Goal: Communication & Community: Answer question/provide support

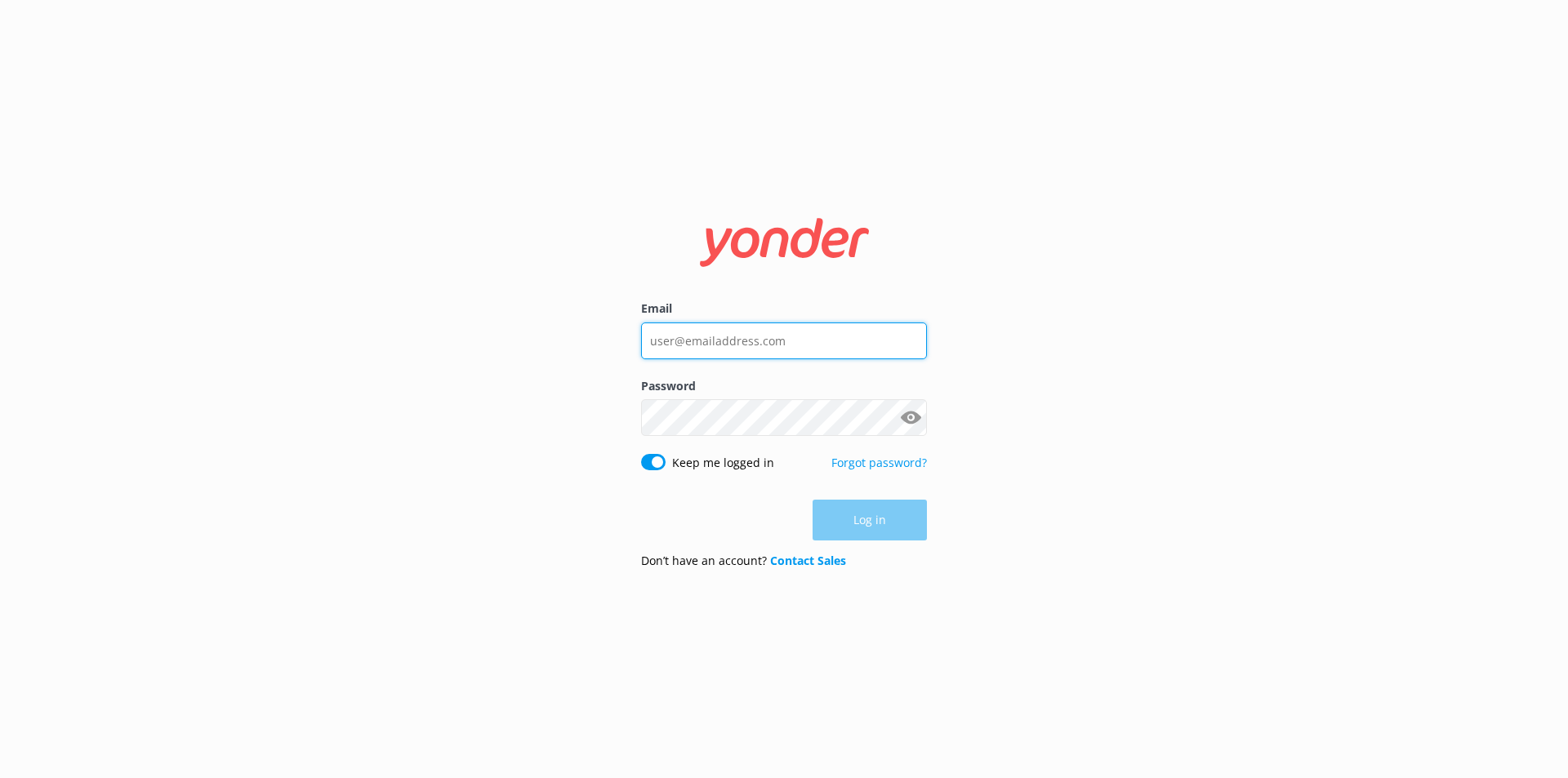
type input "[EMAIL_ADDRESS][DOMAIN_NAME]"
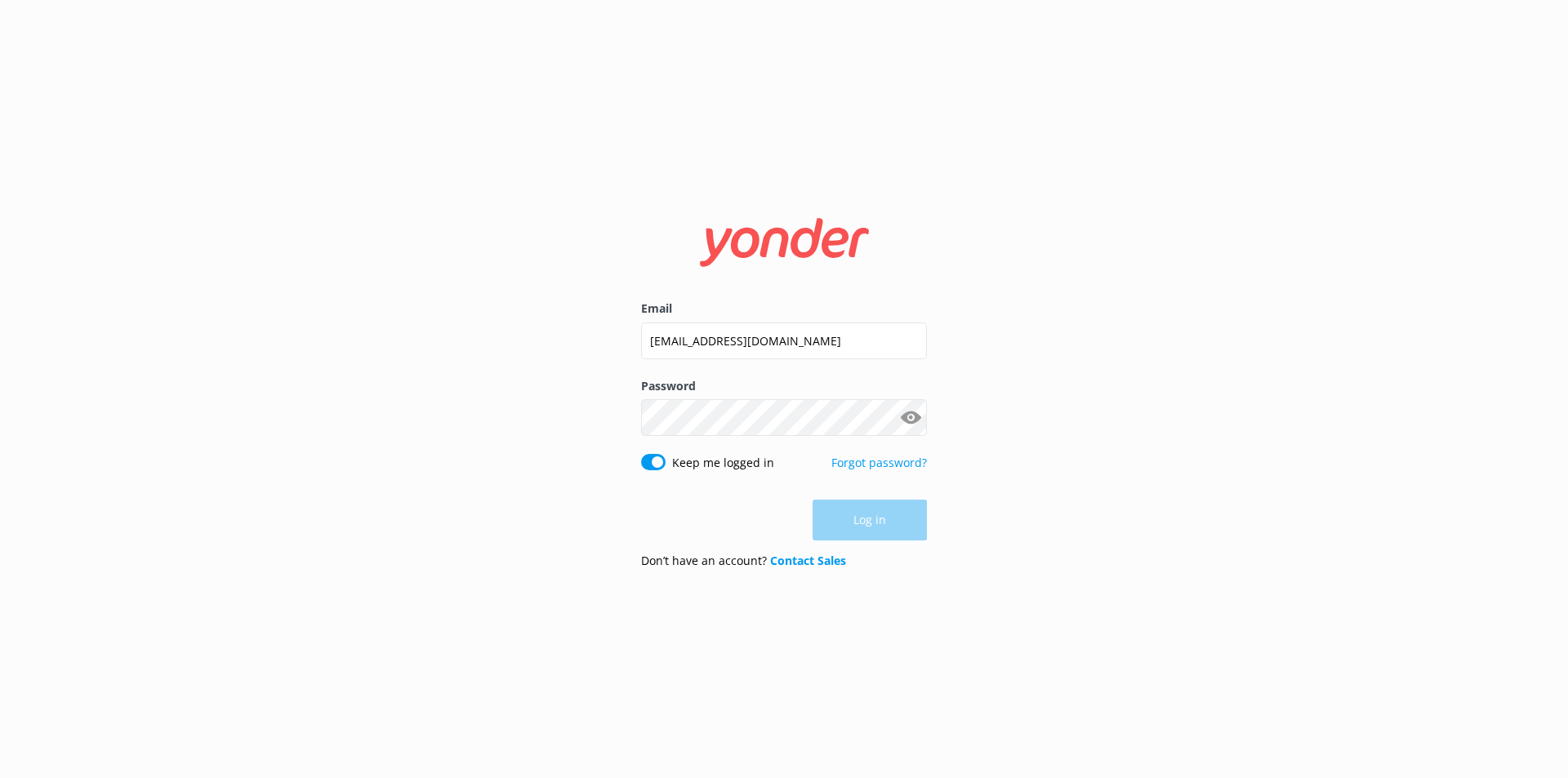
click at [842, 513] on div "Log in" at bounding box center [784, 519] width 286 height 41
click at [869, 527] on button "Log in" at bounding box center [870, 520] width 114 height 41
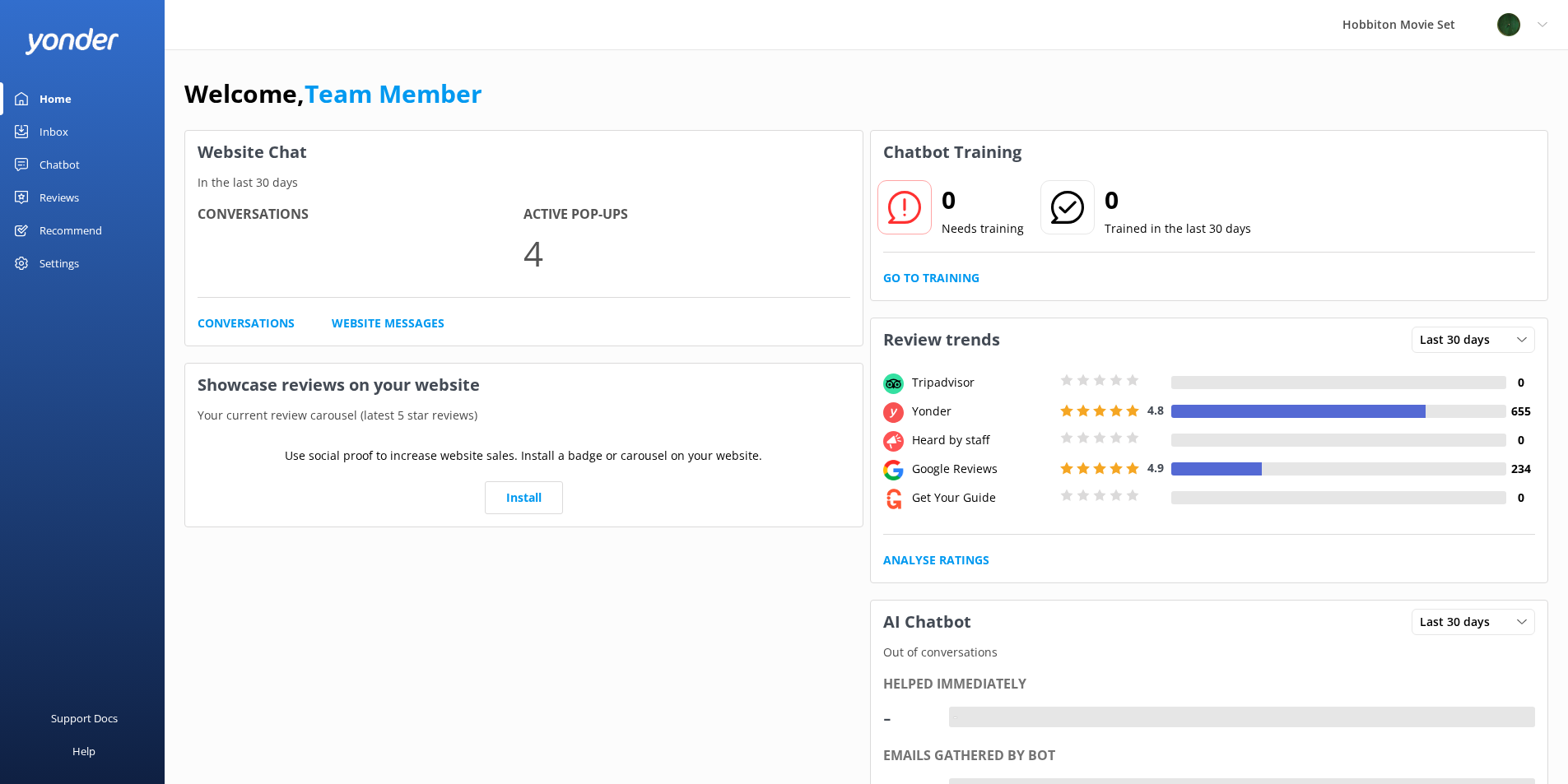
click at [31, 129] on link "Inbox" at bounding box center [82, 131] width 165 height 33
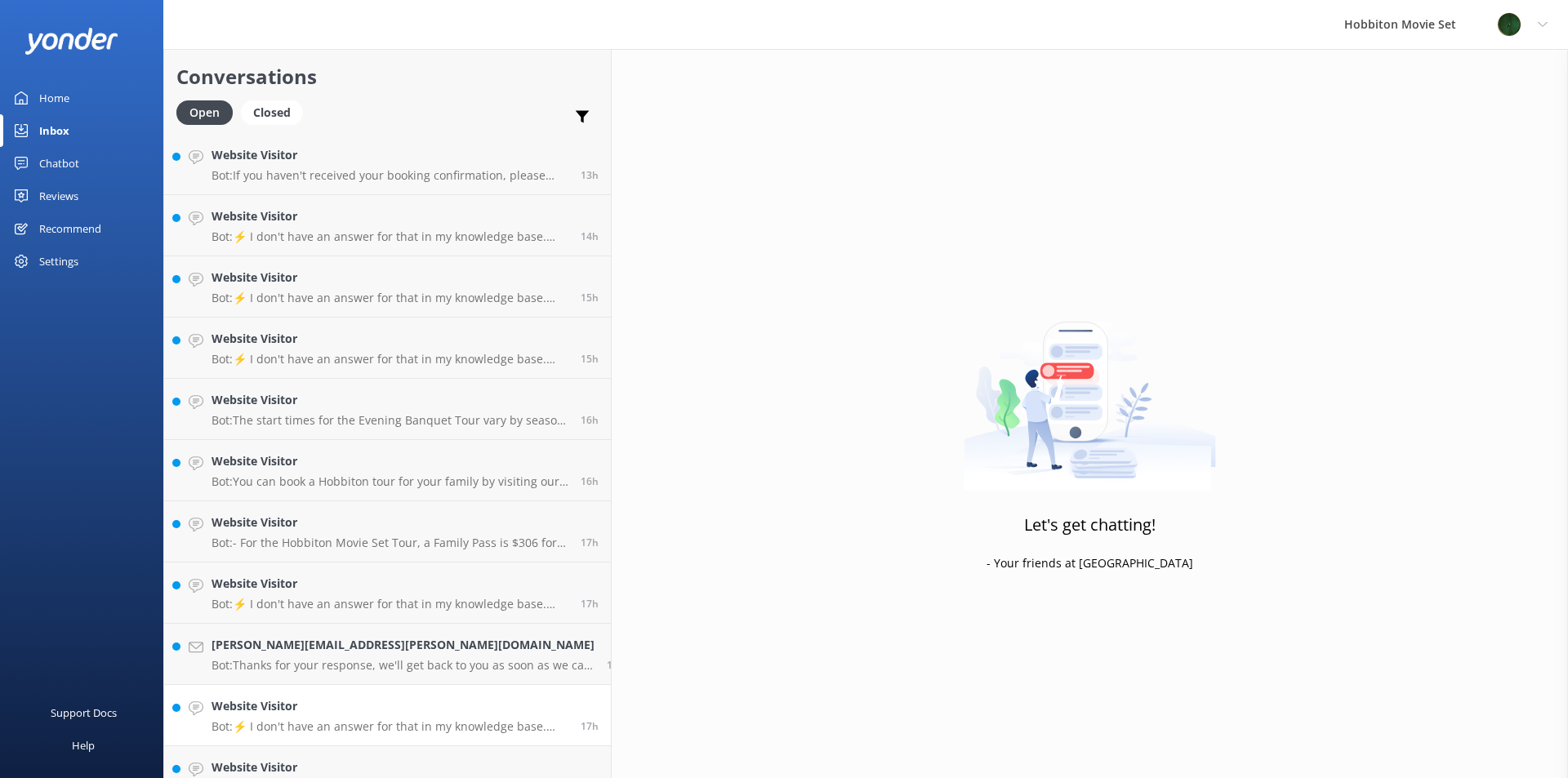
scroll to position [1745, 0]
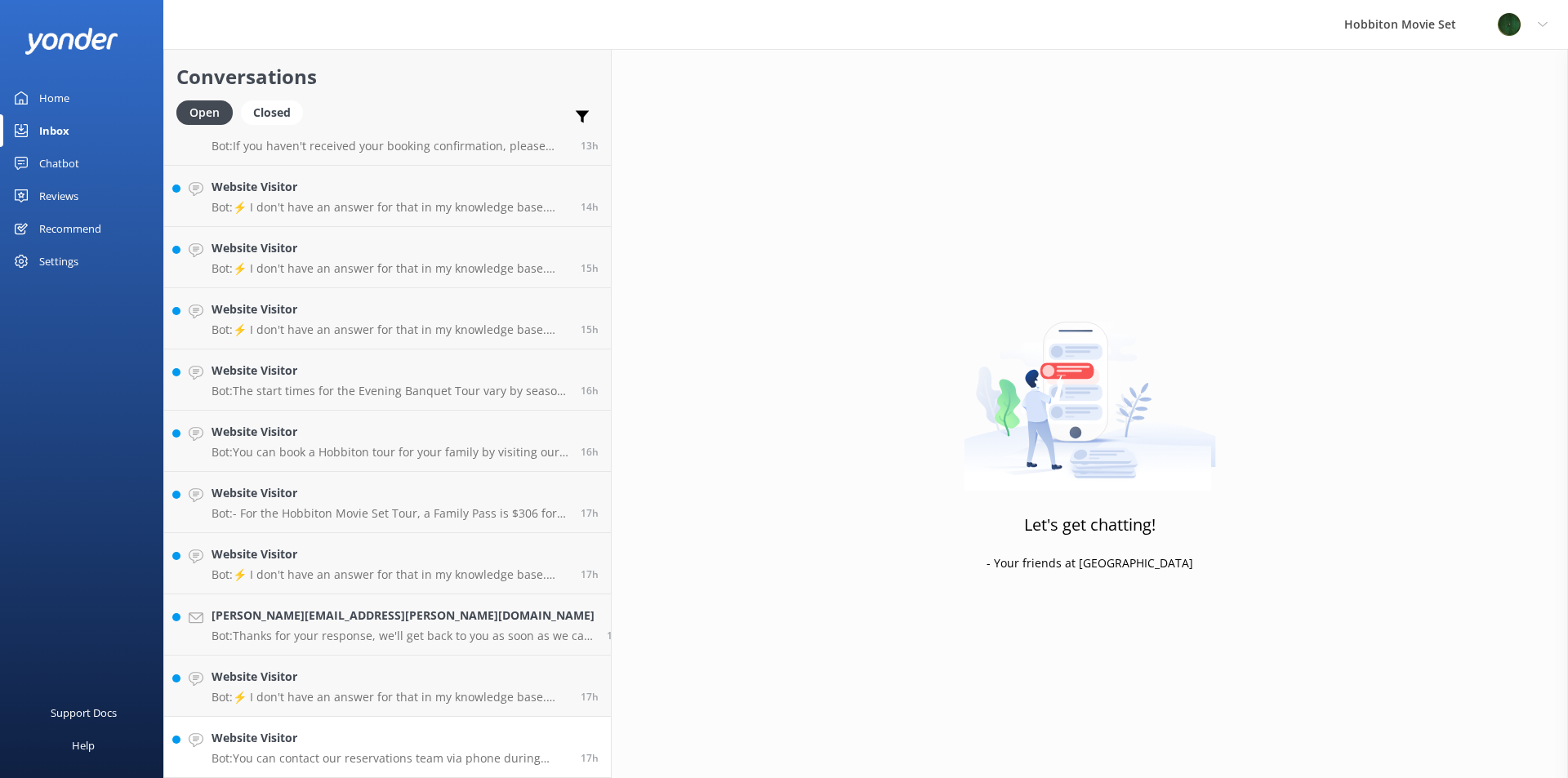
click at [358, 747] on h4 "Website Visitor" at bounding box center [390, 738] width 356 height 18
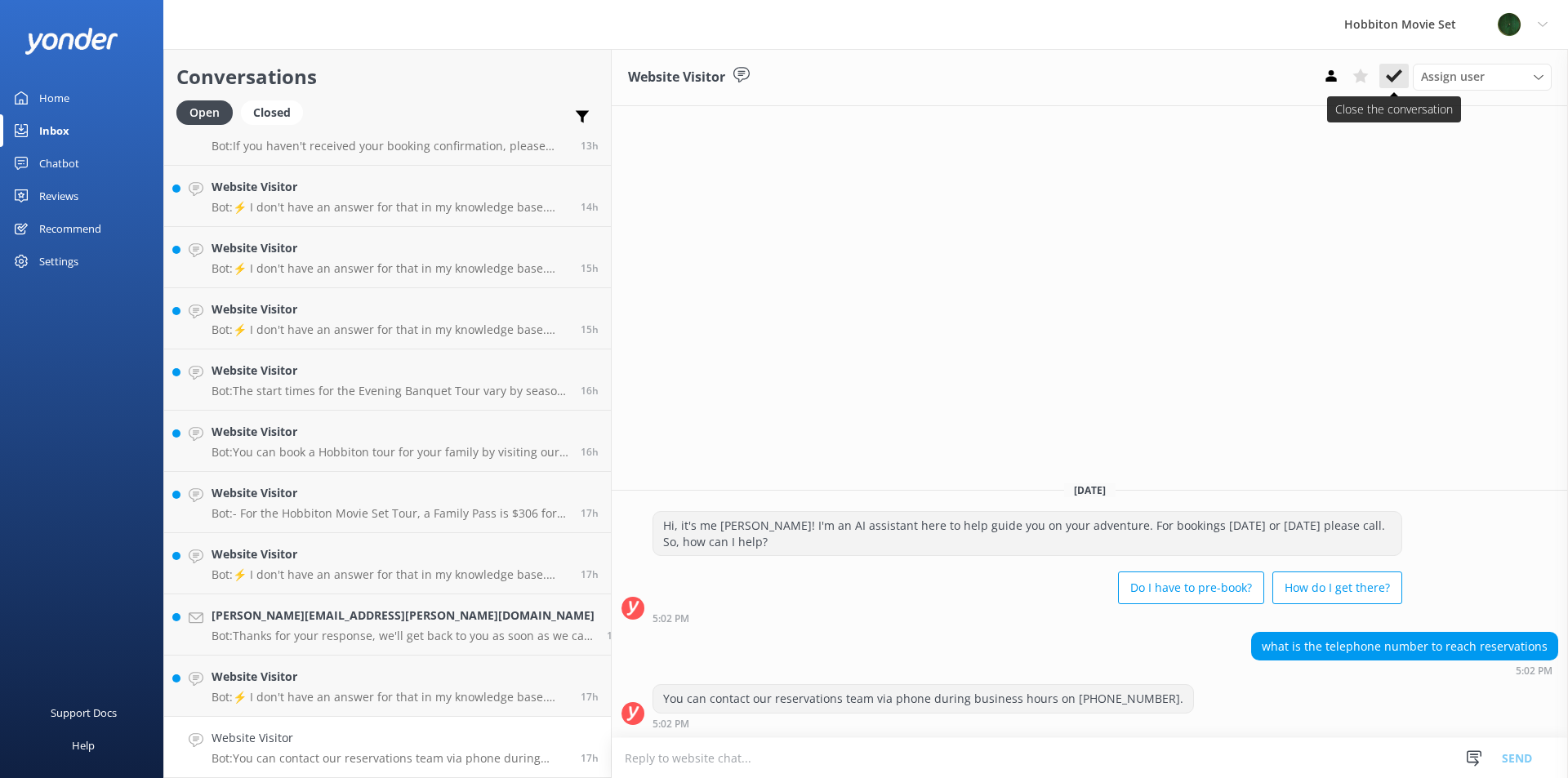
click at [1392, 80] on use at bounding box center [1394, 76] width 16 height 13
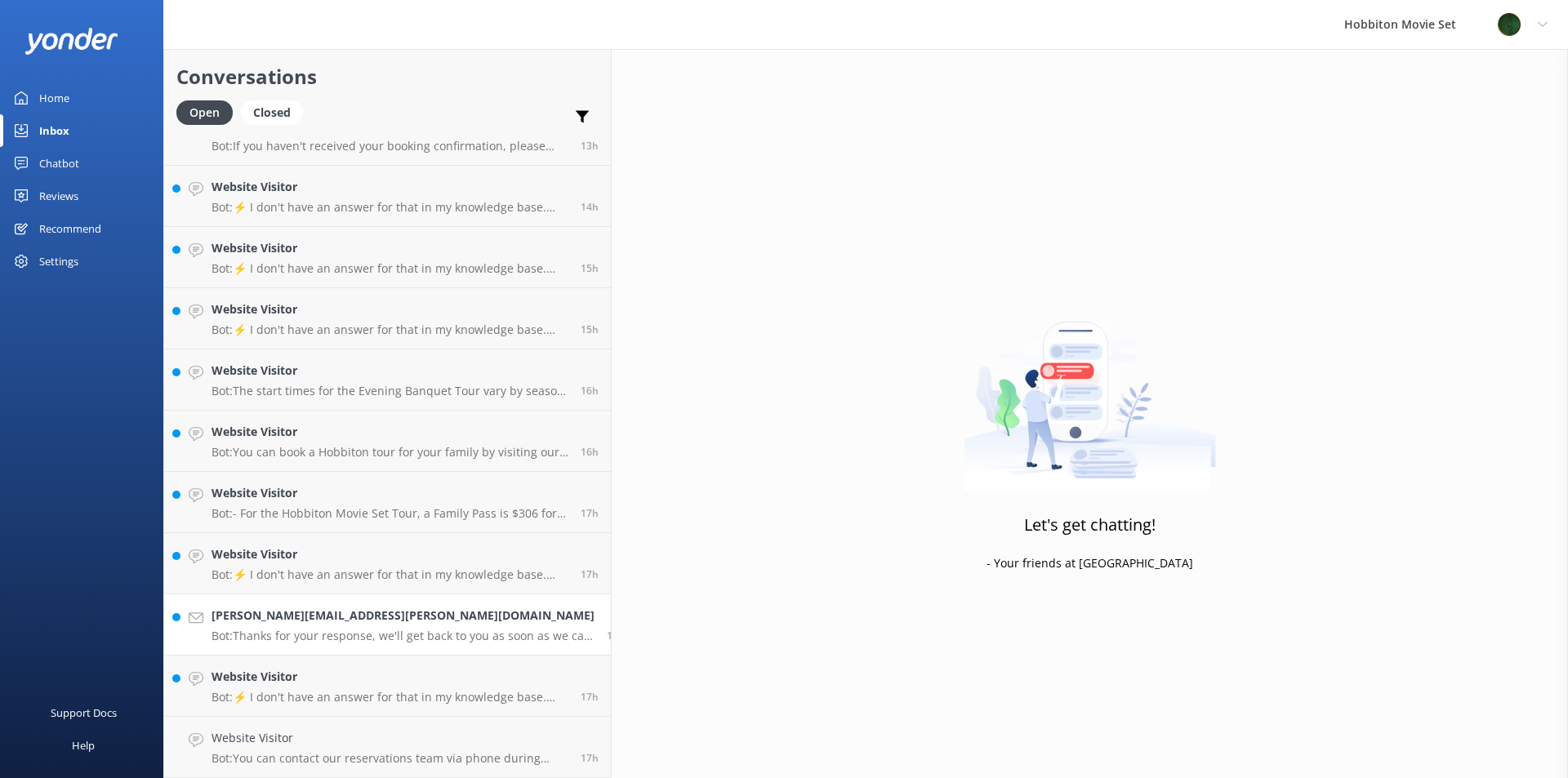
scroll to position [1684, 0]
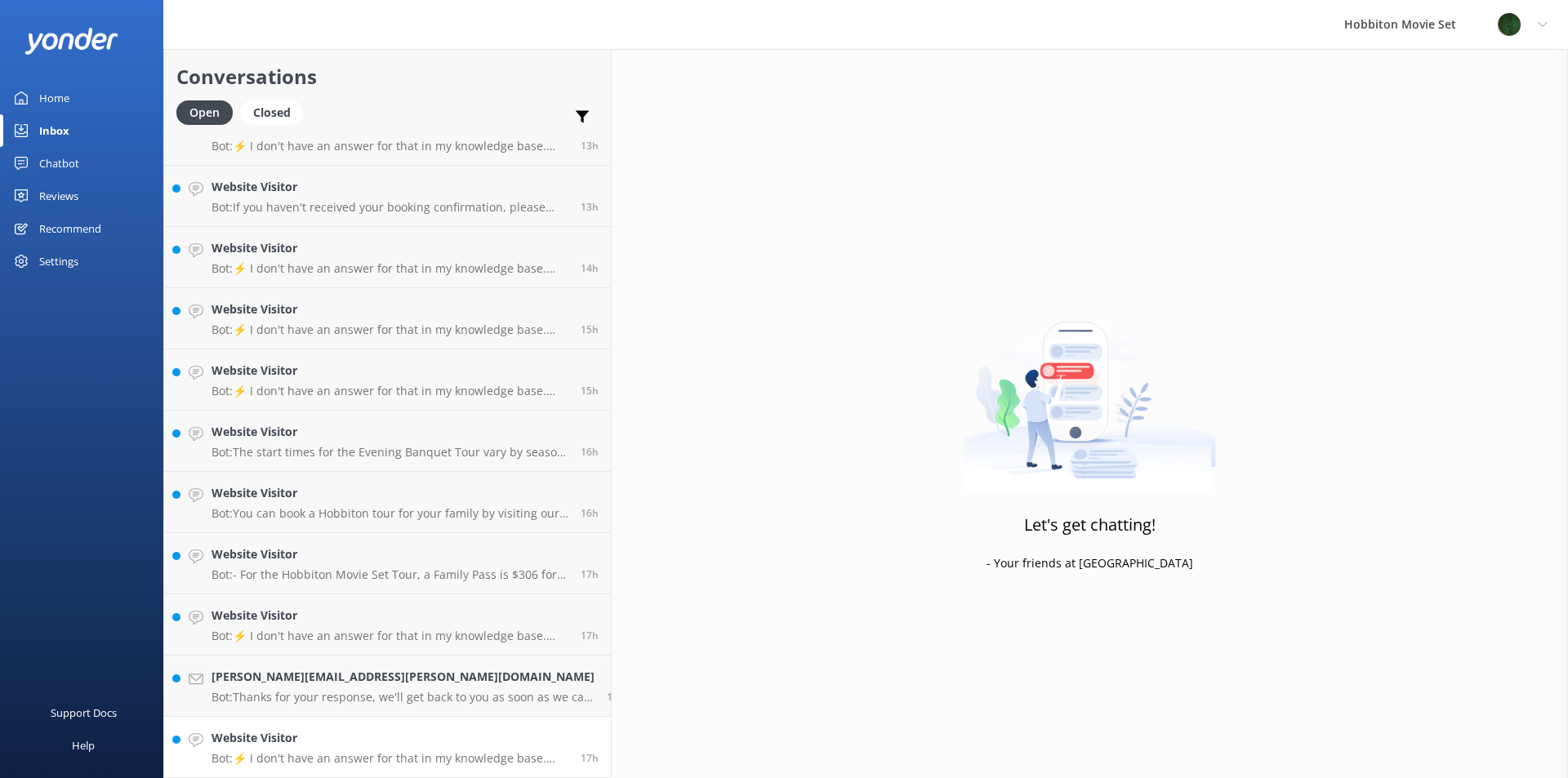
click at [310, 738] on h4 "Website Visitor" at bounding box center [390, 738] width 356 height 18
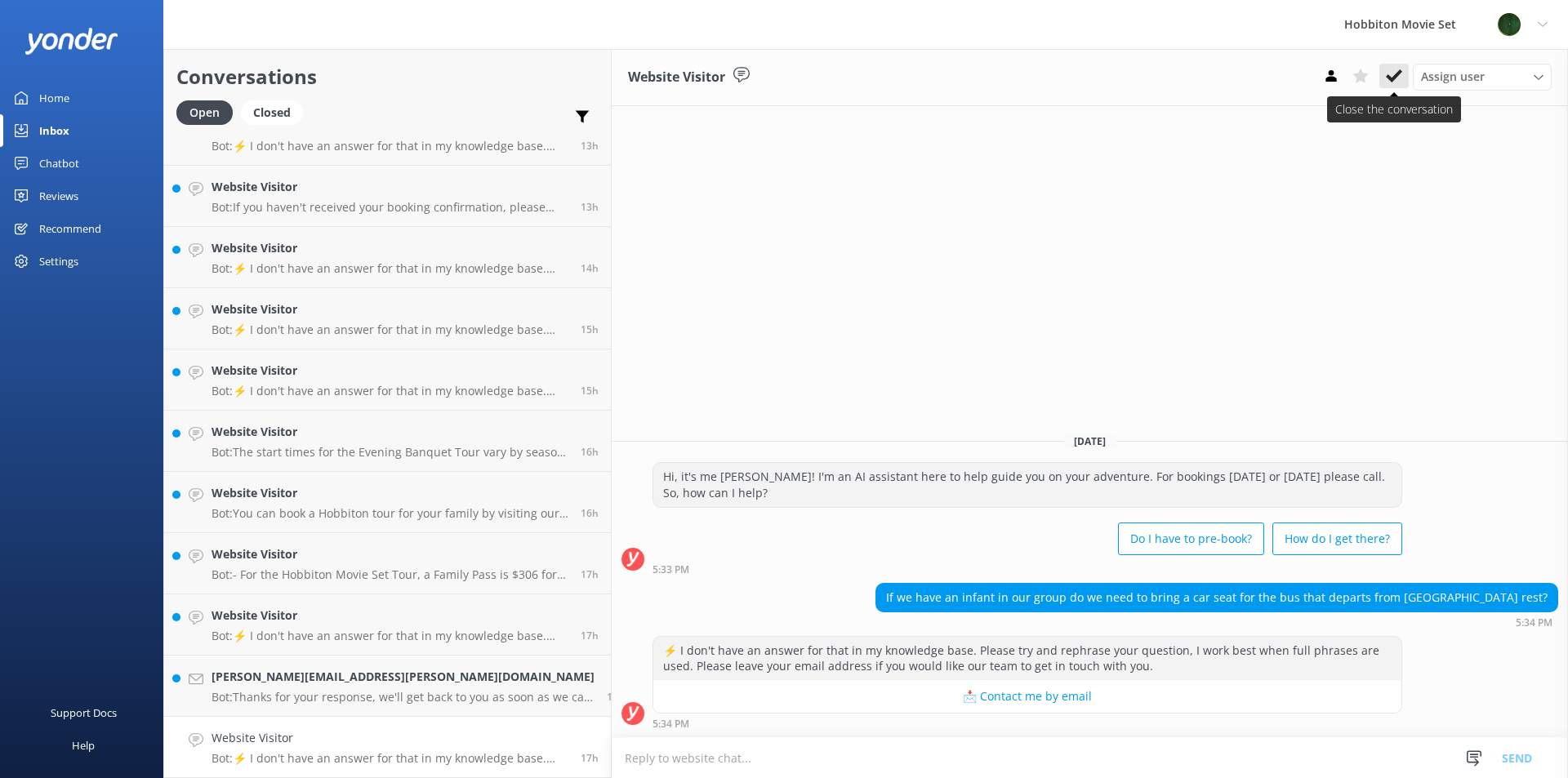
click at [1392, 77] on icon at bounding box center [1394, 76] width 16 height 16
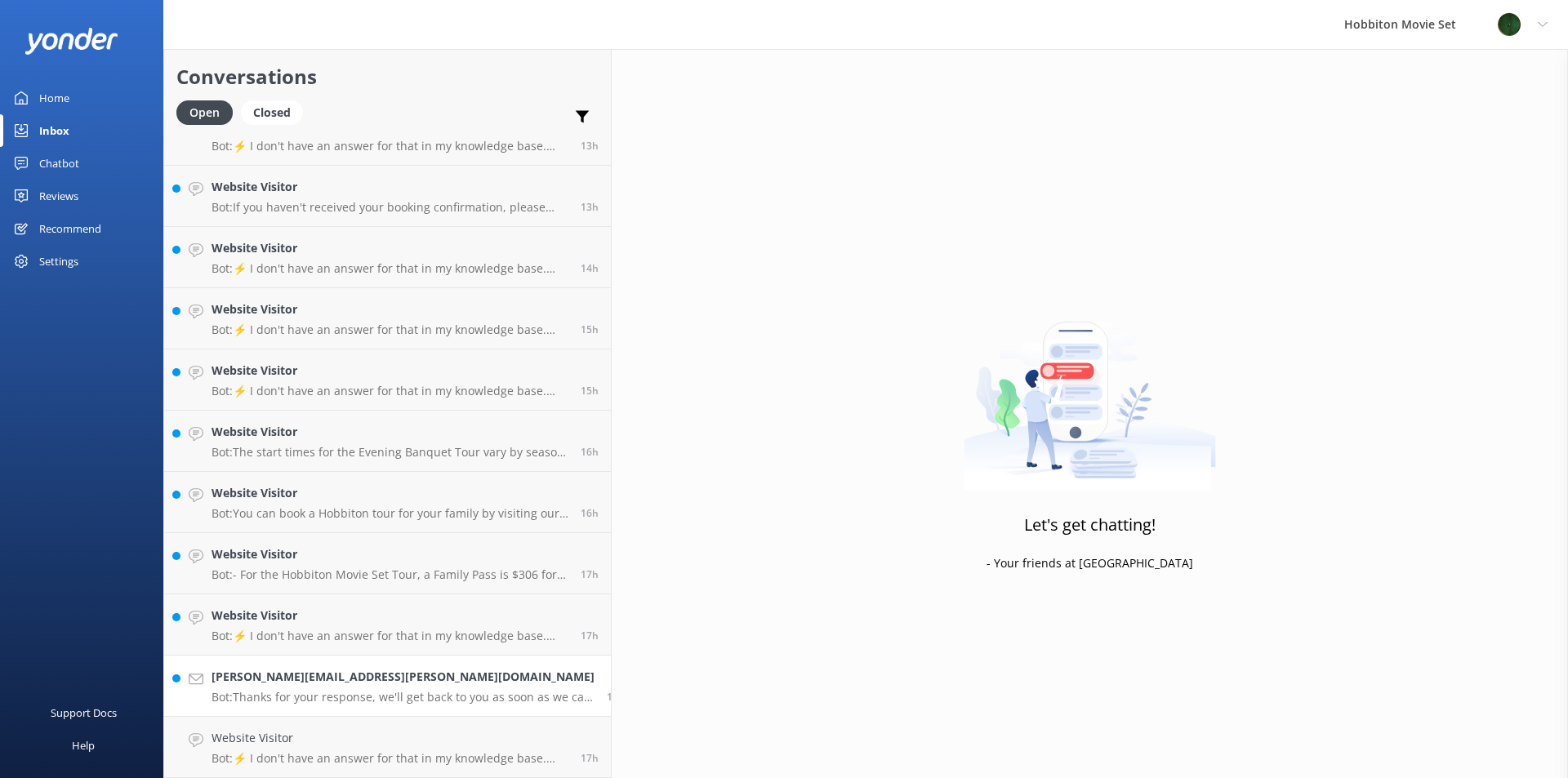
scroll to position [1622, 0]
click at [337, 747] on h4 "[PERSON_NAME][EMAIL_ADDRESS][PERSON_NAME][DOMAIN_NAME]" at bounding box center [403, 738] width 383 height 18
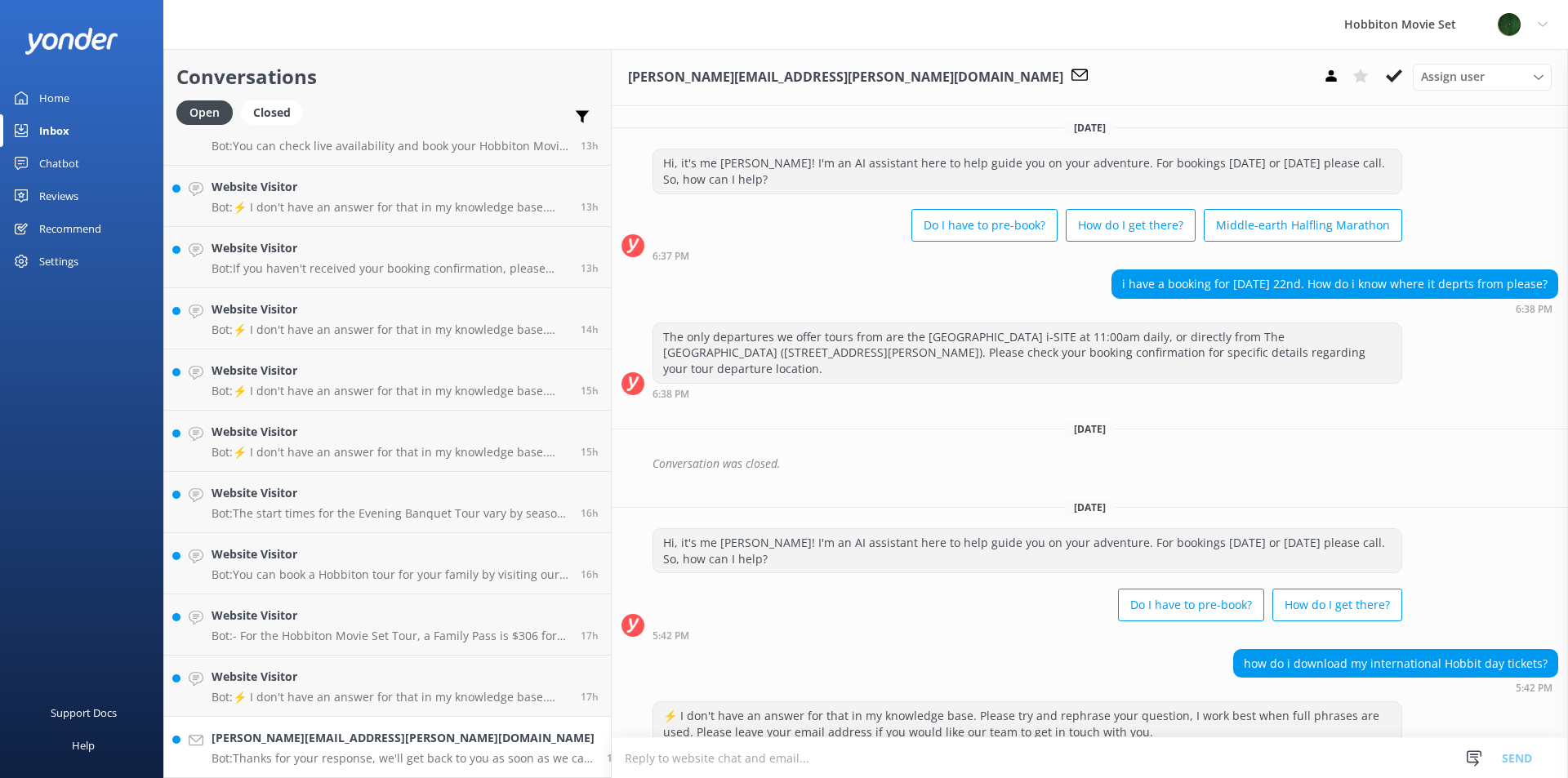
scroll to position [251, 0]
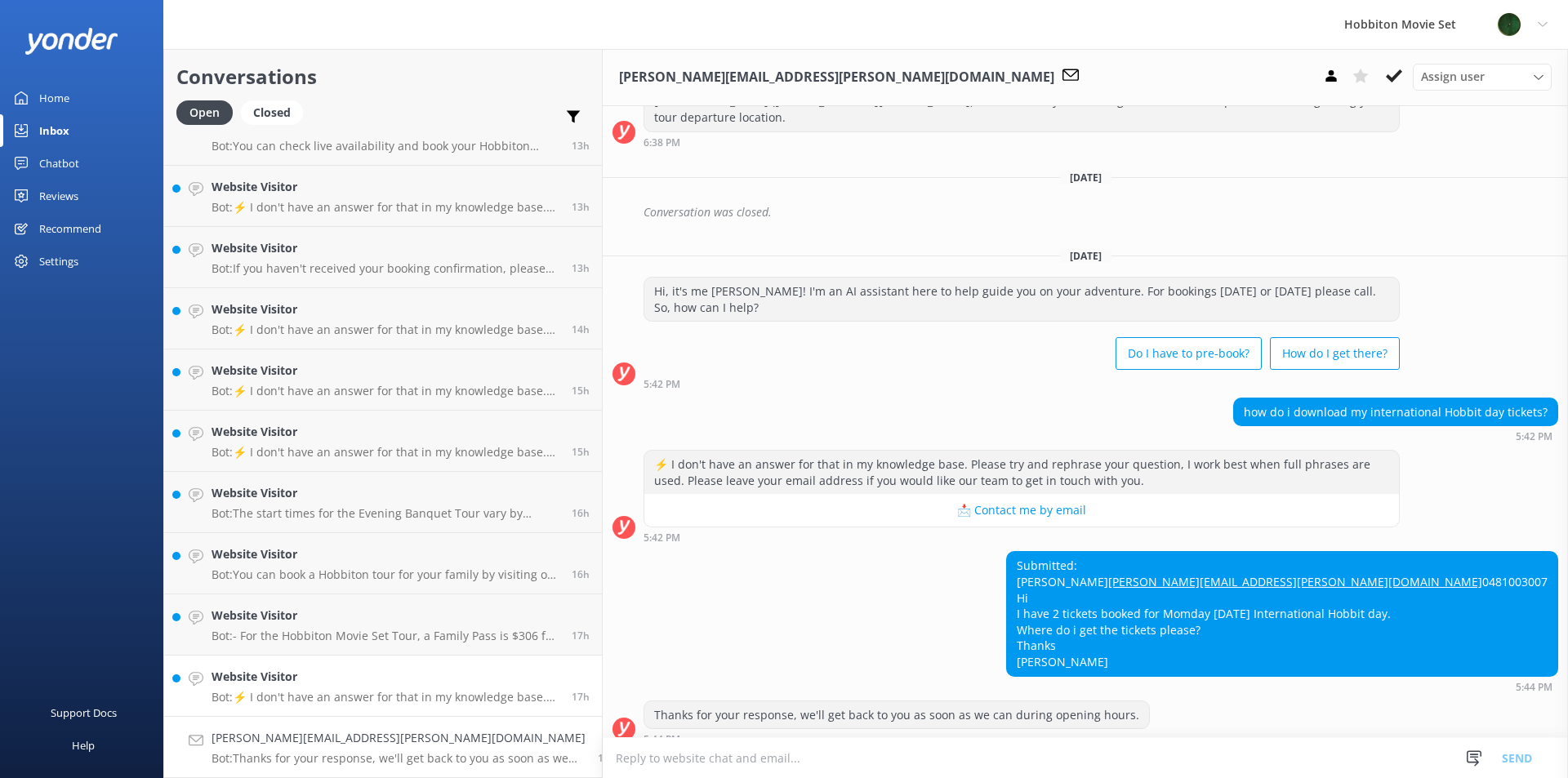
click at [337, 691] on p "Bot: ⚡ I don't have an answer for that in my knowledge base. Please try and rep…" at bounding box center [385, 697] width 348 height 14
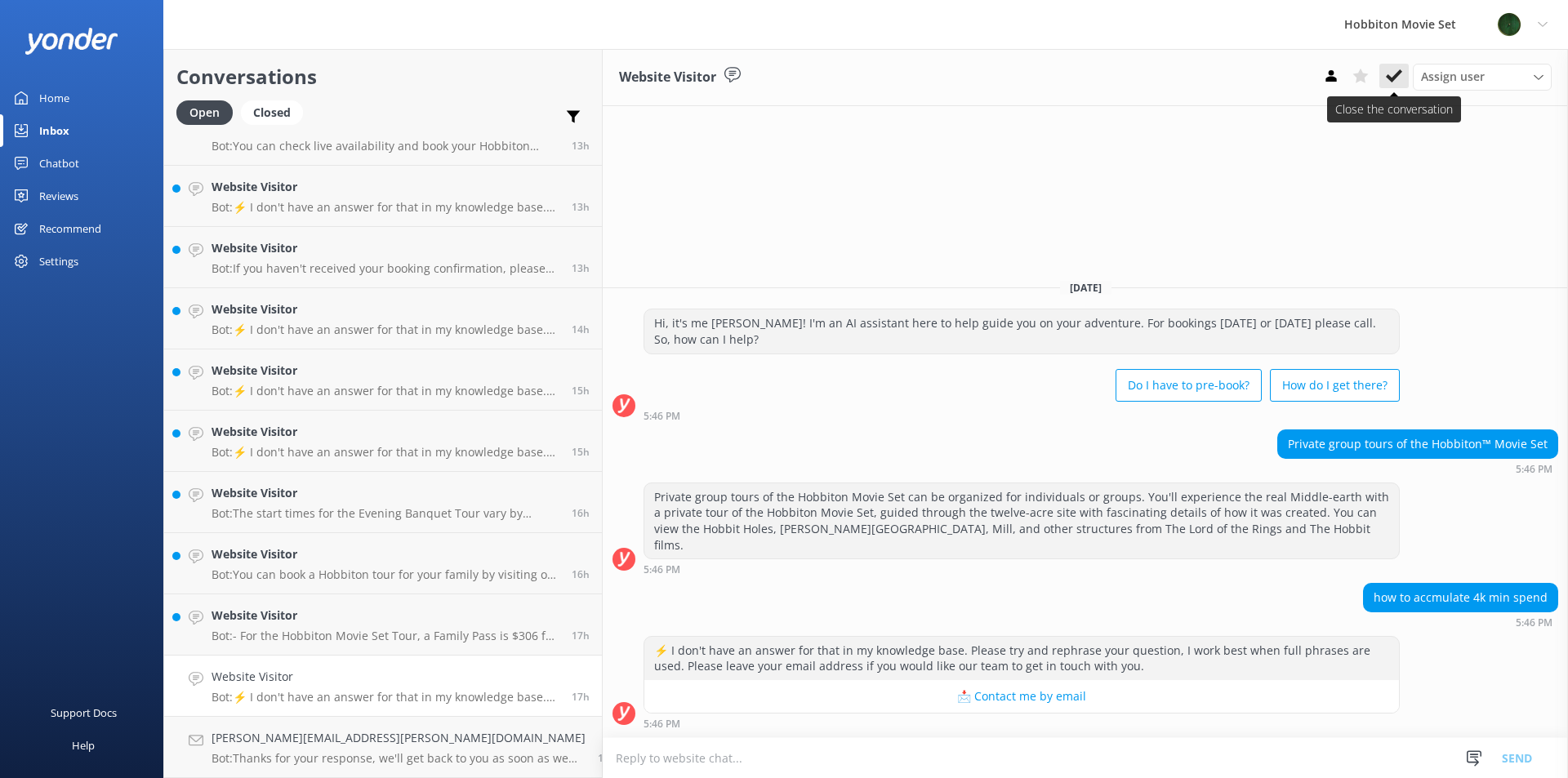
click at [1401, 82] on icon at bounding box center [1394, 76] width 16 height 16
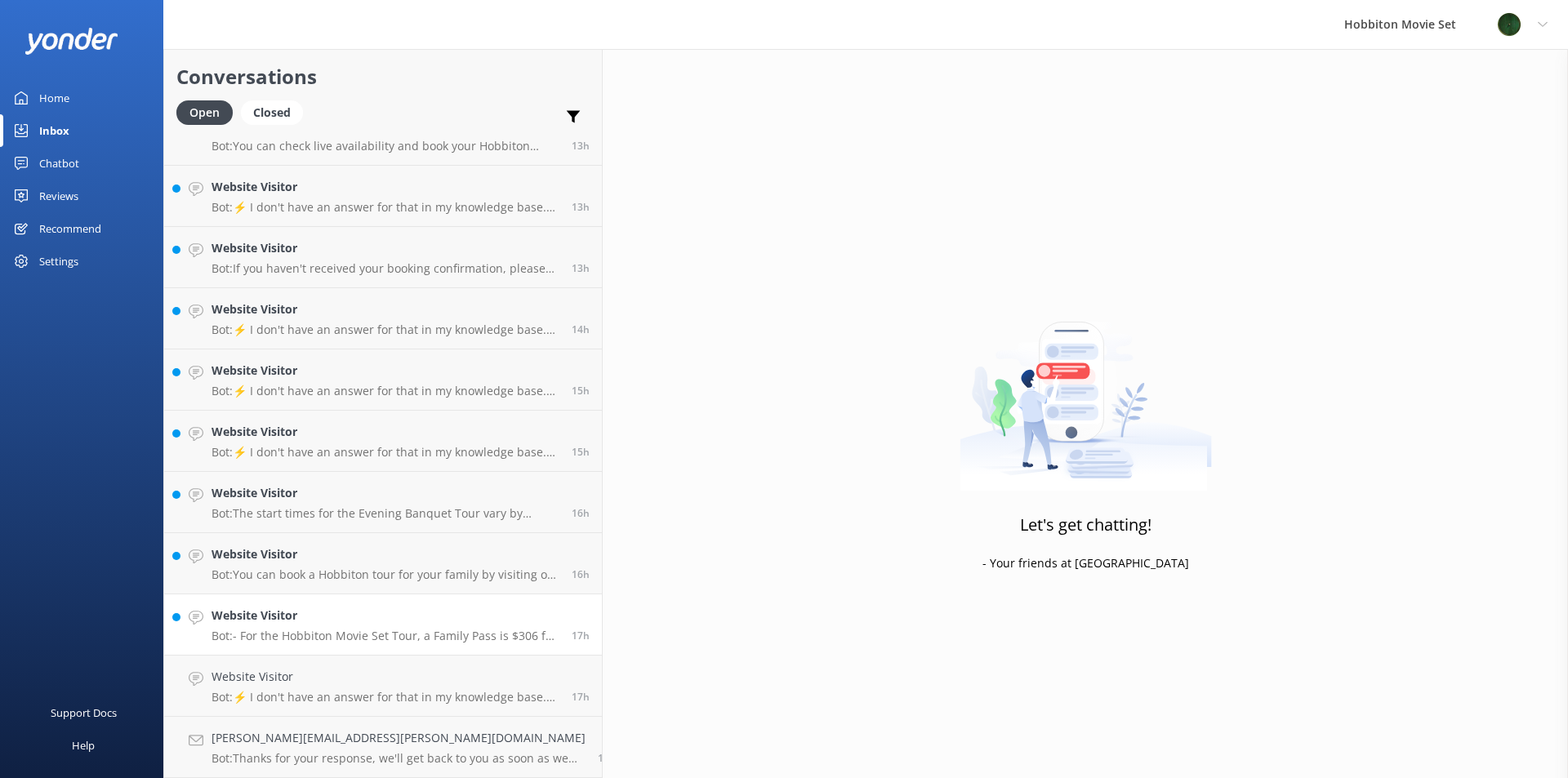
scroll to position [1561, 0]
click at [328, 689] on div "Website Visitor Bot: - For the Hobbiton Movie Set Tour, a Family Pass is $306 f…" at bounding box center [385, 686] width 348 height 36
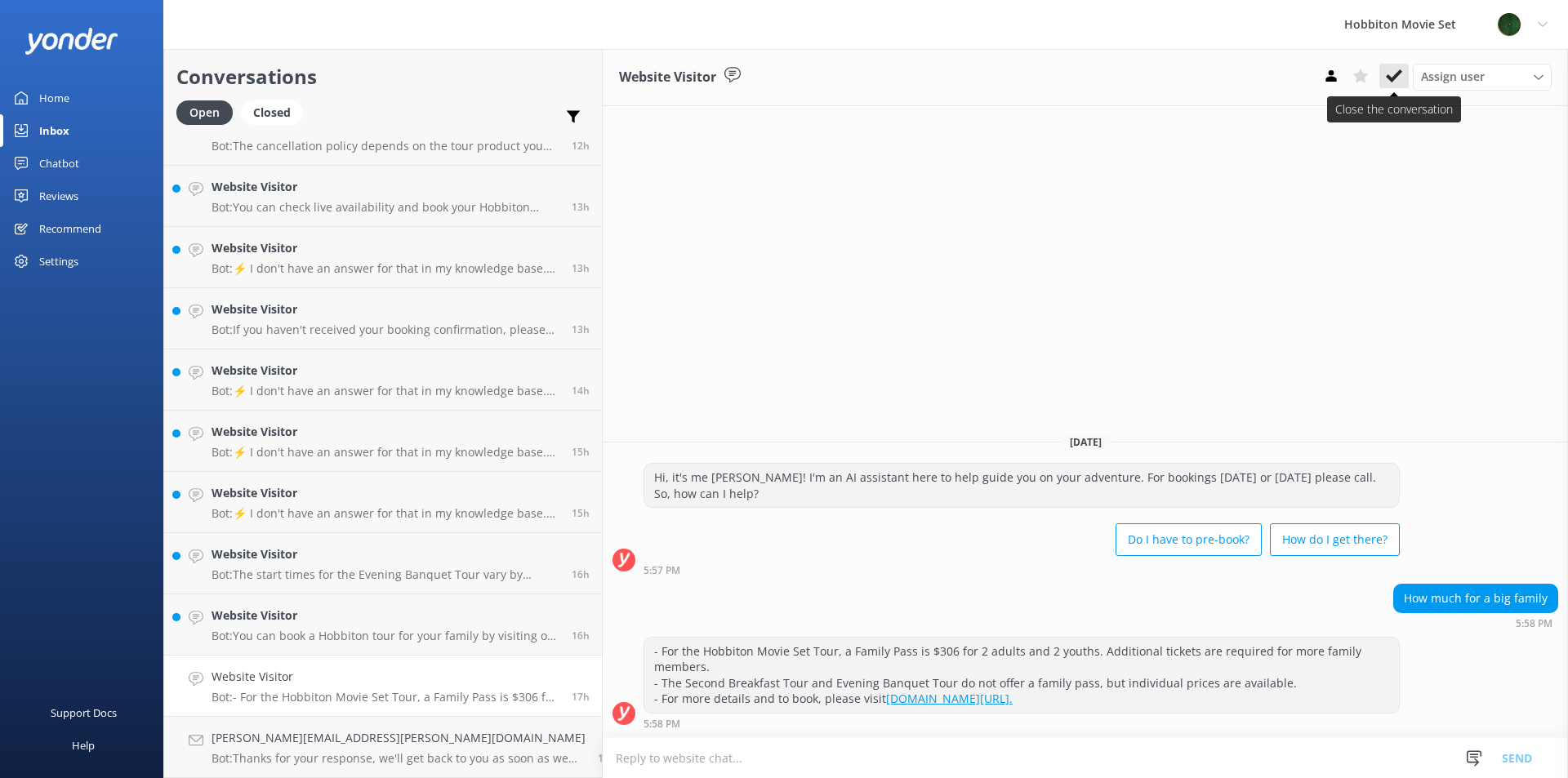
click at [1399, 81] on icon at bounding box center [1394, 76] width 16 height 16
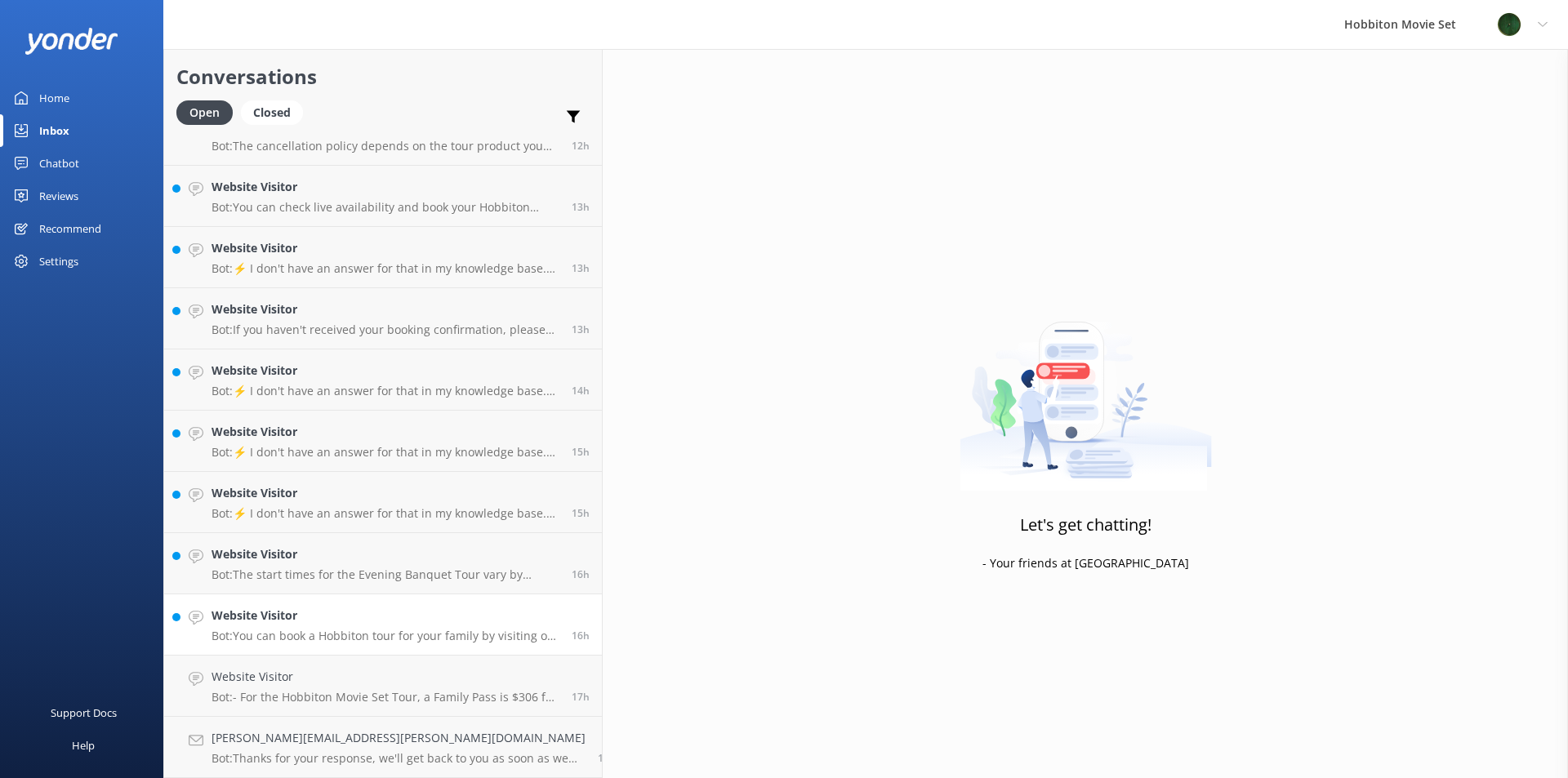
scroll to position [1500, 0]
click at [317, 683] on h4 "Website Visitor" at bounding box center [385, 677] width 348 height 18
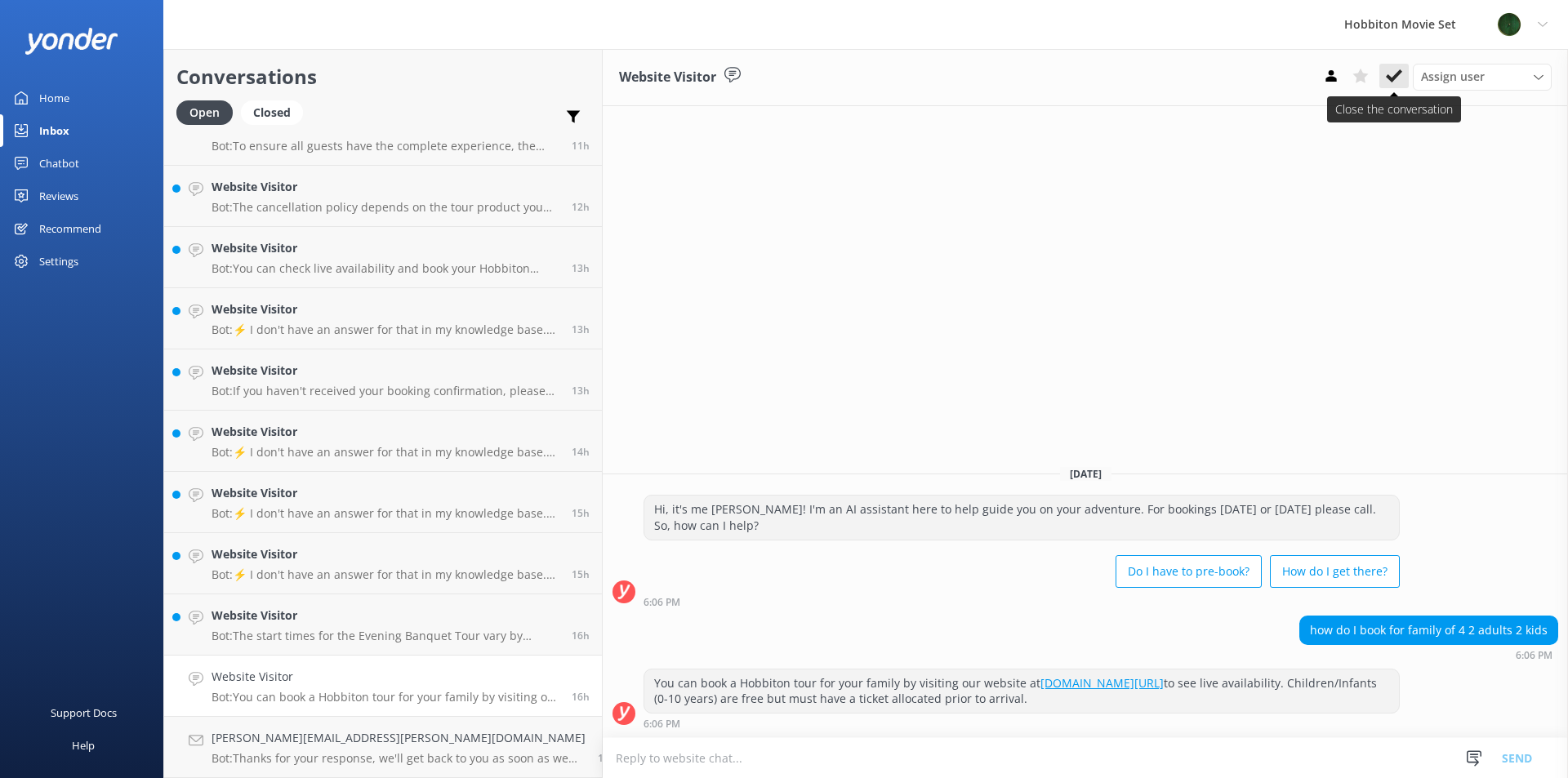
click at [1389, 76] on use at bounding box center [1394, 76] width 16 height 13
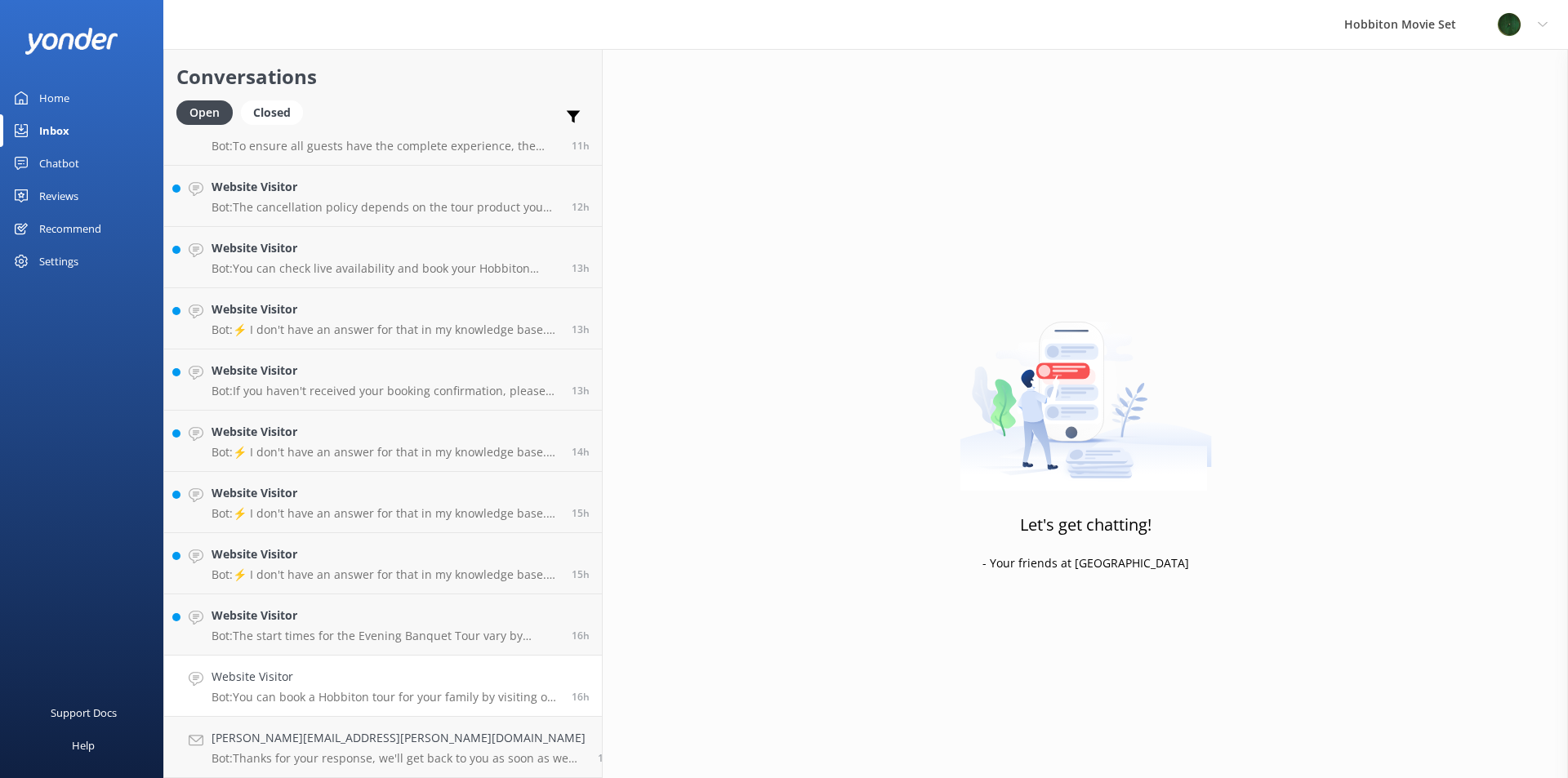
scroll to position [1438, 0]
click at [264, 697] on p "Bot: The start times for the Evening Banquet Tour vary by season and daylight h…" at bounding box center [385, 697] width 348 height 14
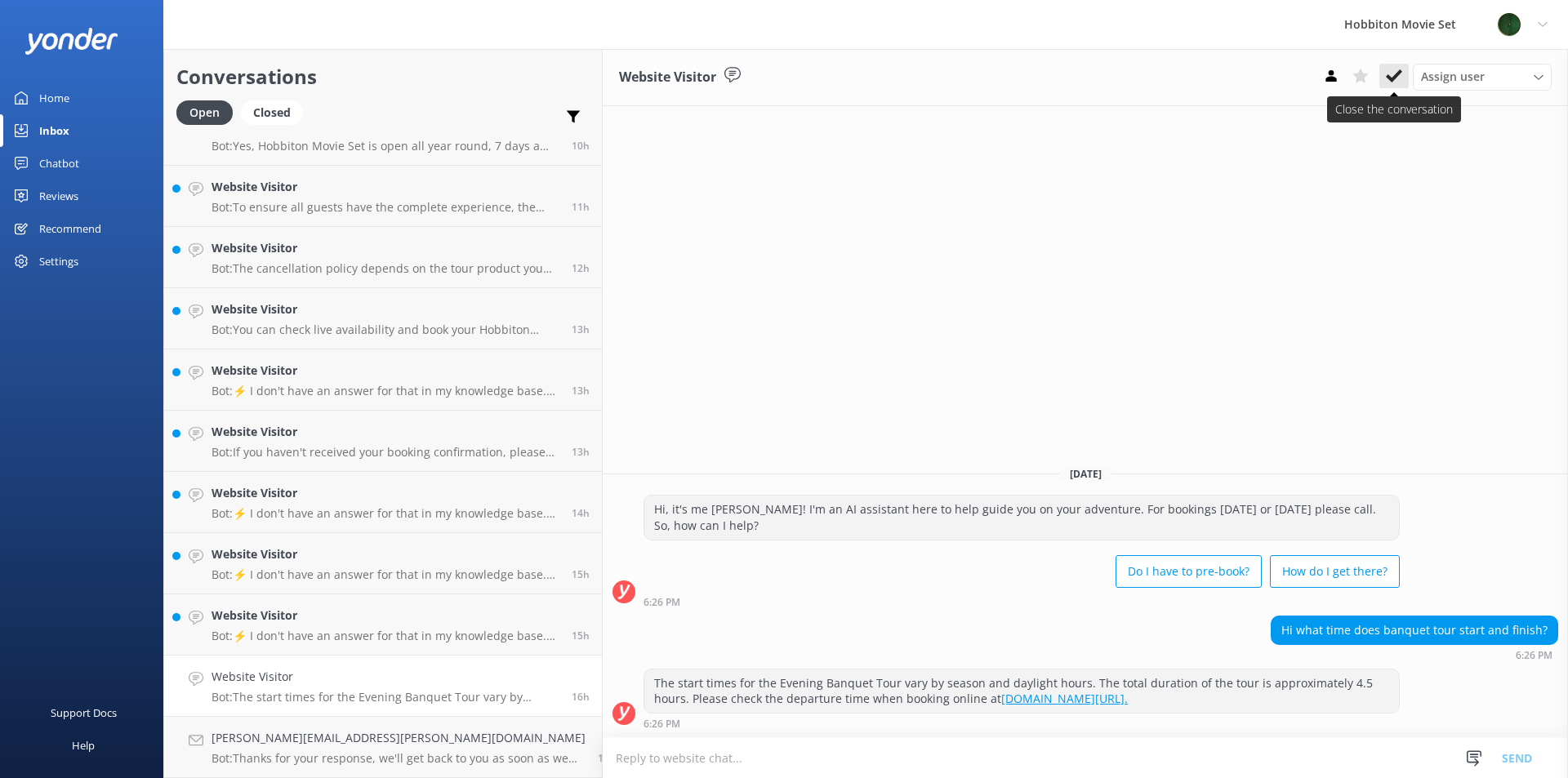
click at [1396, 75] on use at bounding box center [1394, 76] width 16 height 13
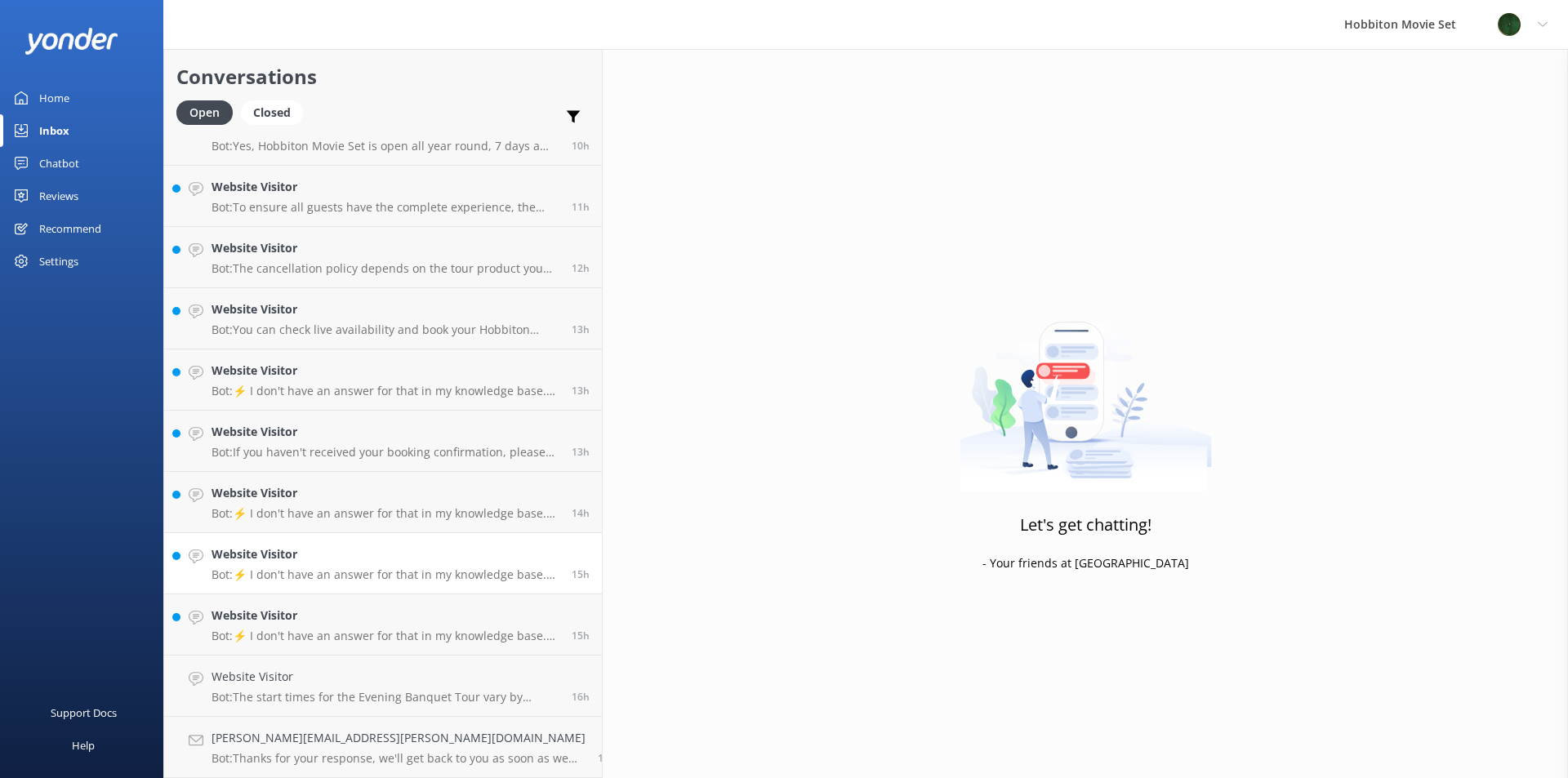
scroll to position [1378, 0]
click at [354, 682] on h4 "Website Visitor" at bounding box center [385, 677] width 348 height 18
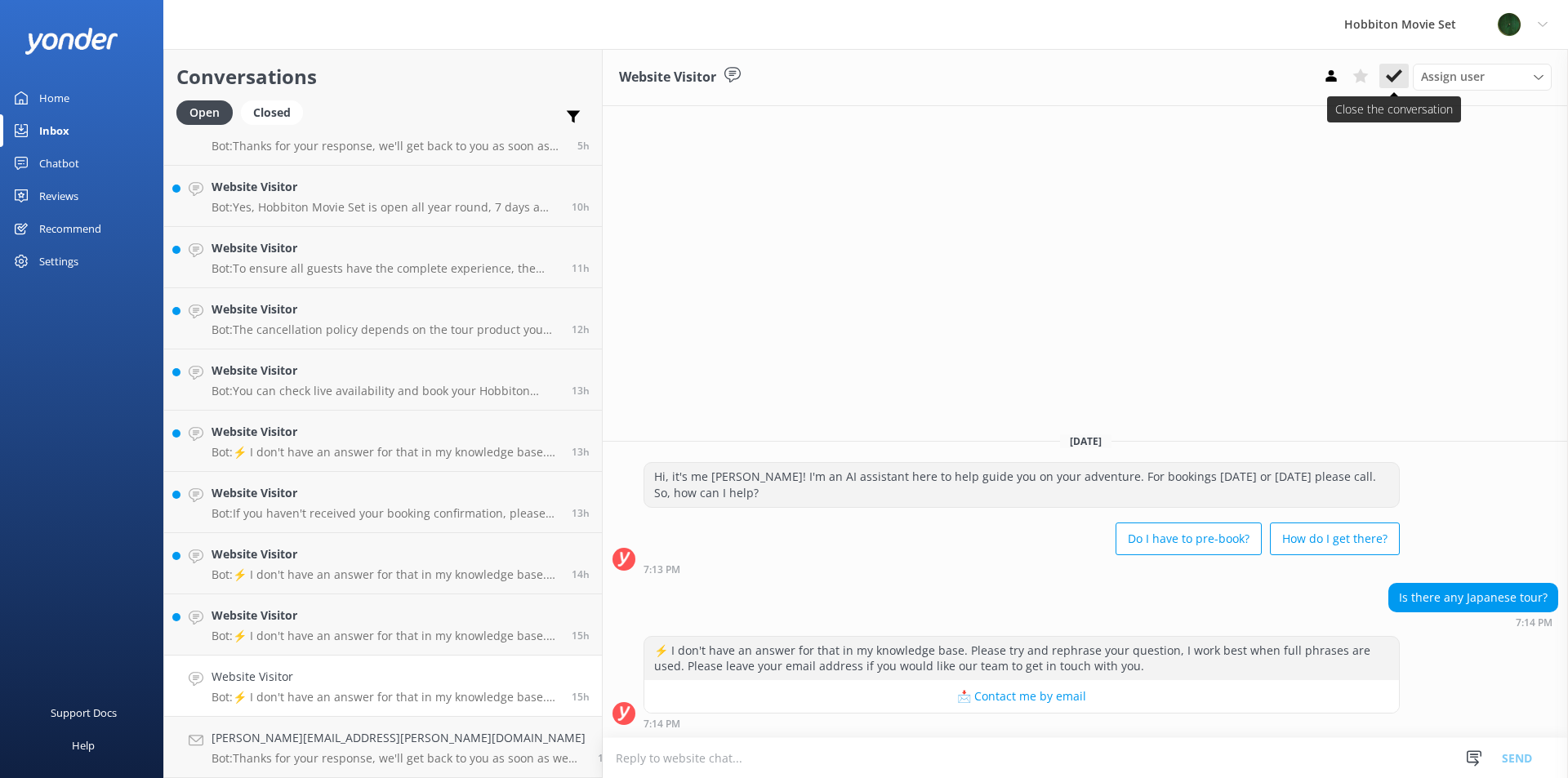
click at [1402, 75] on button at bounding box center [1393, 75] width 29 height 24
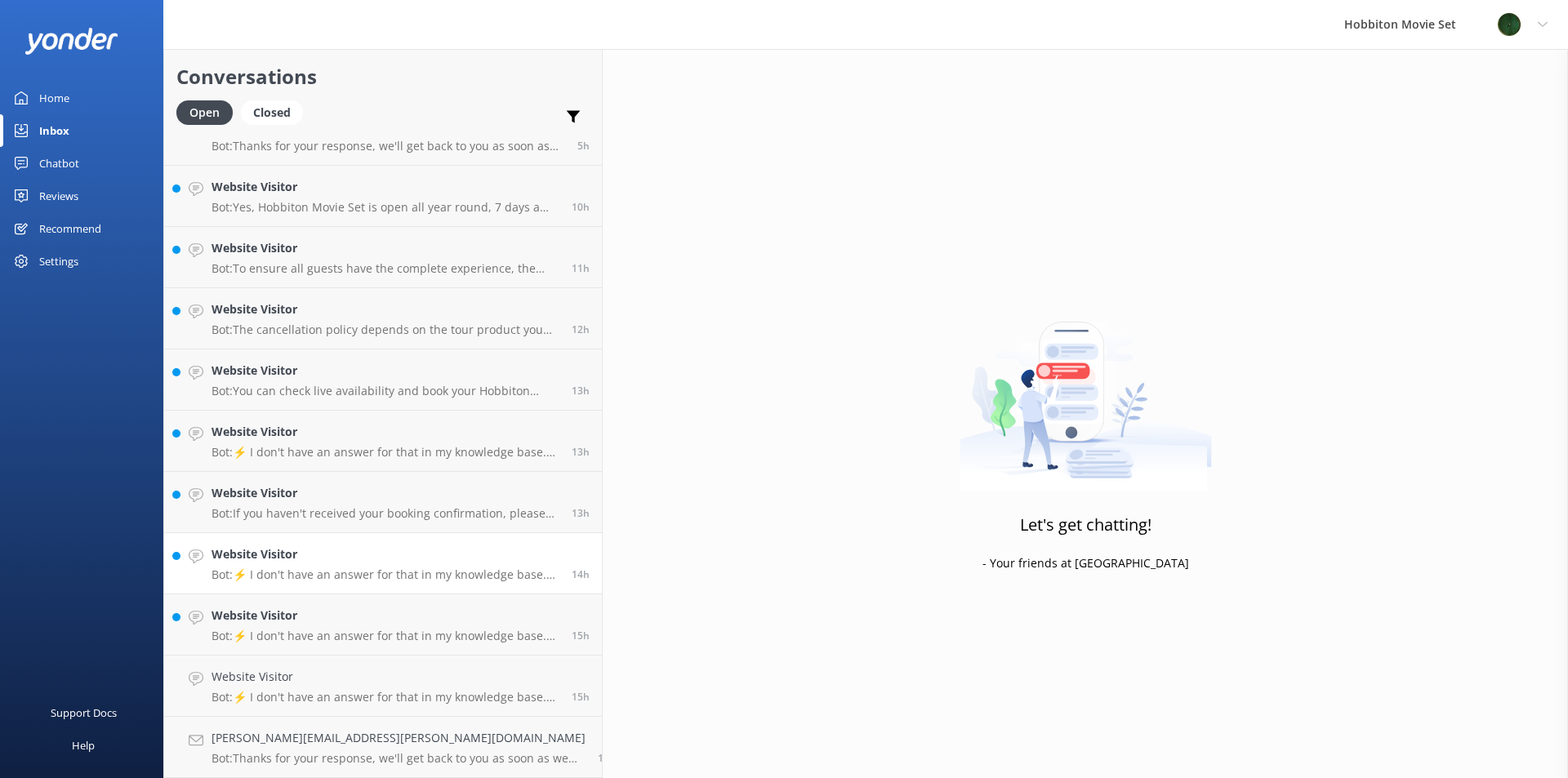
scroll to position [1316, 0]
click at [369, 661] on link "Website Visitor Bot: ⚡ I don't have an answer for that in my knowledge base. Pl…" at bounding box center [383, 687] width 438 height 62
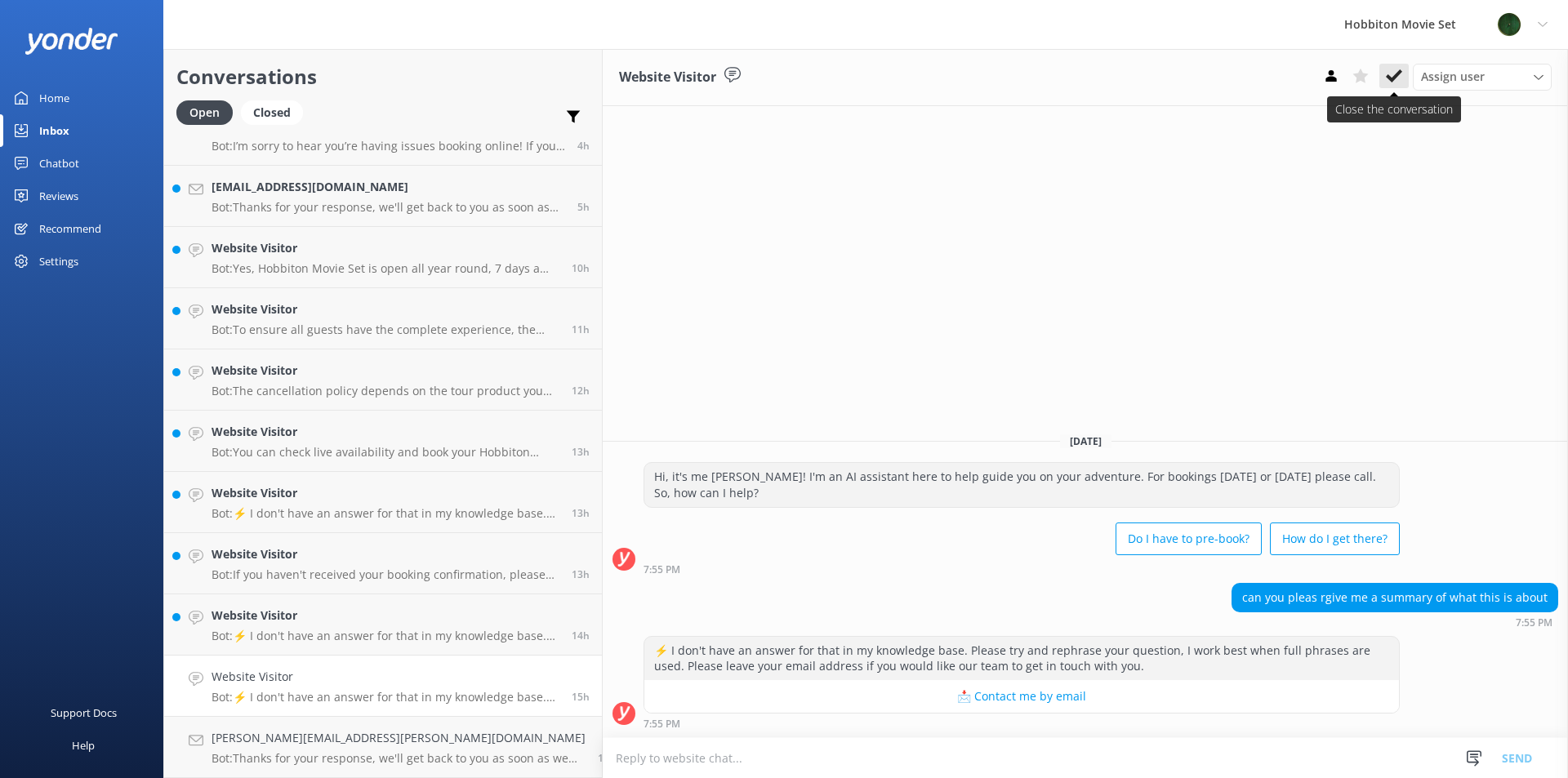
click at [1395, 86] on button at bounding box center [1393, 75] width 29 height 24
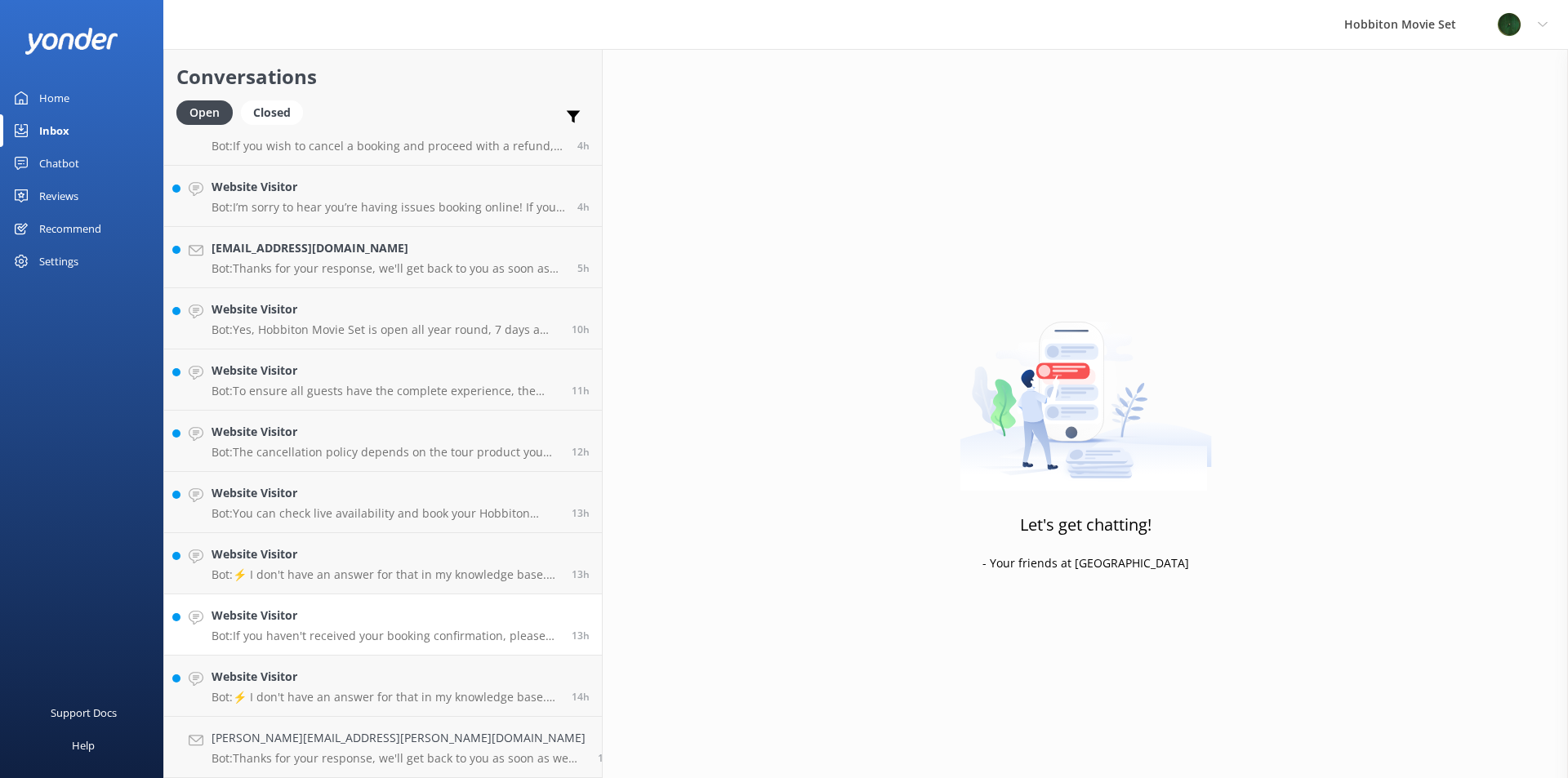
scroll to position [1255, 0]
click at [341, 683] on h4 "Website Visitor" at bounding box center [385, 677] width 348 height 18
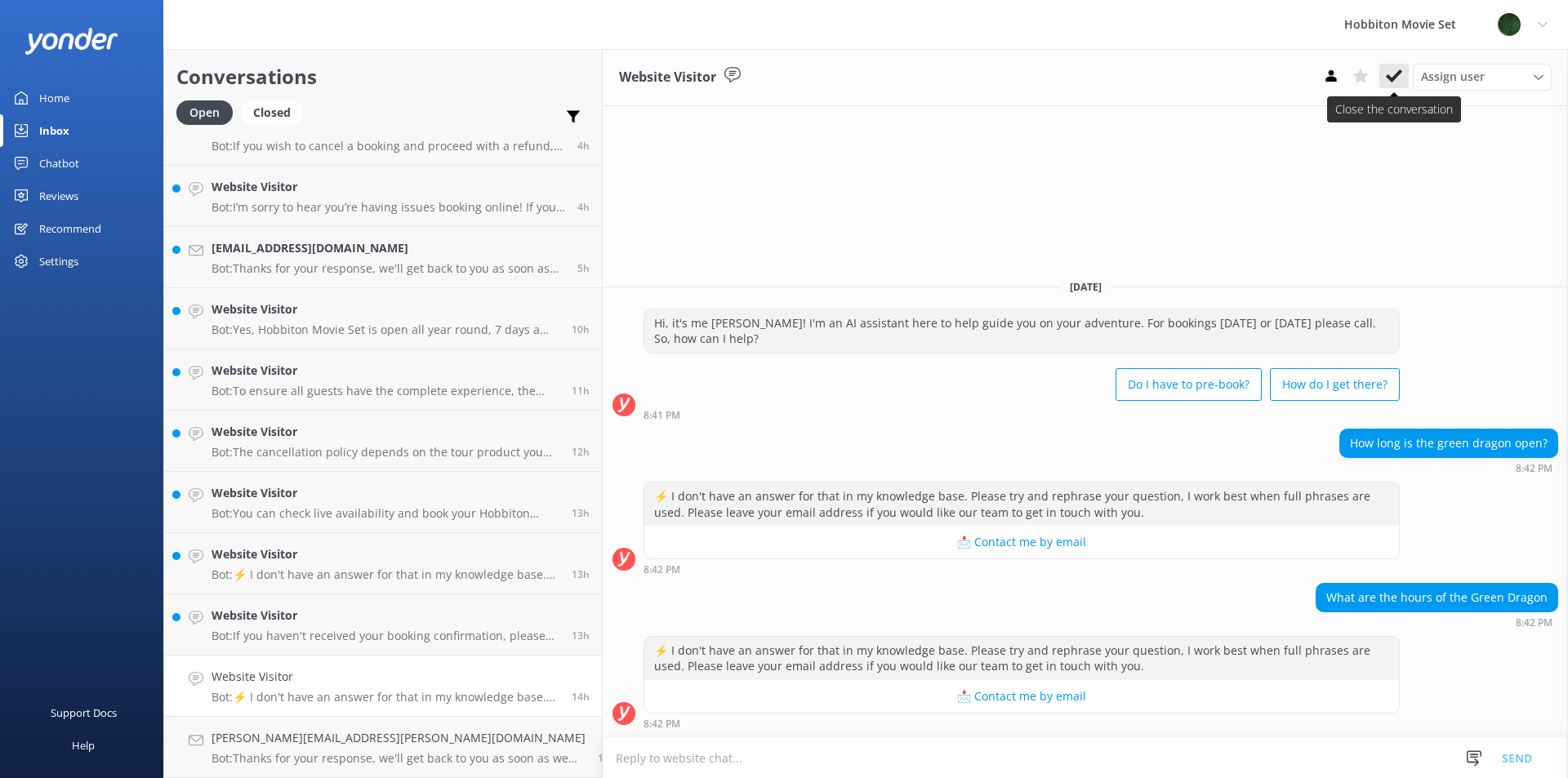
click at [1391, 81] on use at bounding box center [1394, 76] width 16 height 13
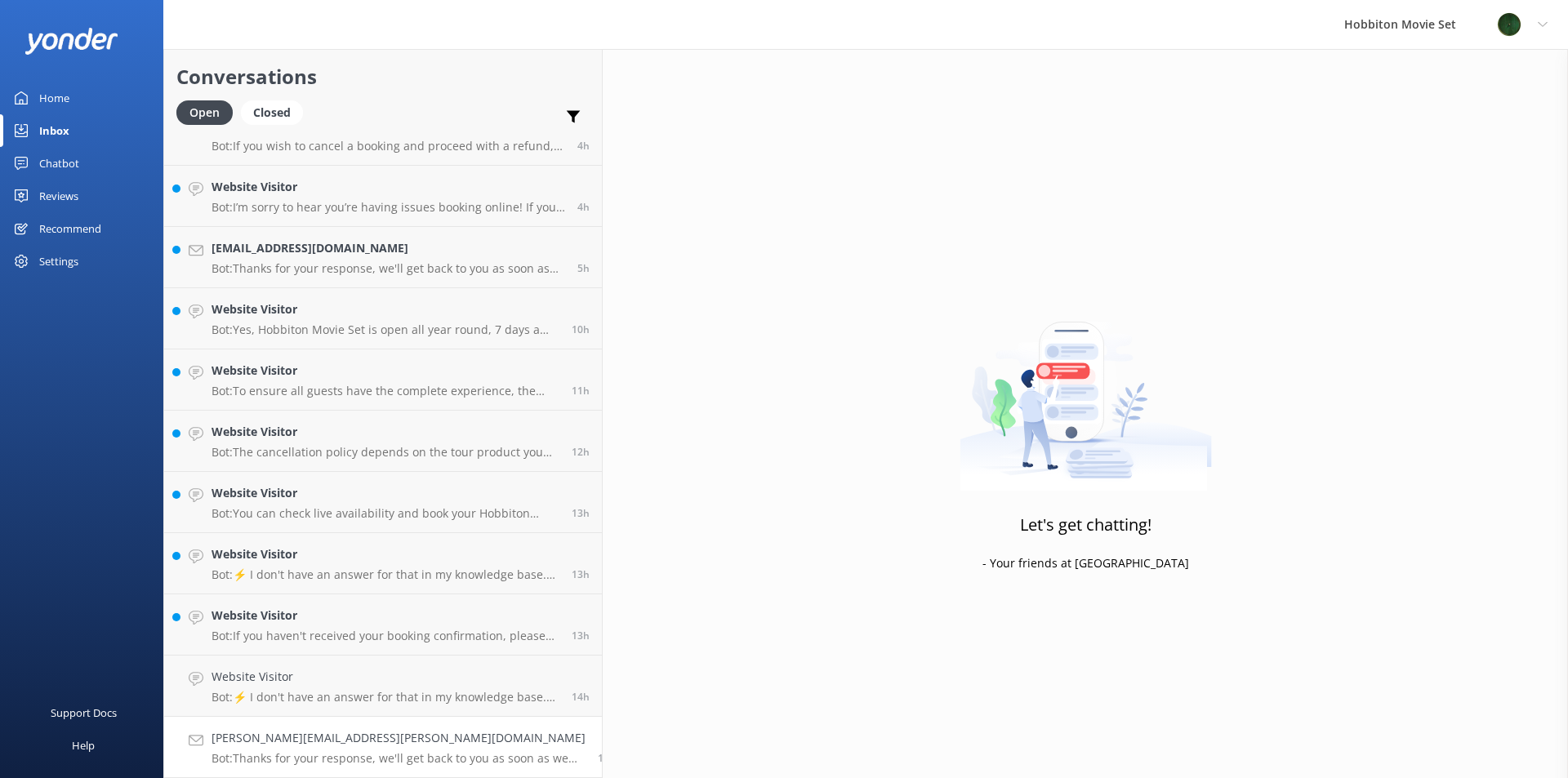
scroll to position [1194, 0]
click at [291, 741] on h4 "[PERSON_NAME][EMAIL_ADDRESS][PERSON_NAME][DOMAIN_NAME]" at bounding box center [398, 738] width 374 height 18
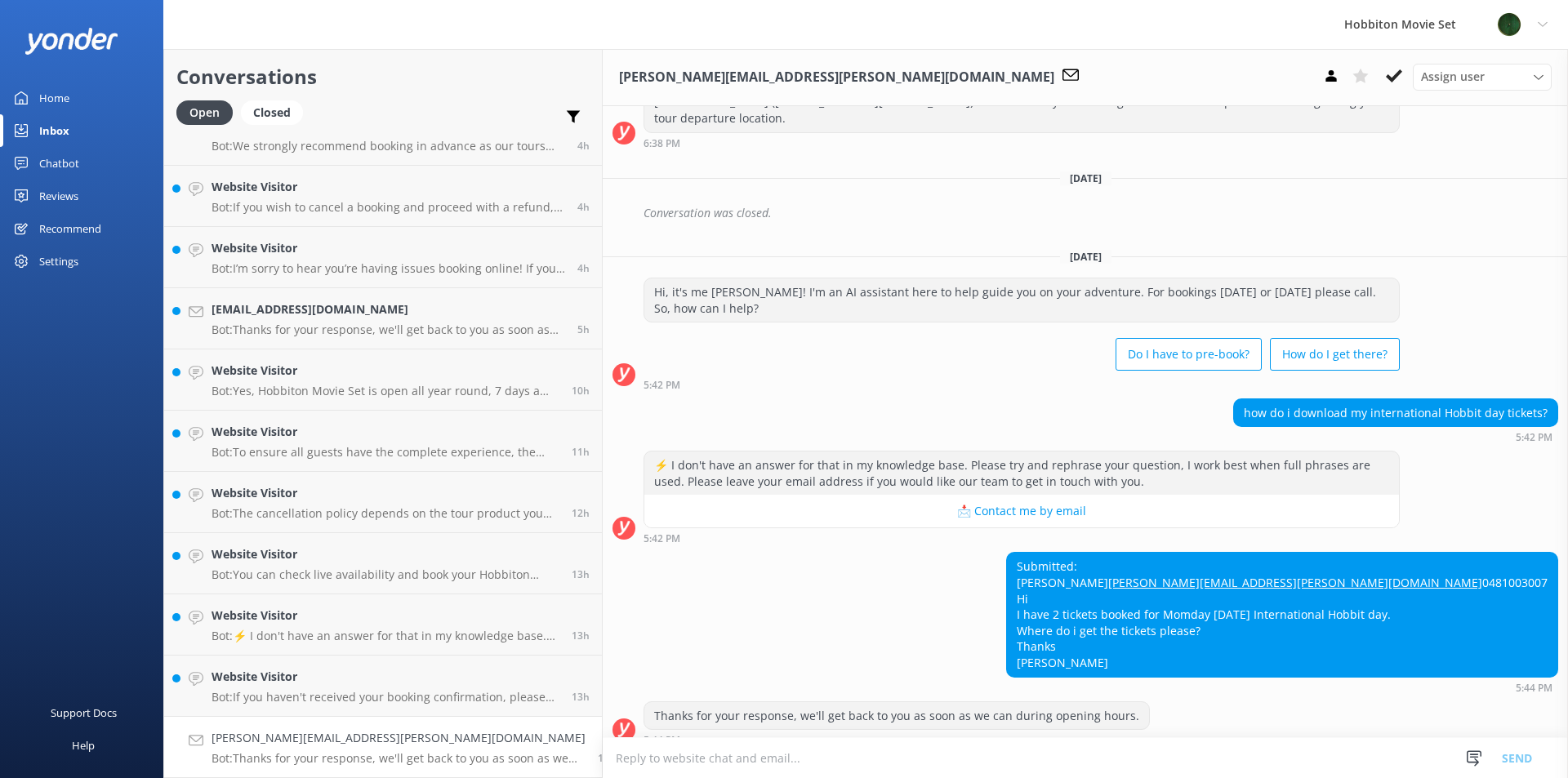
scroll to position [251, 0]
click at [328, 716] on link "Website Visitor Bot: If you haven't received your booking confirmation, please …" at bounding box center [383, 687] width 438 height 62
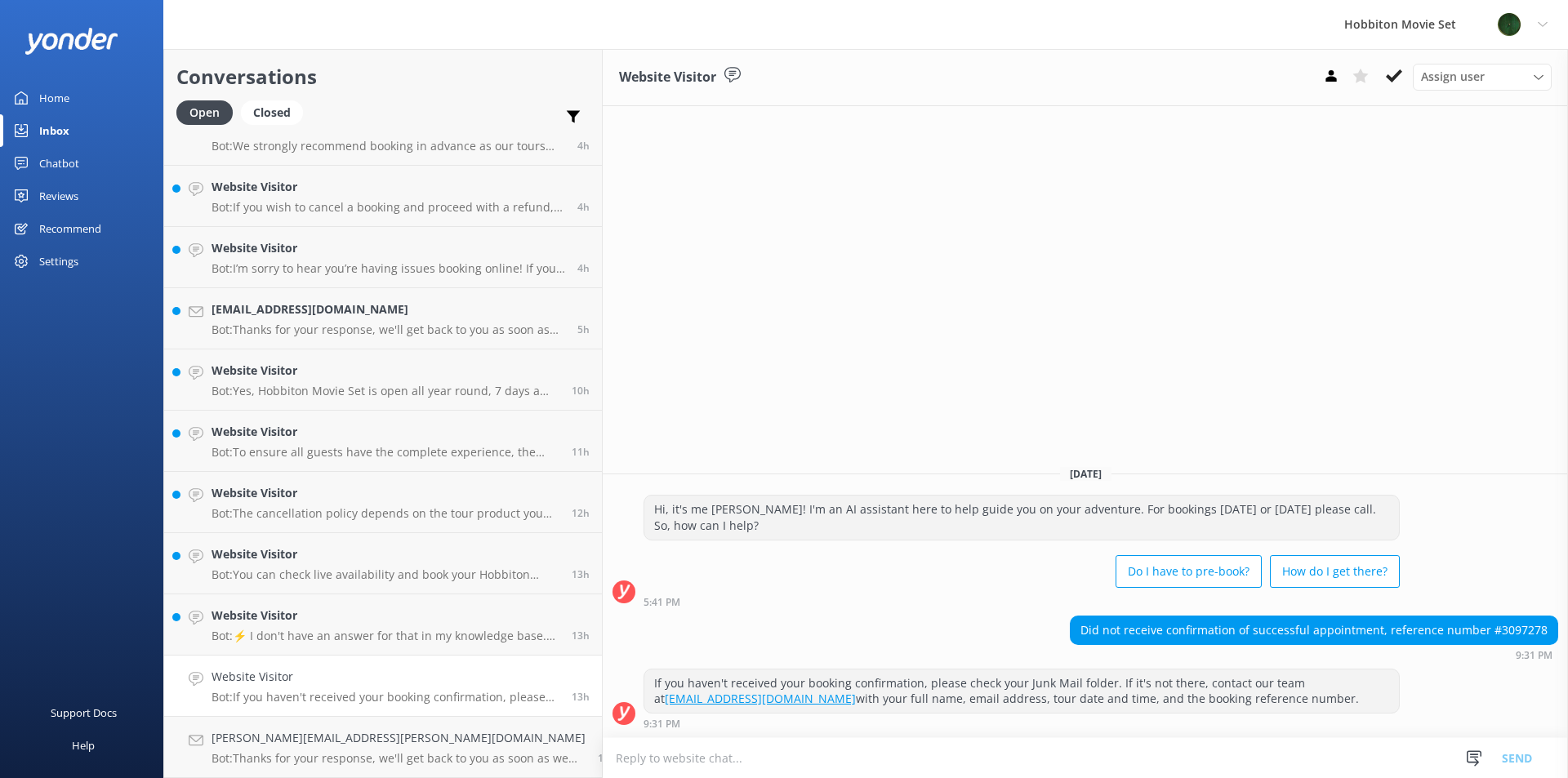
click at [1513, 631] on div "Did not receive confirmation of successful appointment, reference number #30972…" at bounding box center [1314, 630] width 487 height 28
copy div "3097278"
click at [1391, 77] on icon at bounding box center [1394, 76] width 16 height 16
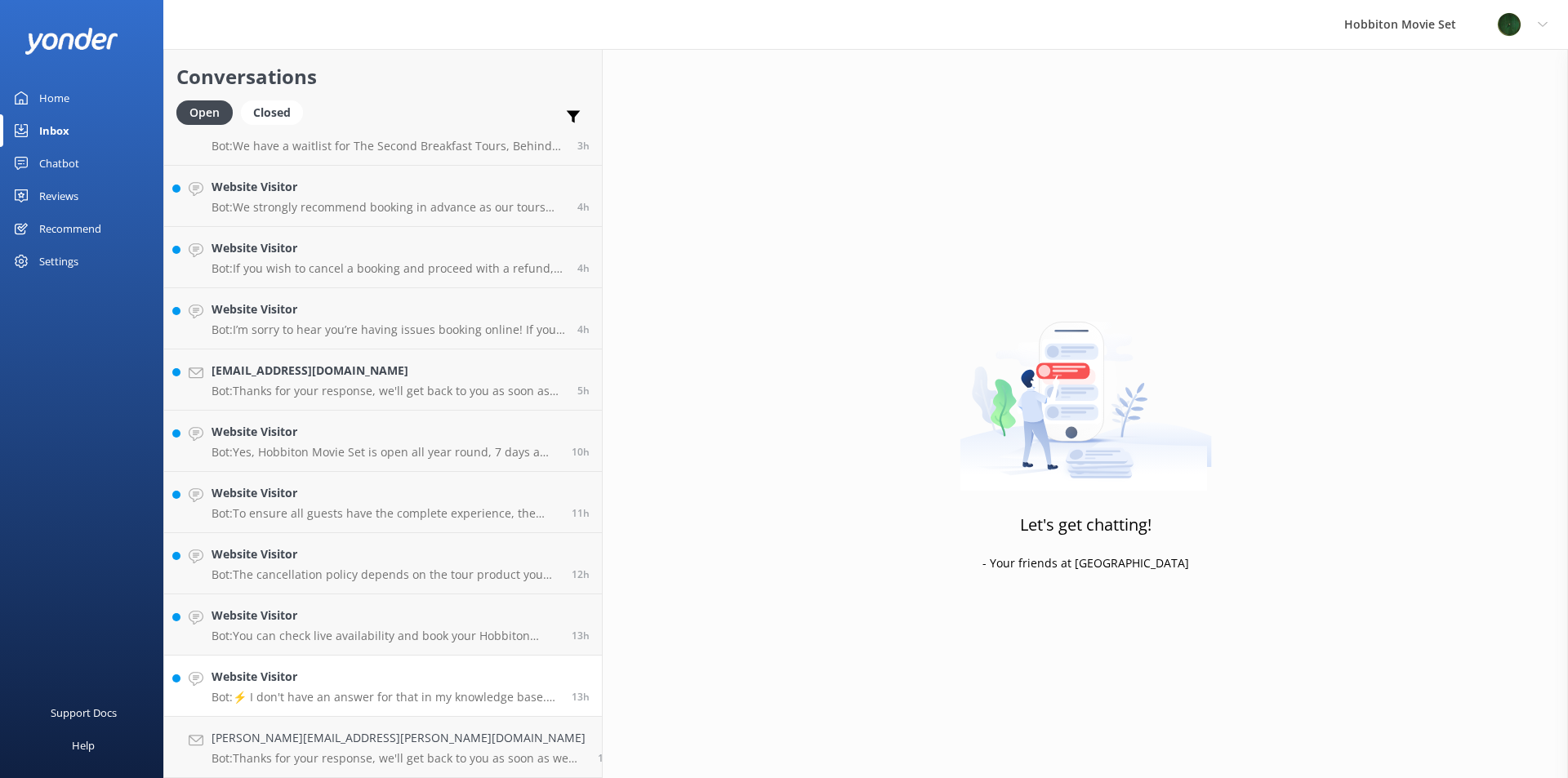
scroll to position [1133, 0]
click at [322, 681] on h4 "Website Visitor" at bounding box center [385, 677] width 348 height 18
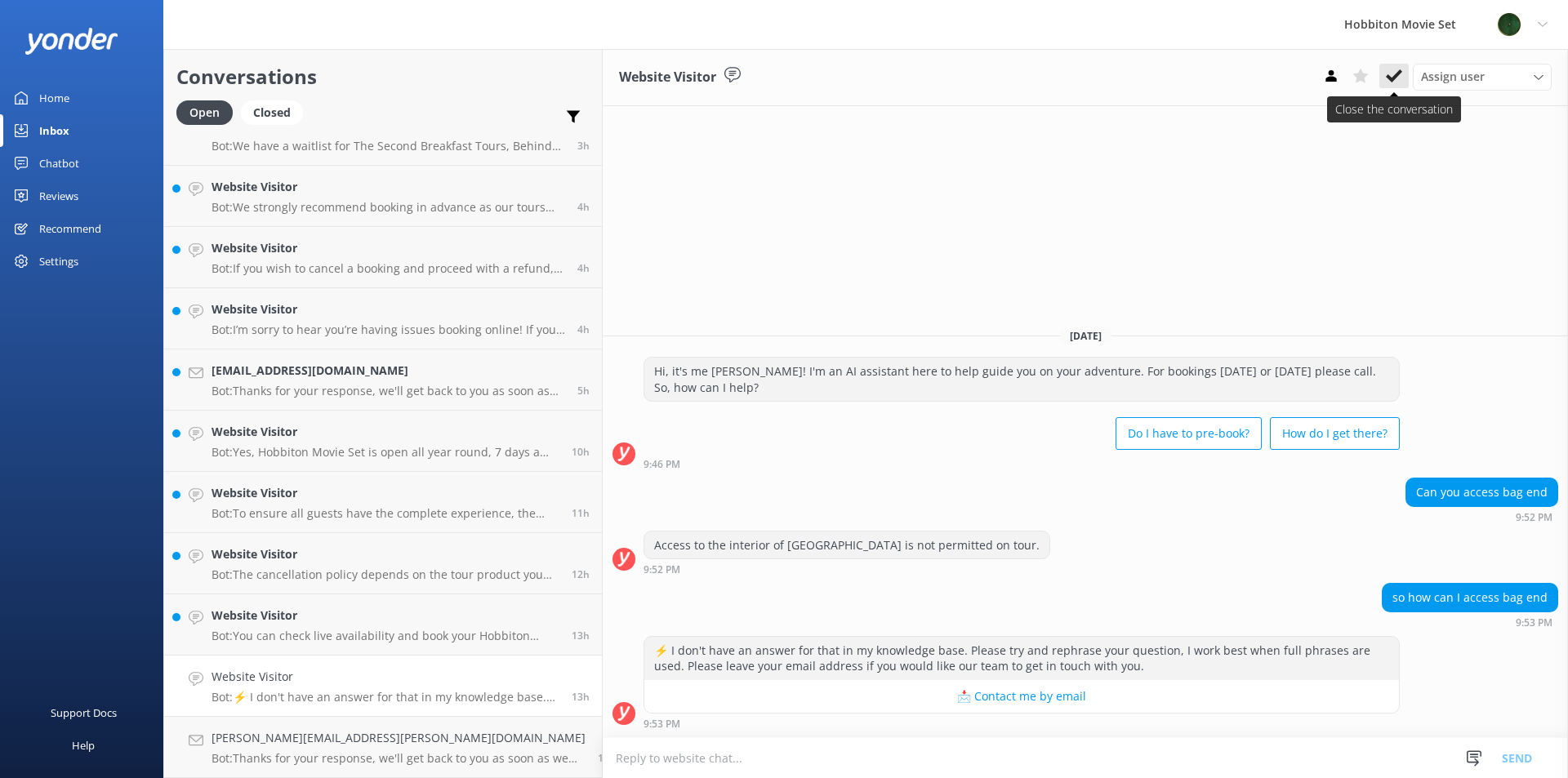
click at [1397, 80] on icon at bounding box center [1394, 76] width 16 height 16
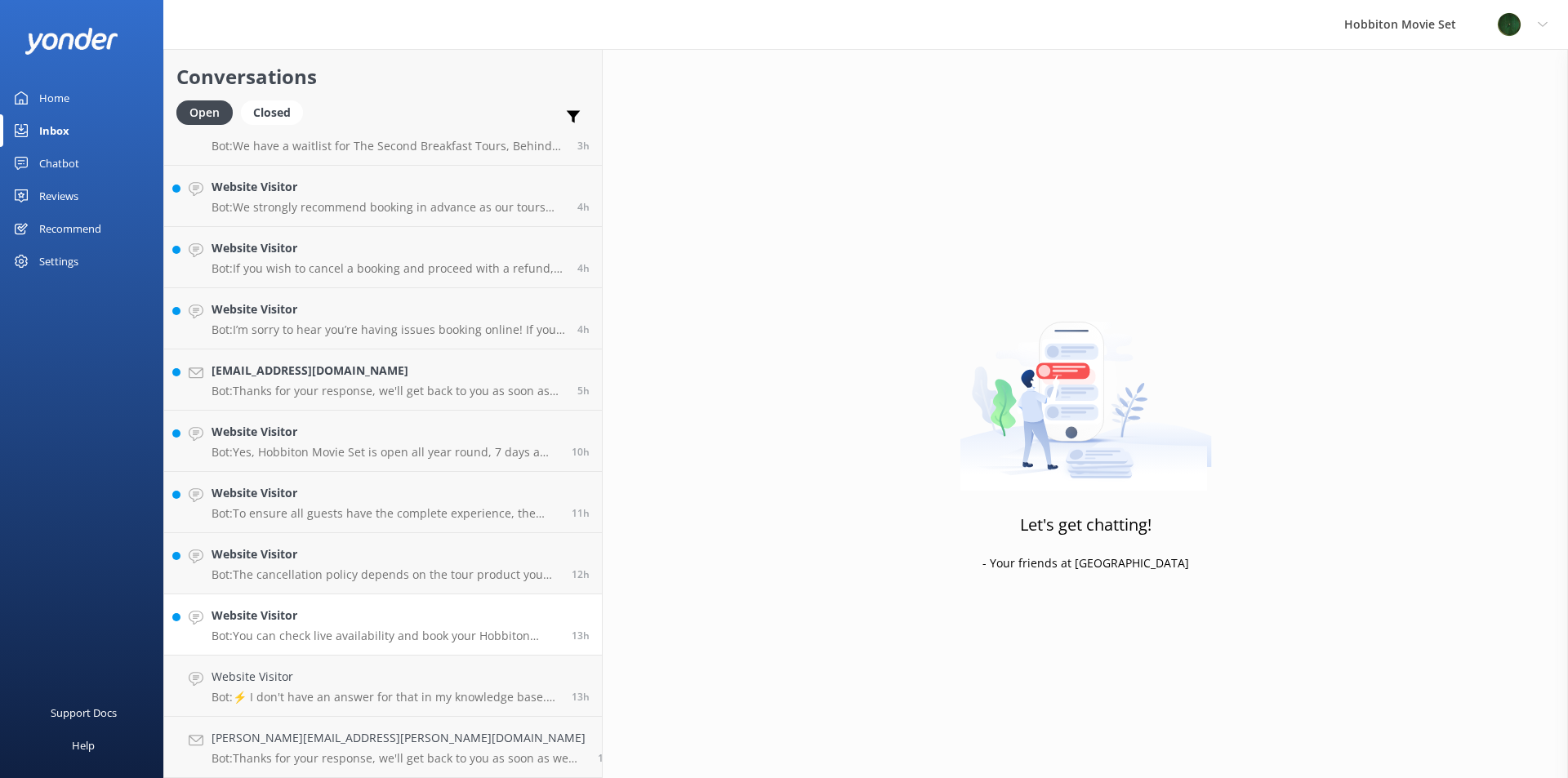
scroll to position [1071, 0]
click at [331, 678] on h4 "Website Visitor" at bounding box center [385, 677] width 348 height 18
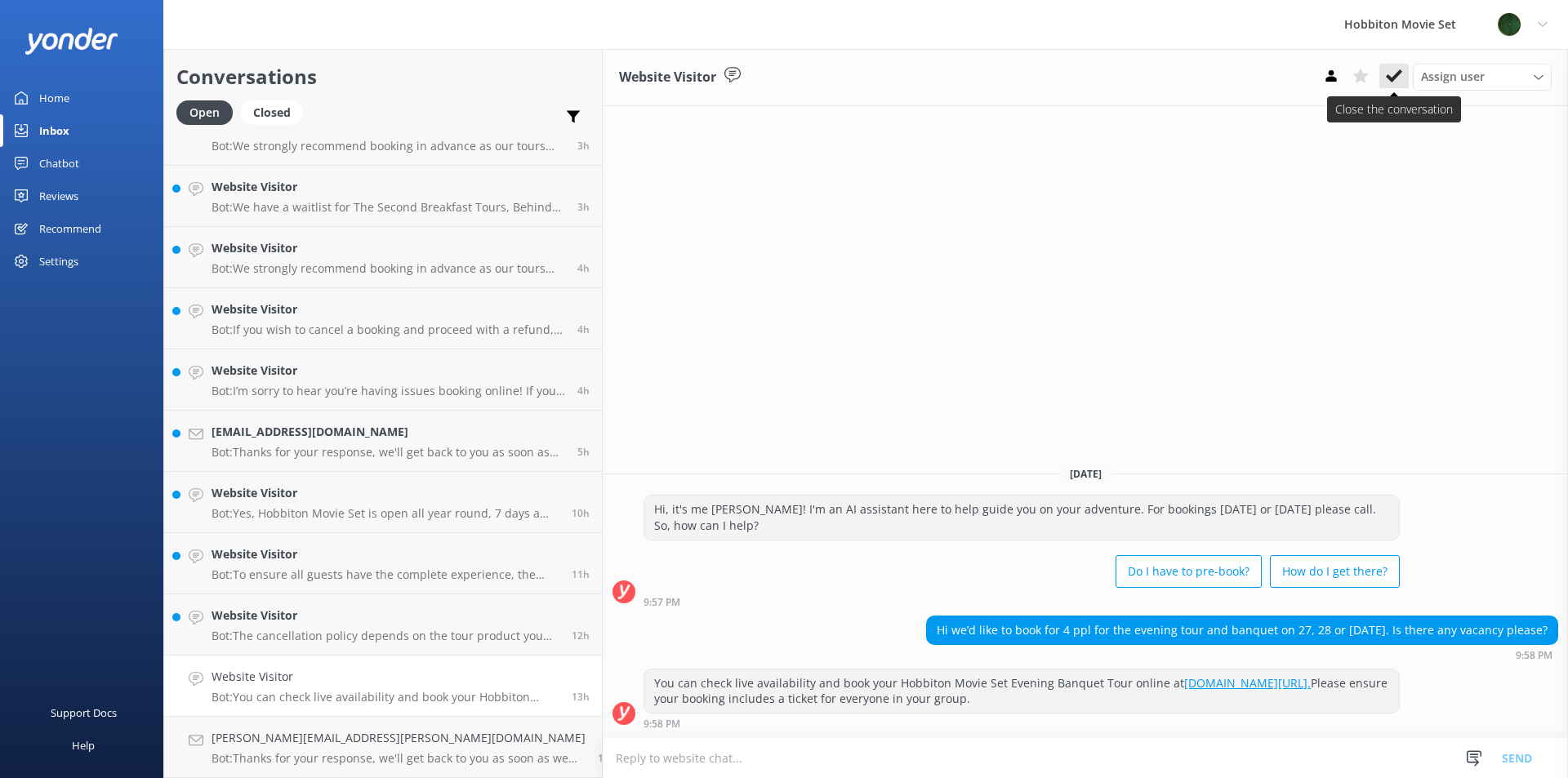
click at [1402, 72] on use at bounding box center [1394, 76] width 16 height 13
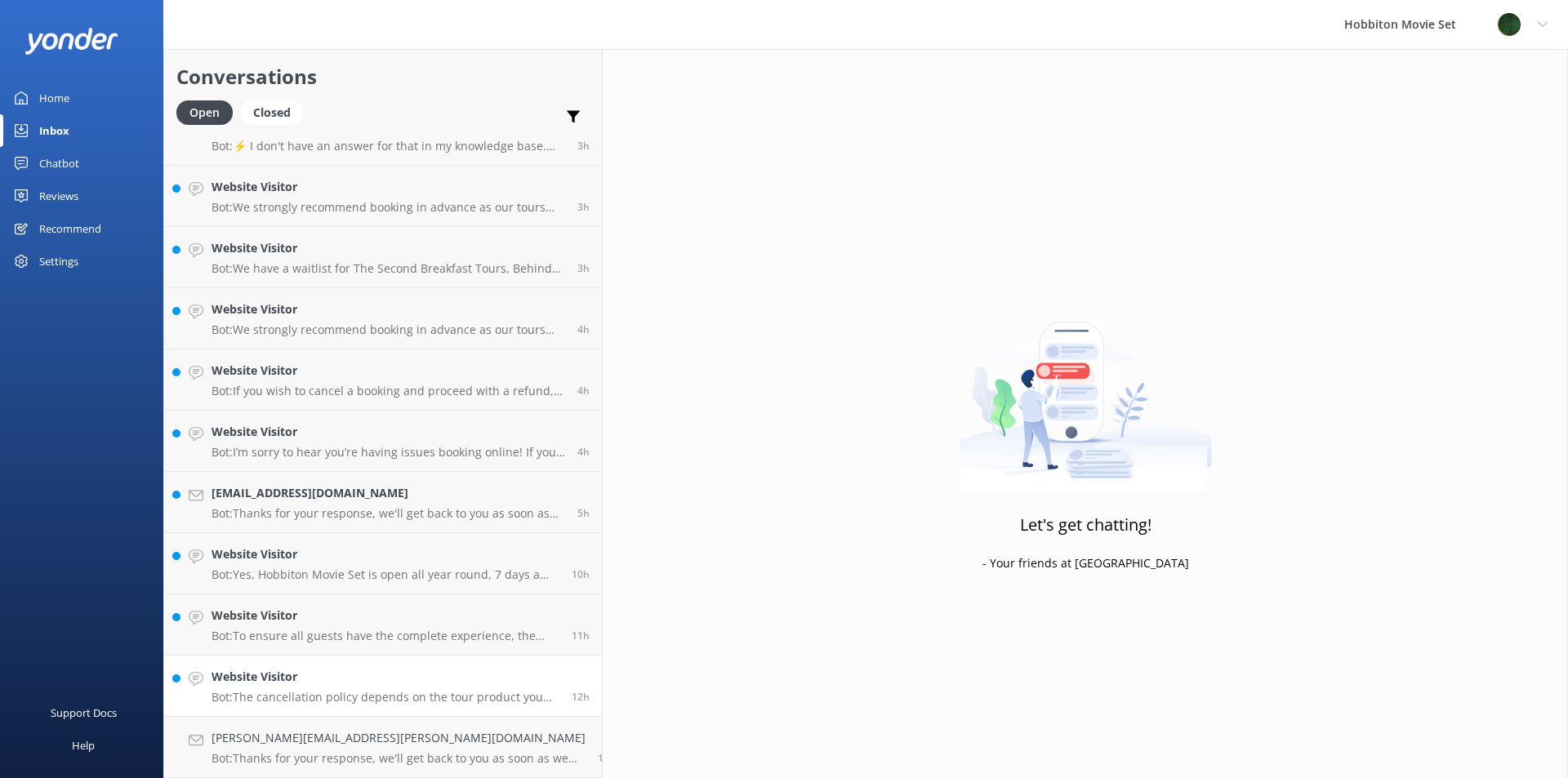
scroll to position [1010, 0]
click at [323, 675] on h4 "Website Visitor" at bounding box center [385, 677] width 348 height 18
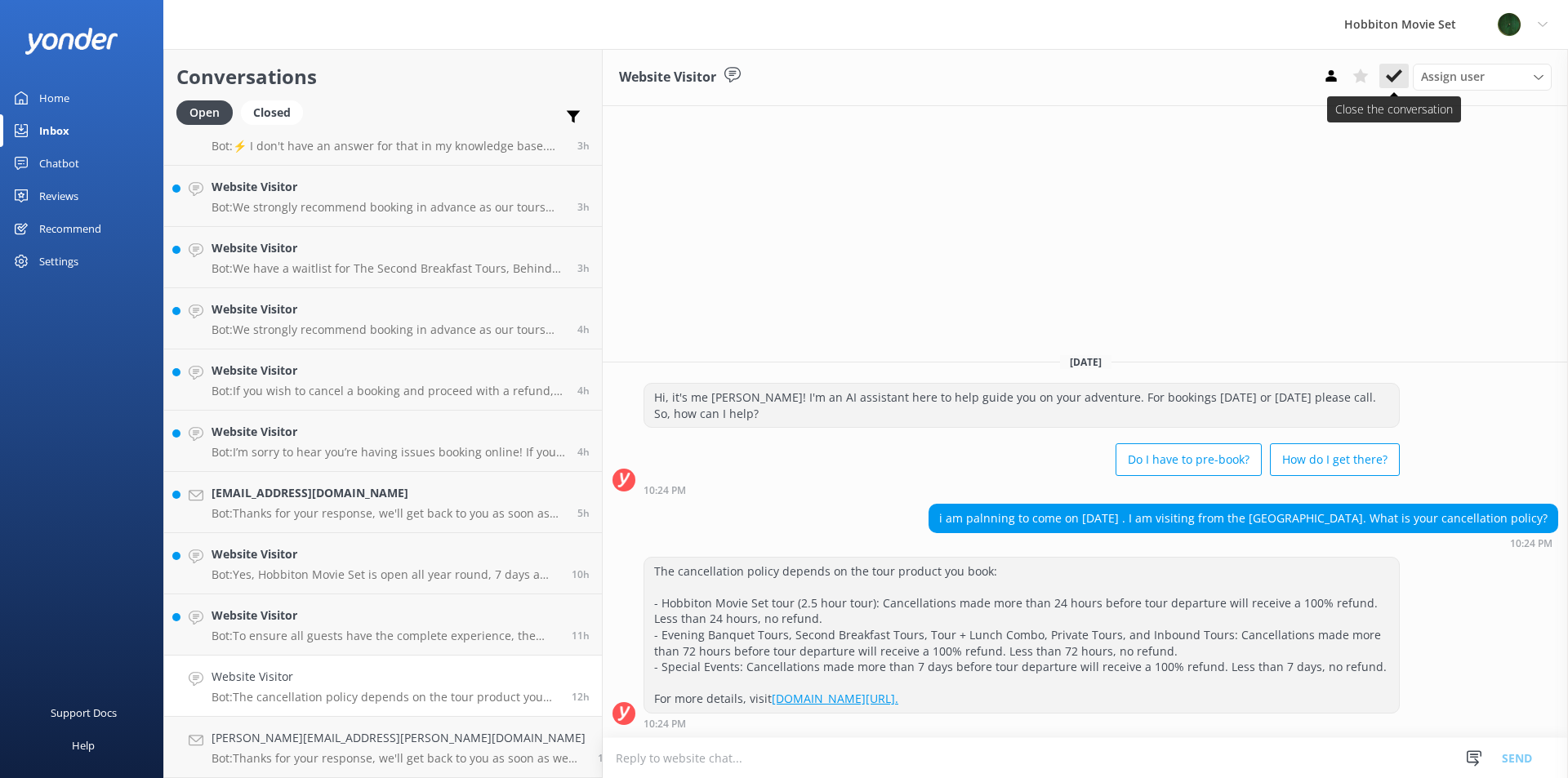
click at [1396, 78] on use at bounding box center [1394, 76] width 16 height 13
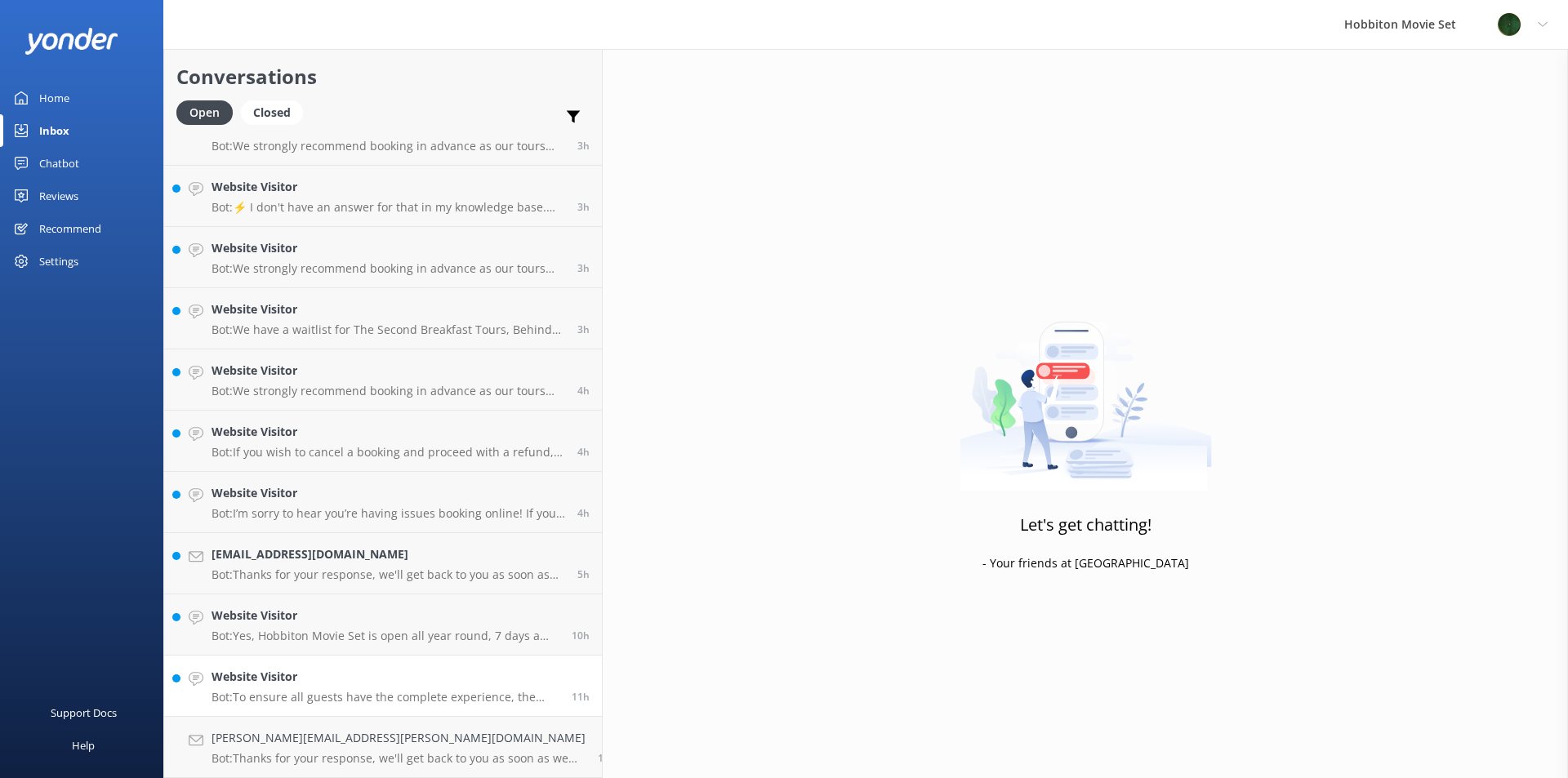
scroll to position [949, 0]
click at [316, 693] on p "Bot: To ensure all guests have the complete experience, the only way to access …" at bounding box center [385, 697] width 348 height 14
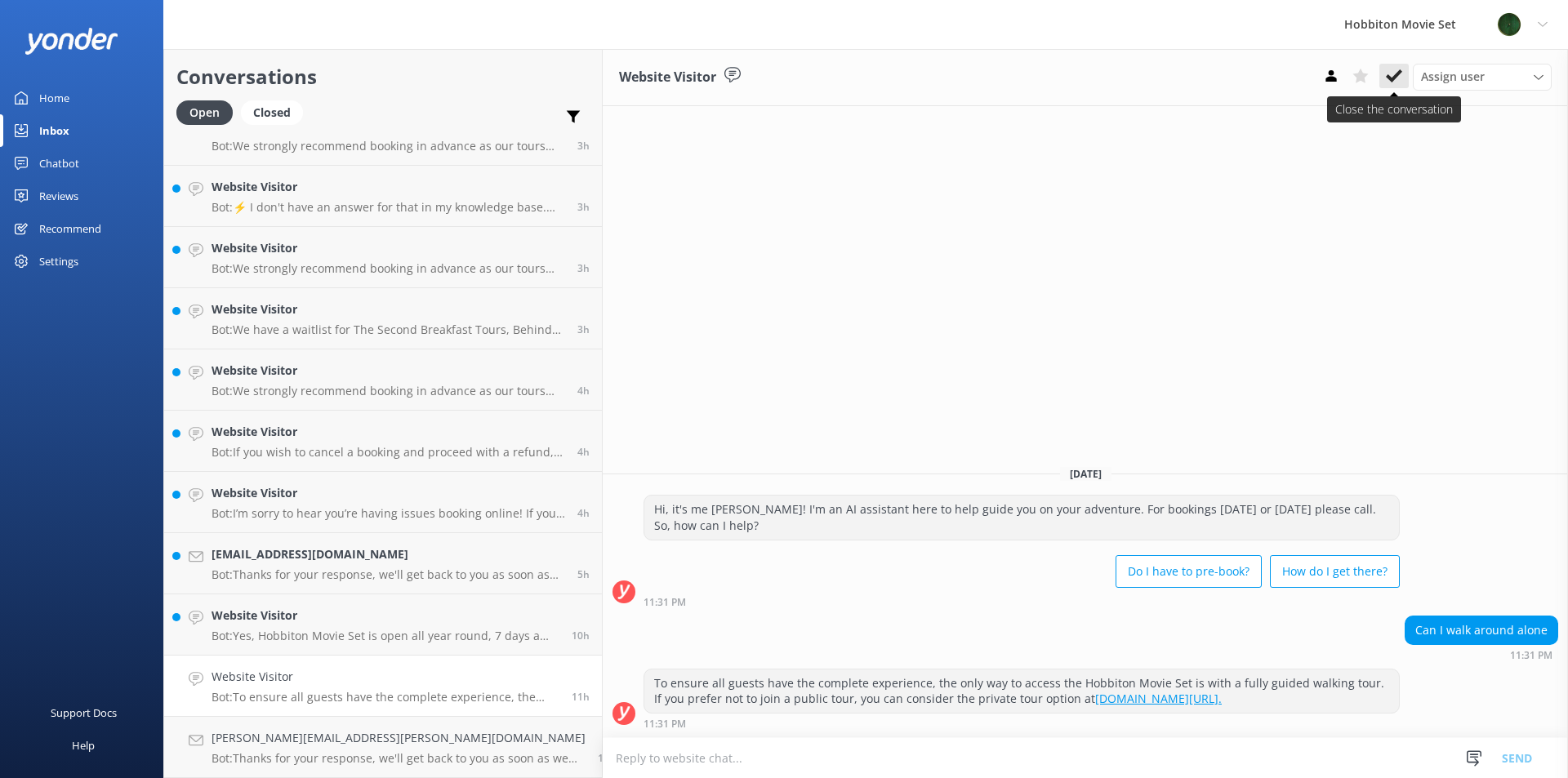
click at [1404, 86] on button at bounding box center [1393, 75] width 29 height 24
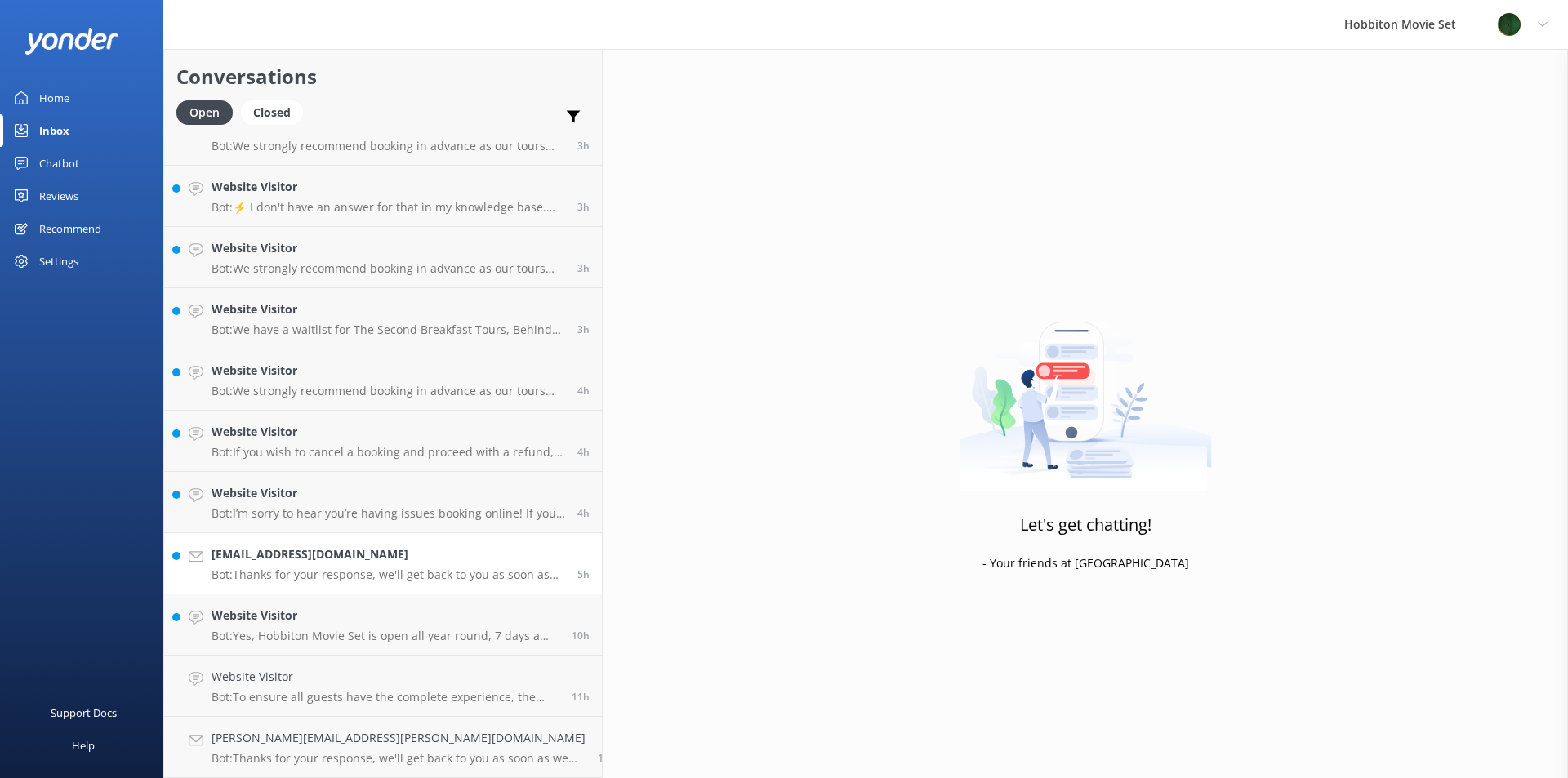
scroll to position [887, 0]
click at [327, 687] on div "Website Visitor Bot: Yes, Hobbiton Movie Set is open all year round, 7 days a w…" at bounding box center [385, 686] width 348 height 36
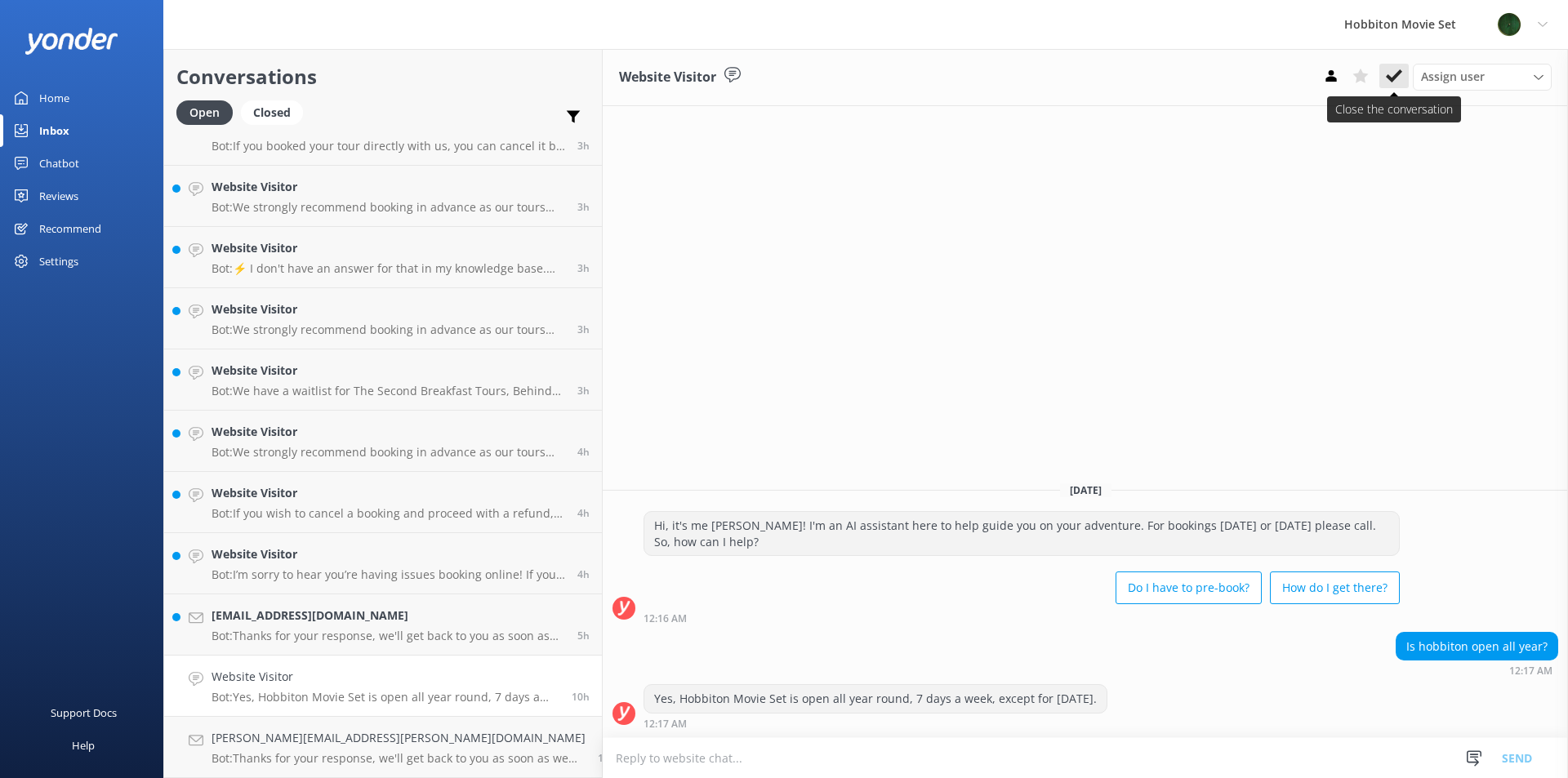
click at [1388, 75] on use at bounding box center [1394, 76] width 16 height 13
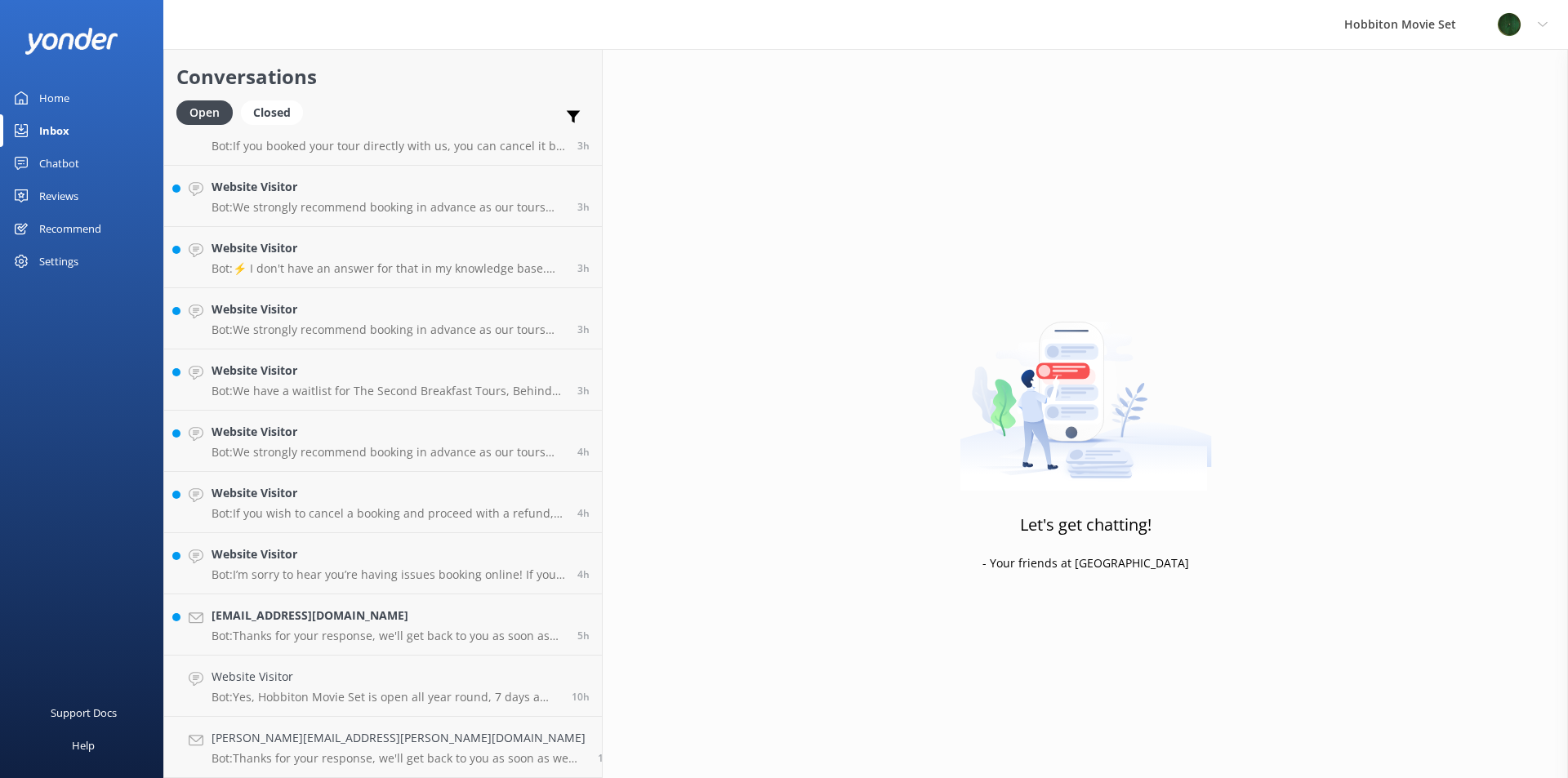
scroll to position [826, 0]
click at [339, 685] on h4 "[EMAIL_ADDRESS][DOMAIN_NAME]" at bounding box center [388, 677] width 354 height 18
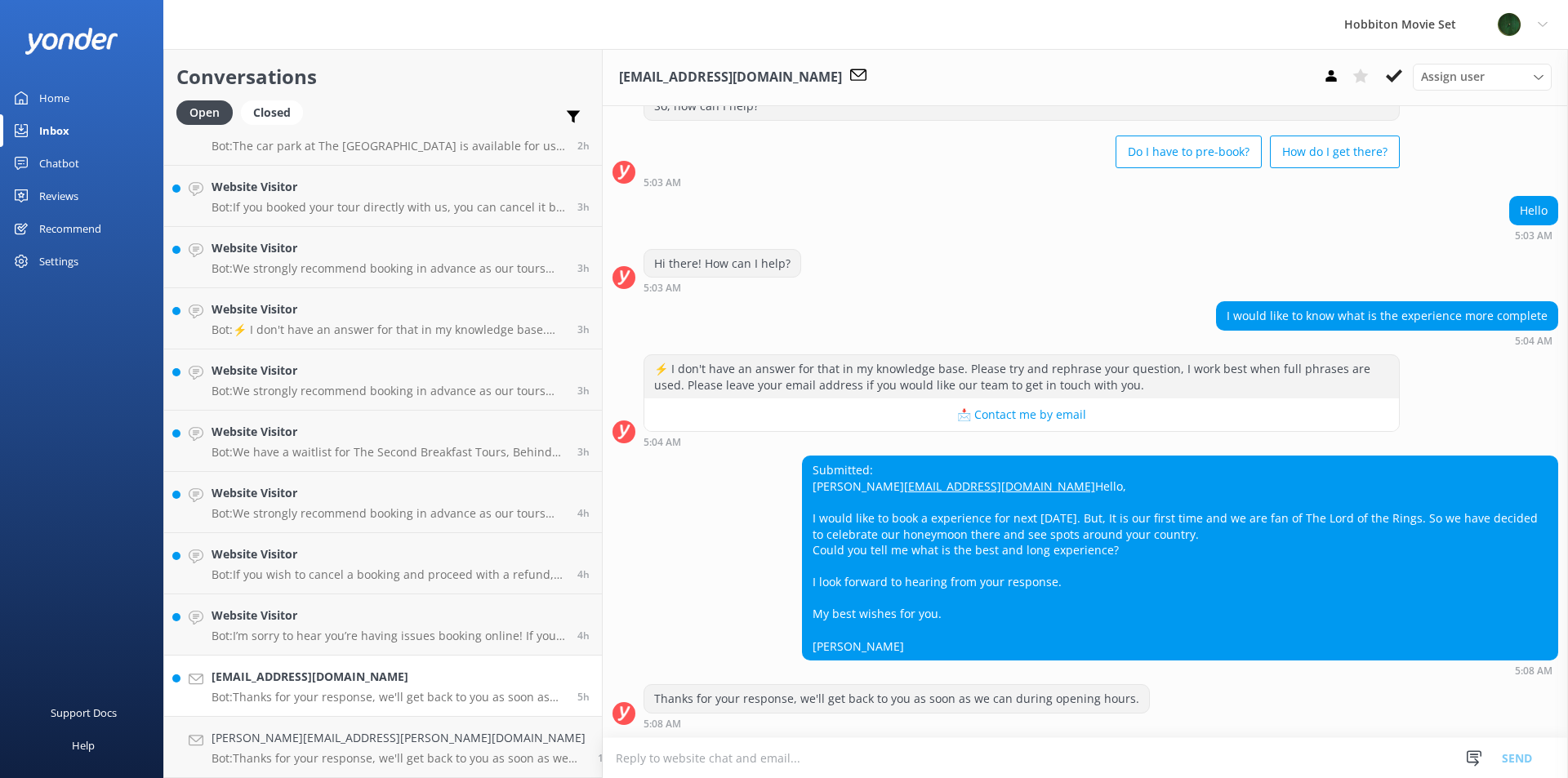
scroll to position [89, 0]
click at [362, 631] on p "Bot: I’m sorry to hear you’re having issues booking online! If you’d like to sp…" at bounding box center [388, 636] width 354 height 14
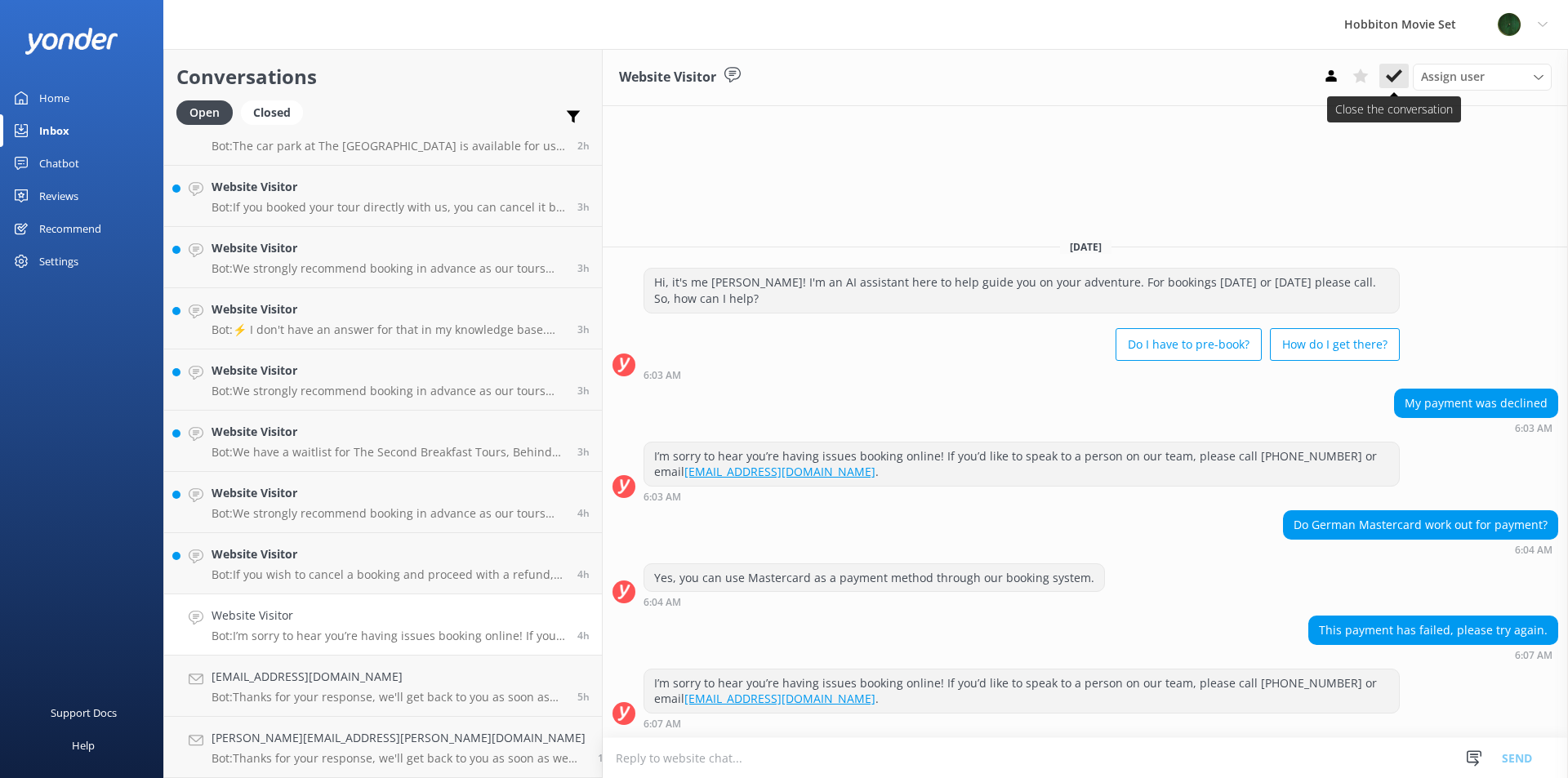
click at [1400, 80] on icon at bounding box center [1394, 76] width 16 height 16
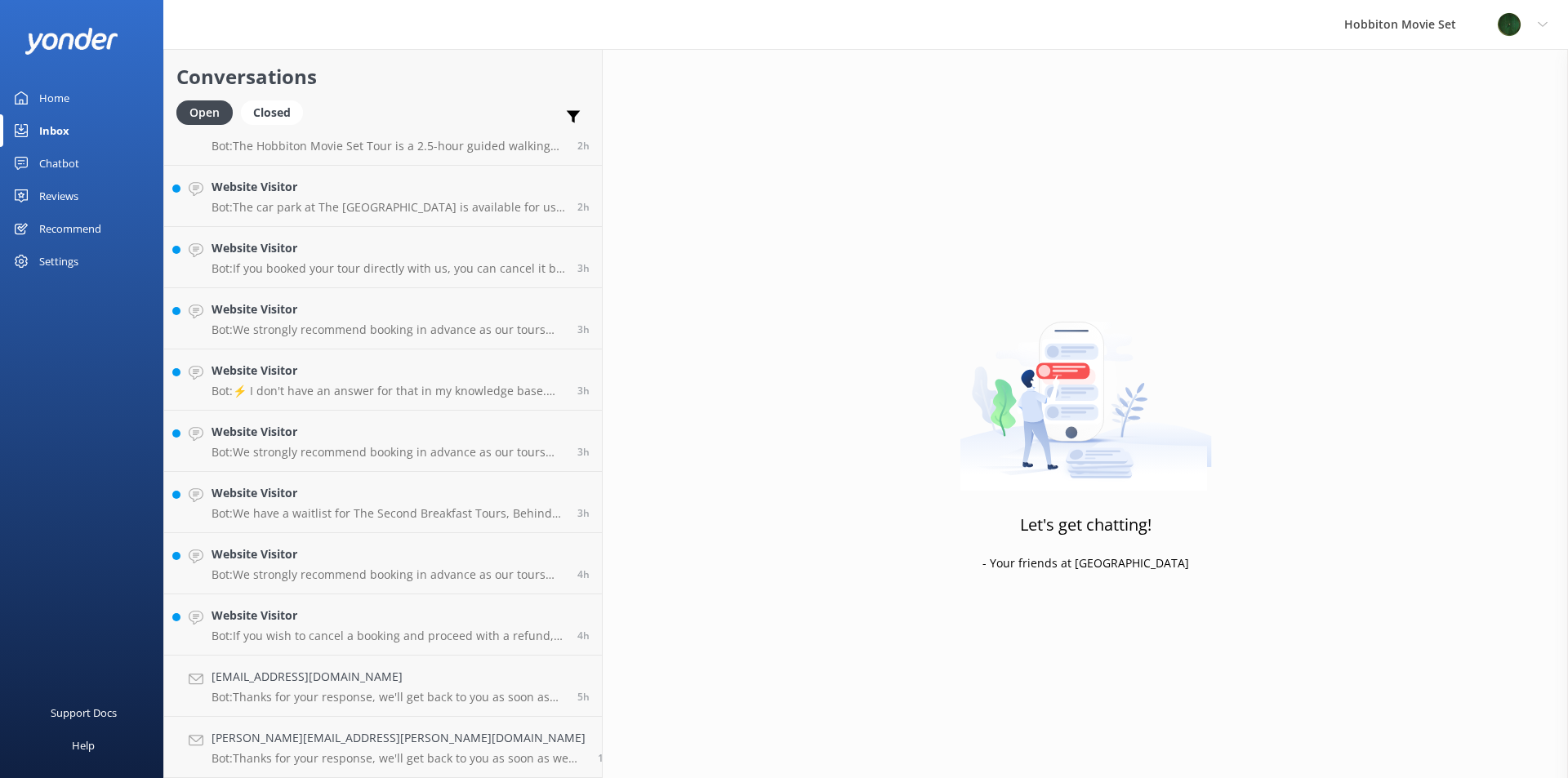
scroll to position [765, 0]
click at [350, 622] on h4 "Website Visitor" at bounding box center [388, 616] width 354 height 18
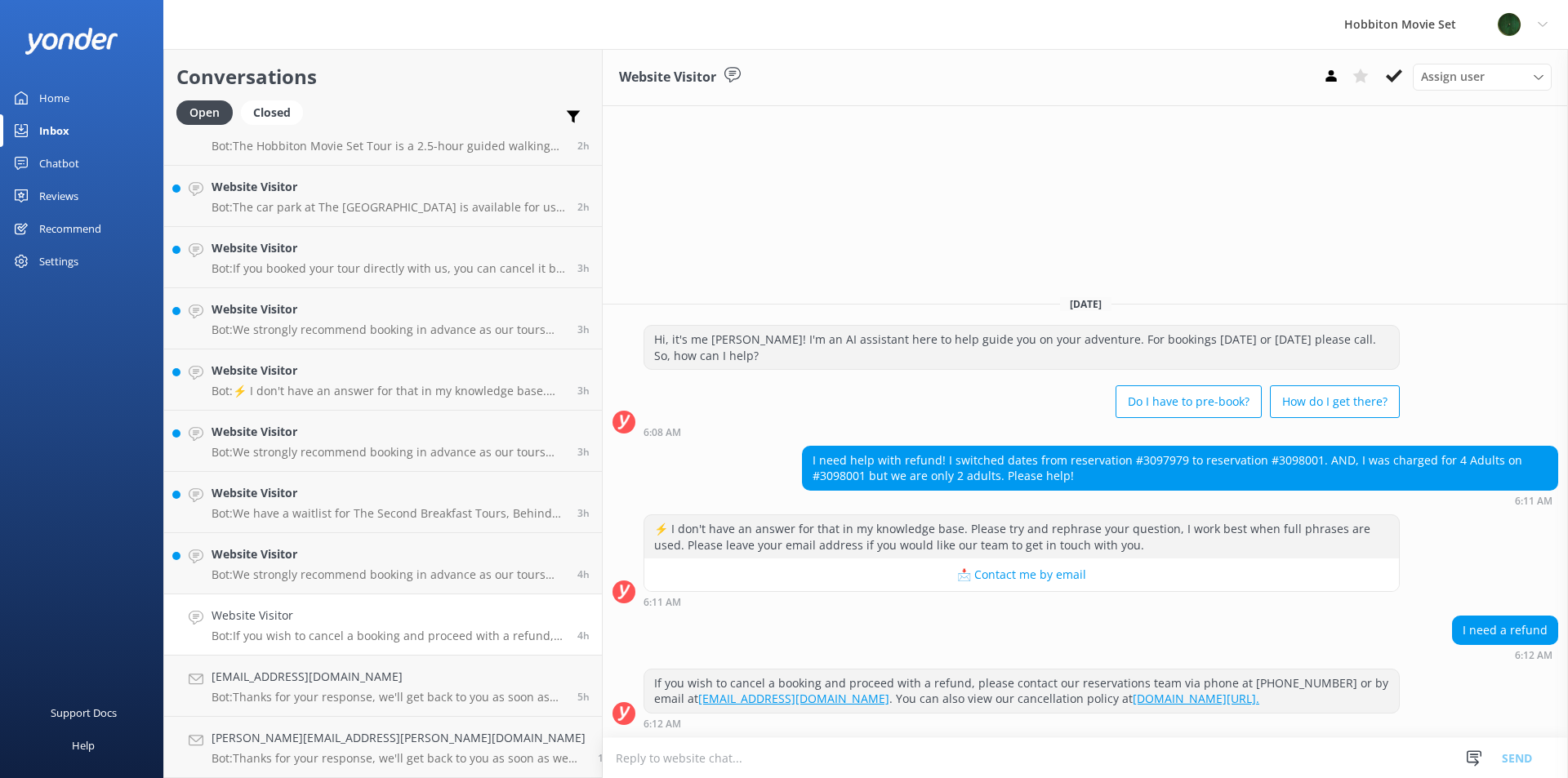
click at [1060, 460] on div "I need help with refund! I switched dates from reservation #3097979 to reservat…" at bounding box center [1180, 469] width 755 height 43
copy div "3097979"
click at [1199, 463] on div "I need help with refund! I switched dates from reservation #3097979 to reservat…" at bounding box center [1180, 469] width 755 height 43
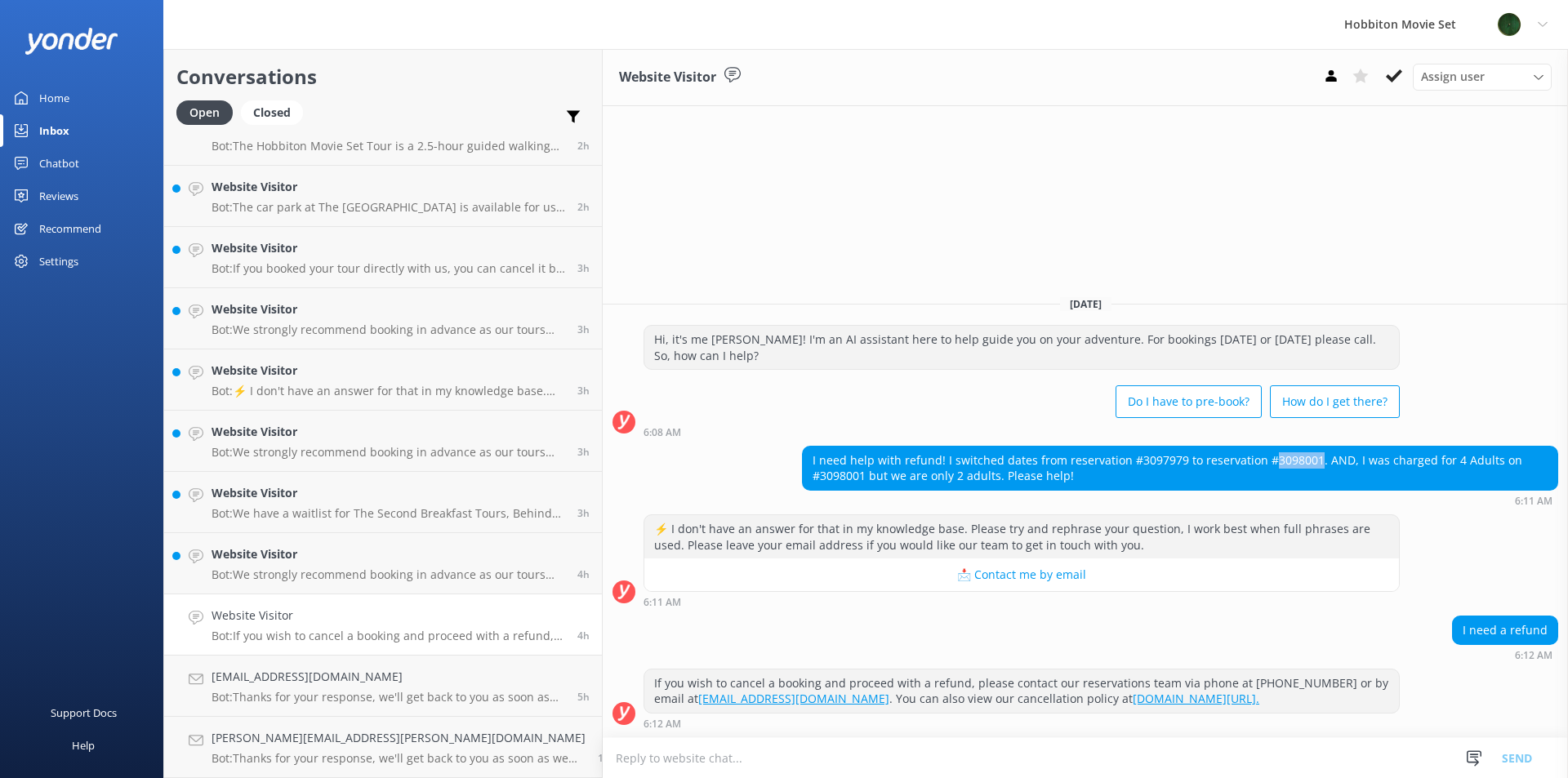
copy div "3098001"
click at [1393, 78] on use at bounding box center [1394, 76] width 16 height 13
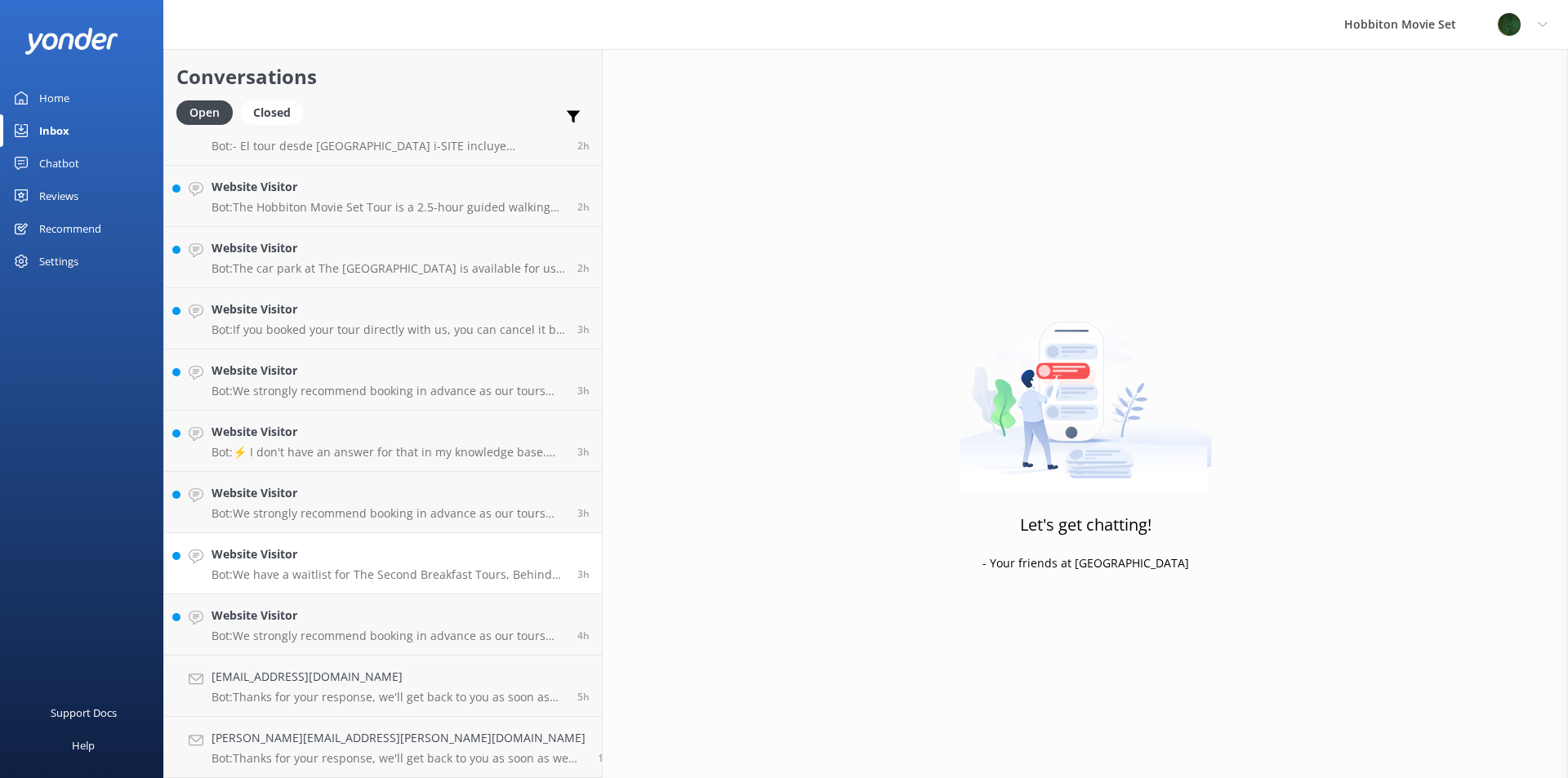
scroll to position [704, 0]
click at [321, 629] on p "Bot: We strongly recommend booking in advance as our tours are known to sell ou…" at bounding box center [388, 636] width 354 height 14
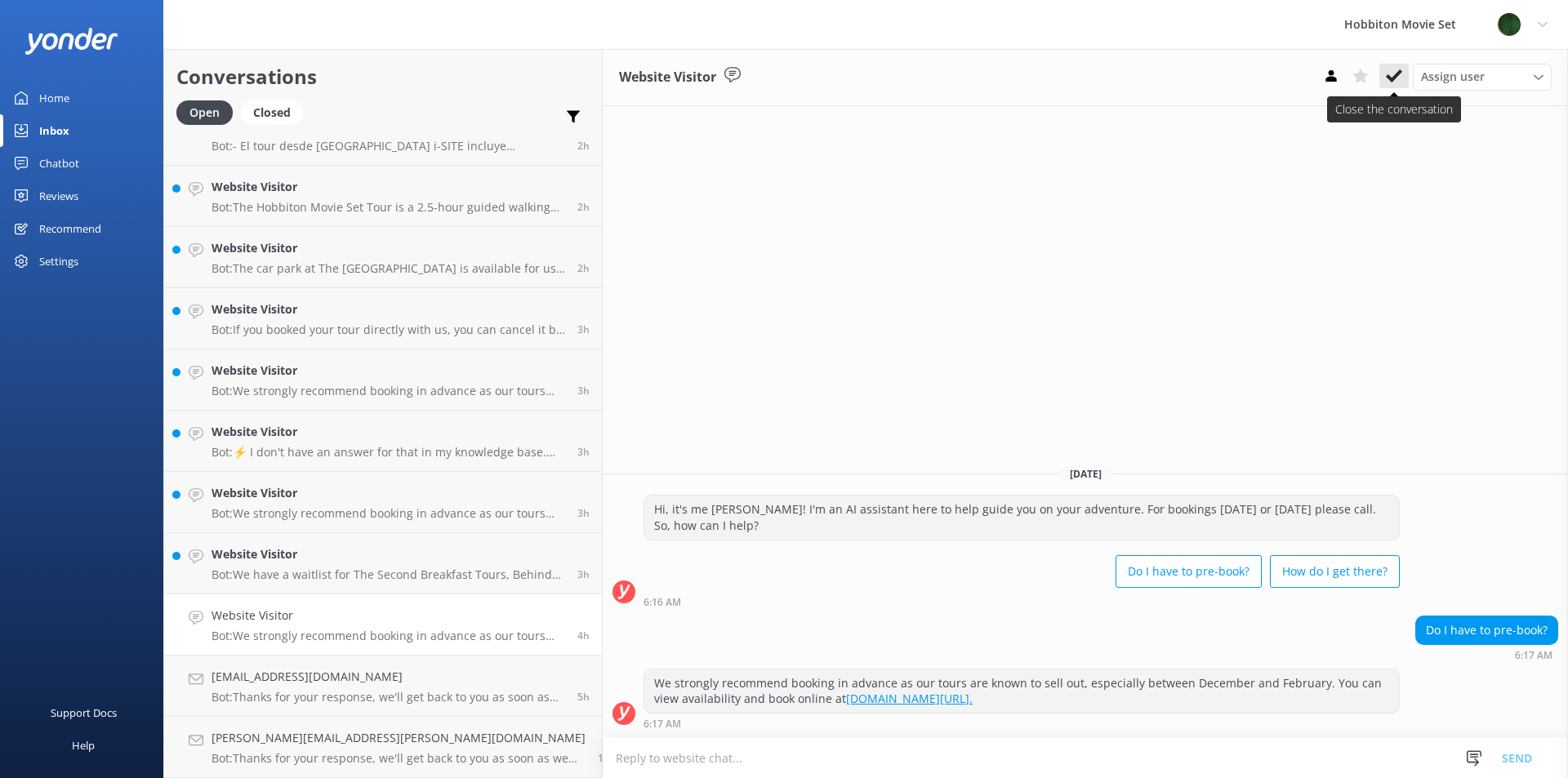
click at [1384, 81] on button at bounding box center [1393, 75] width 29 height 24
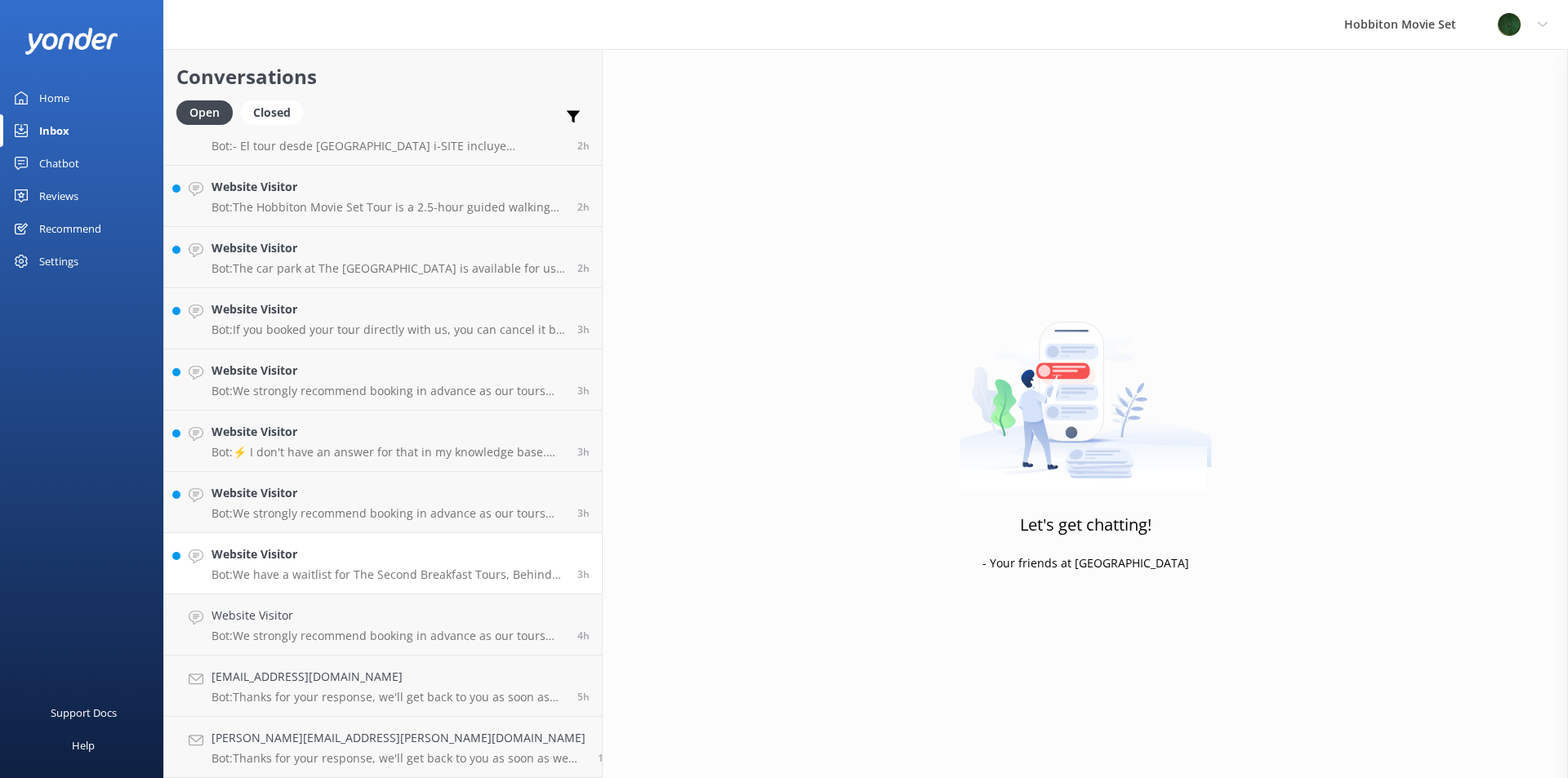
scroll to position [642, 0]
click at [292, 623] on h4 "Website Visitor" at bounding box center [388, 616] width 354 height 18
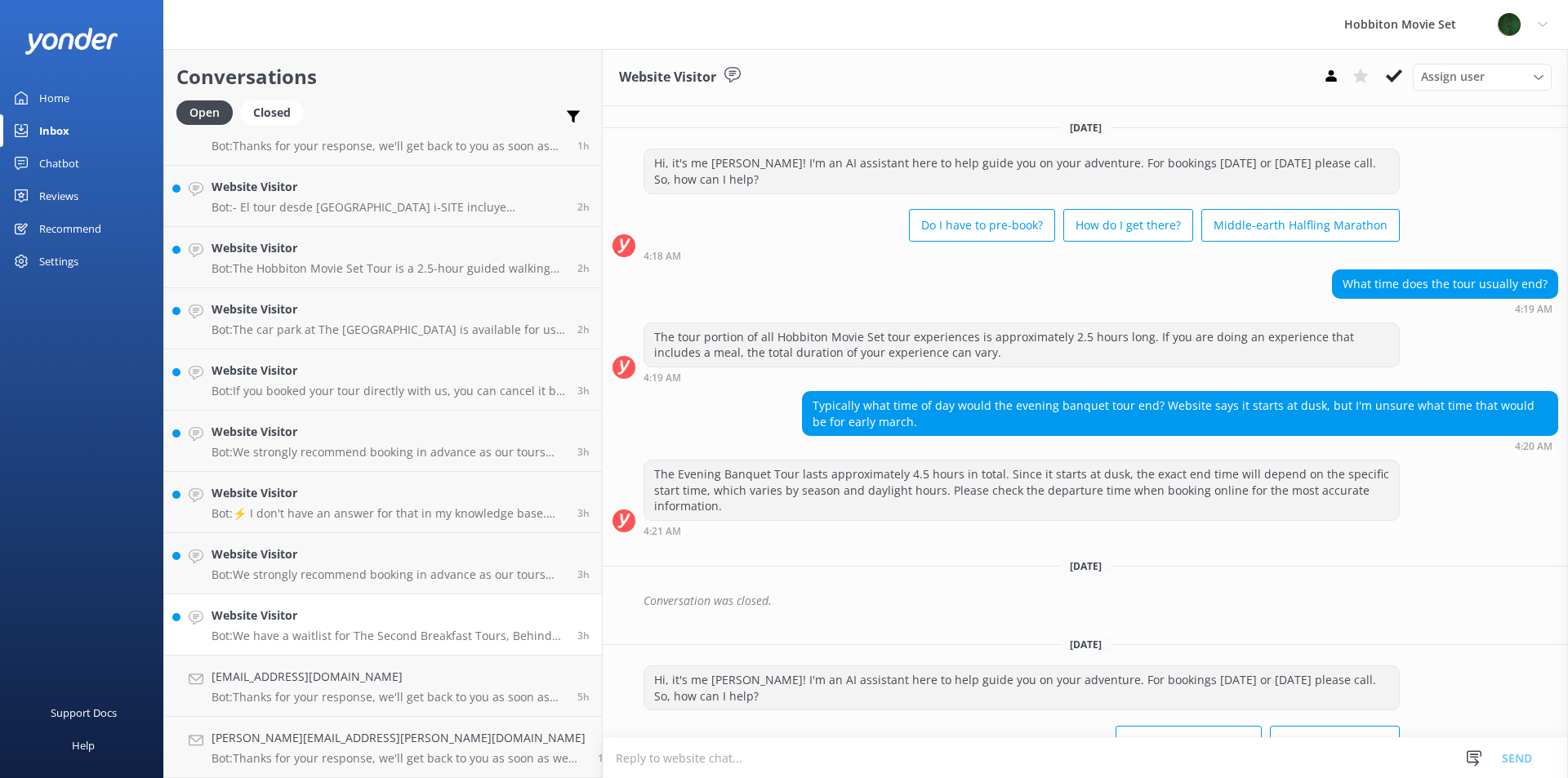
scroll to position [122, 0]
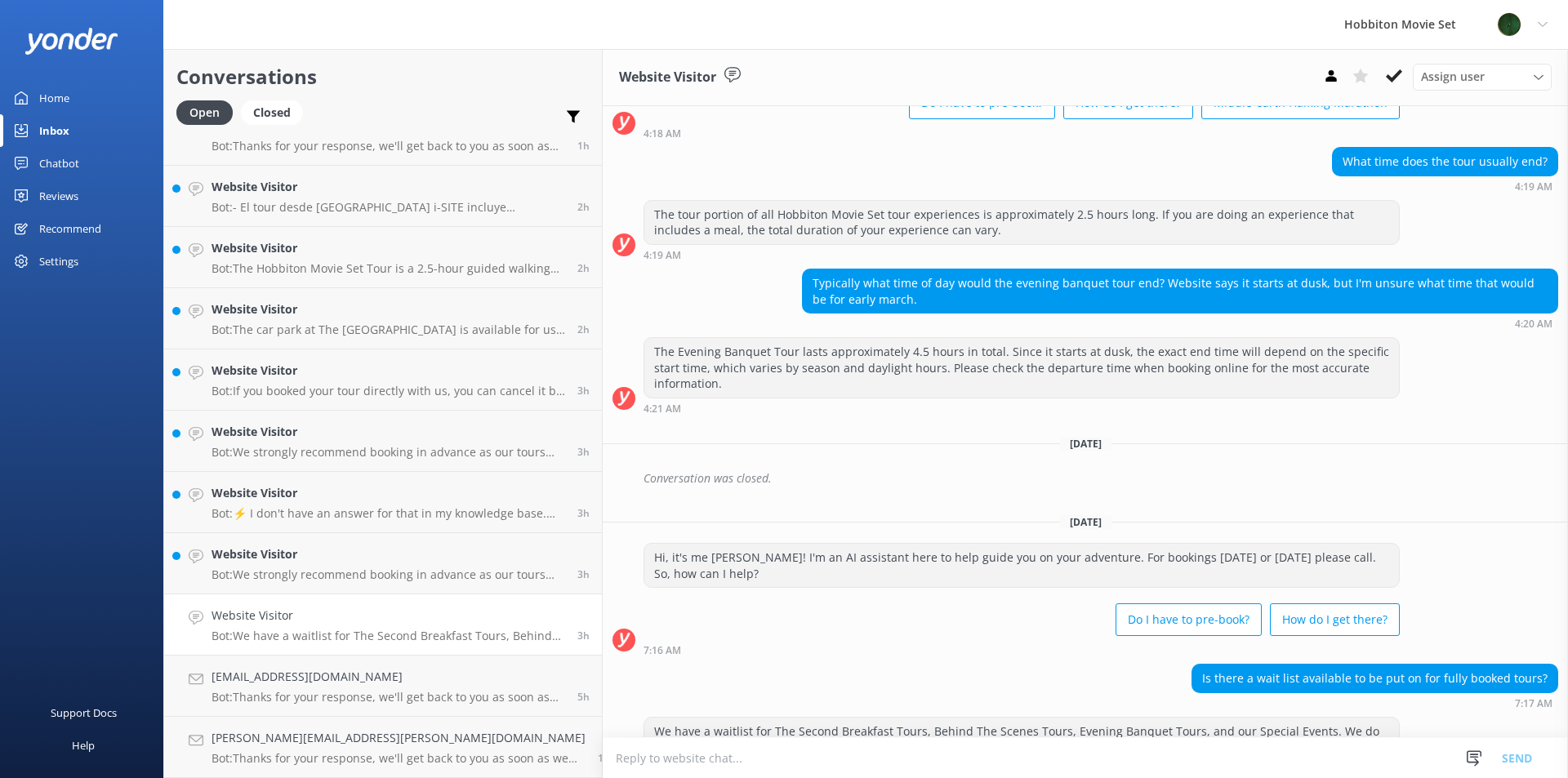
click at [690, 664] on div "Is there a wait list available to be put on for fully booked tours? 7:17 AM" at bounding box center [1085, 687] width 965 height 45
click at [1392, 80] on use at bounding box center [1394, 76] width 16 height 13
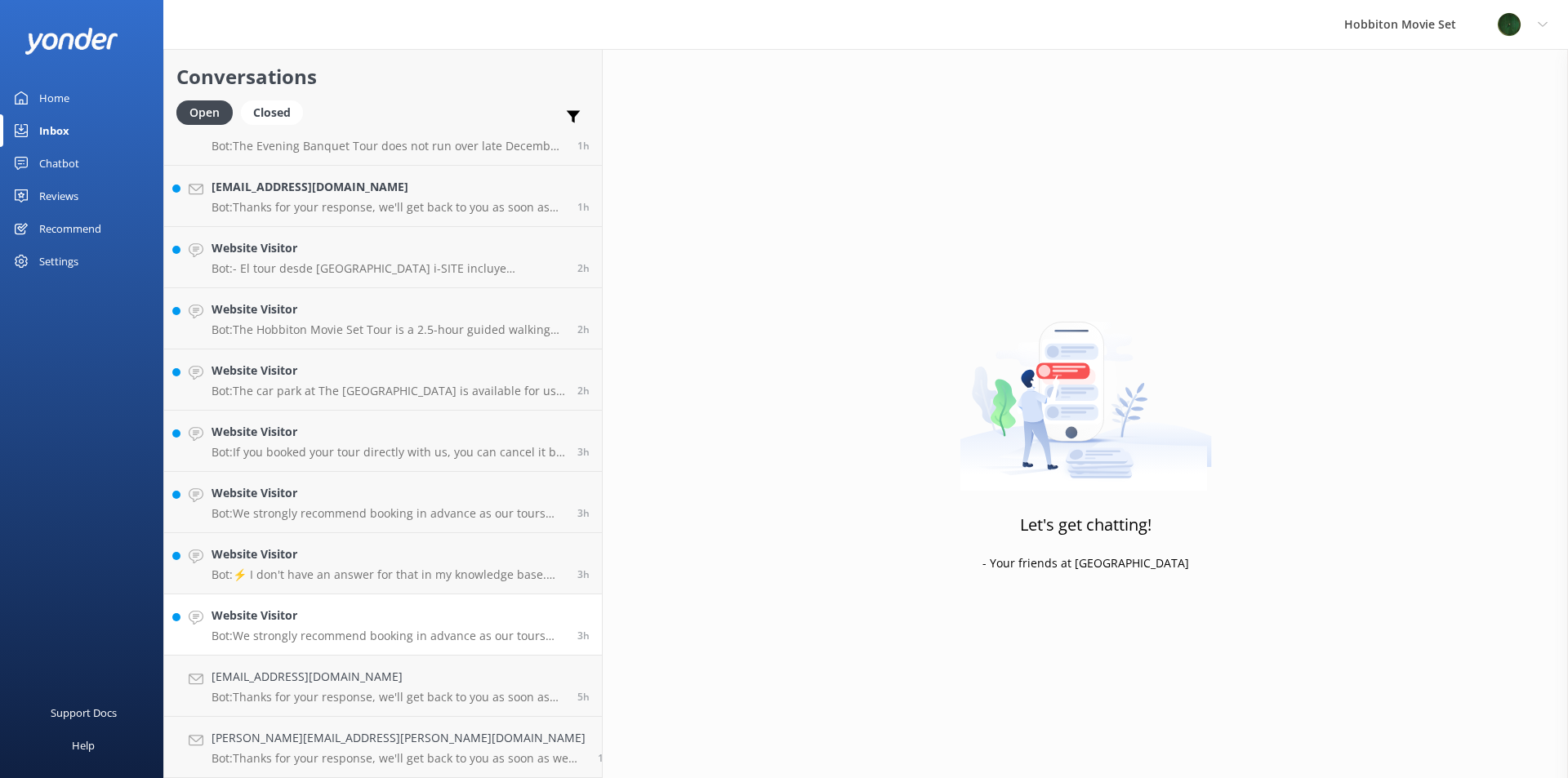
scroll to position [582, 0]
click at [291, 621] on h4 "Website Visitor" at bounding box center [388, 616] width 354 height 18
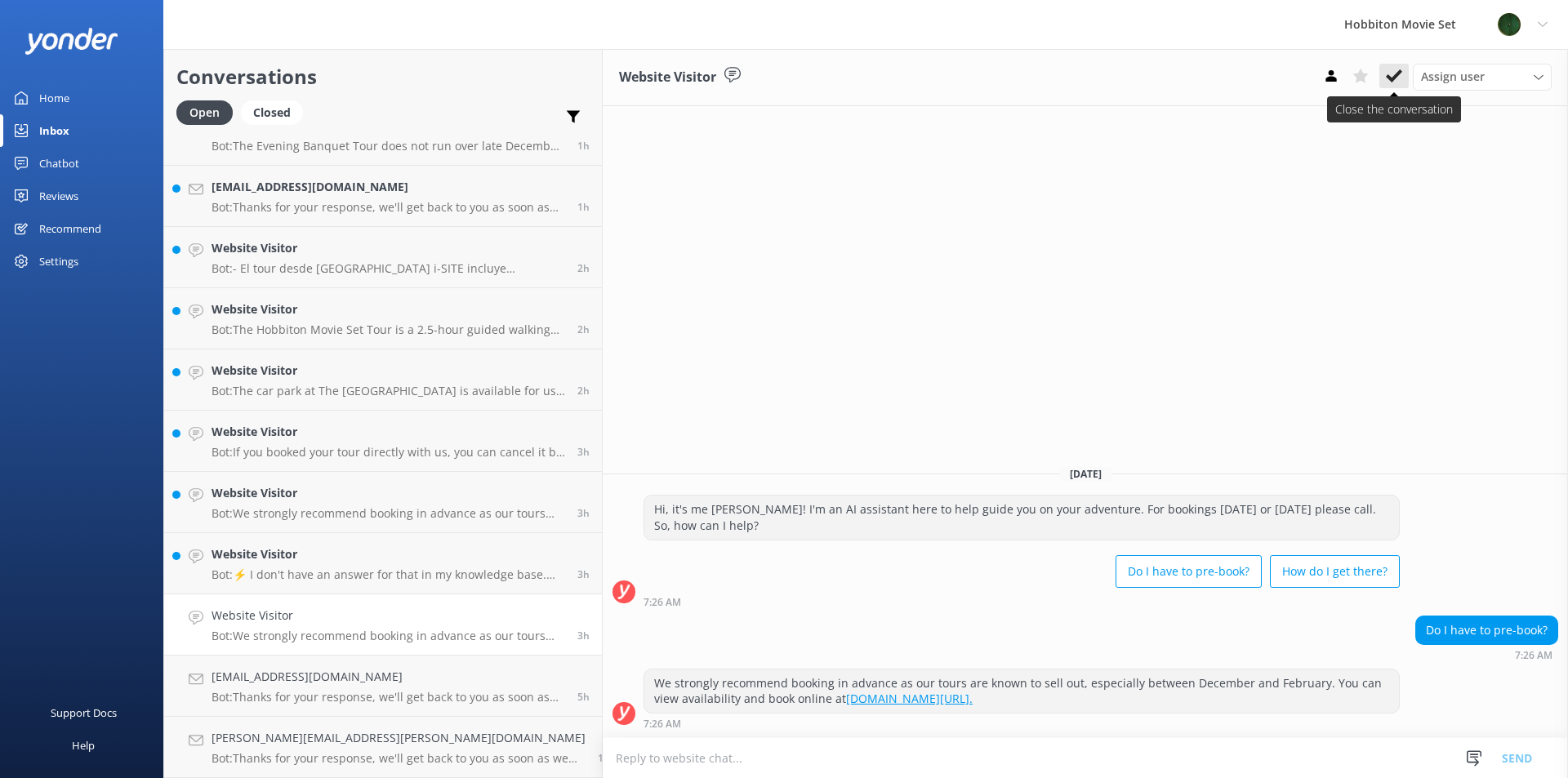
click at [1399, 76] on icon at bounding box center [1394, 76] width 16 height 16
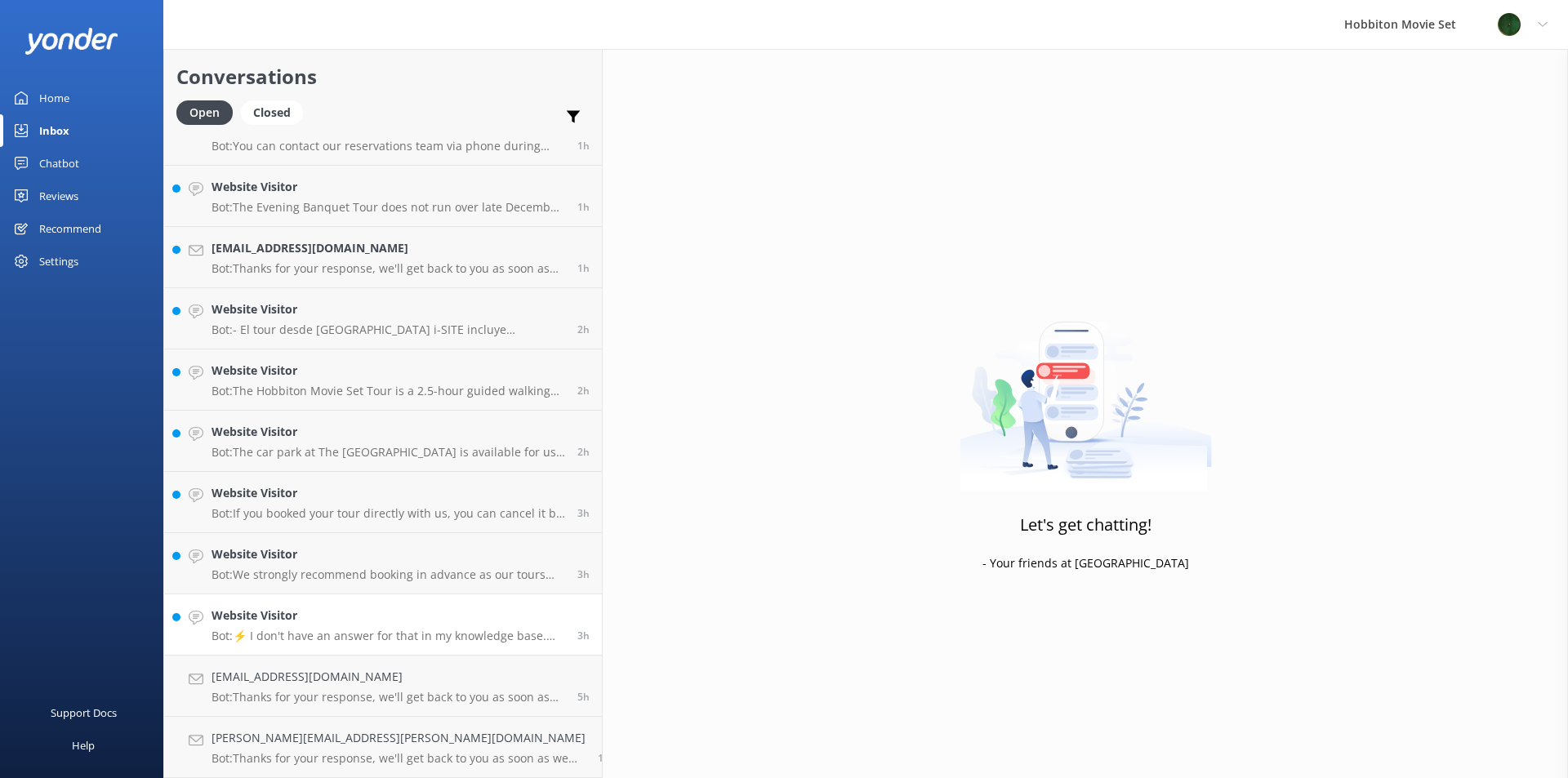
scroll to position [520, 0]
click at [300, 627] on div "Website Visitor Bot: ⚡ I don't have an answer for that in my knowledge base. Pl…" at bounding box center [388, 625] width 354 height 36
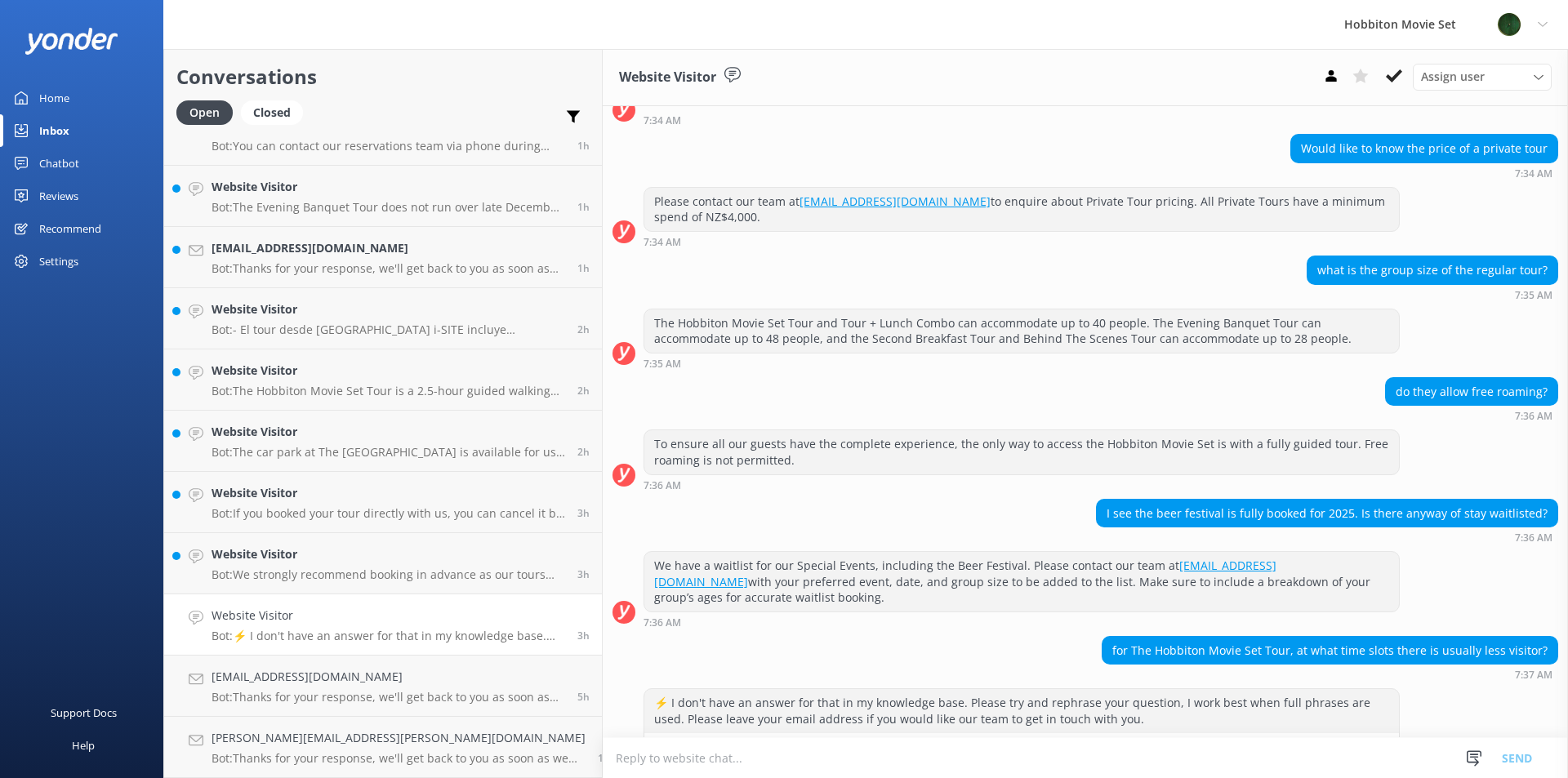
scroll to position [140, 0]
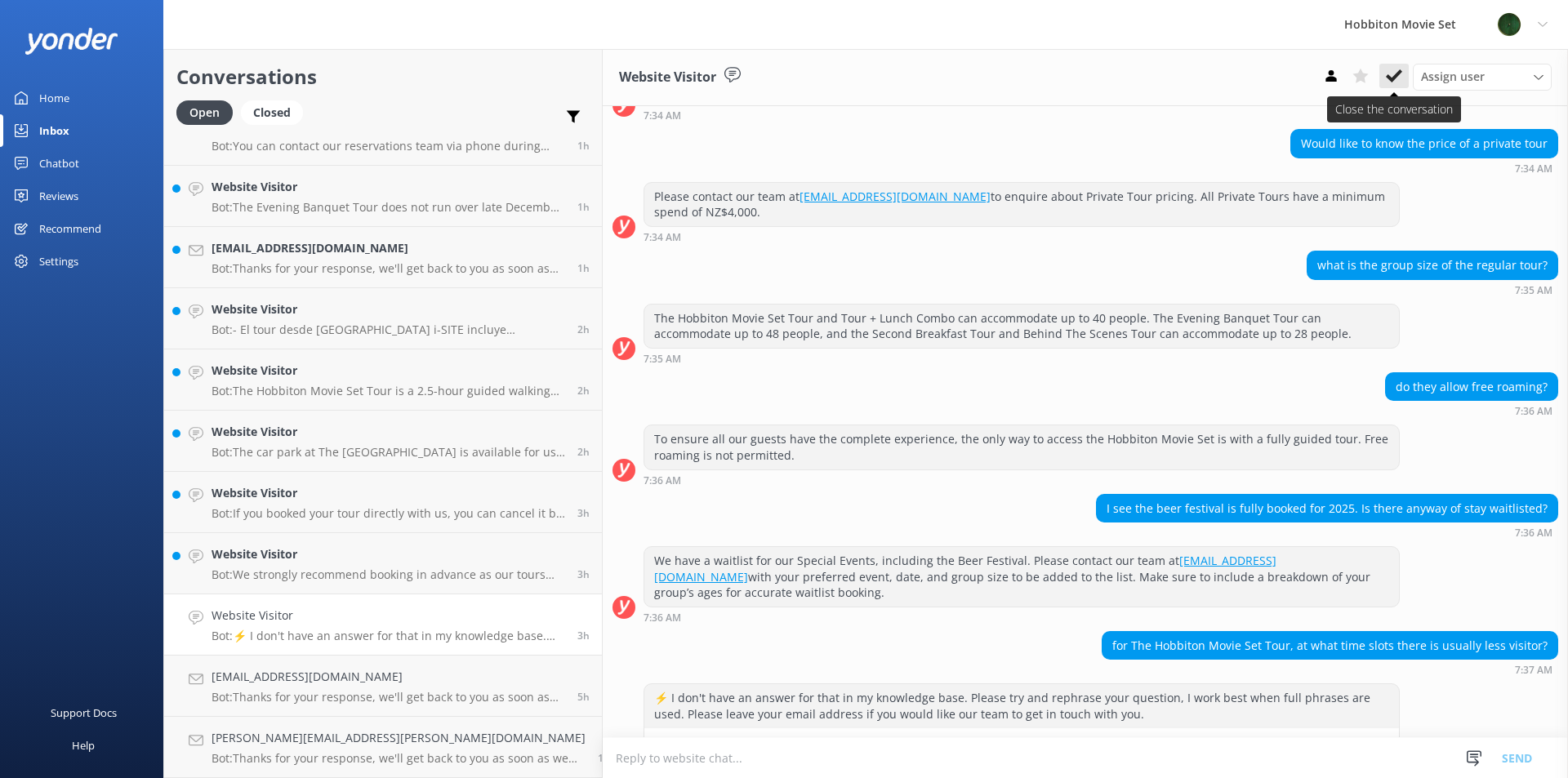
click at [1396, 81] on icon at bounding box center [1394, 76] width 16 height 16
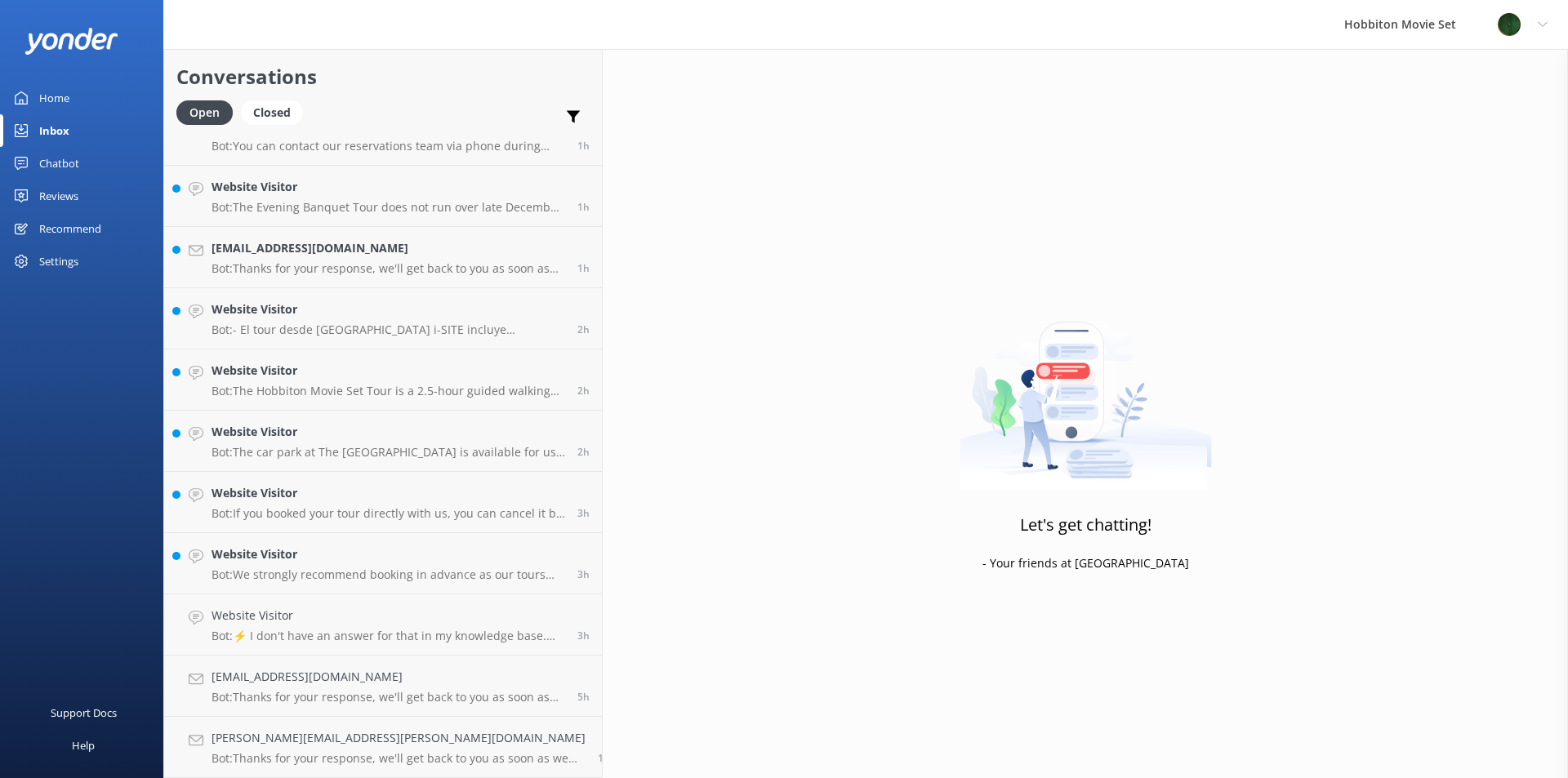
scroll to position [459, 0]
click at [363, 628] on div "Website Visitor Bot: We strongly recommend booking in advance as our tours are …" at bounding box center [388, 625] width 354 height 36
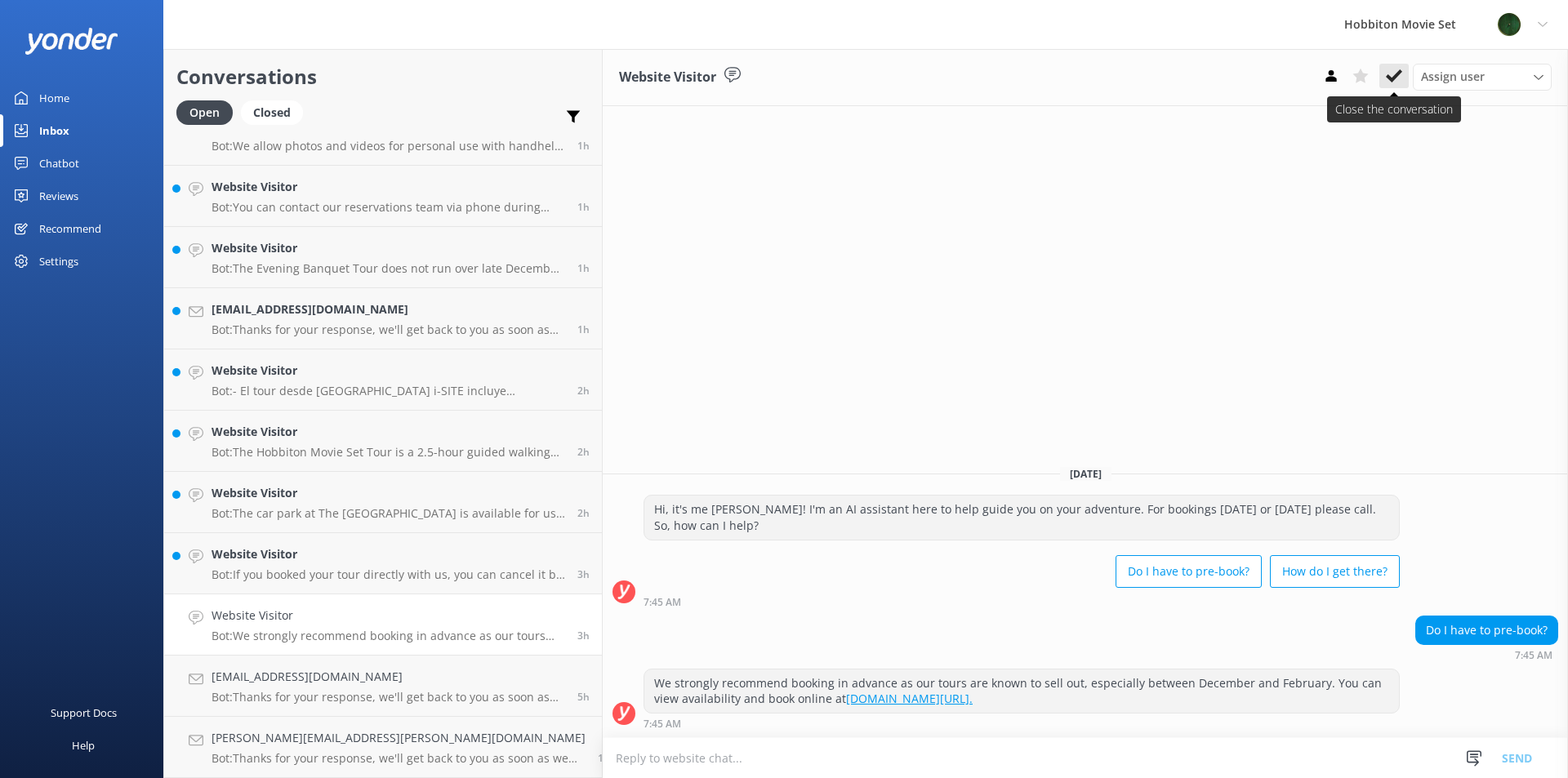
click at [1397, 77] on use at bounding box center [1394, 76] width 16 height 13
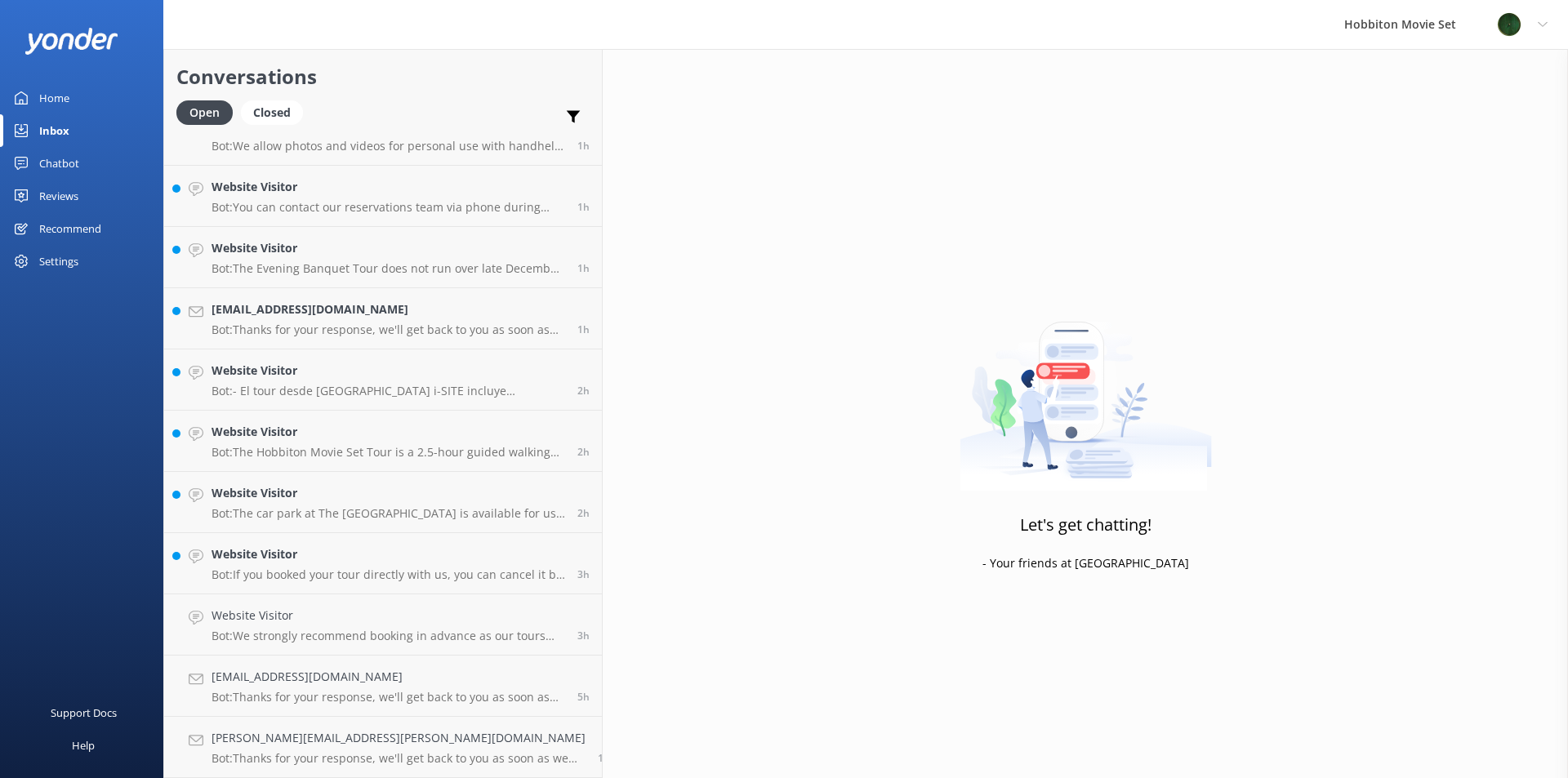
scroll to position [398, 0]
click at [404, 624] on h4 "Website Visitor" at bounding box center [388, 616] width 354 height 18
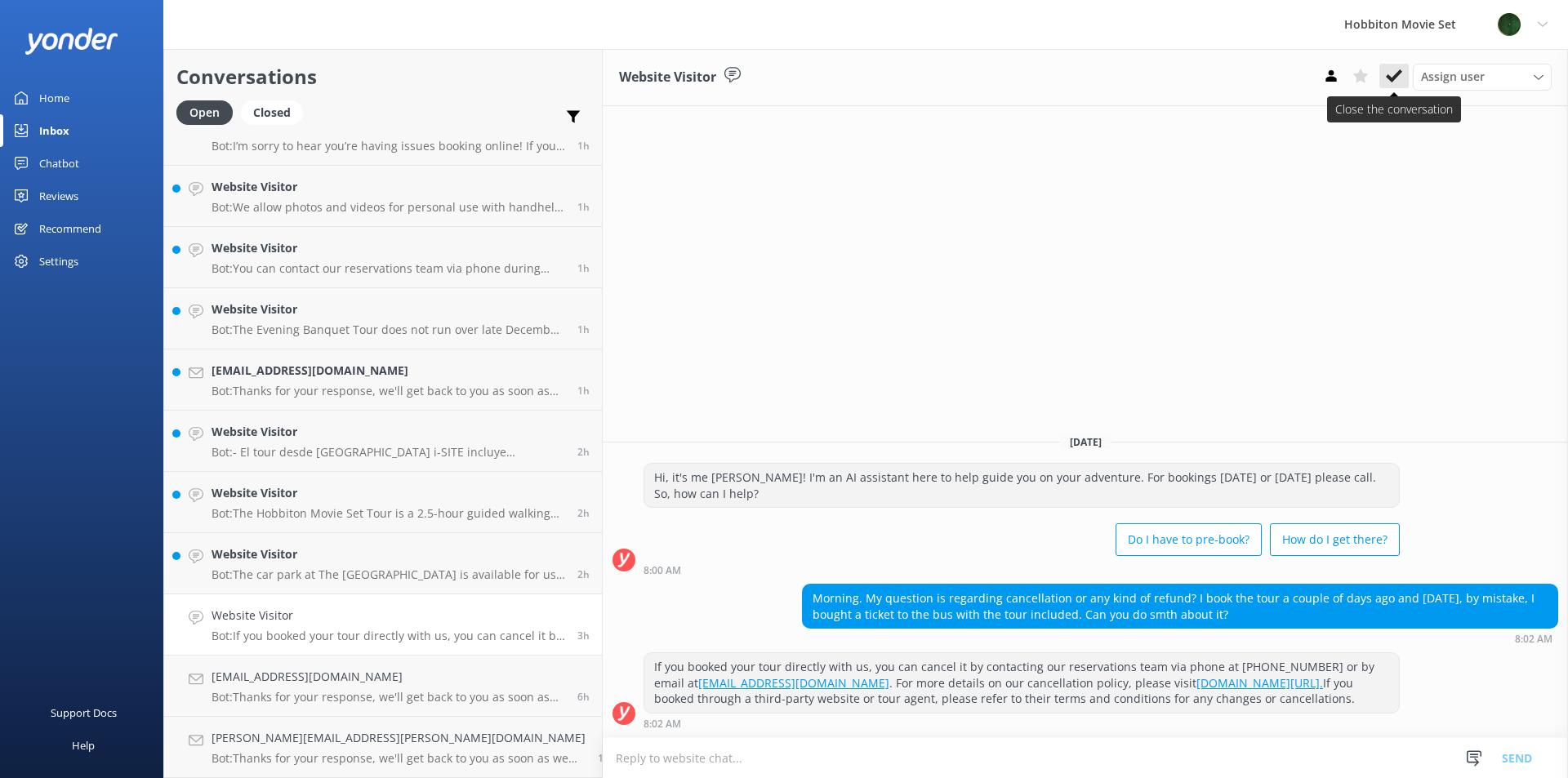
click at [1404, 80] on button at bounding box center [1393, 75] width 29 height 24
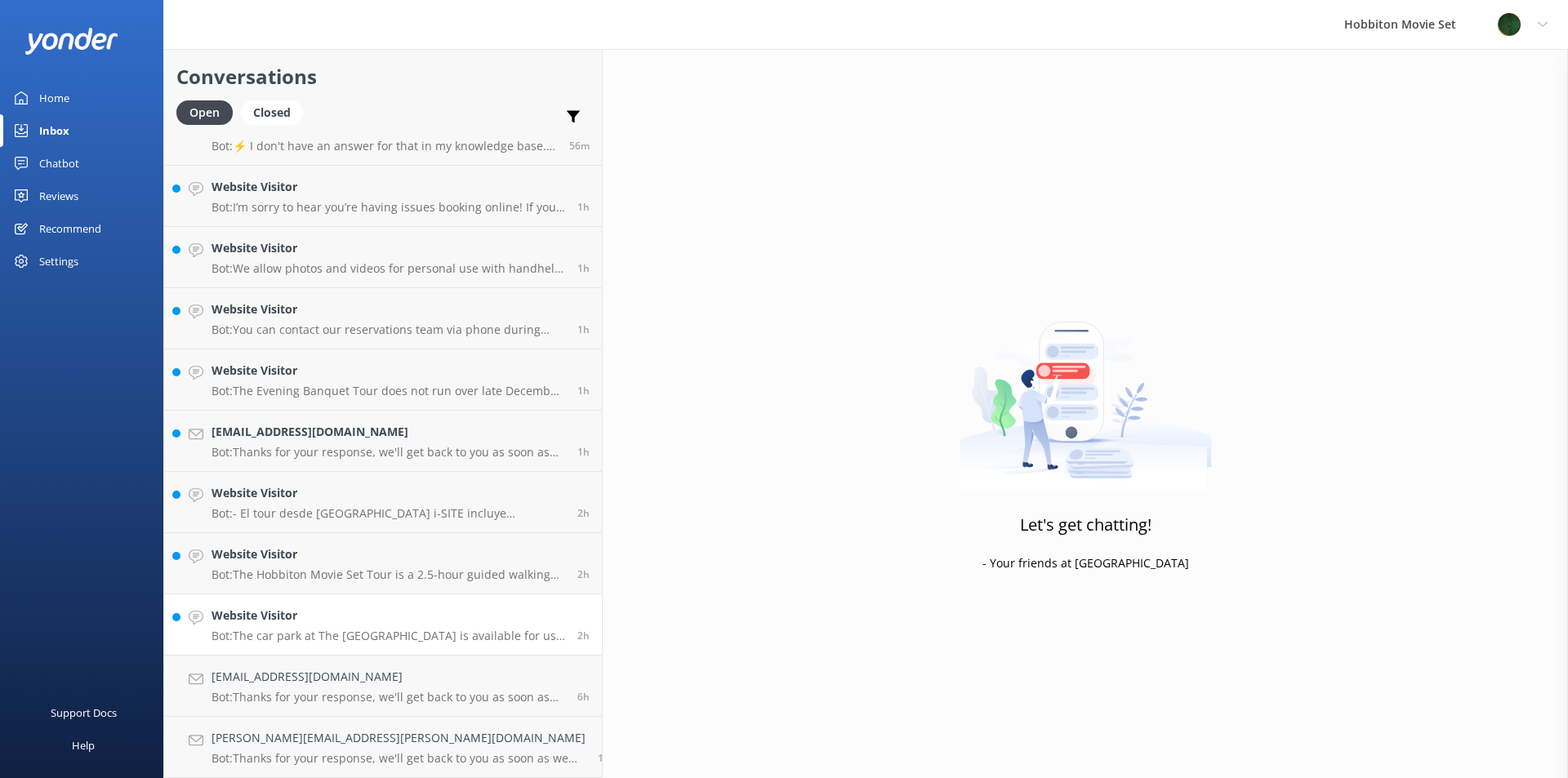
scroll to position [337, 0]
click at [346, 631] on p "Bot: The car park at The [GEOGRAPHIC_DATA] is available for use 30 minutes prio…" at bounding box center [388, 636] width 354 height 14
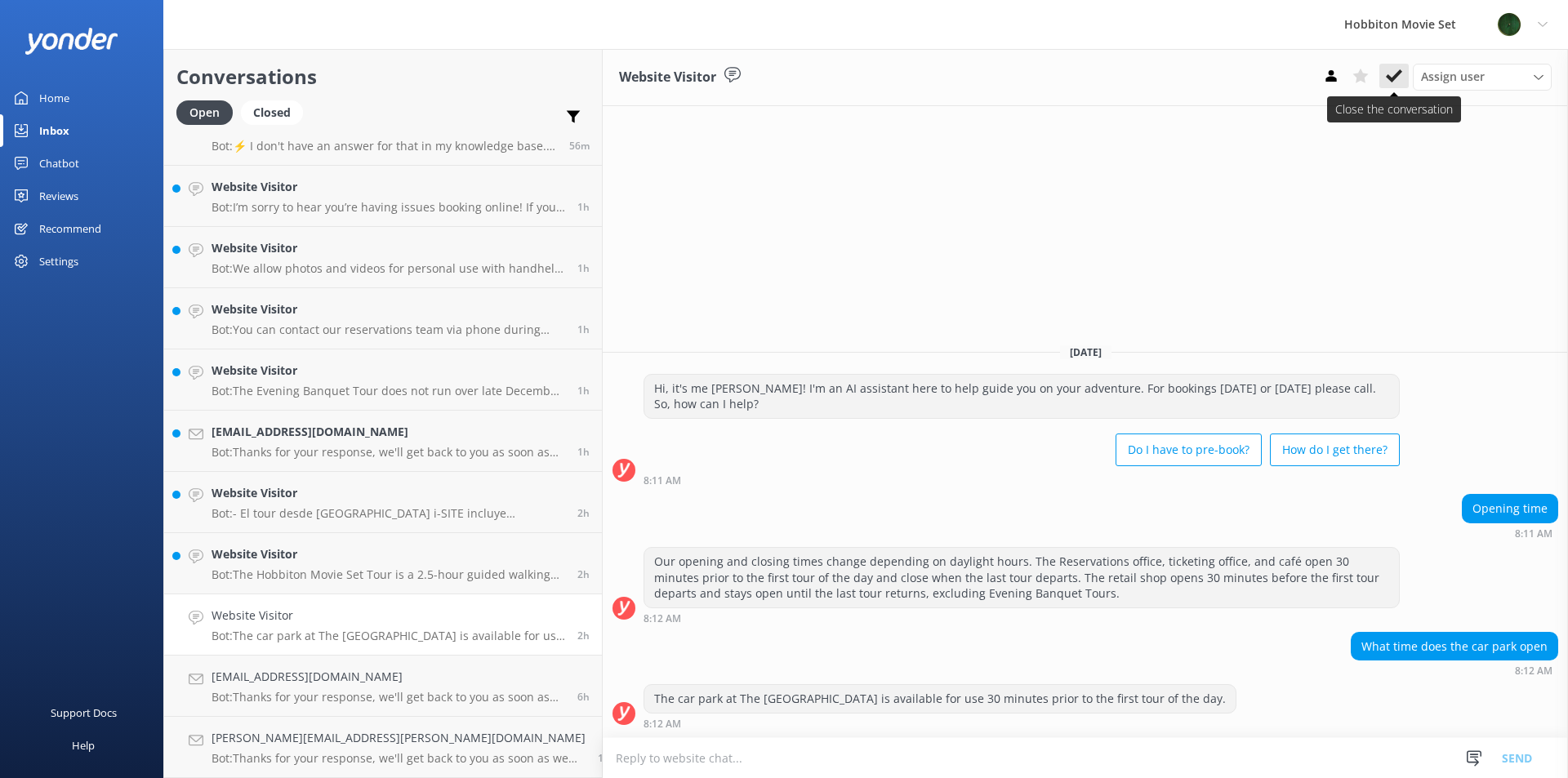
click at [1396, 83] on icon at bounding box center [1394, 76] width 16 height 16
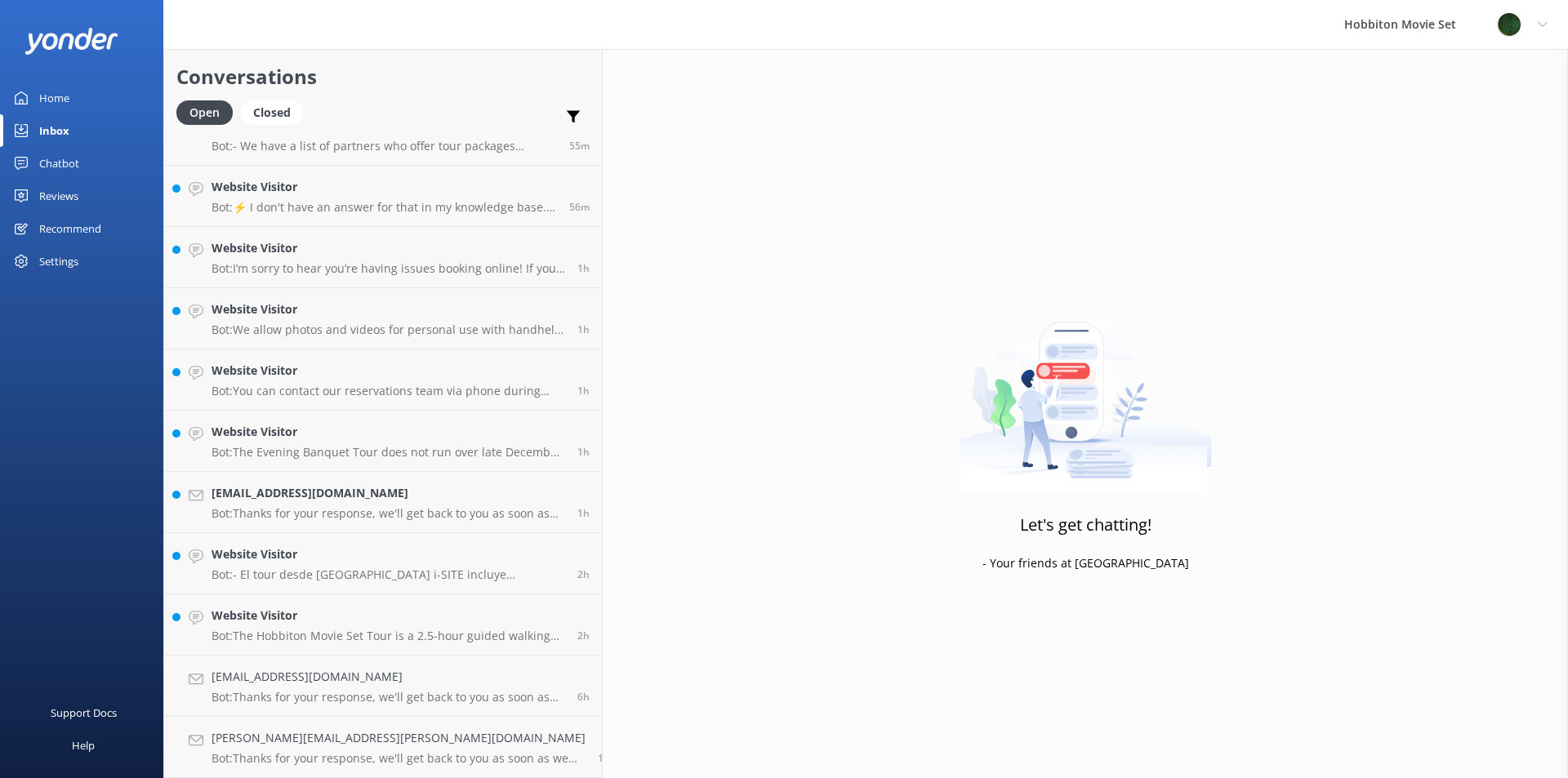
scroll to position [275, 0]
click at [344, 633] on p "Bot: The Hobbiton Movie Set Tour is a 2.5-hour guided walking tour of the movie…" at bounding box center [388, 636] width 354 height 14
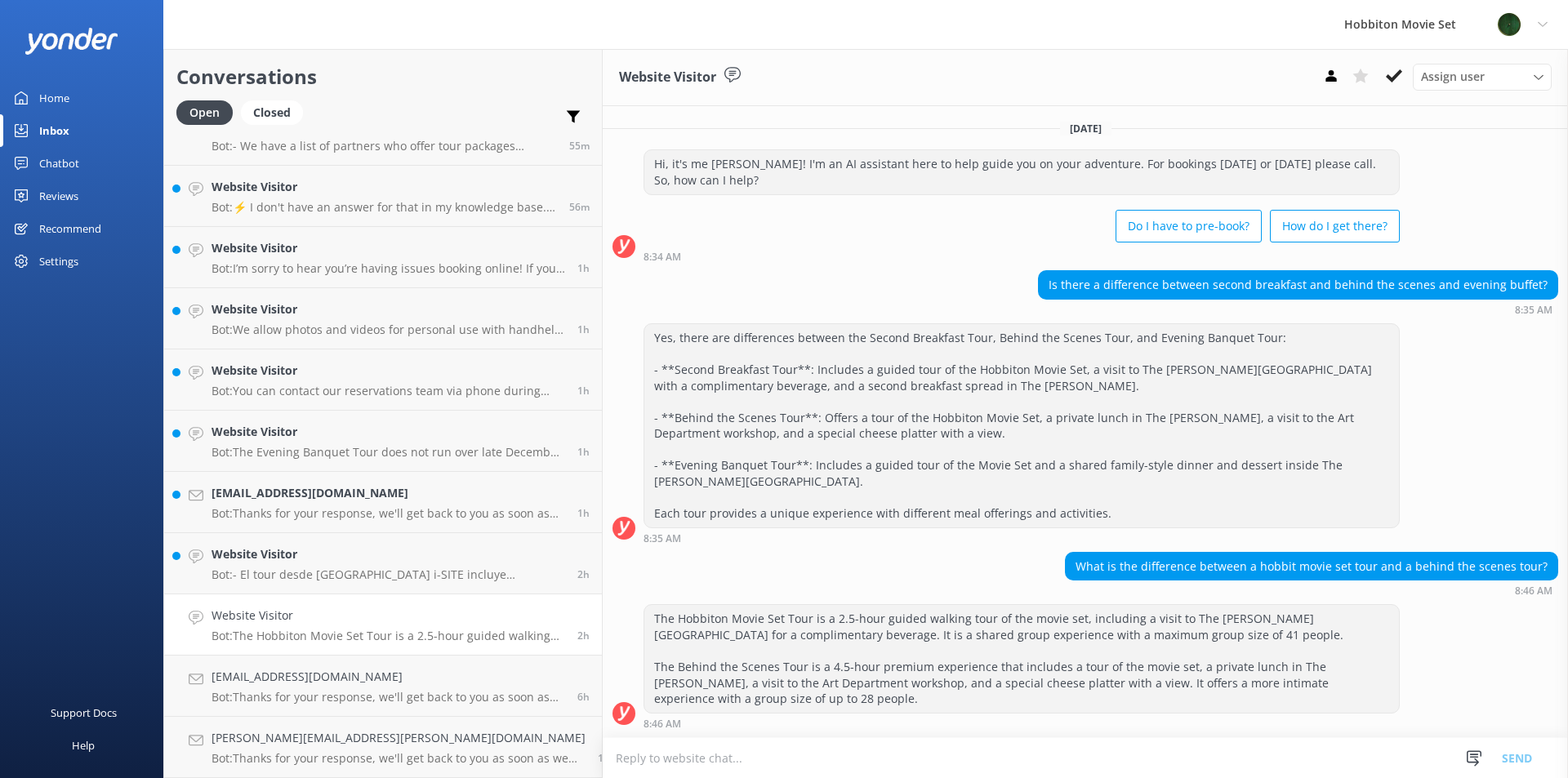
drag, startPoint x: 1396, startPoint y: 83, endPoint x: 1396, endPoint y: 94, distance: 11.0
click at [1397, 83] on icon at bounding box center [1394, 76] width 16 height 16
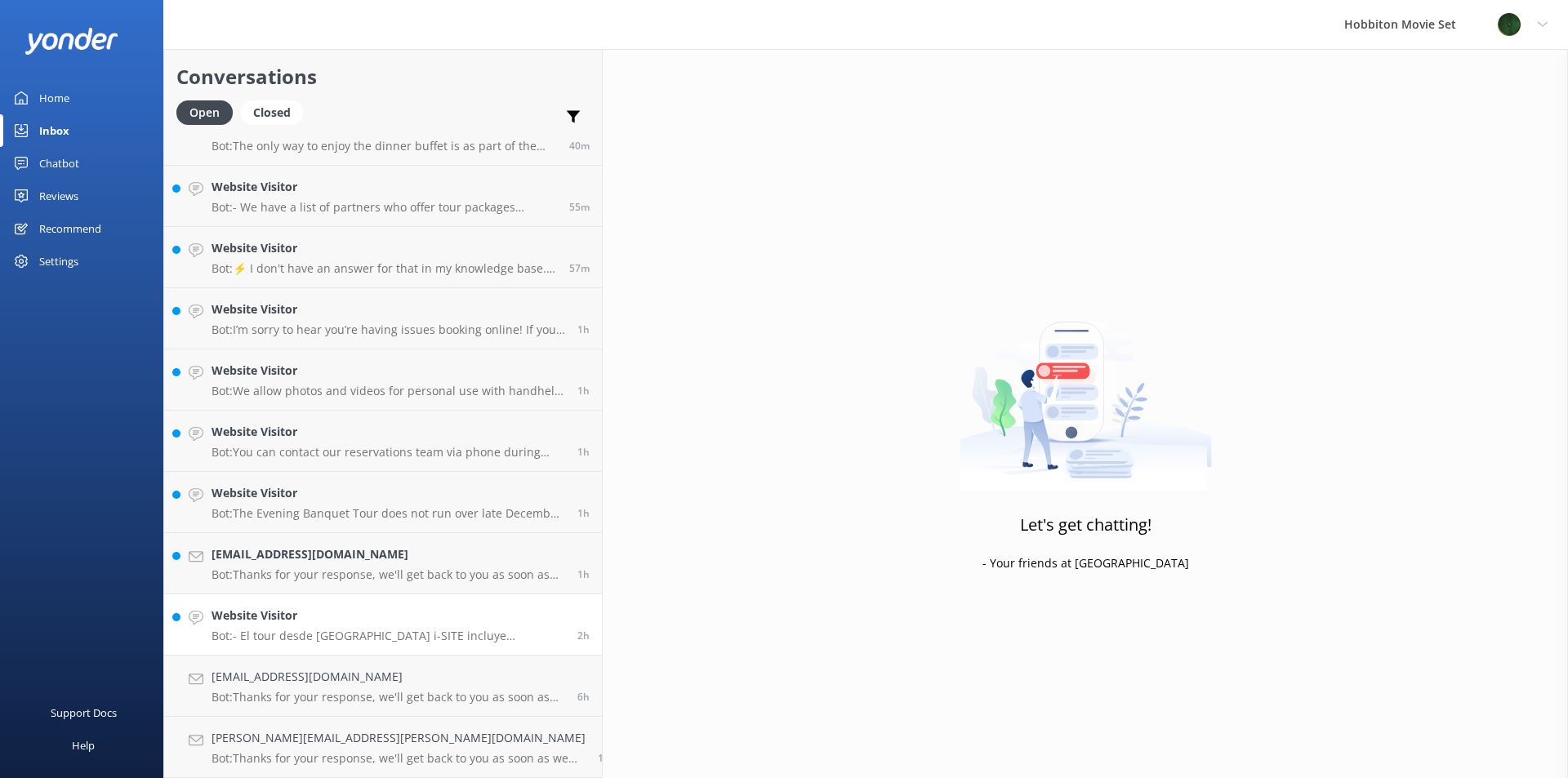
scroll to position [213, 0]
click at [379, 630] on p "Bot: - El tour desde [GEOGRAPHIC_DATA] i-SITE incluye transporte de ida y vuelt…" at bounding box center [388, 636] width 354 height 14
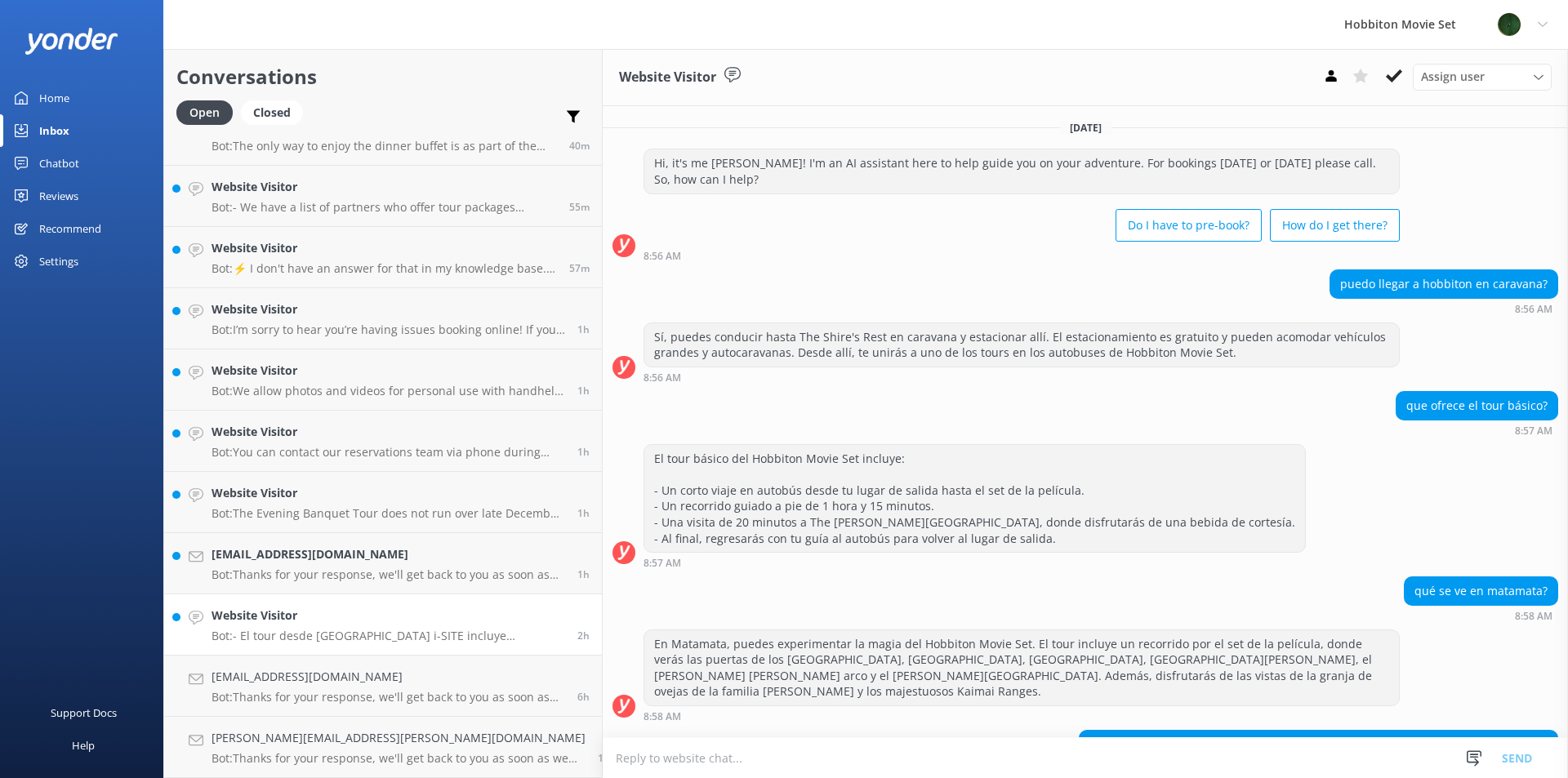
scroll to position [130, 0]
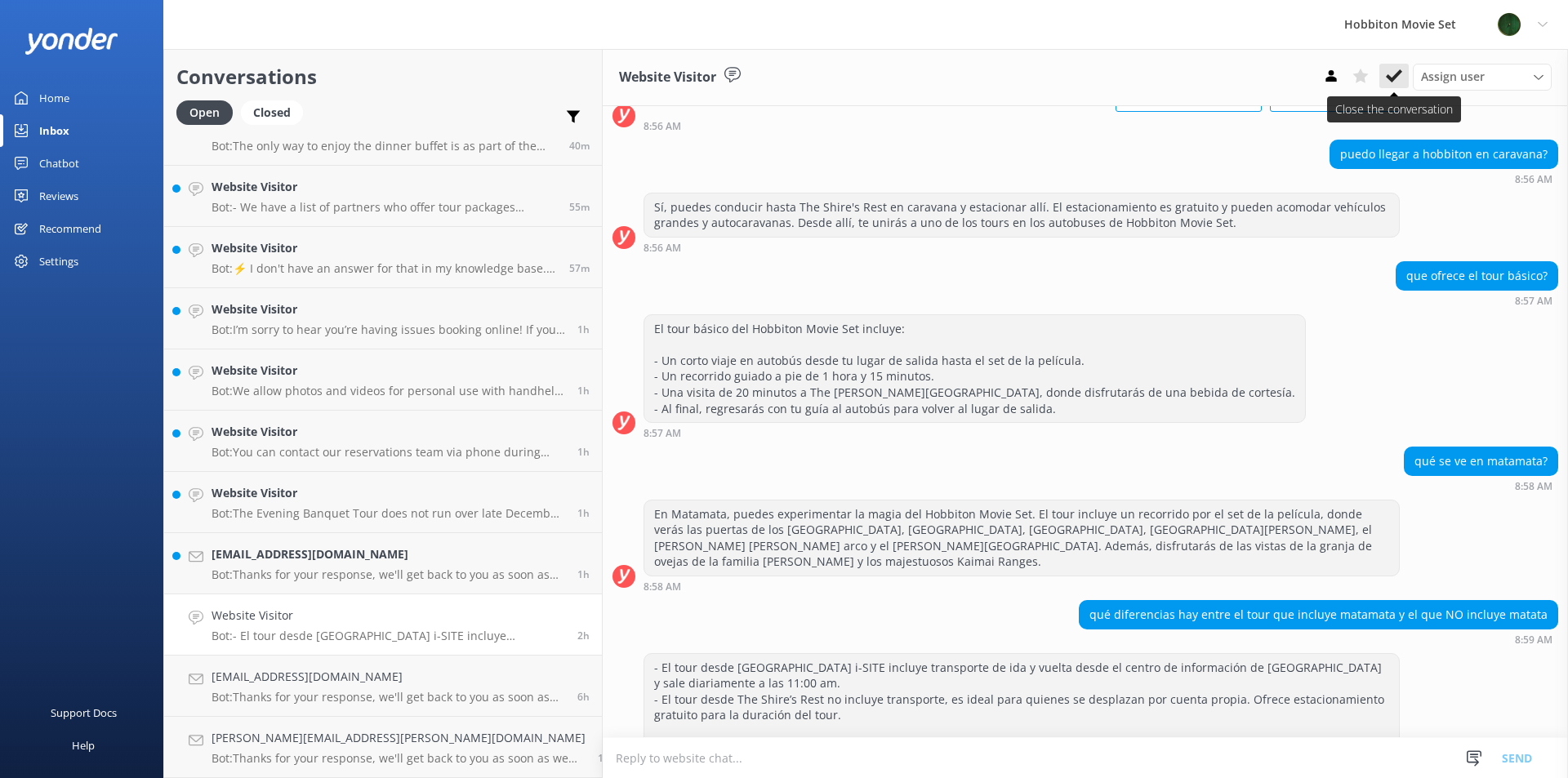
click at [1393, 77] on use at bounding box center [1394, 76] width 16 height 13
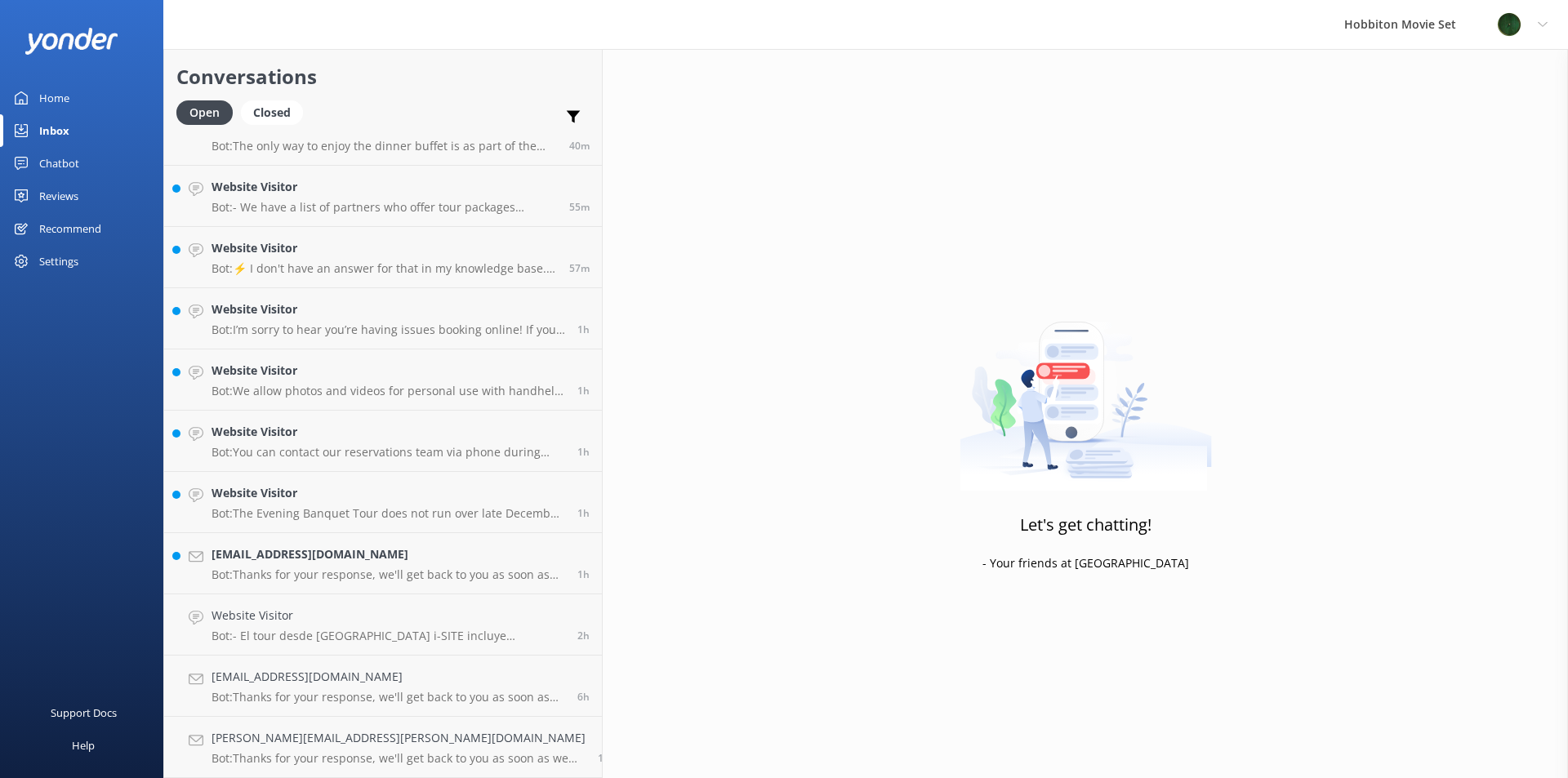
scroll to position [153, 0]
click at [353, 621] on h4 "[EMAIL_ADDRESS][DOMAIN_NAME]" at bounding box center [388, 616] width 354 height 18
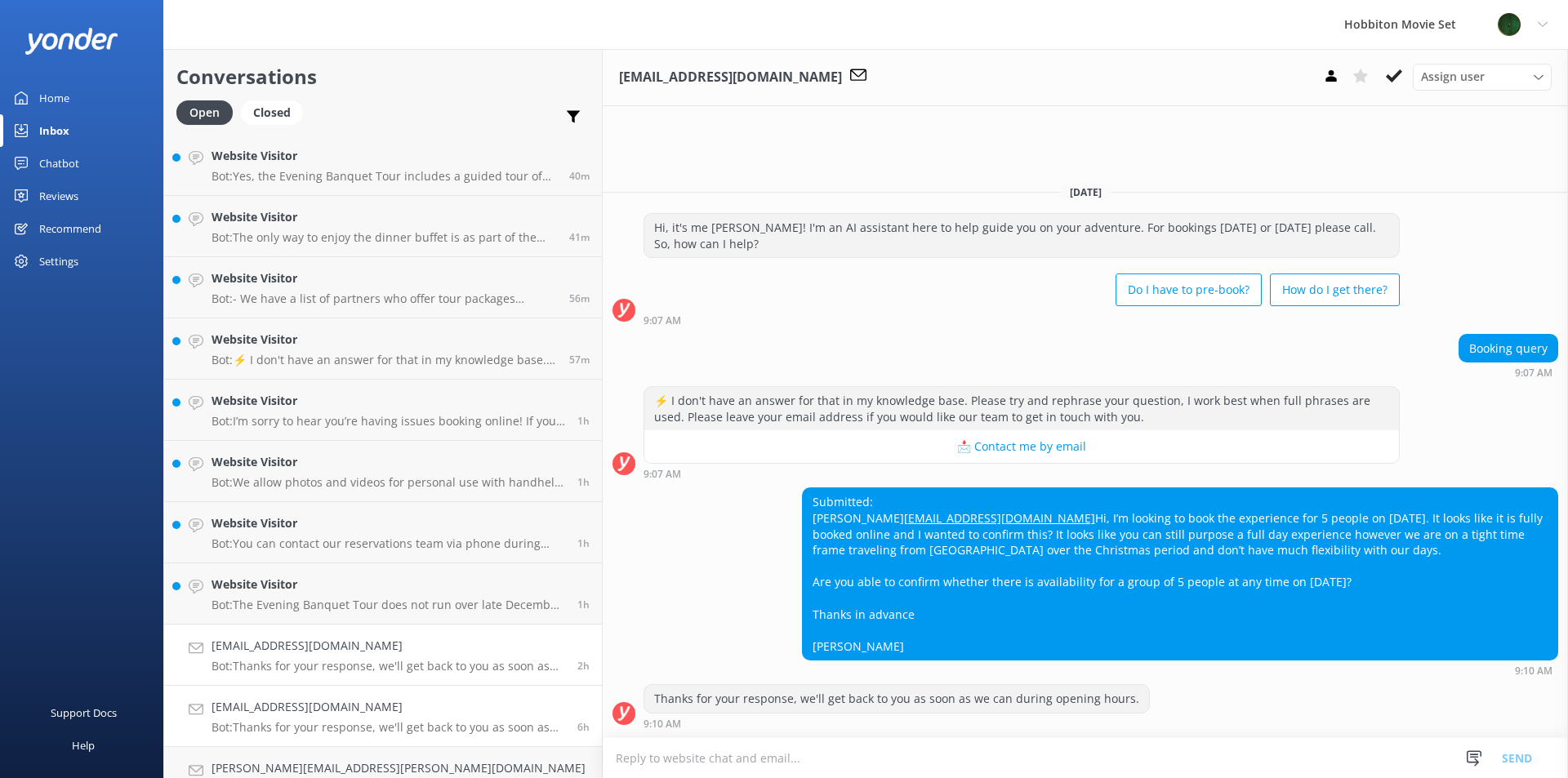
scroll to position [213, 0]
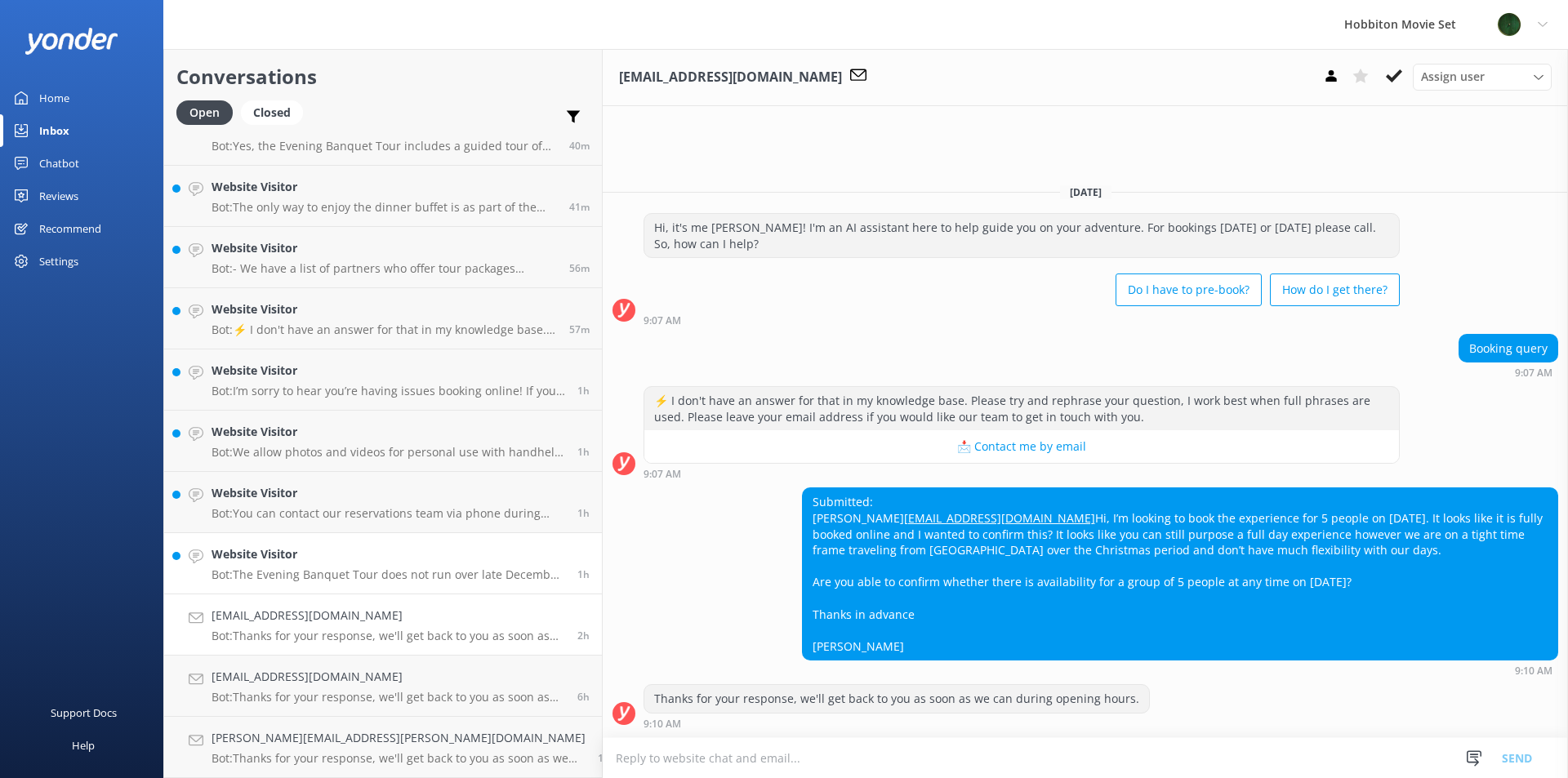
click at [328, 561] on h4 "Website Visitor" at bounding box center [388, 555] width 354 height 18
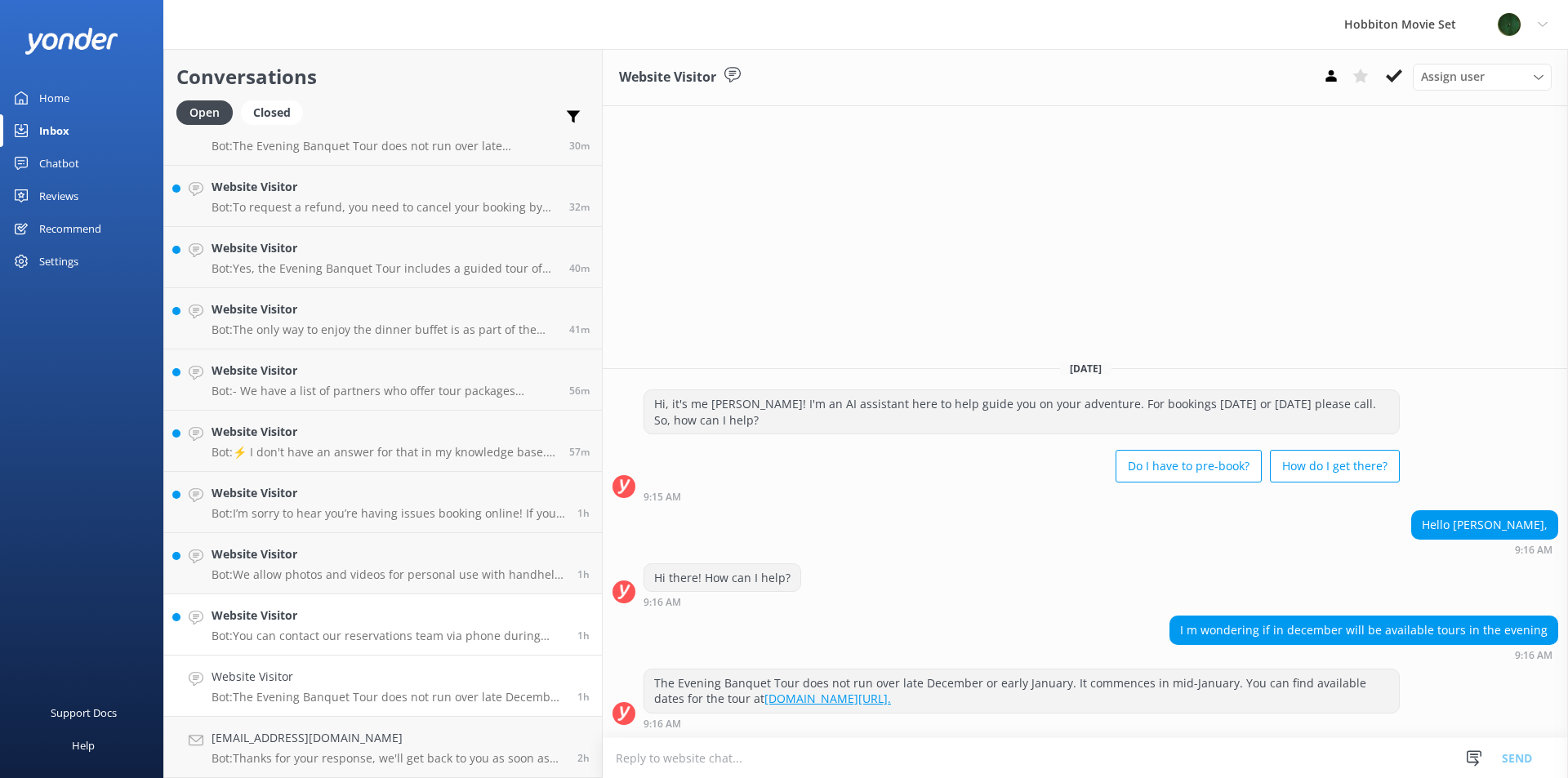
scroll to position [132, 0]
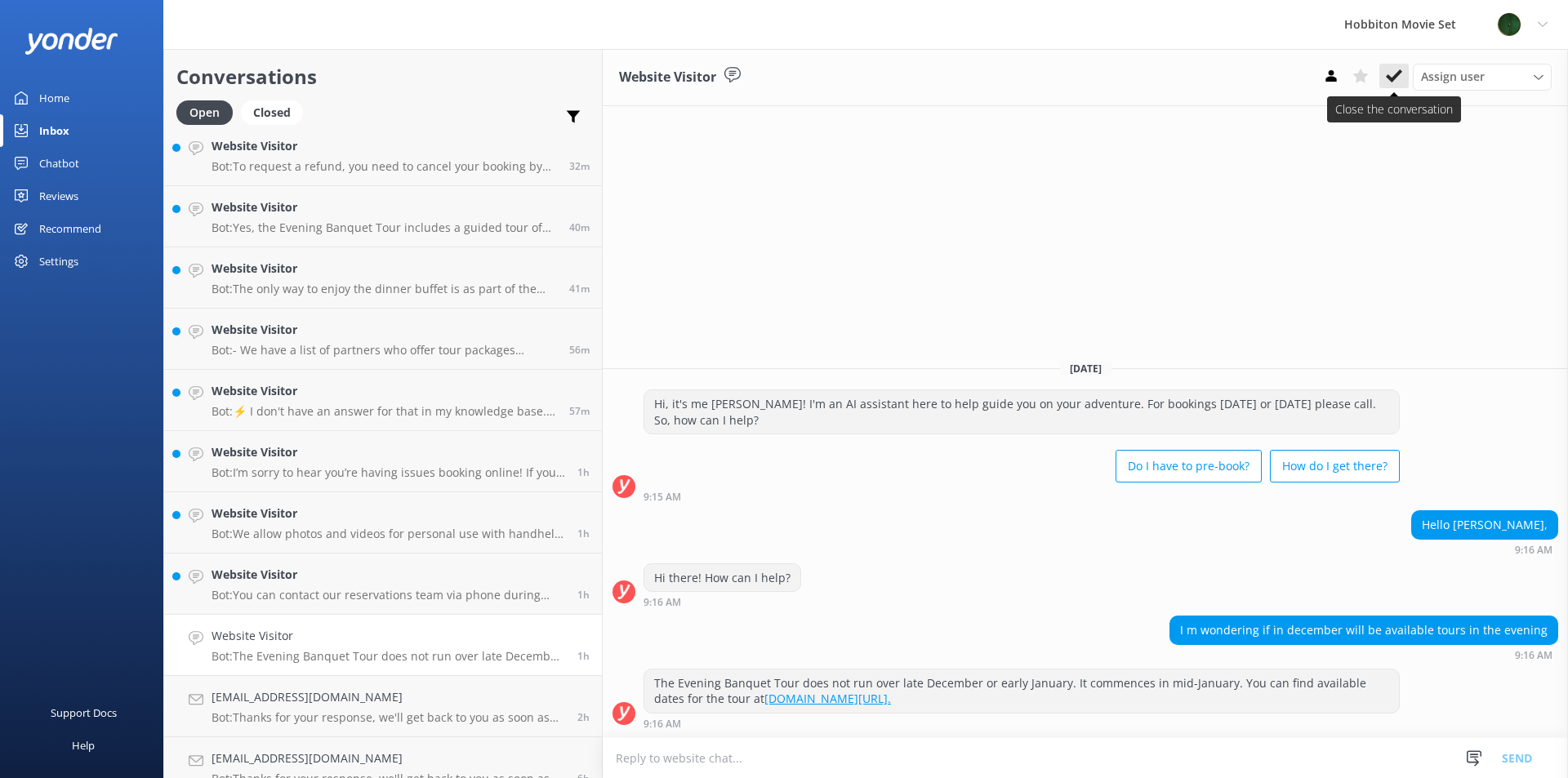
click at [1390, 86] on button at bounding box center [1393, 75] width 29 height 24
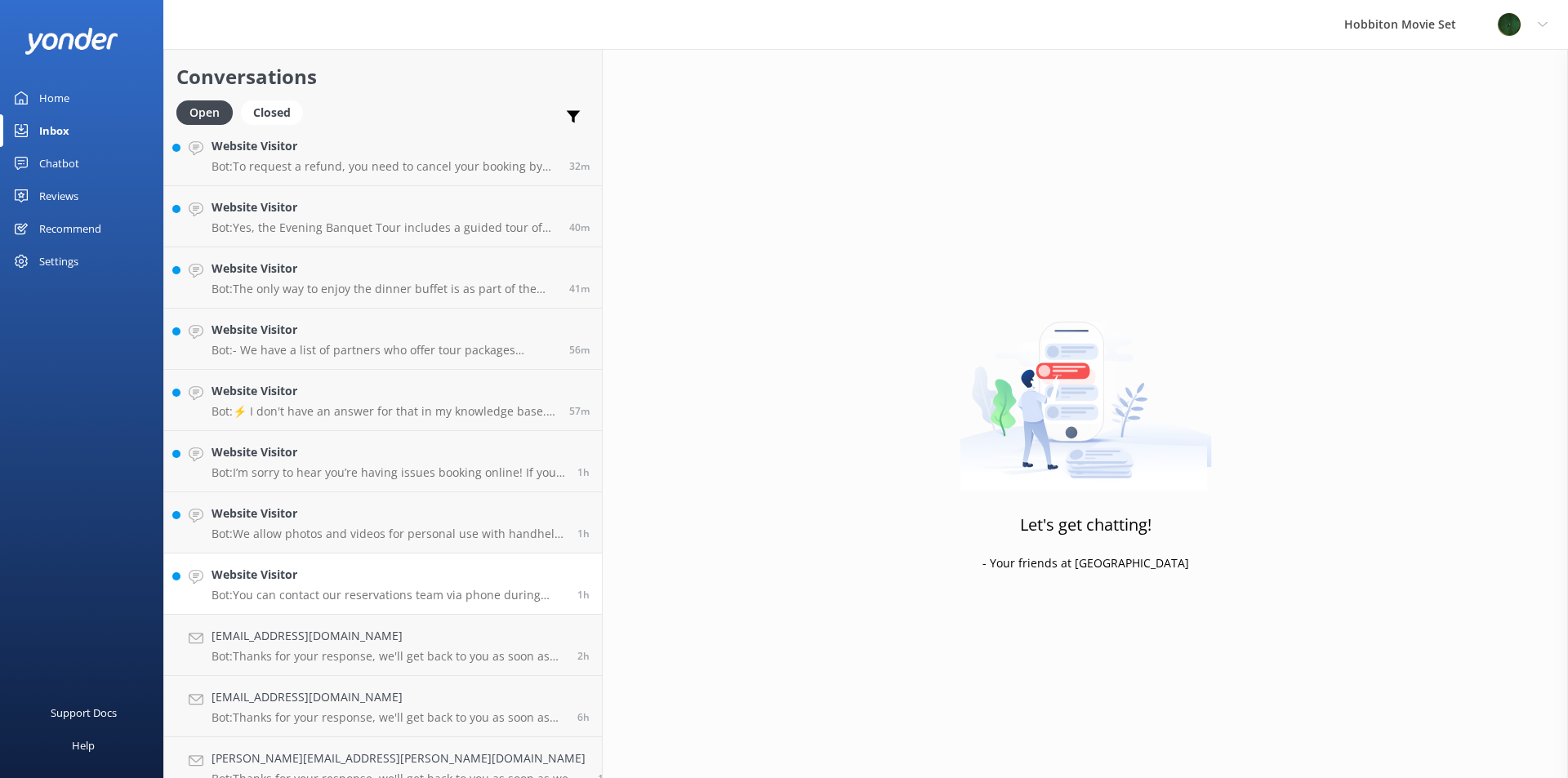
click at [271, 583] on h4 "Website Visitor" at bounding box center [388, 574] width 354 height 18
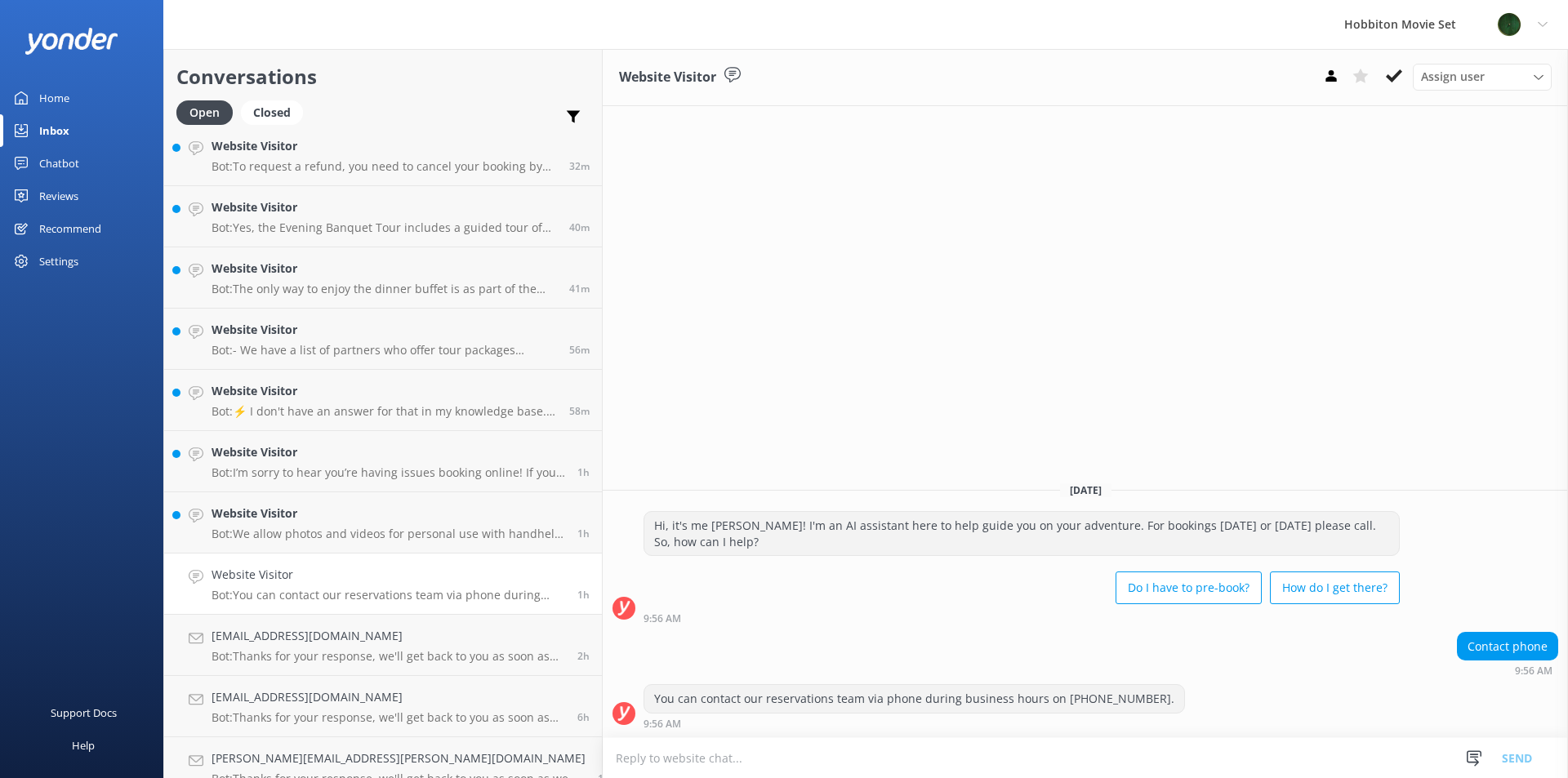
drag, startPoint x: 1402, startPoint y: 77, endPoint x: 1376, endPoint y: 98, distance: 33.4
click at [1402, 76] on icon at bounding box center [1394, 76] width 16 height 16
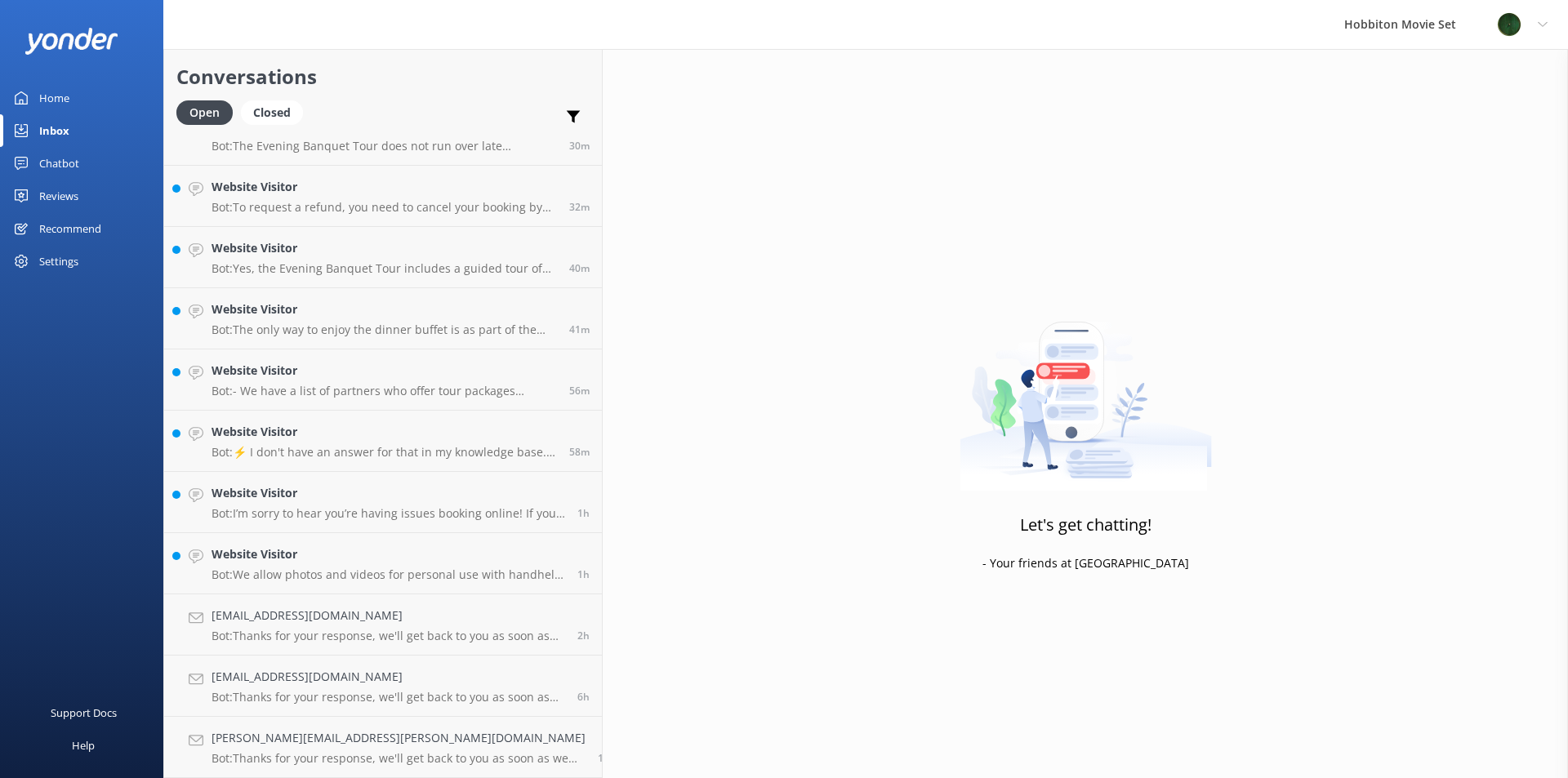
scroll to position [91, 0]
click at [367, 558] on h4 "Website Visitor" at bounding box center [388, 555] width 354 height 18
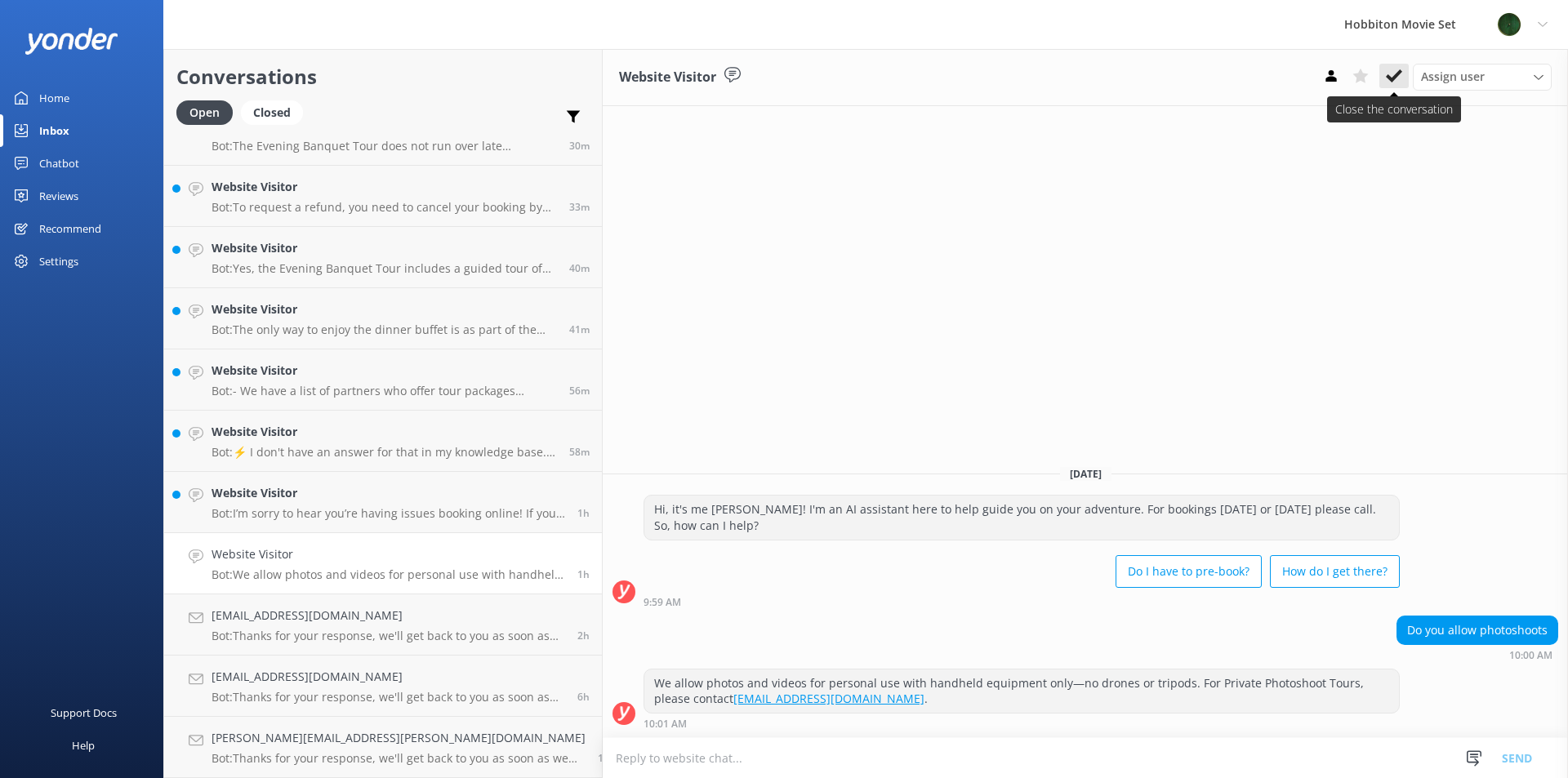
click at [1397, 75] on use at bounding box center [1394, 76] width 16 height 13
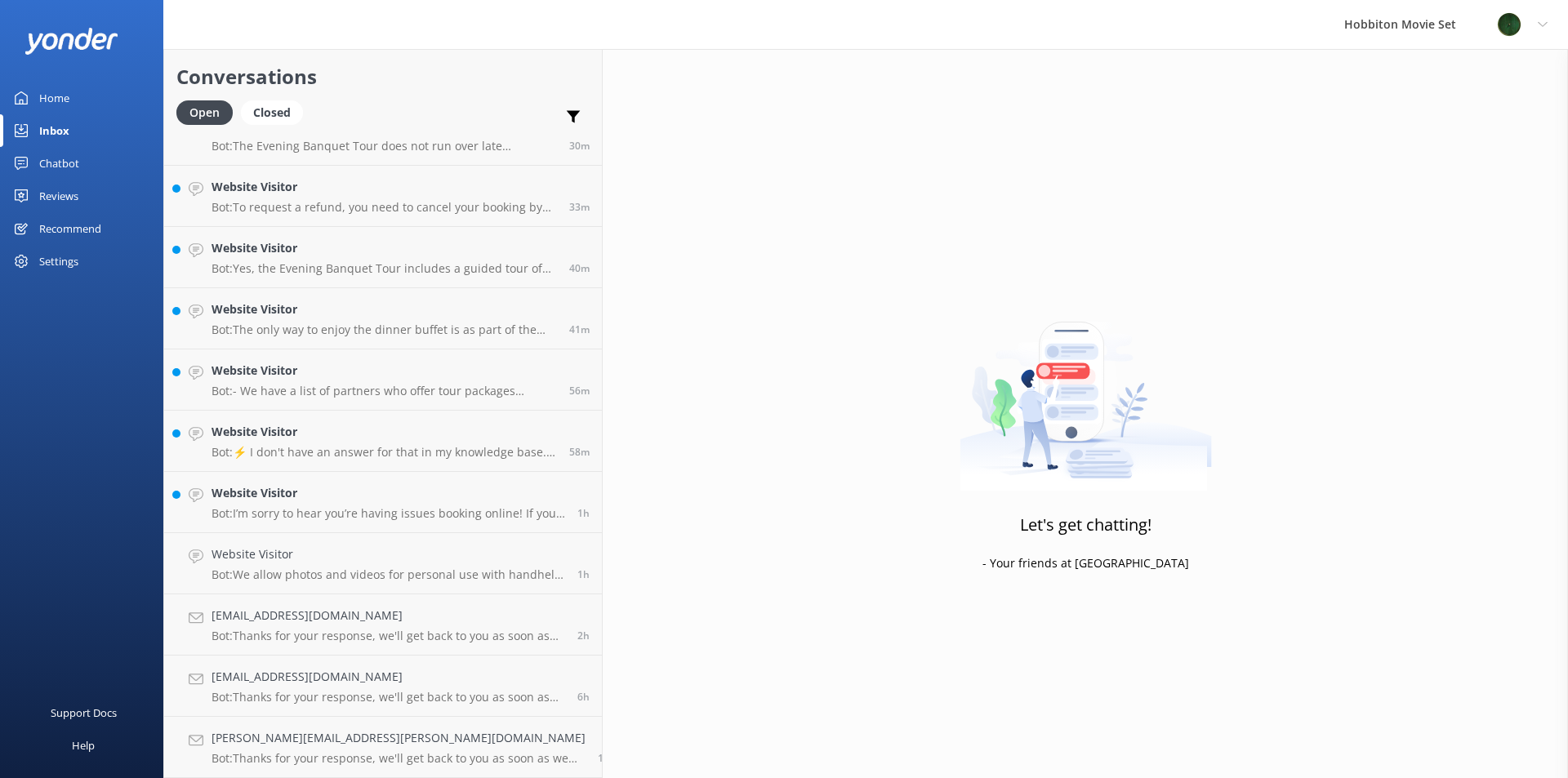
scroll to position [30, 0]
click at [413, 557] on h4 "Website Visitor" at bounding box center [388, 555] width 354 height 18
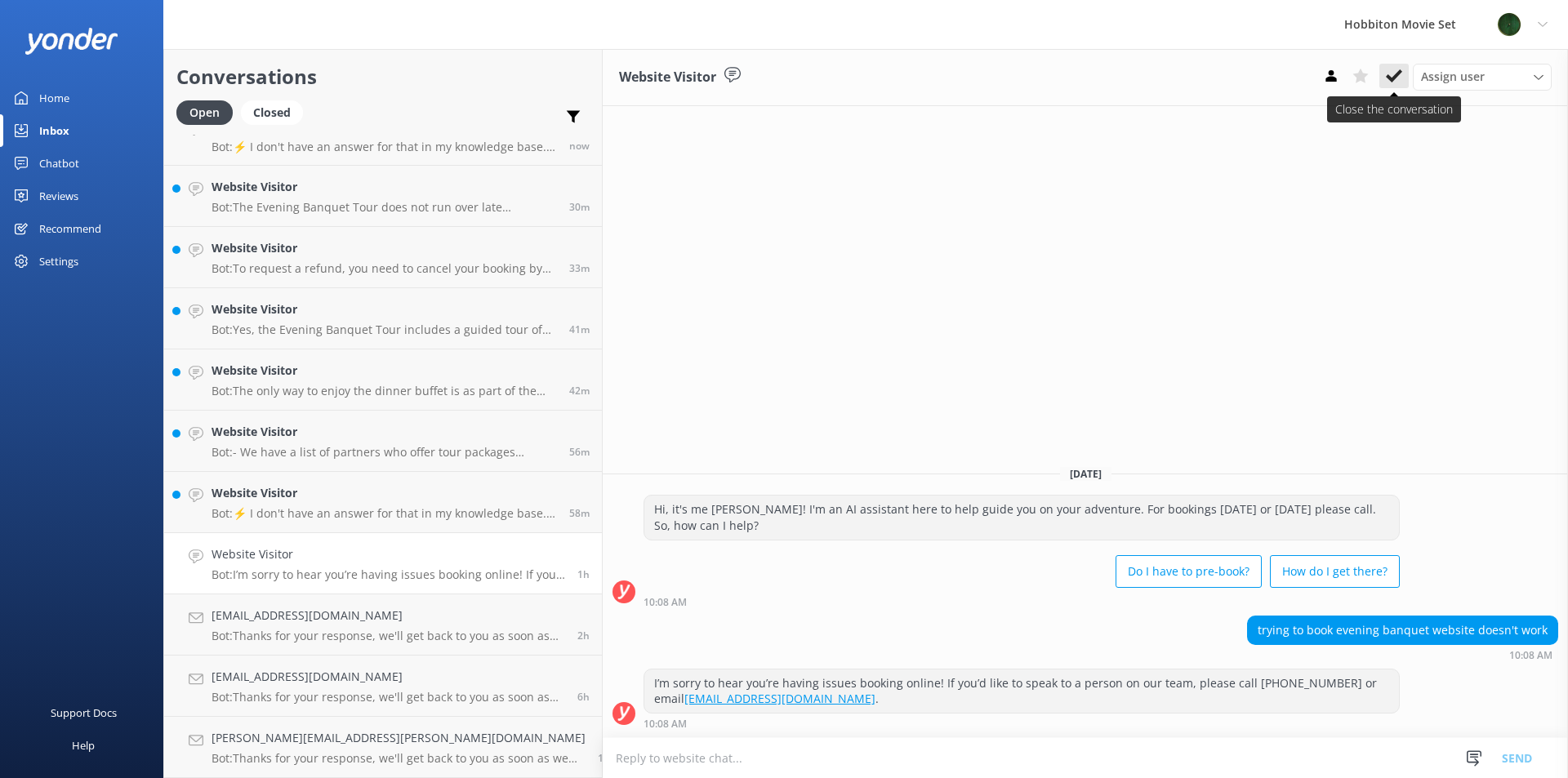
click at [1392, 79] on use at bounding box center [1394, 76] width 16 height 13
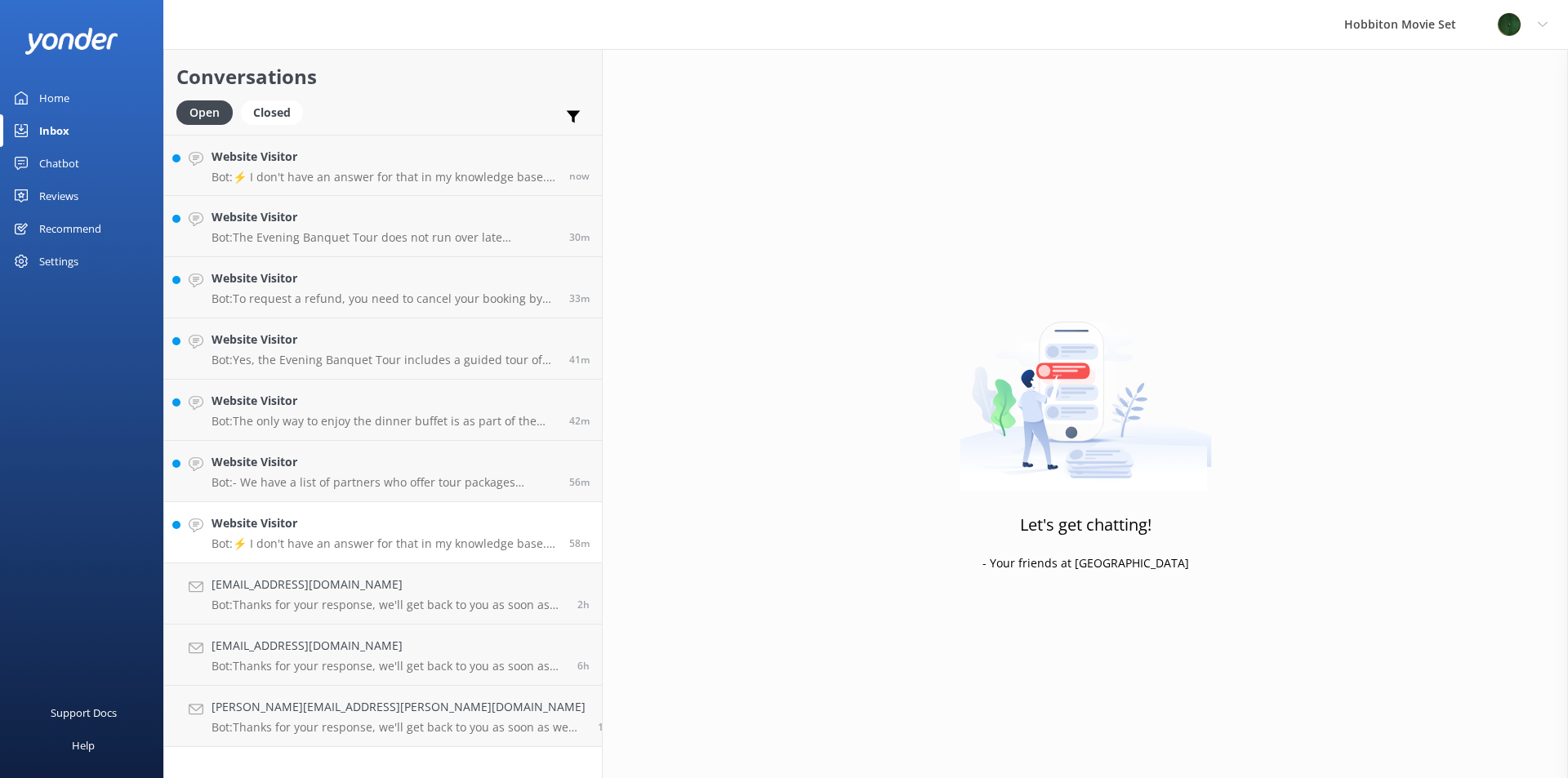
click at [344, 541] on p "Bot: ⚡ I don't have an answer for that in my knowledge base. Please try and rep…" at bounding box center [385, 544] width 346 height 14
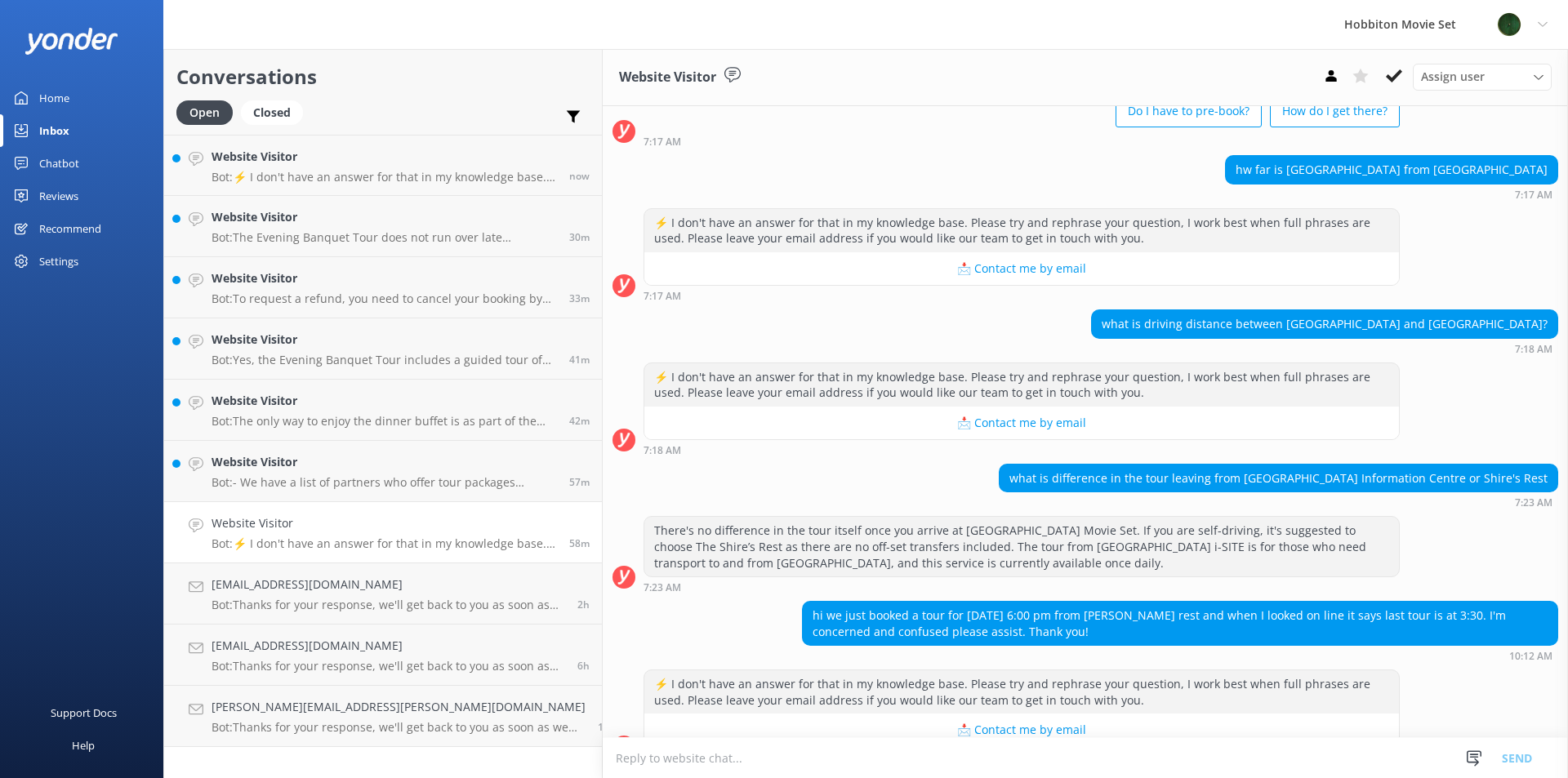
scroll to position [132, 0]
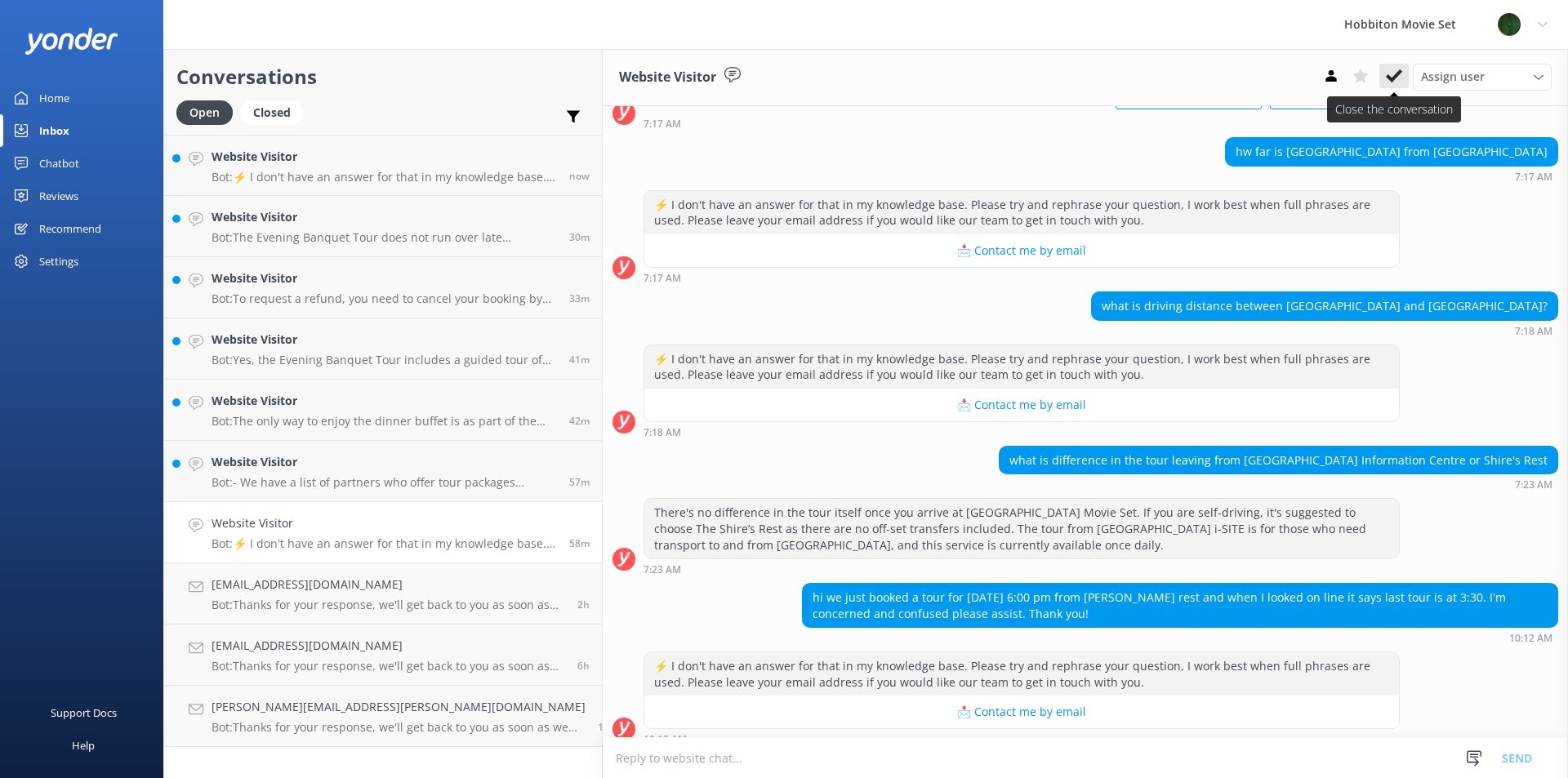
click at [1394, 71] on icon at bounding box center [1394, 76] width 16 height 16
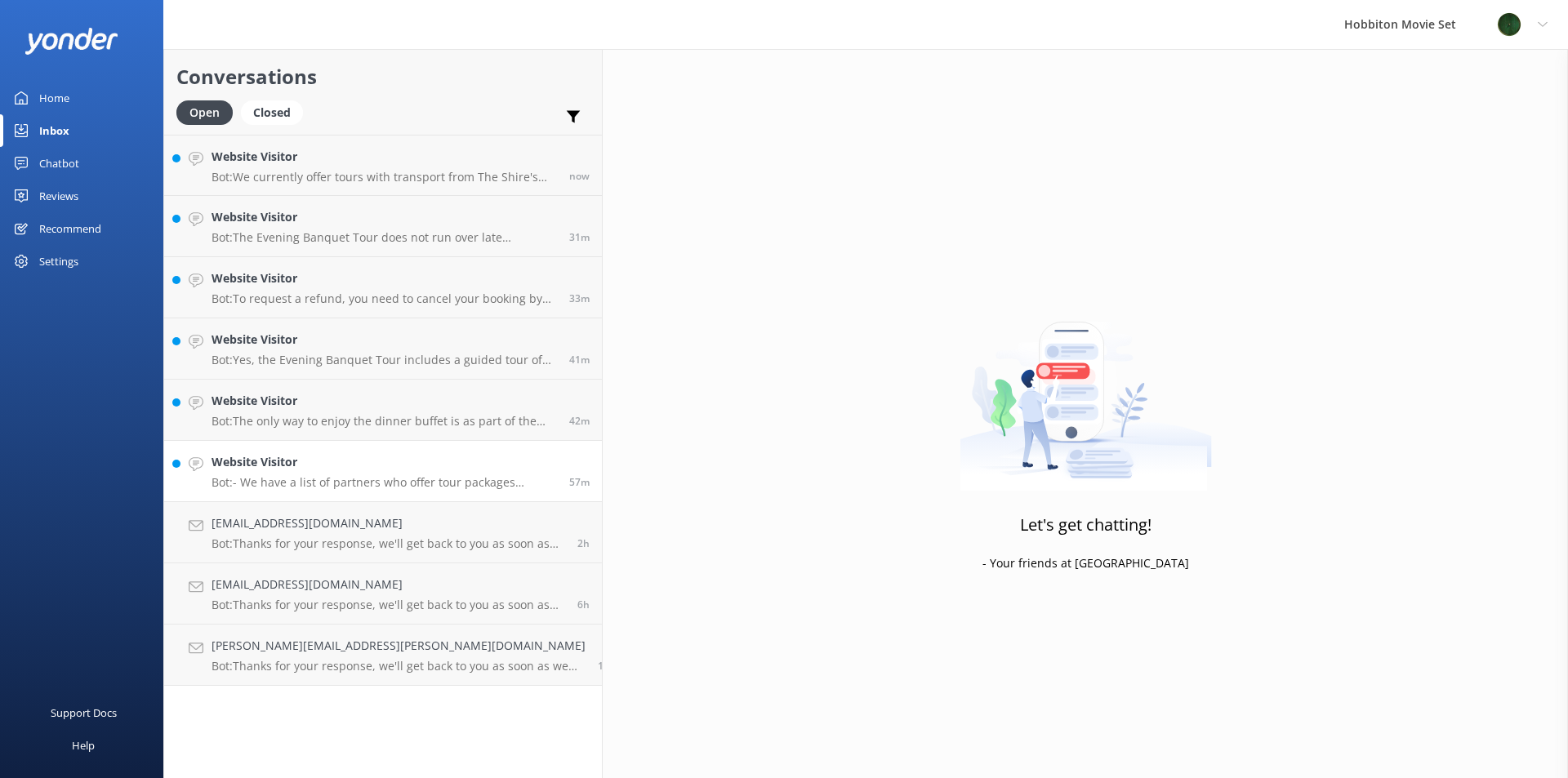
click at [359, 473] on div "Website Visitor Bot: - We have a list of partners who offer tour packages inclu…" at bounding box center [385, 471] width 346 height 36
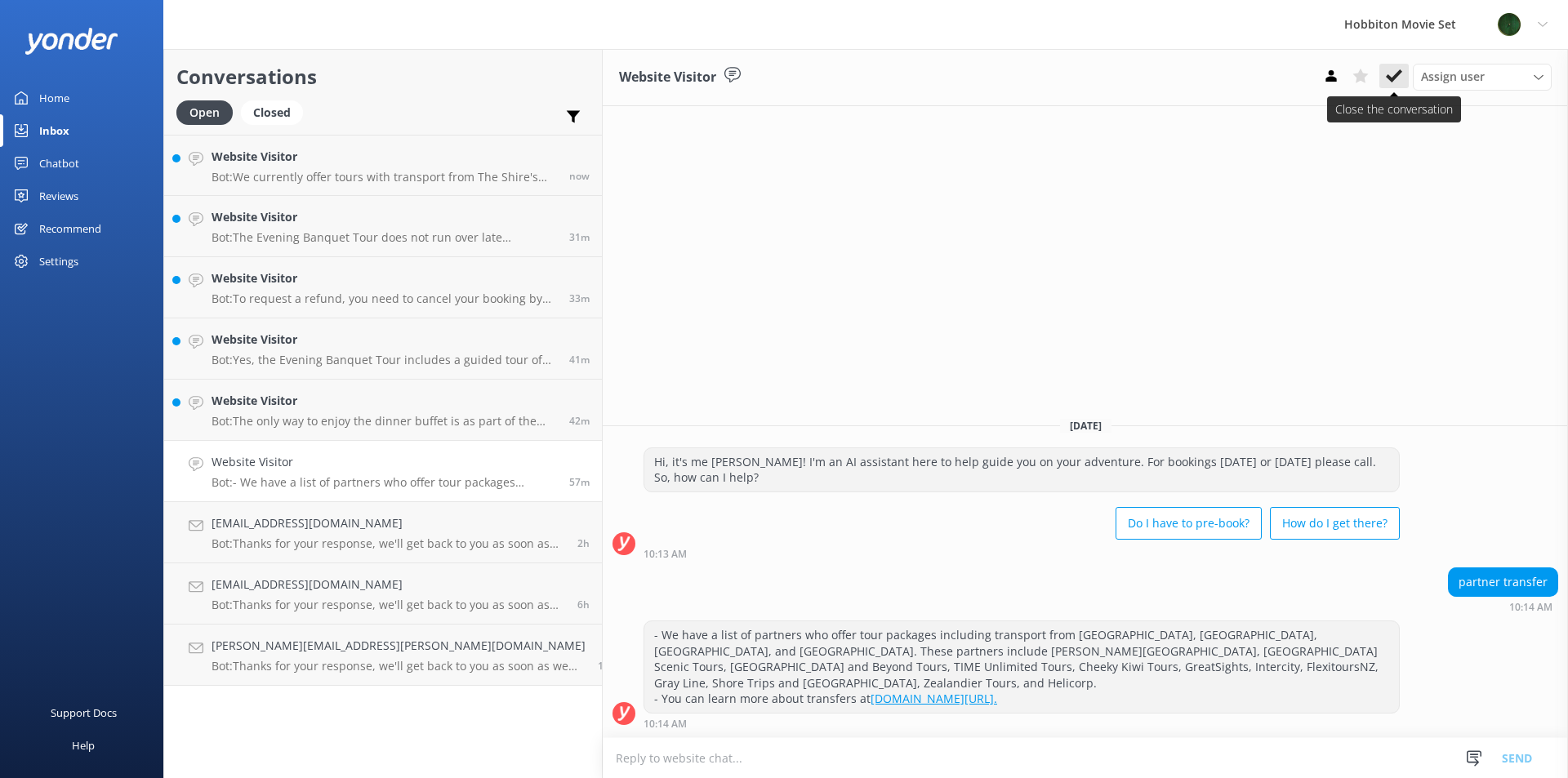
click at [1395, 78] on use at bounding box center [1394, 76] width 16 height 13
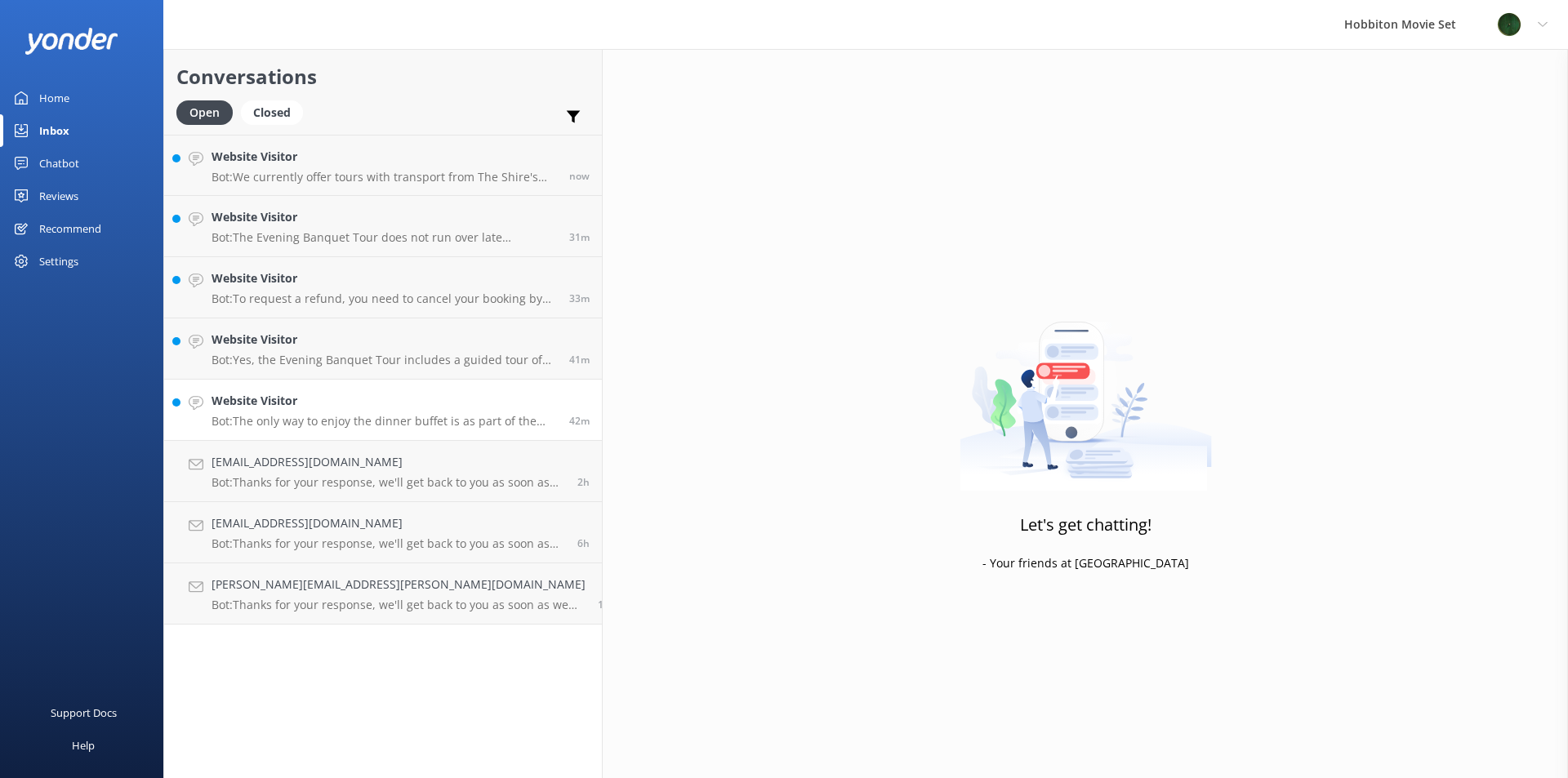
click at [318, 410] on h4 "Website Visitor" at bounding box center [385, 401] width 346 height 18
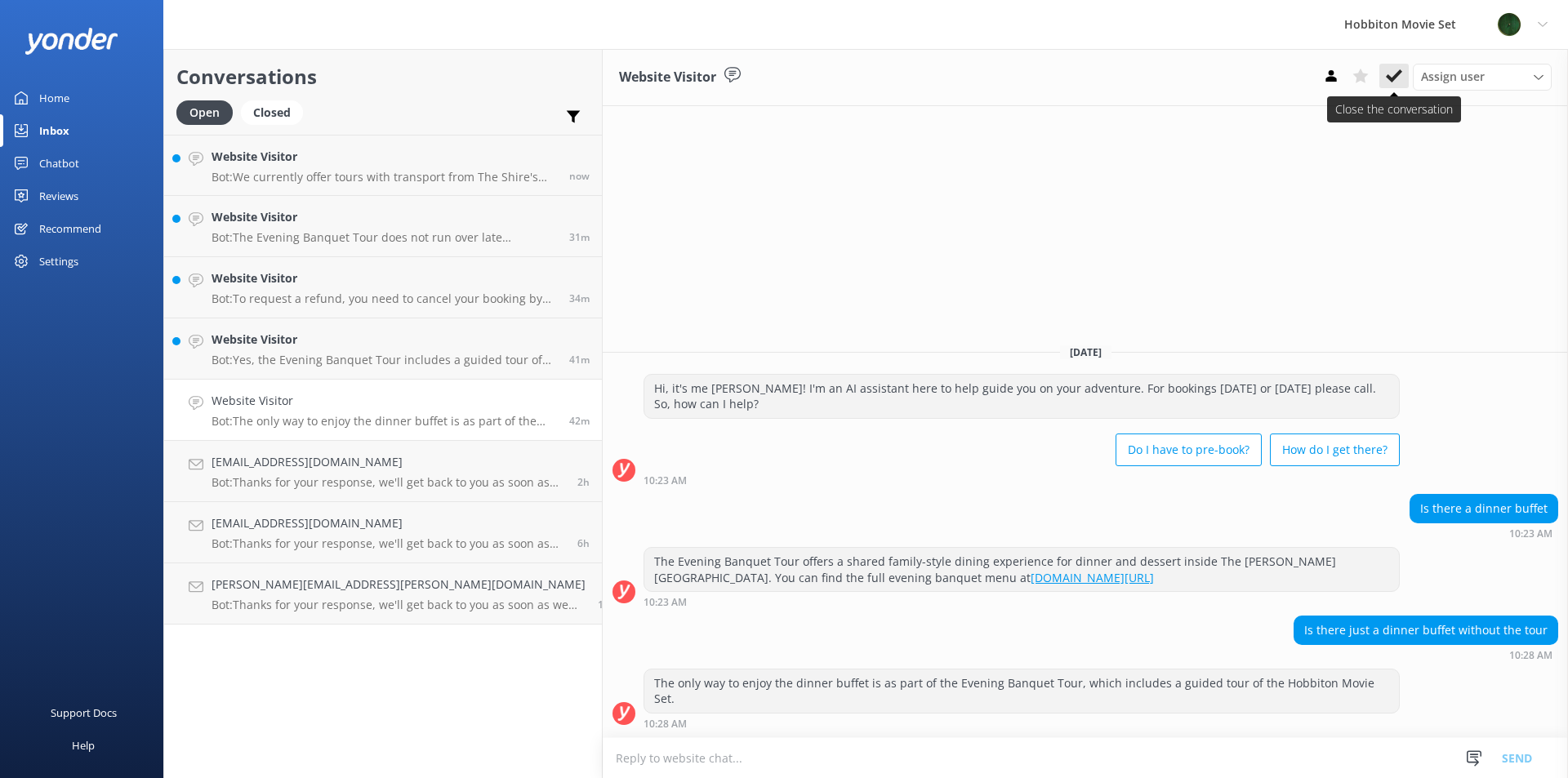
click at [1385, 77] on button at bounding box center [1393, 75] width 29 height 24
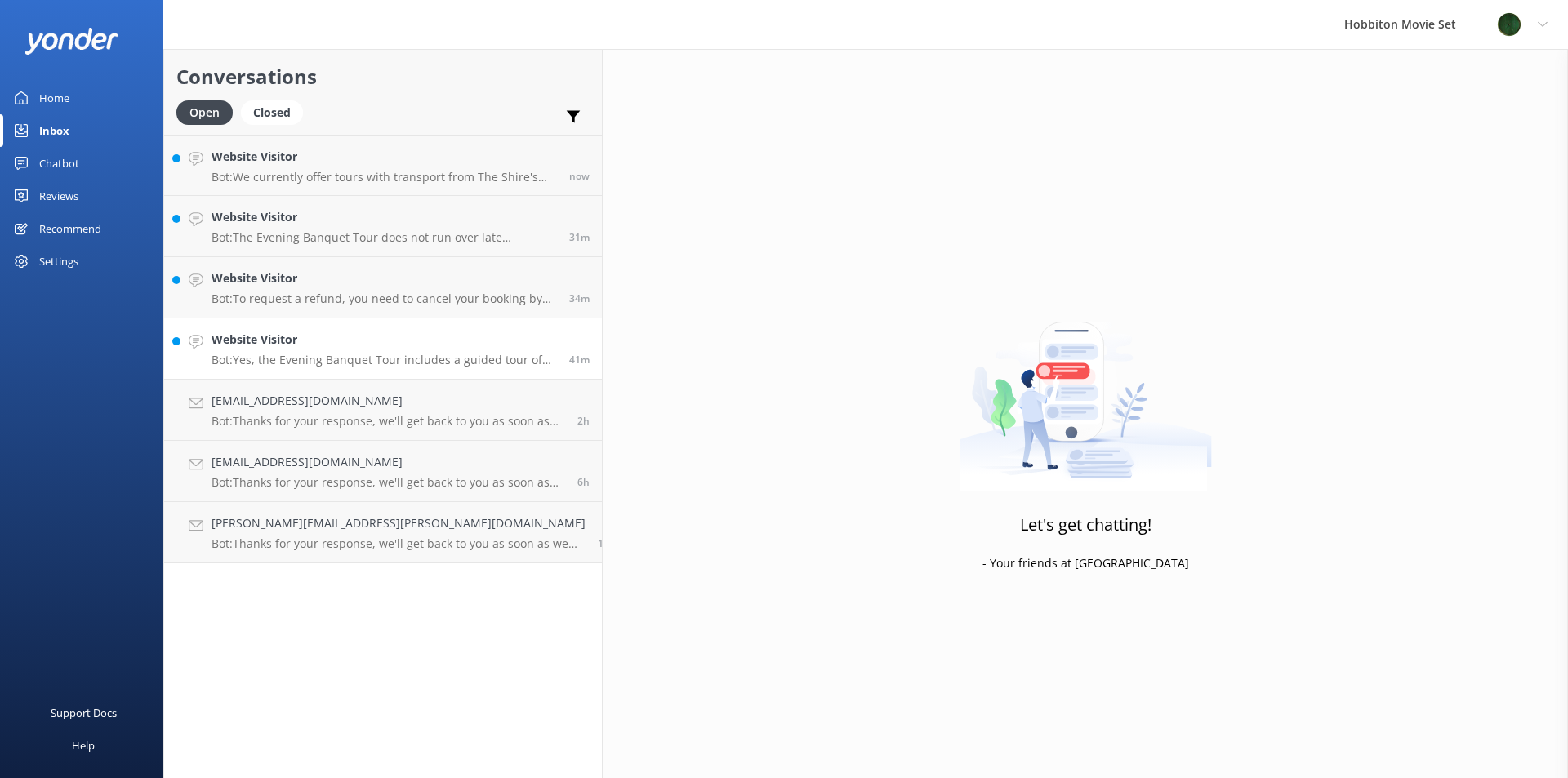
click at [331, 356] on p "Bot: Yes, the Evening Banquet Tour includes a guided tour of the Hobbiton Movie…" at bounding box center [385, 360] width 346 height 14
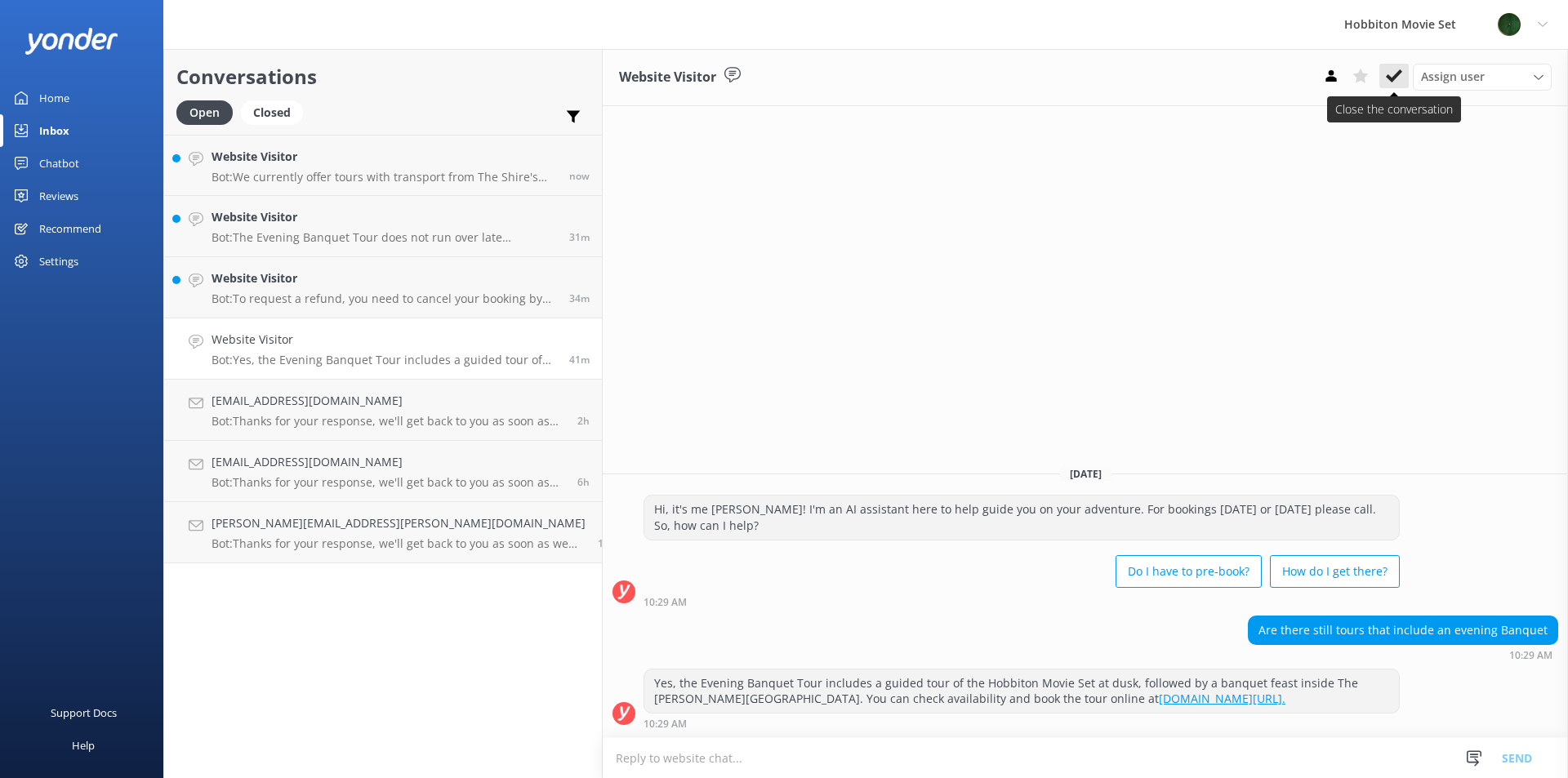
click at [1396, 81] on icon at bounding box center [1394, 76] width 16 height 16
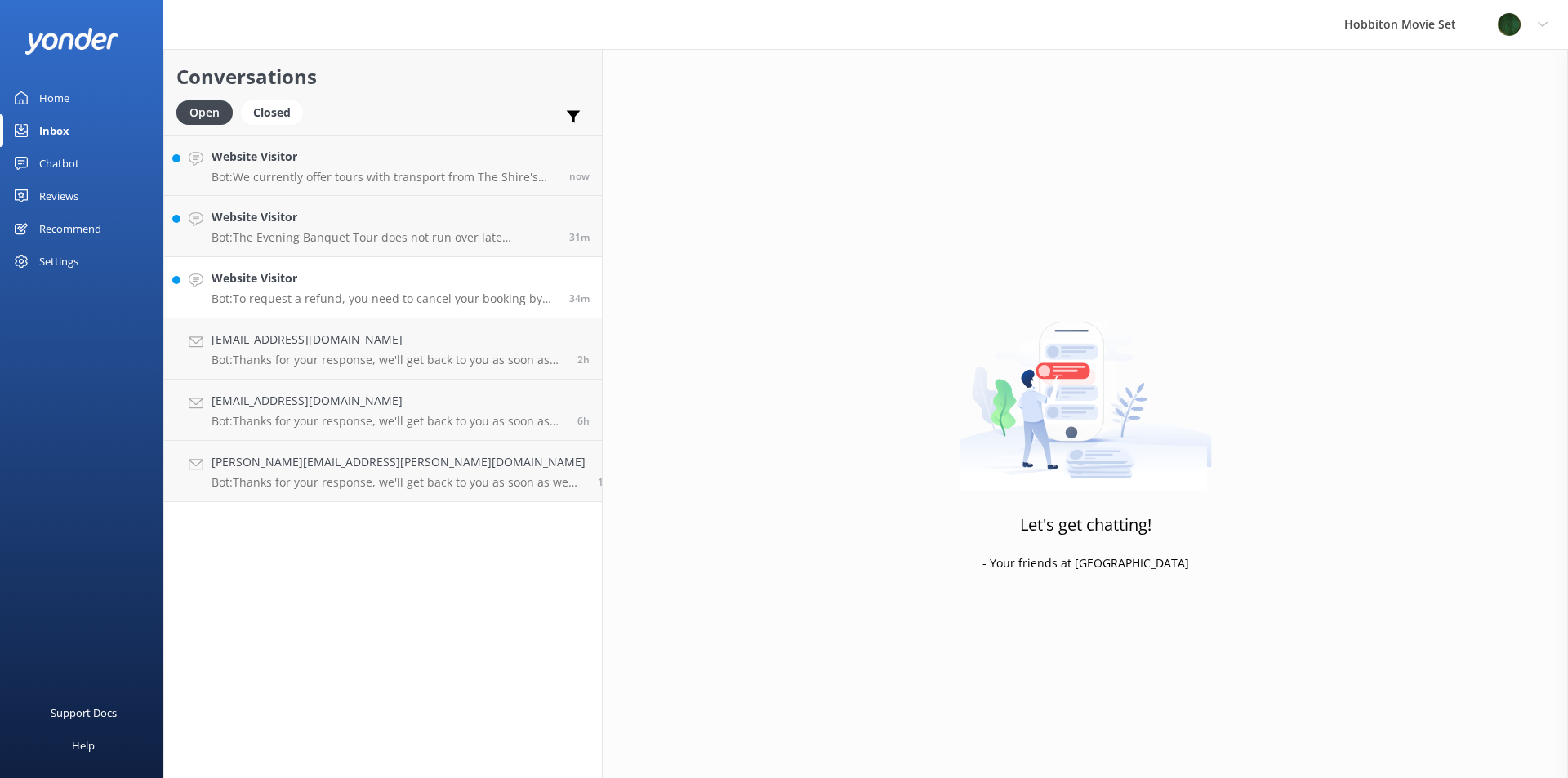
click at [405, 298] on p "Bot: To request a refund, you need to cancel your booking by contacting the res…" at bounding box center [385, 299] width 346 height 14
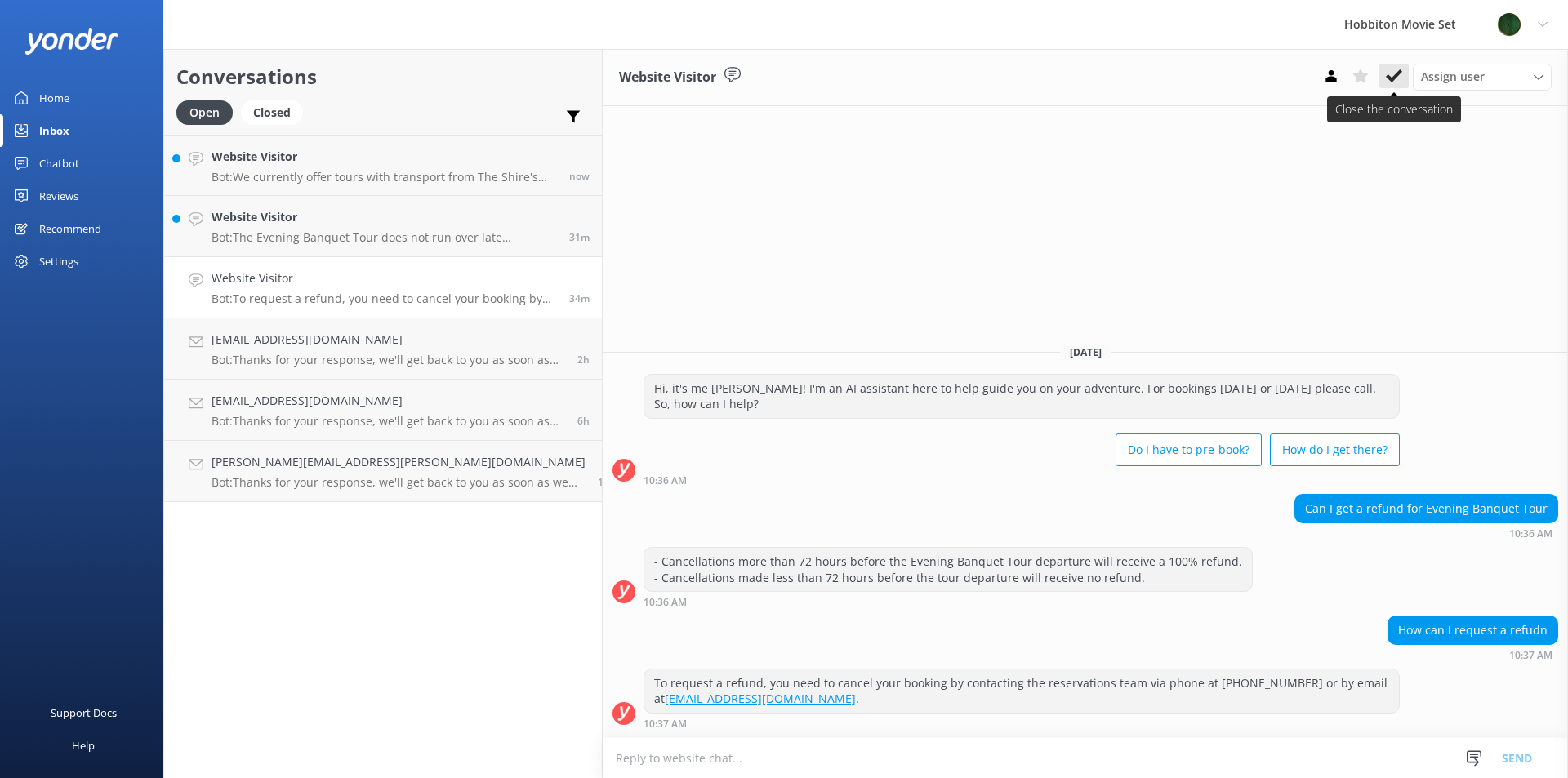
click at [1390, 78] on use at bounding box center [1394, 76] width 16 height 13
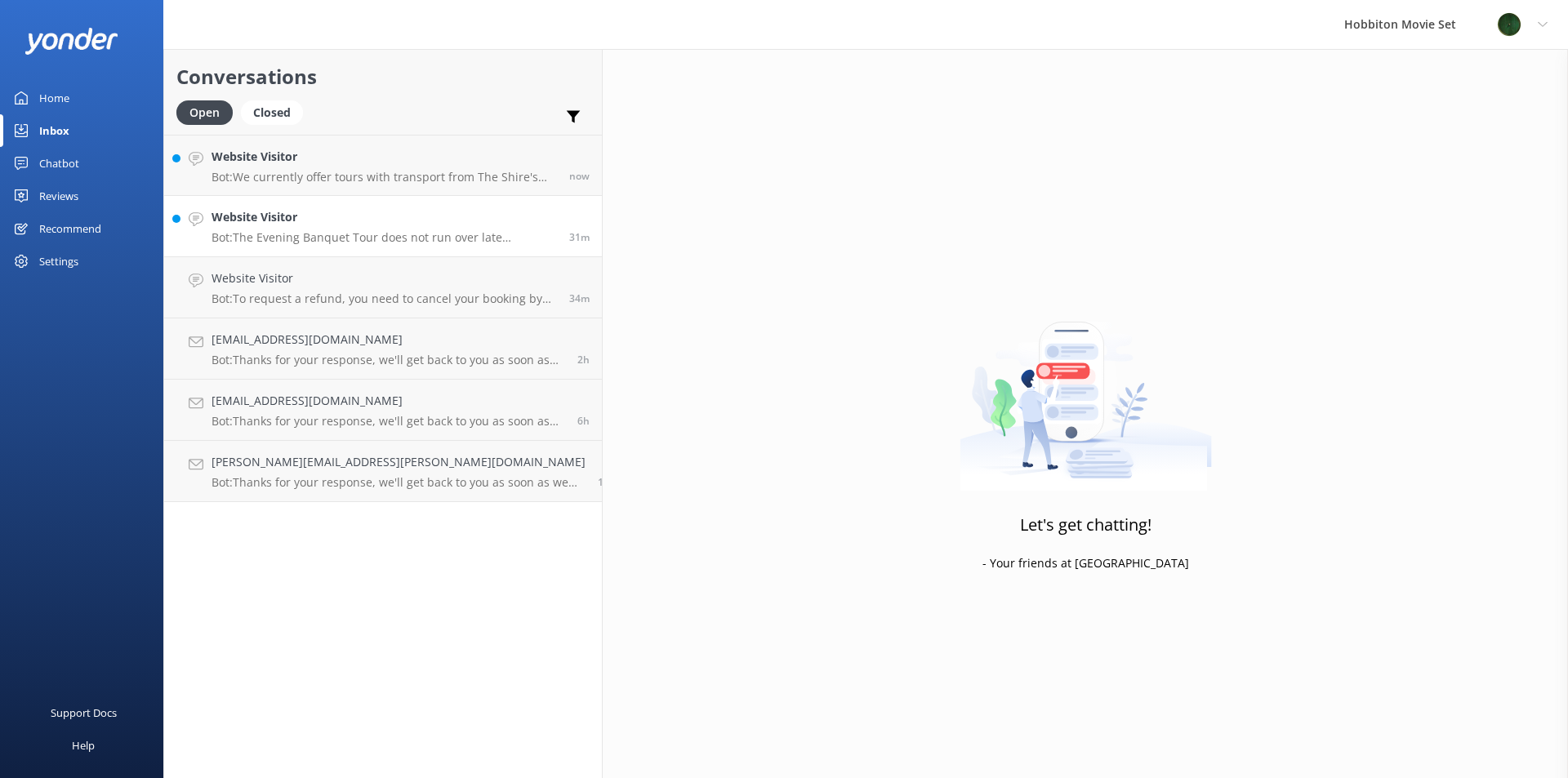
click at [322, 248] on link "Website Visitor Bot: The Evening Banquet Tour does not run over late December o…" at bounding box center [383, 227] width 438 height 62
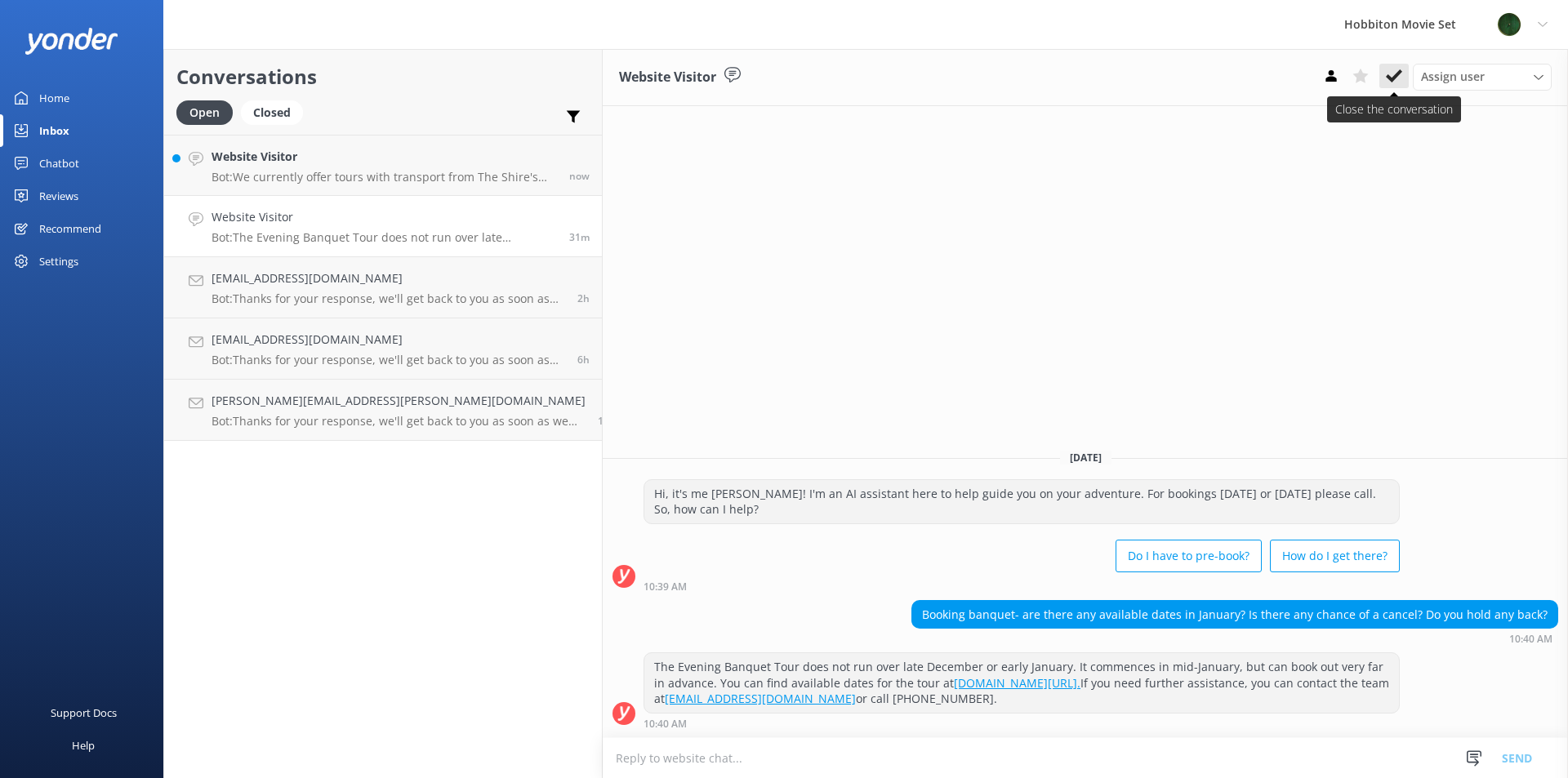
click at [1385, 71] on button at bounding box center [1393, 75] width 29 height 24
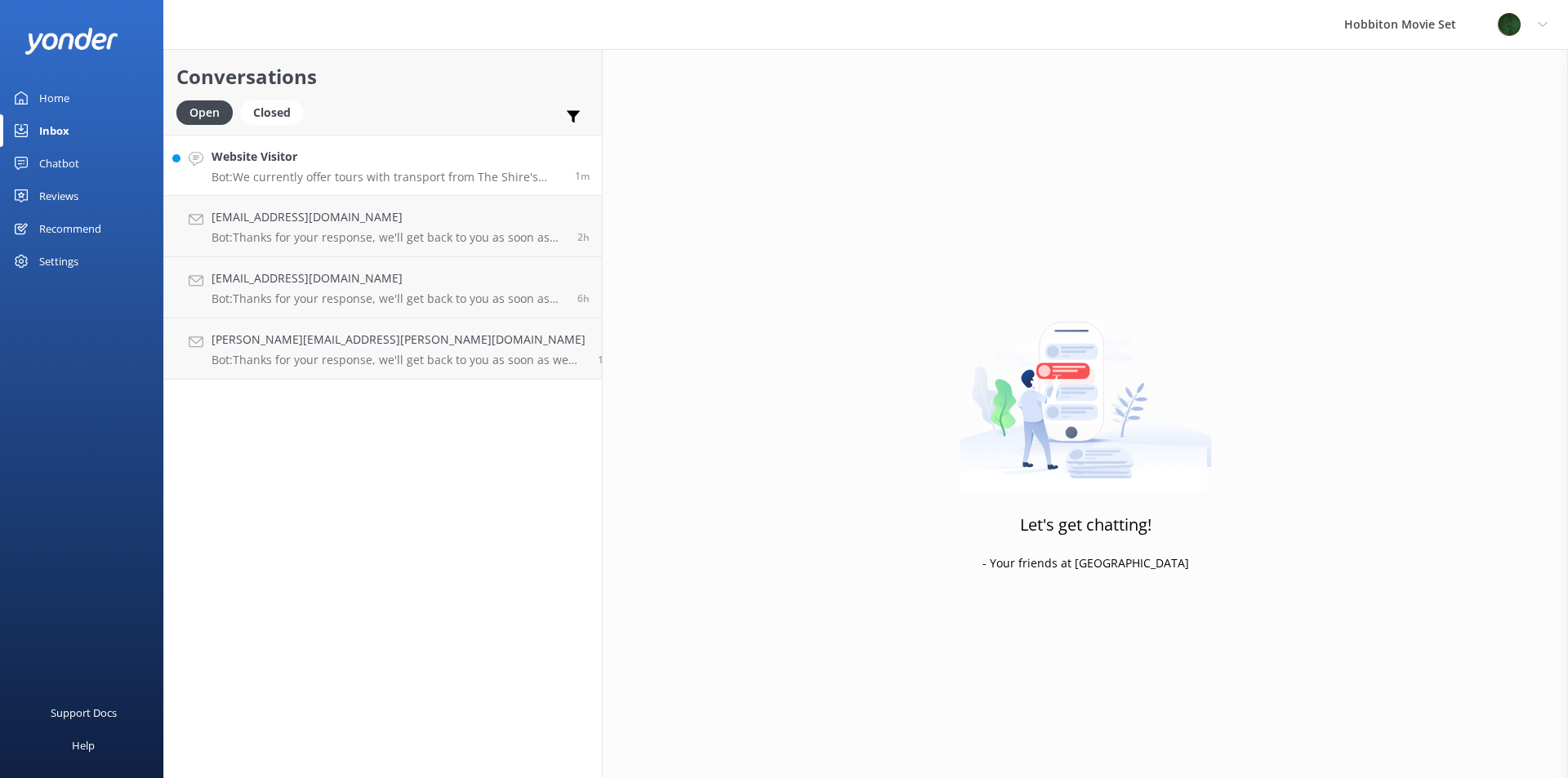
click at [267, 174] on p "Bot: We currently offer tours with transport from The Shire's Rest and Matamata…" at bounding box center [387, 177] width 351 height 14
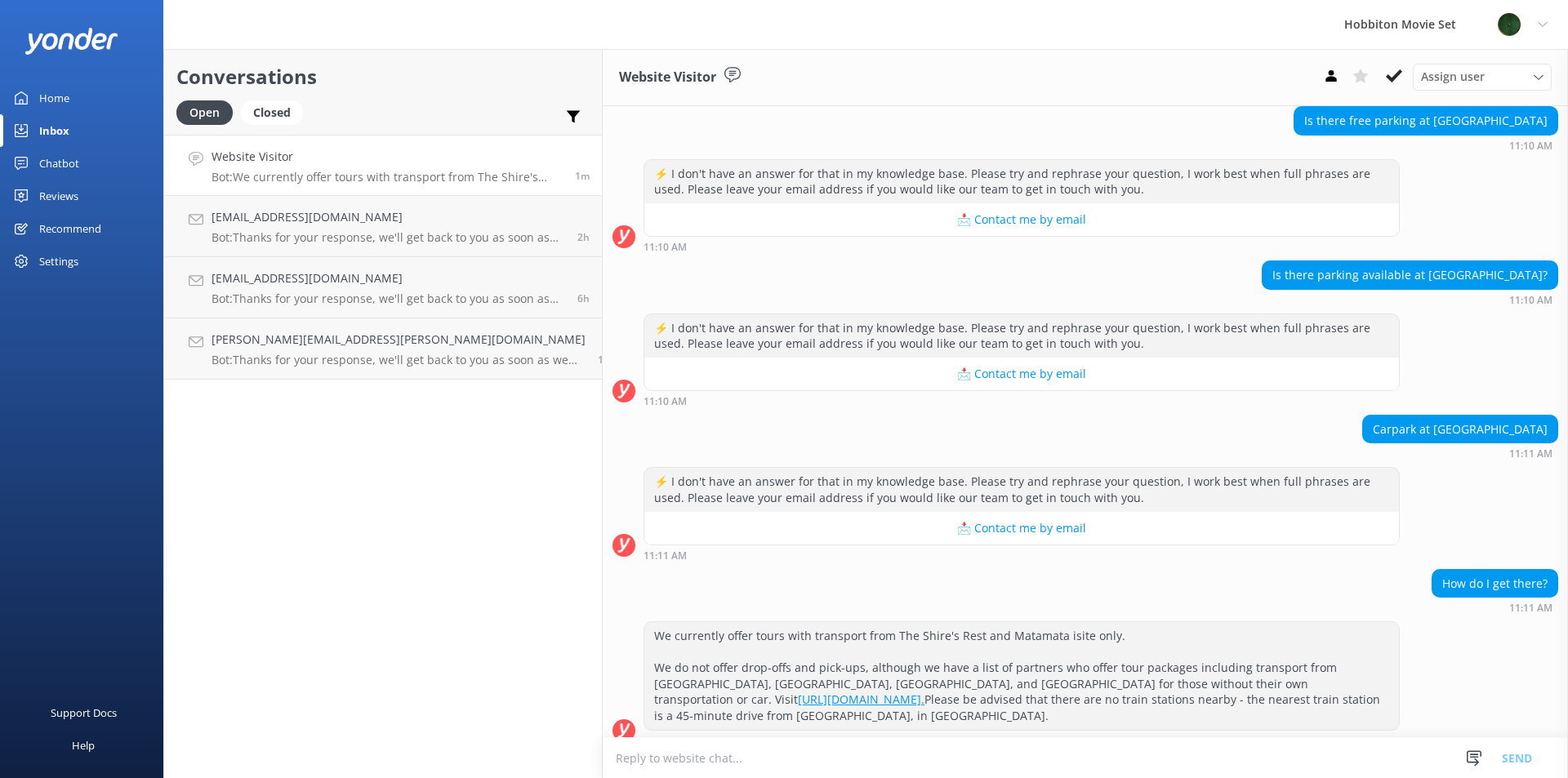
scroll to position [164, 0]
click at [1396, 76] on use at bounding box center [1394, 76] width 16 height 13
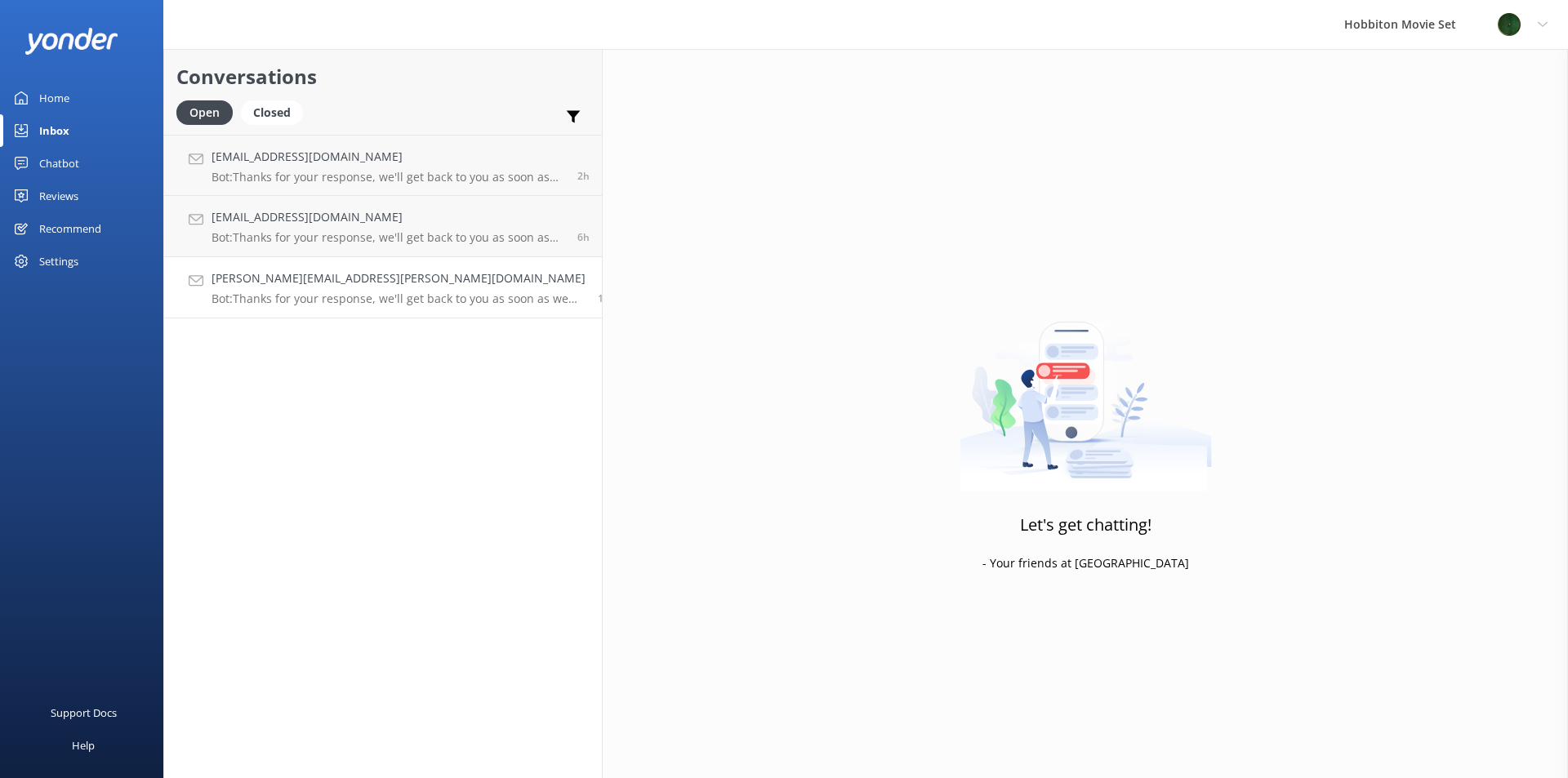
click at [270, 298] on p "Bot: Thanks for your response, we'll get back to you as soon as we can during o…" at bounding box center [398, 299] width 374 height 14
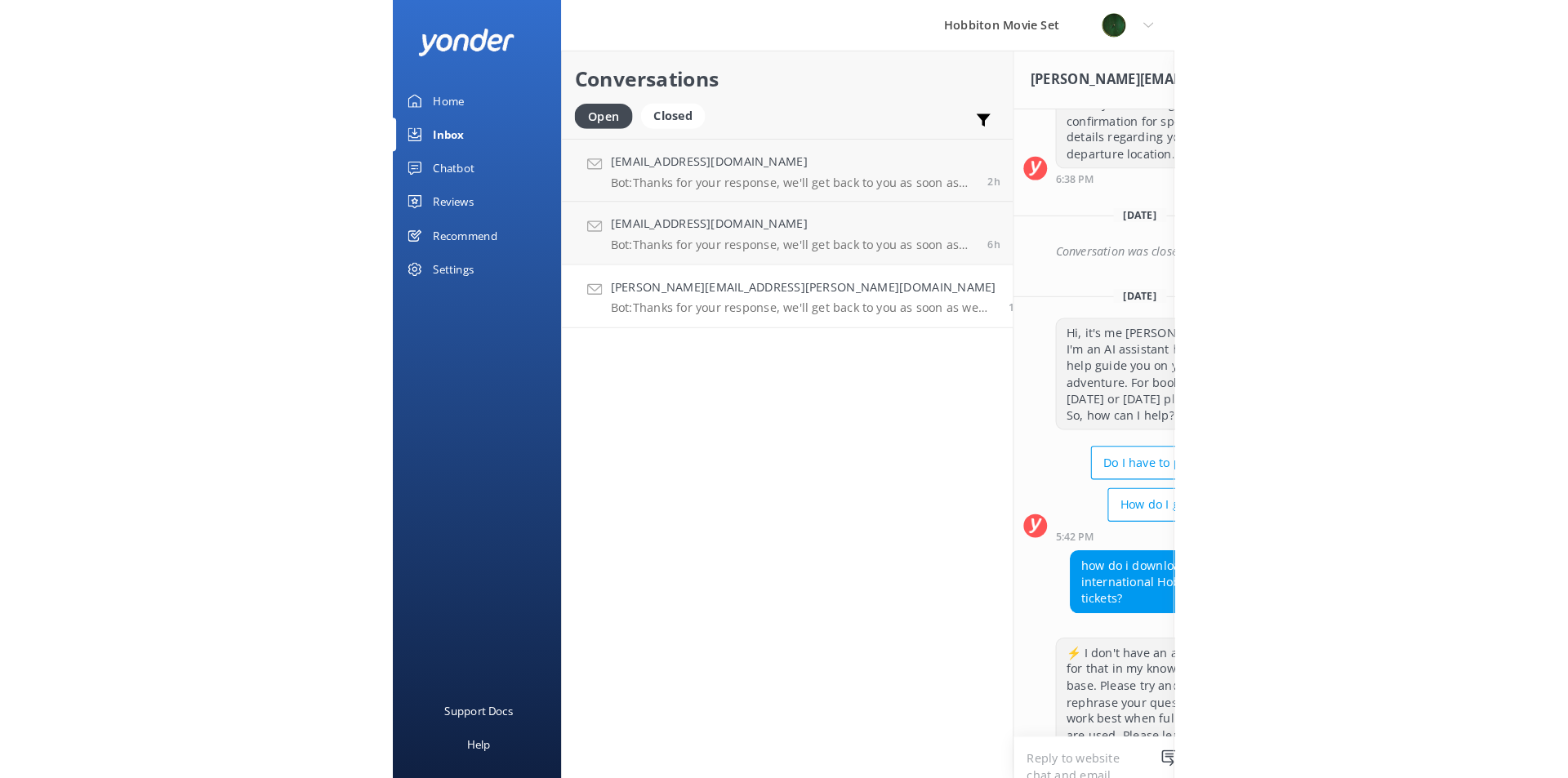
scroll to position [251, 0]
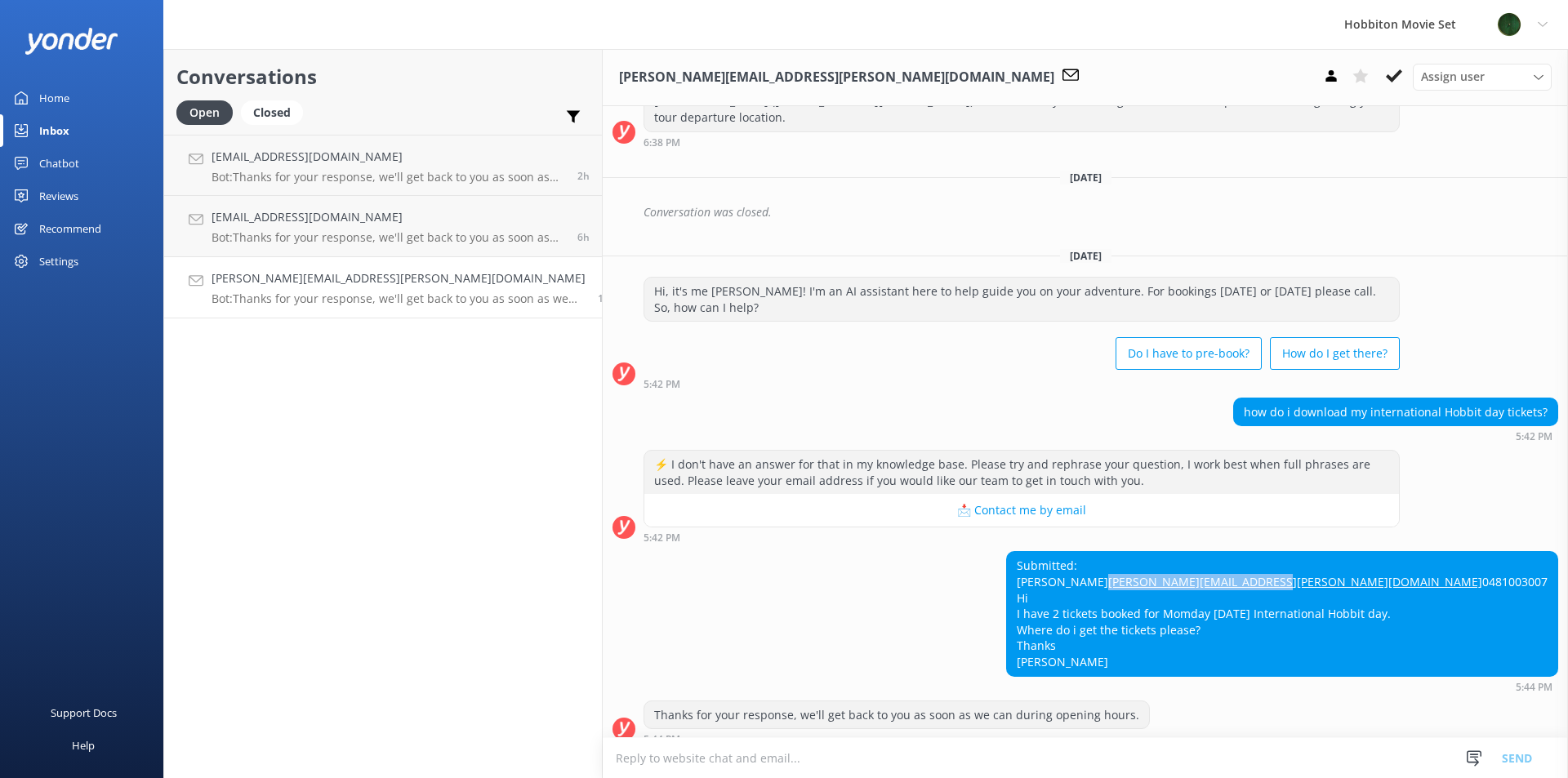
drag, startPoint x: 1278, startPoint y: 552, endPoint x: 1119, endPoint y: 557, distance: 159.1
click at [1119, 557] on div "Submitted: [PERSON_NAME] [PERSON_NAME][EMAIL_ADDRESS][PERSON_NAME][DOMAIN_NAME]…" at bounding box center [1282, 613] width 550 height 123
drag, startPoint x: 1178, startPoint y: 534, endPoint x: 1110, endPoint y: 534, distance: 68.0
click at [1110, 552] on div "Submitted: [PERSON_NAME] [PERSON_NAME][EMAIL_ADDRESS][PERSON_NAME][DOMAIN_NAME]…" at bounding box center [1282, 613] width 550 height 123
copy div "[PERSON_NAME]"
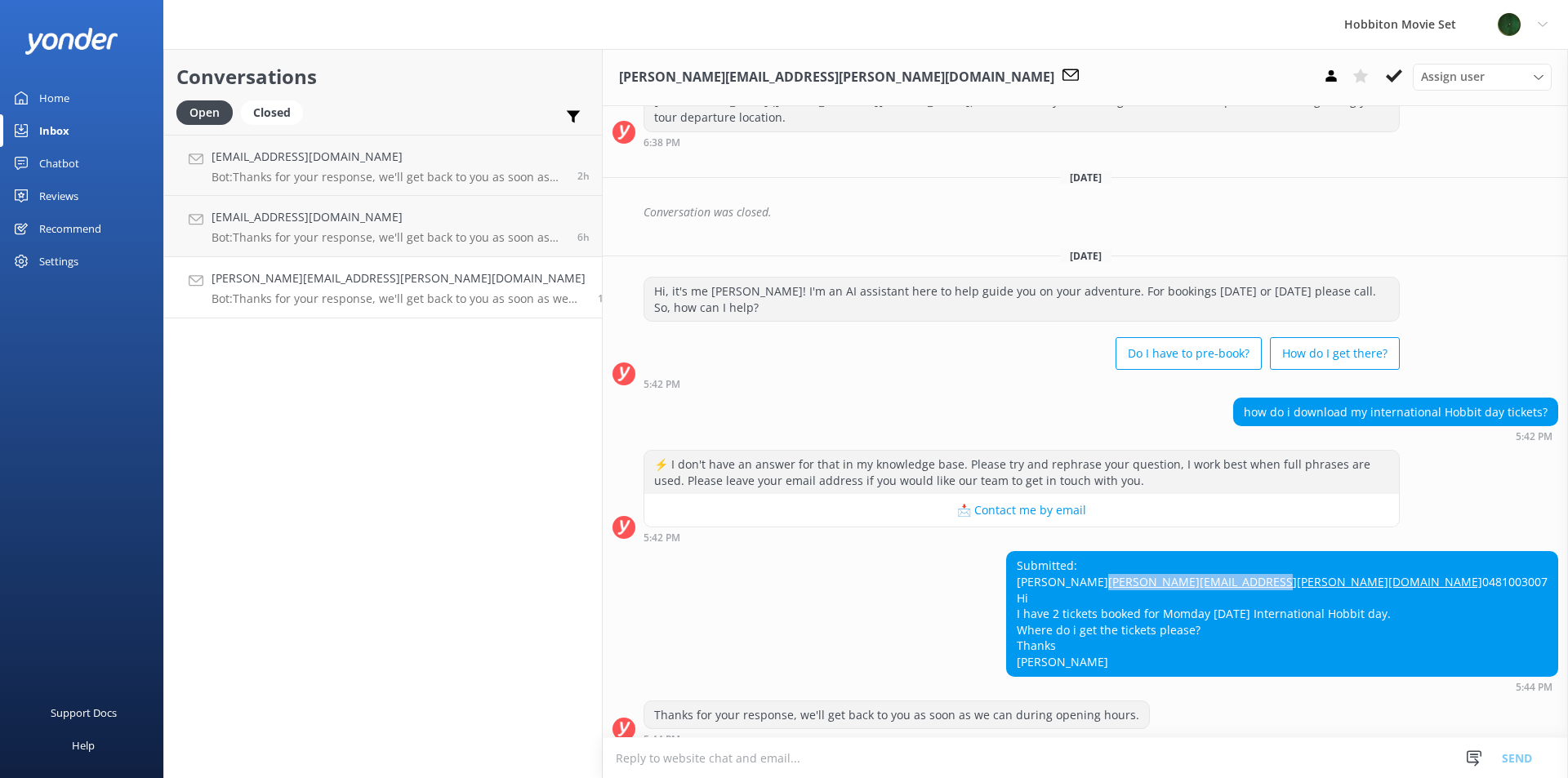
drag, startPoint x: 1281, startPoint y: 550, endPoint x: 1115, endPoint y: 555, distance: 166.1
click at [1115, 555] on div "Submitted: [PERSON_NAME] [PERSON_NAME][EMAIL_ADDRESS][PERSON_NAME][DOMAIN_NAME]…" at bounding box center [1282, 613] width 550 height 123
copy link "[PERSON_NAME][EMAIL_ADDRESS][PERSON_NAME][DOMAIN_NAME]"
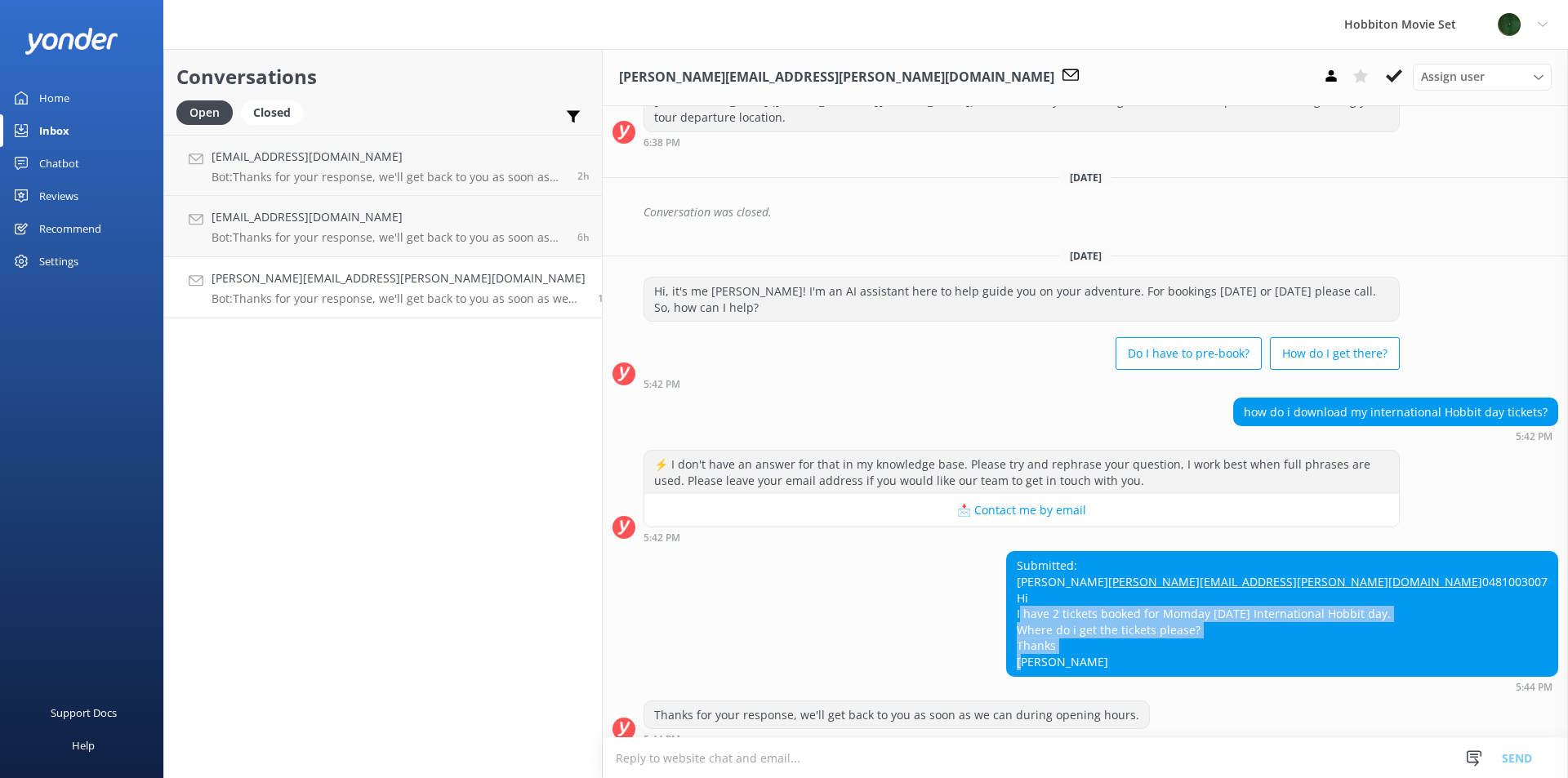
drag, startPoint x: 1284, startPoint y: 612, endPoint x: 1108, endPoint y: 599, distance: 176.5
click at [1108, 599] on div "Submitted: [PERSON_NAME] [PERSON_NAME][EMAIL_ADDRESS][PERSON_NAME][DOMAIN_NAME]…" at bounding box center [1282, 613] width 550 height 123
copy div "I have 2 tickets booked for Momday [DATE] International Hobbit day. Where do i …"
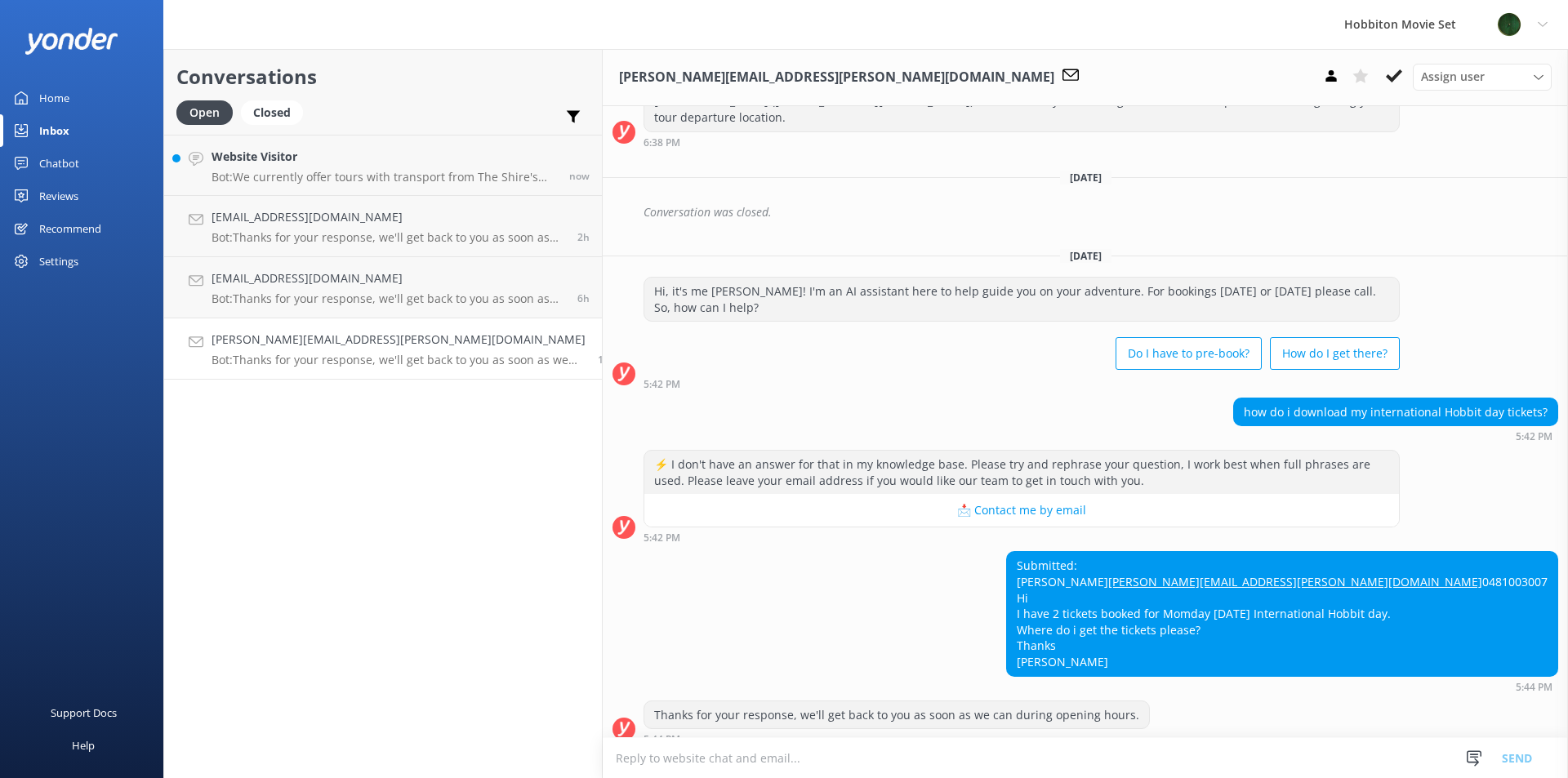
drag, startPoint x: 804, startPoint y: 567, endPoint x: 804, endPoint y: 582, distance: 15.0
click at [804, 568] on div "Submitted: [PERSON_NAME] [PERSON_NAME][EMAIL_ADDRESS][PERSON_NAME][DOMAIN_NAME]…" at bounding box center [1085, 621] width 965 height 140
click at [290, 354] on p "Bot: Thanks for your response, we'll get back to you as soon as we can during o…" at bounding box center [398, 360] width 374 height 14
click at [1397, 82] on icon at bounding box center [1394, 76] width 16 height 16
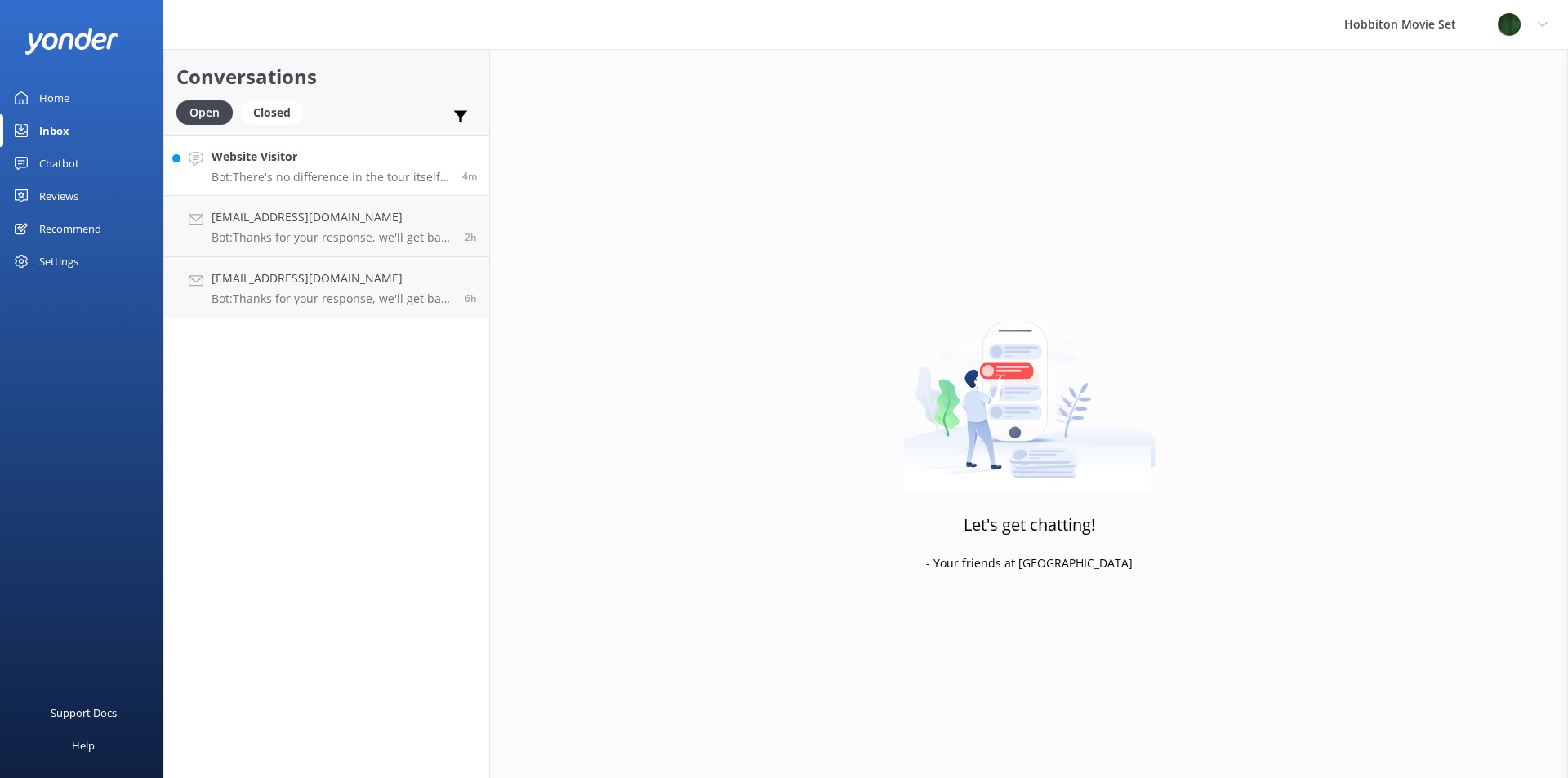
click at [347, 182] on p "Bot: There's no difference in the tour itself once you arrive at [GEOGRAPHIC_DA…" at bounding box center [331, 177] width 239 height 14
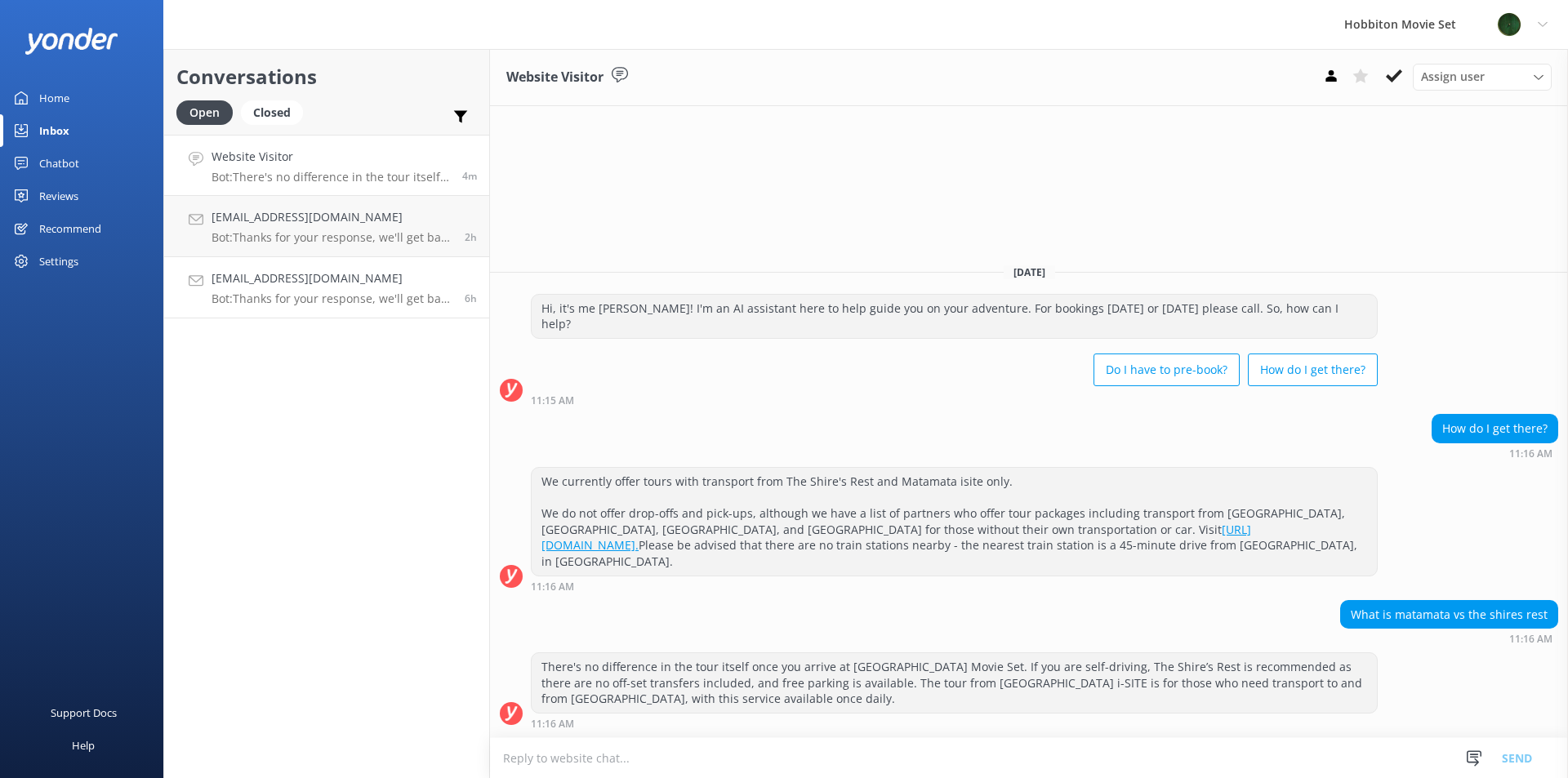
click at [267, 294] on p "Bot: Thanks for your response, we'll get back to you as soon as we can during o…" at bounding box center [332, 299] width 241 height 14
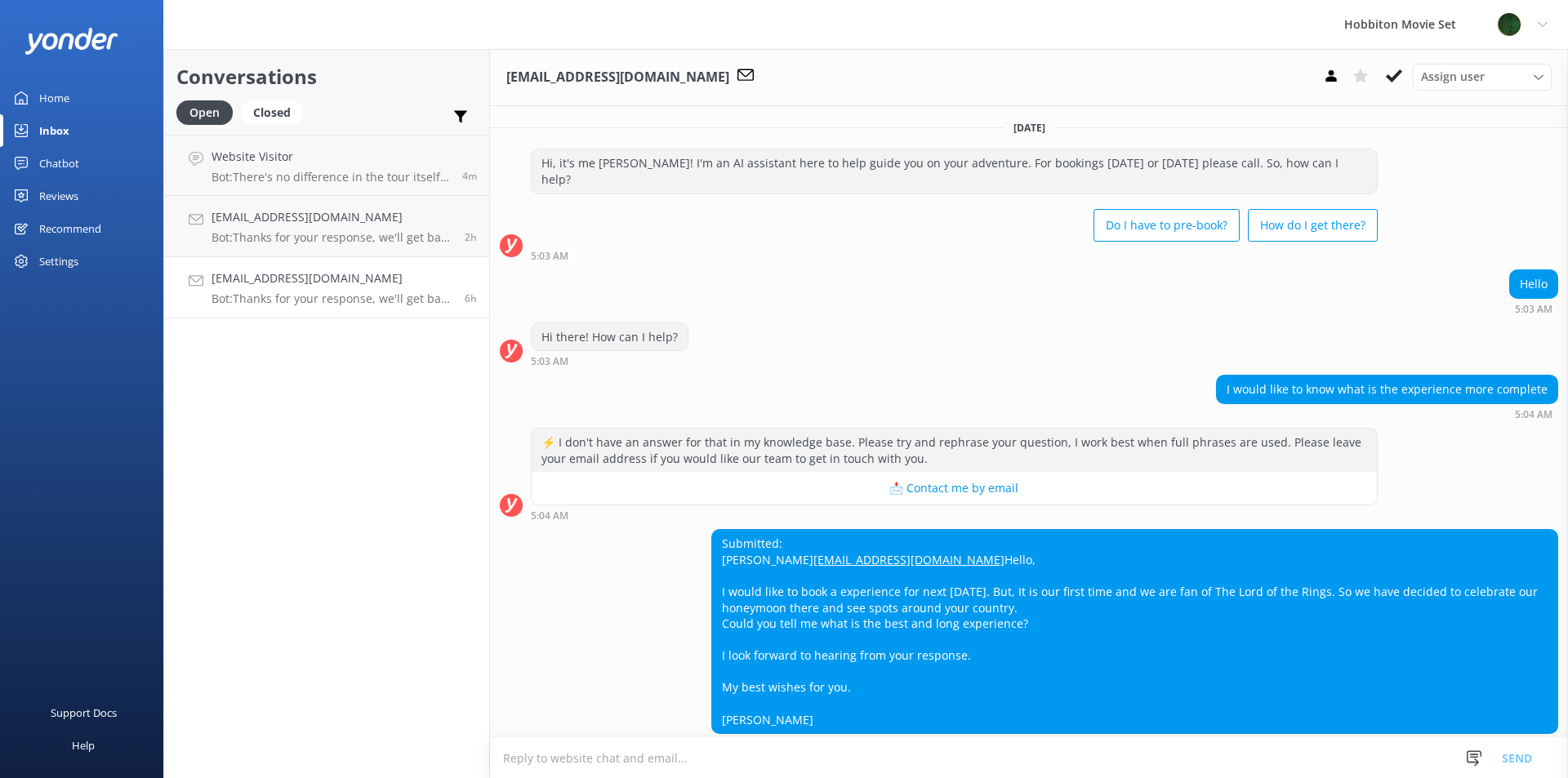
scroll to position [89, 0]
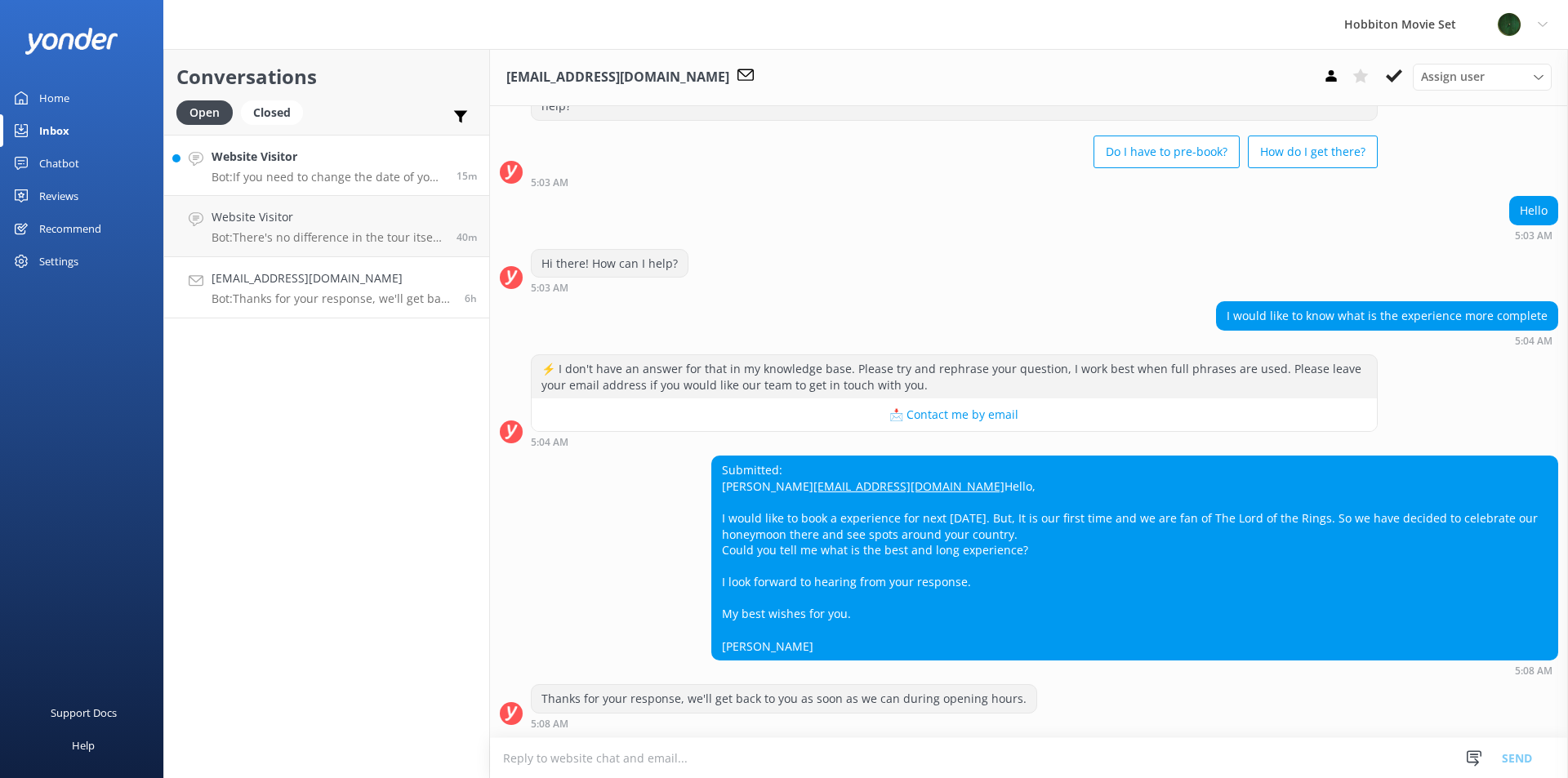
click at [381, 161] on h4 "Website Visitor" at bounding box center [328, 157] width 233 height 18
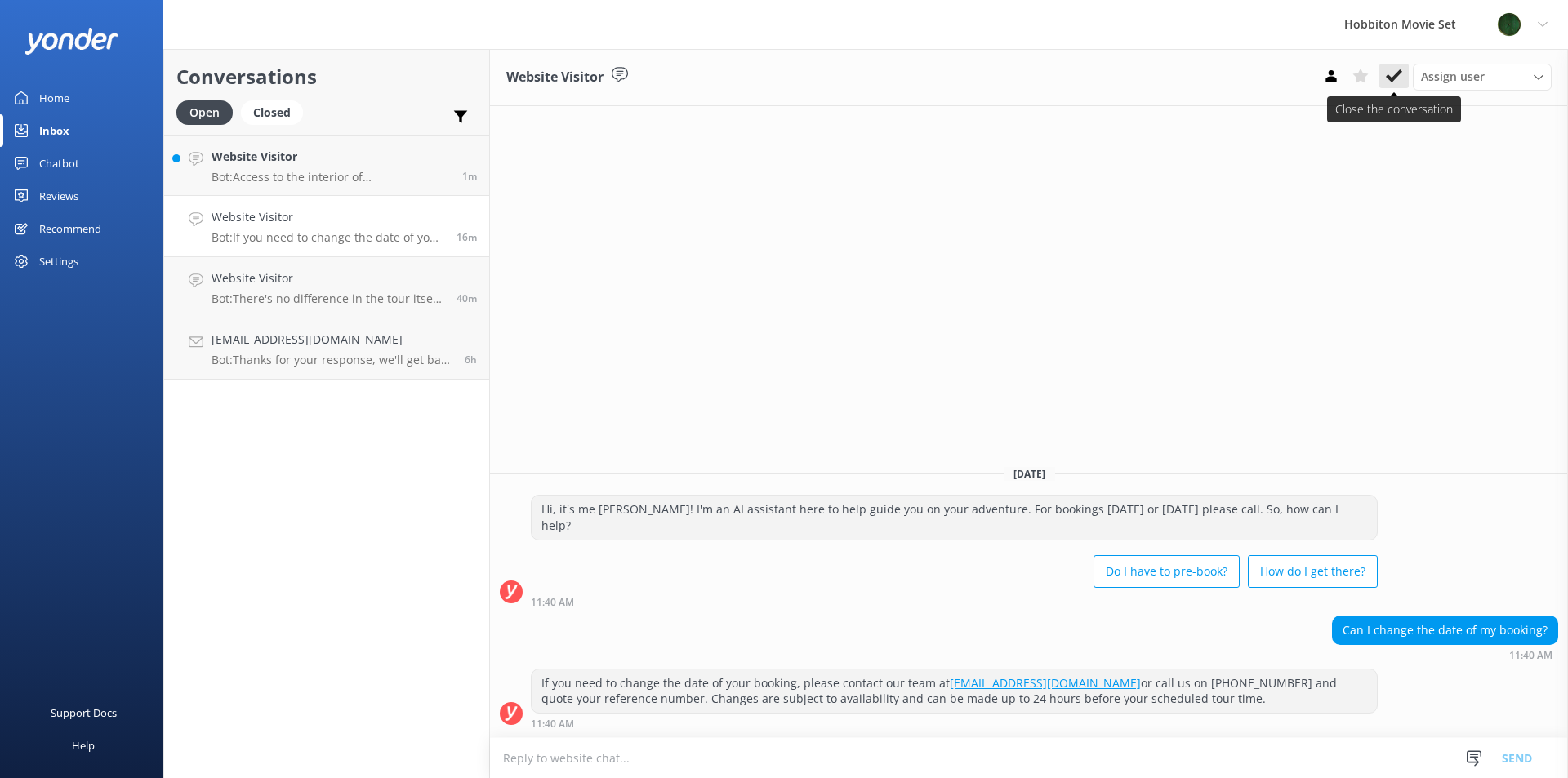
click at [1387, 78] on use at bounding box center [1394, 76] width 16 height 13
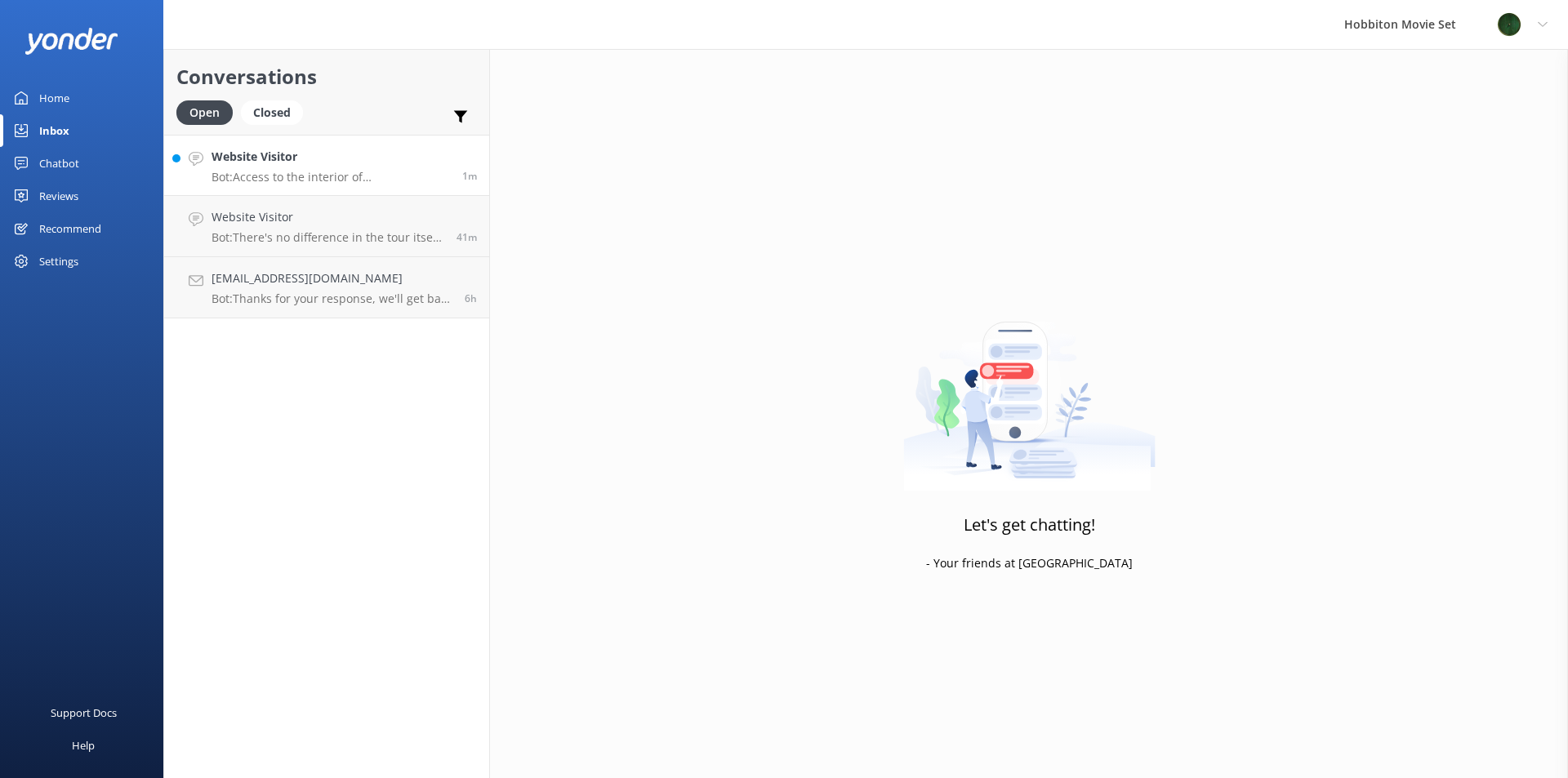
click at [326, 179] on p "Bot: Access to the interior of [GEOGRAPHIC_DATA] is not permitted on tour. Howe…" at bounding box center [331, 177] width 239 height 14
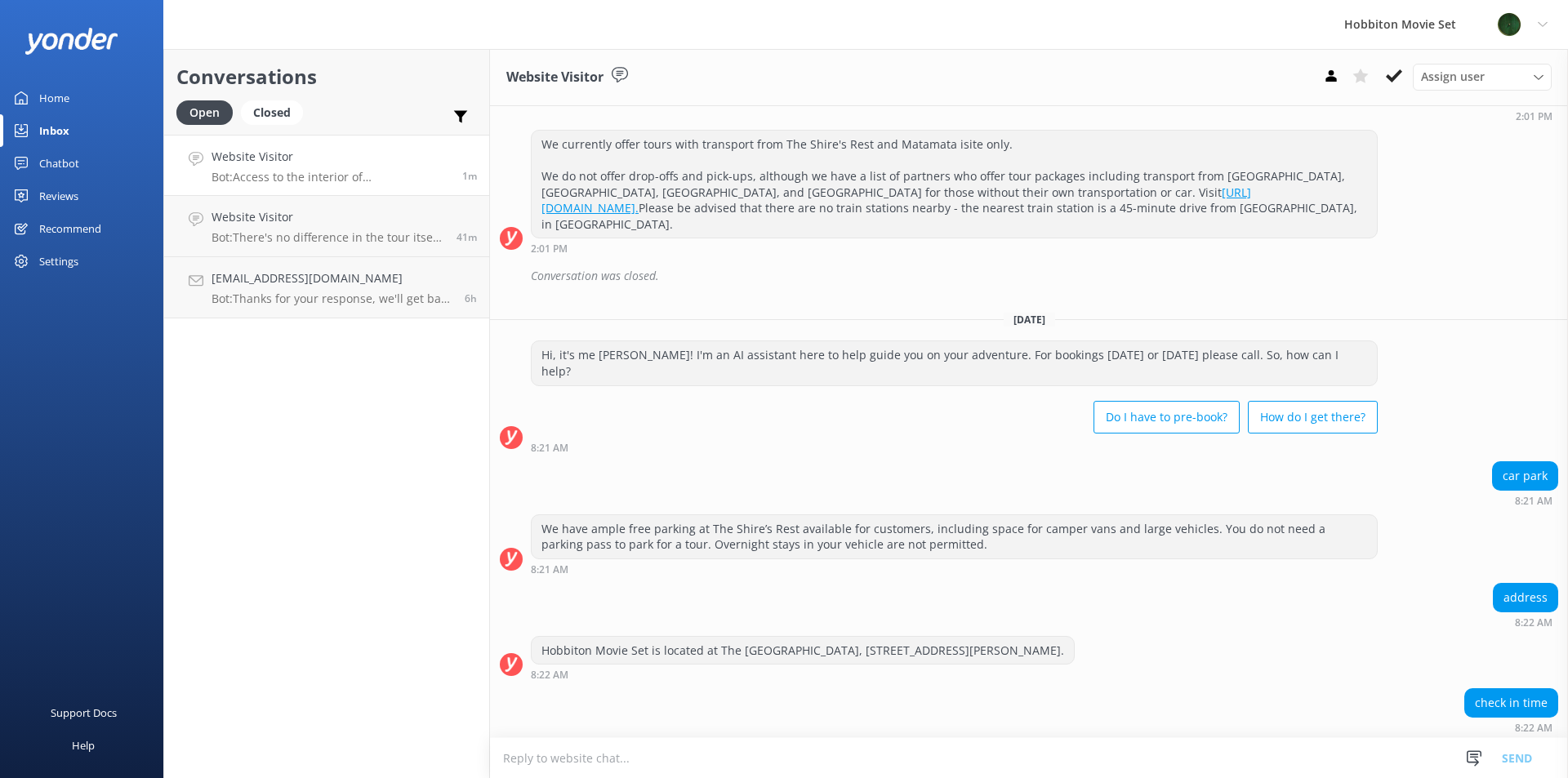
scroll to position [6245, 0]
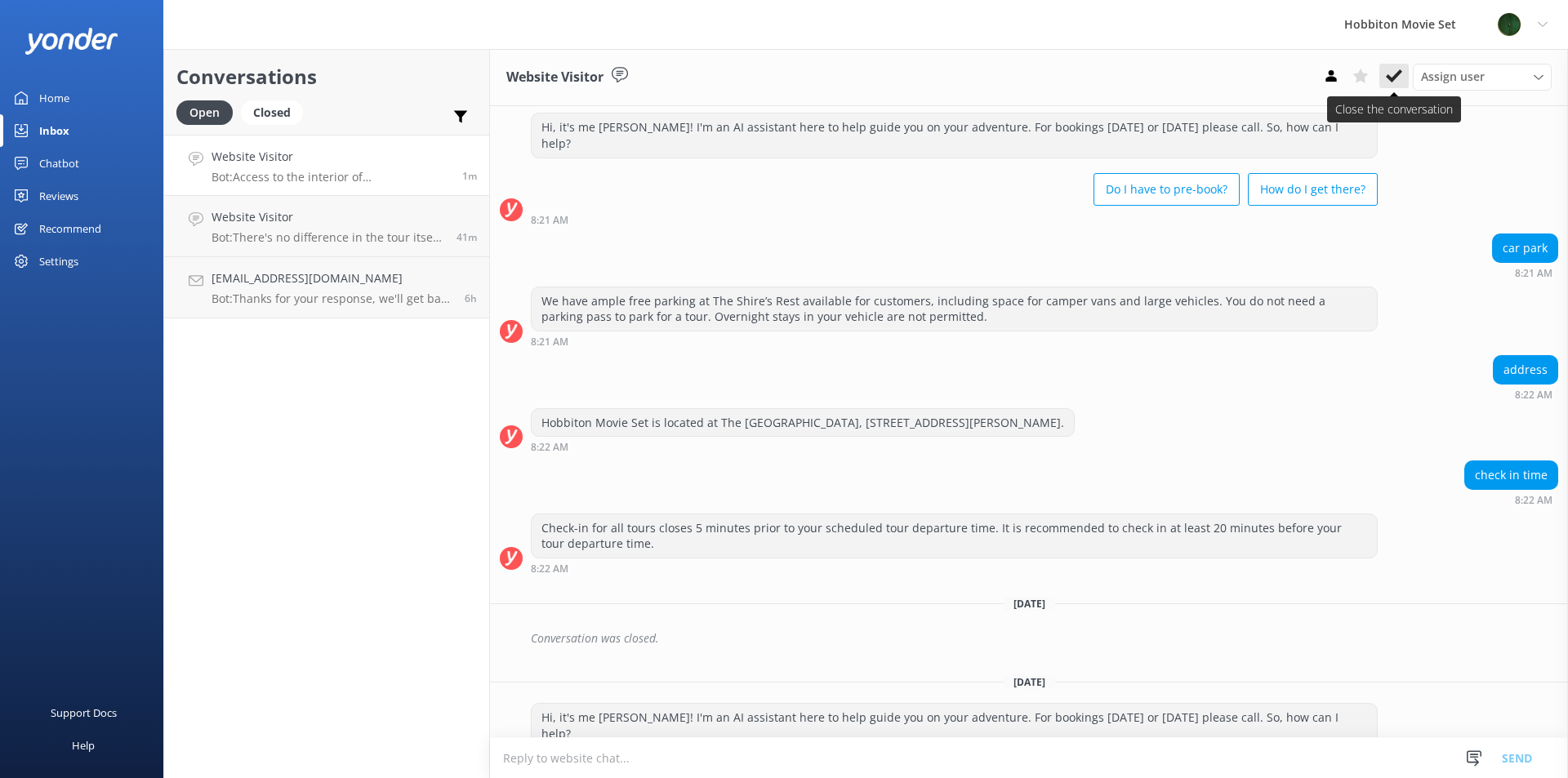
click at [1400, 71] on use at bounding box center [1394, 76] width 16 height 13
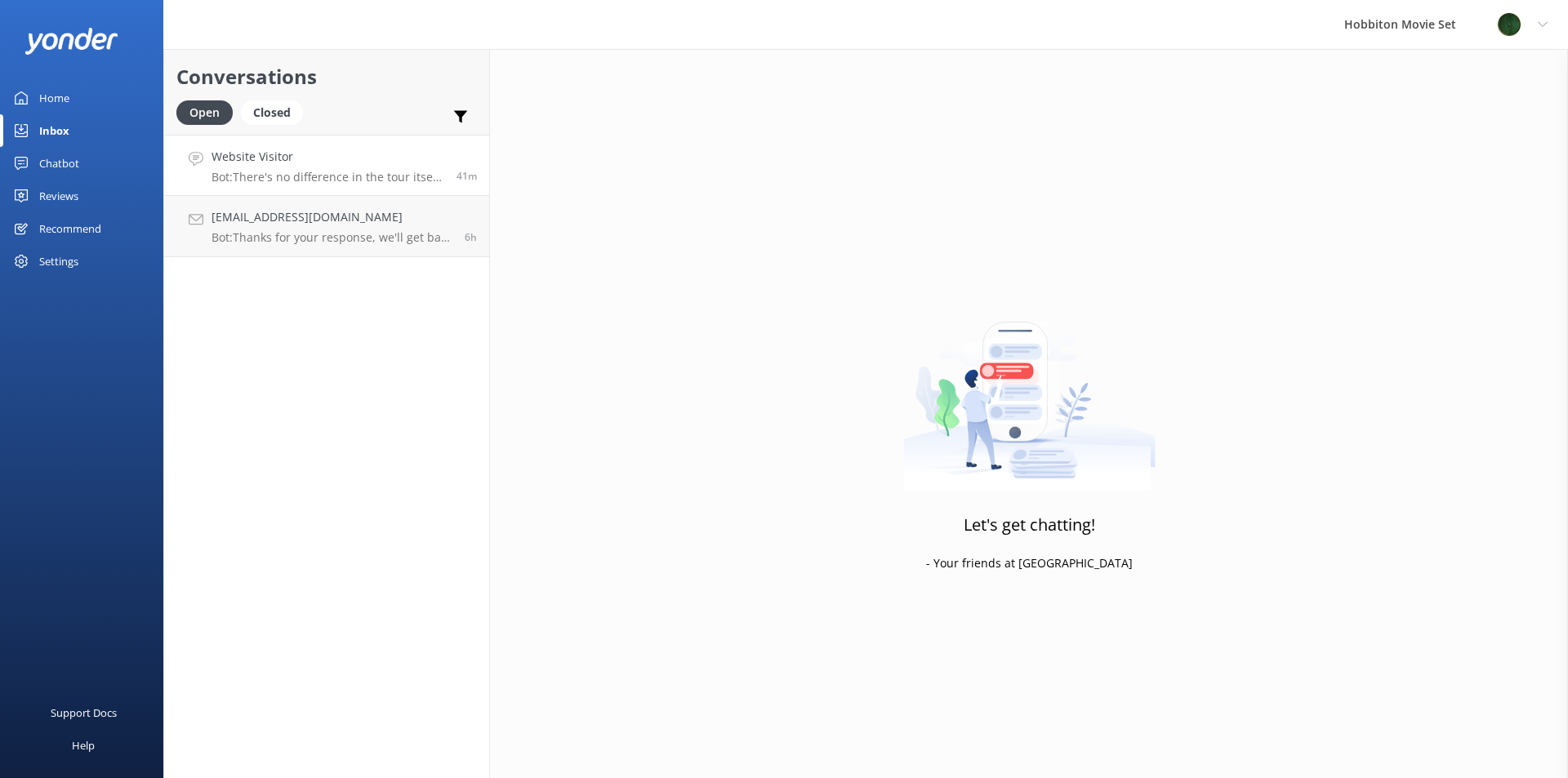
click at [287, 155] on h4 "Website Visitor" at bounding box center [328, 157] width 233 height 18
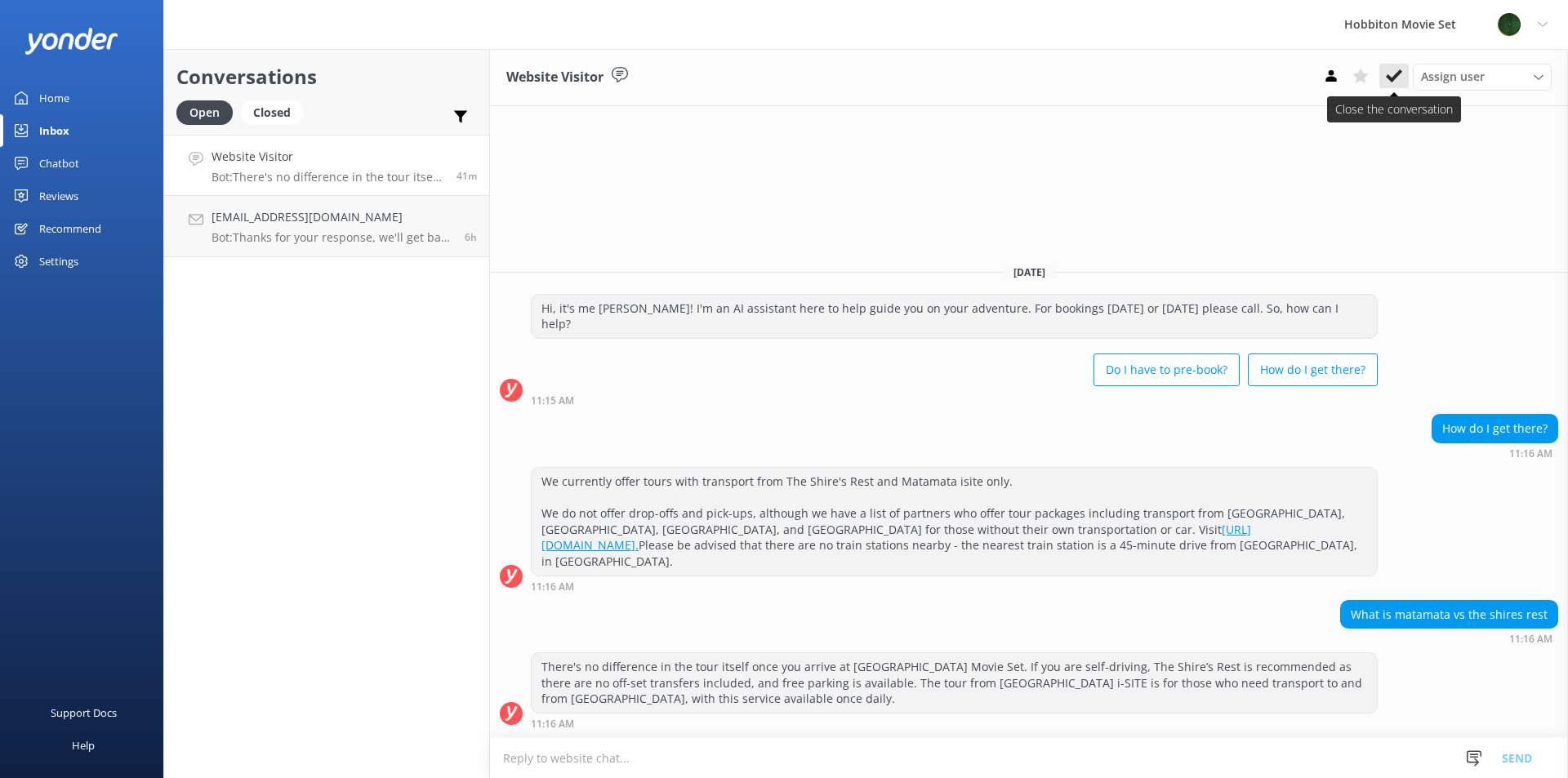
click at [1399, 78] on icon at bounding box center [1394, 76] width 16 height 16
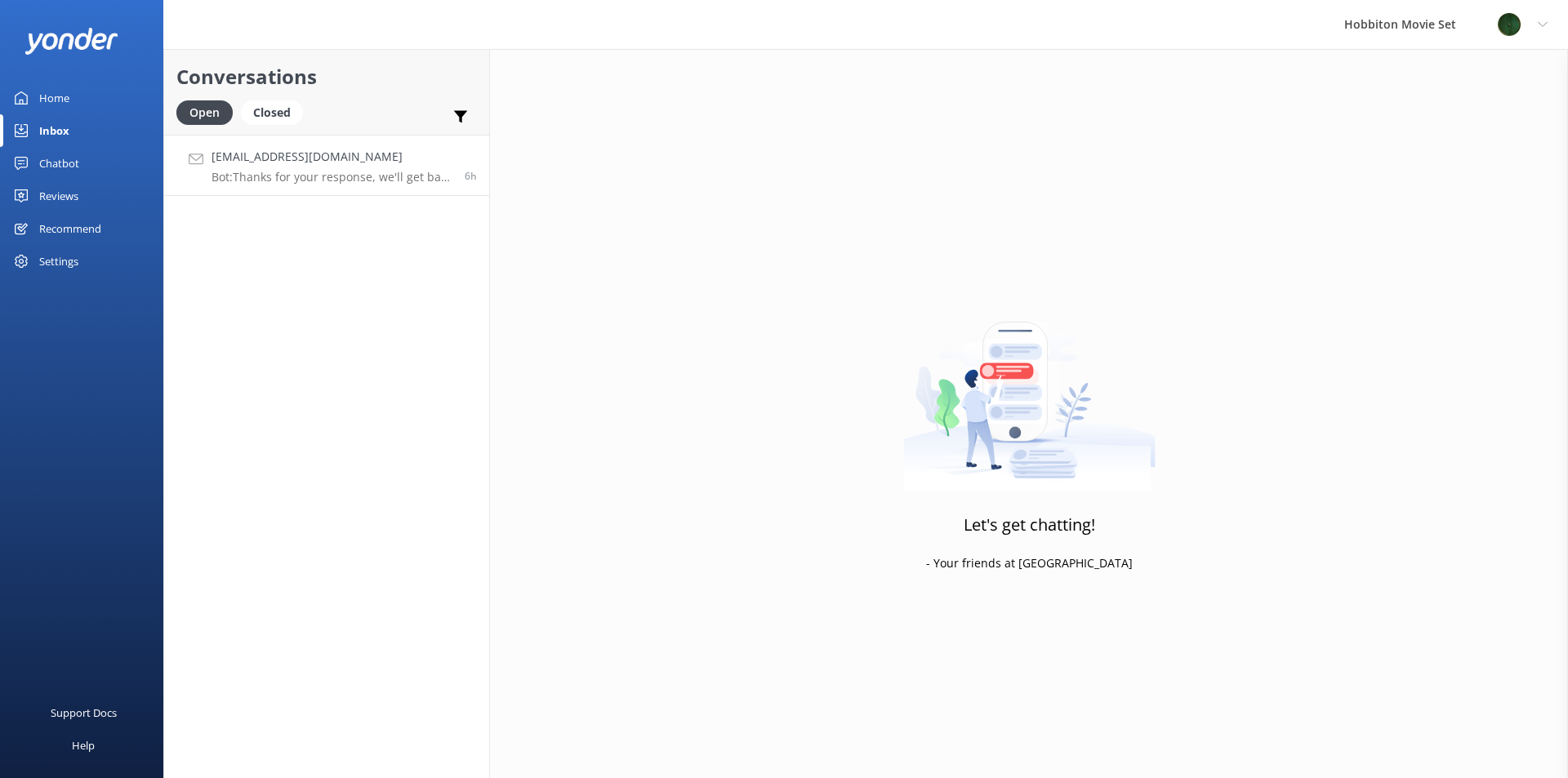
click at [326, 180] on p "Bot: Thanks for your response, we'll get back to you as soon as we can during o…" at bounding box center [332, 177] width 241 height 14
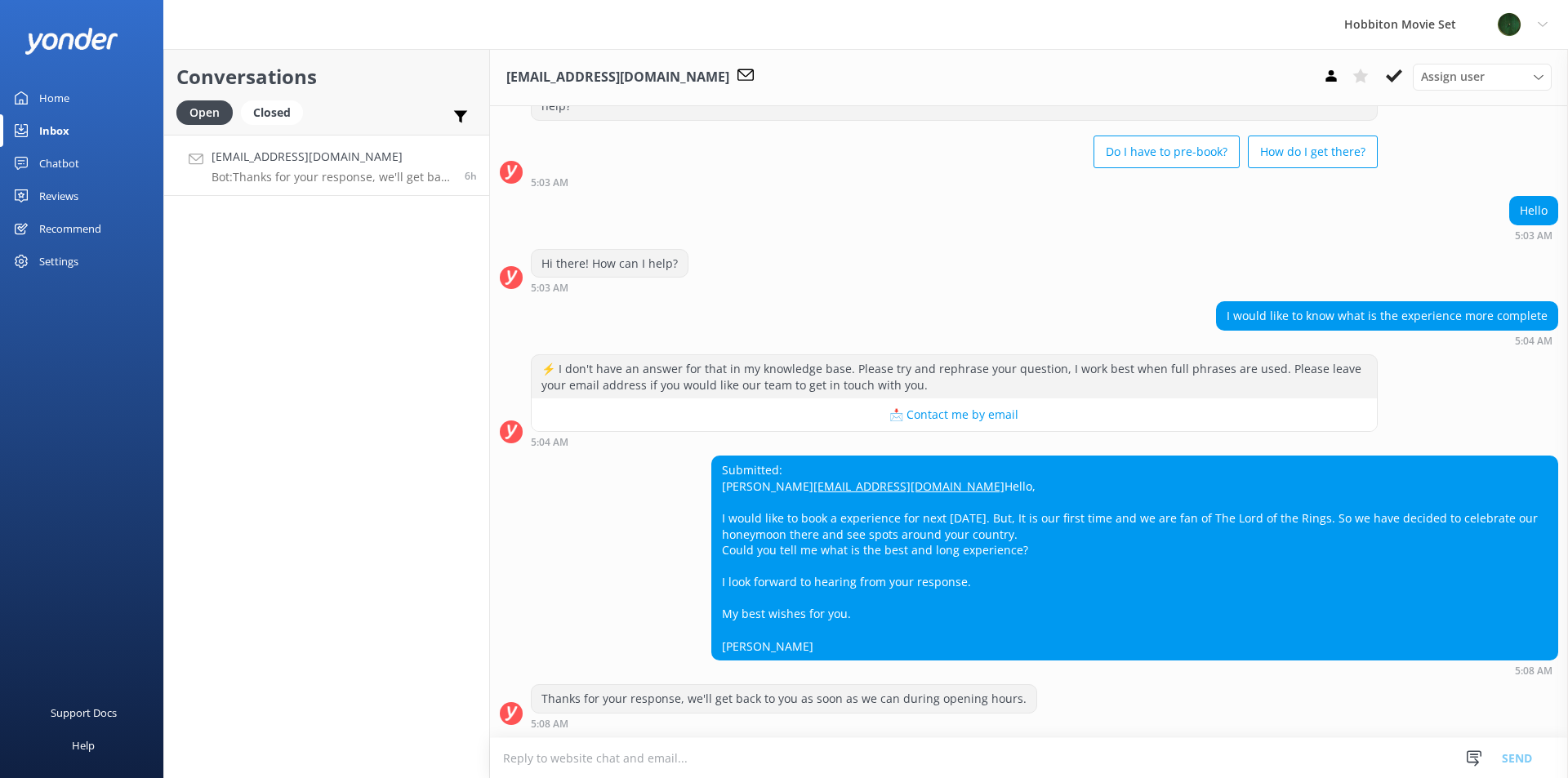
scroll to position [89, 0]
click at [348, 172] on p "Bot: 'No Departure' means that the Evening Banquet Tour is not available or not…" at bounding box center [331, 177] width 239 height 14
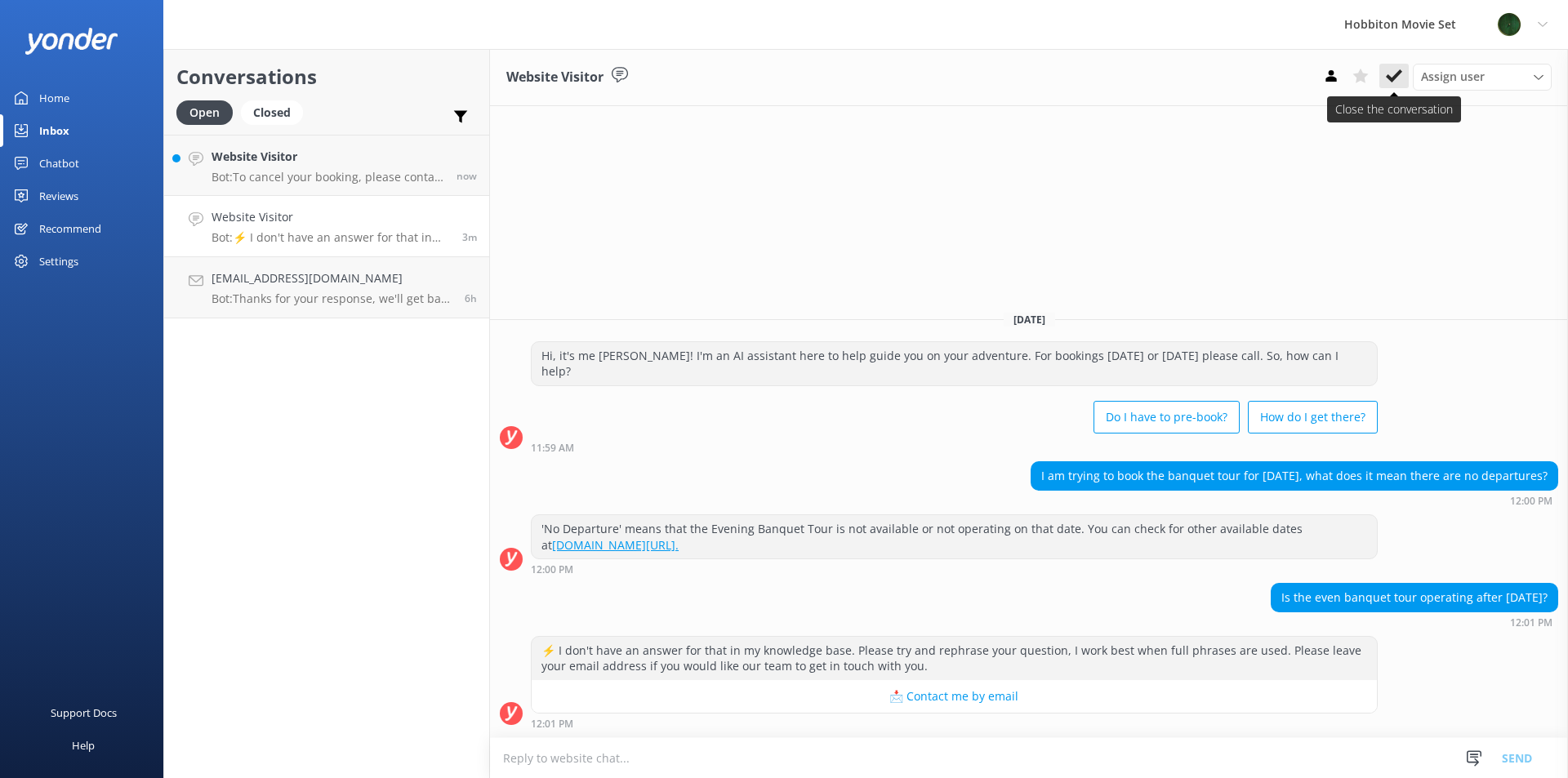
click at [1396, 76] on use at bounding box center [1394, 76] width 16 height 13
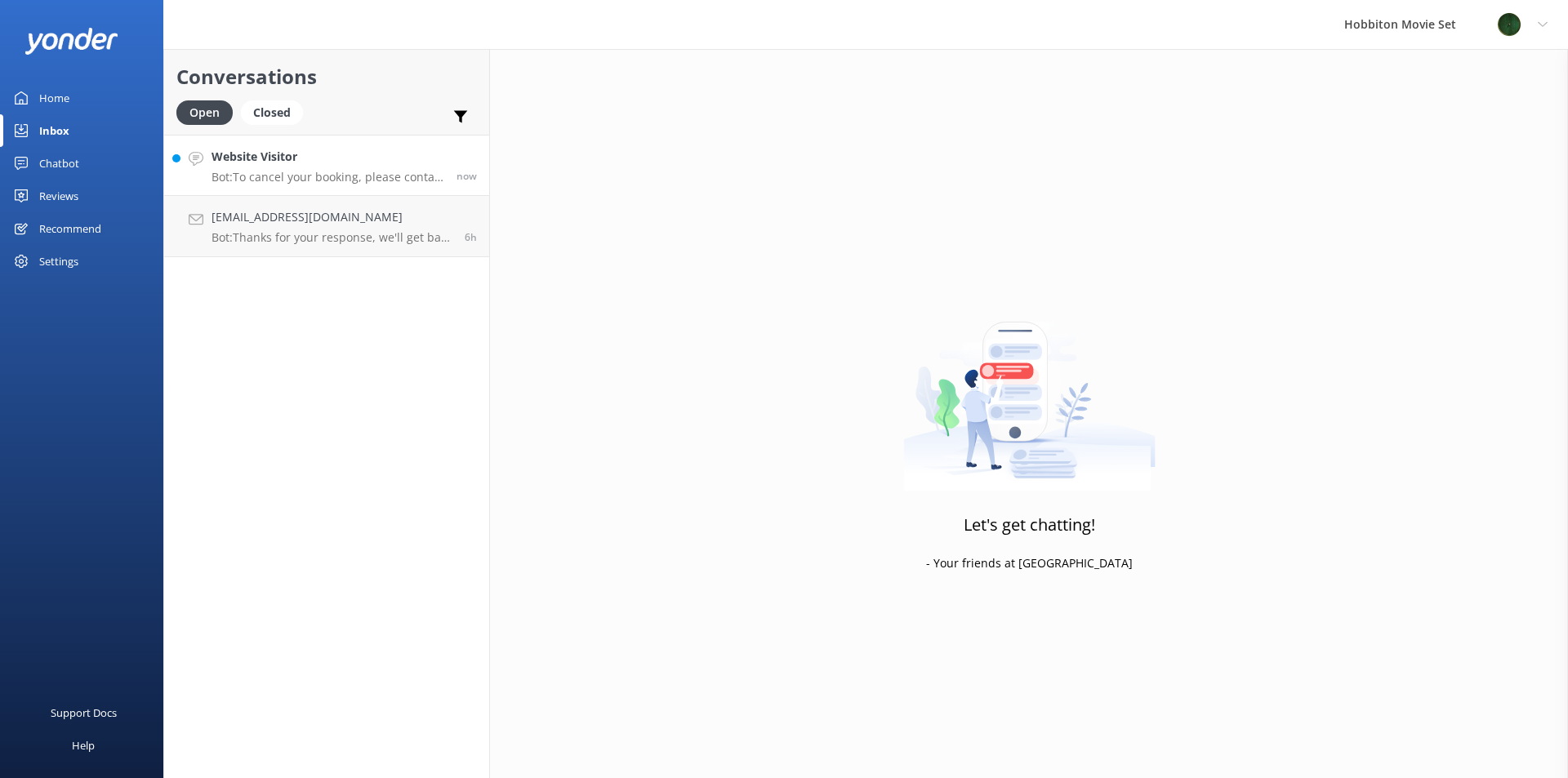
click at [394, 177] on p "Bot: To cancel your booking, please contact our reservations team via phone at …" at bounding box center [328, 177] width 233 height 14
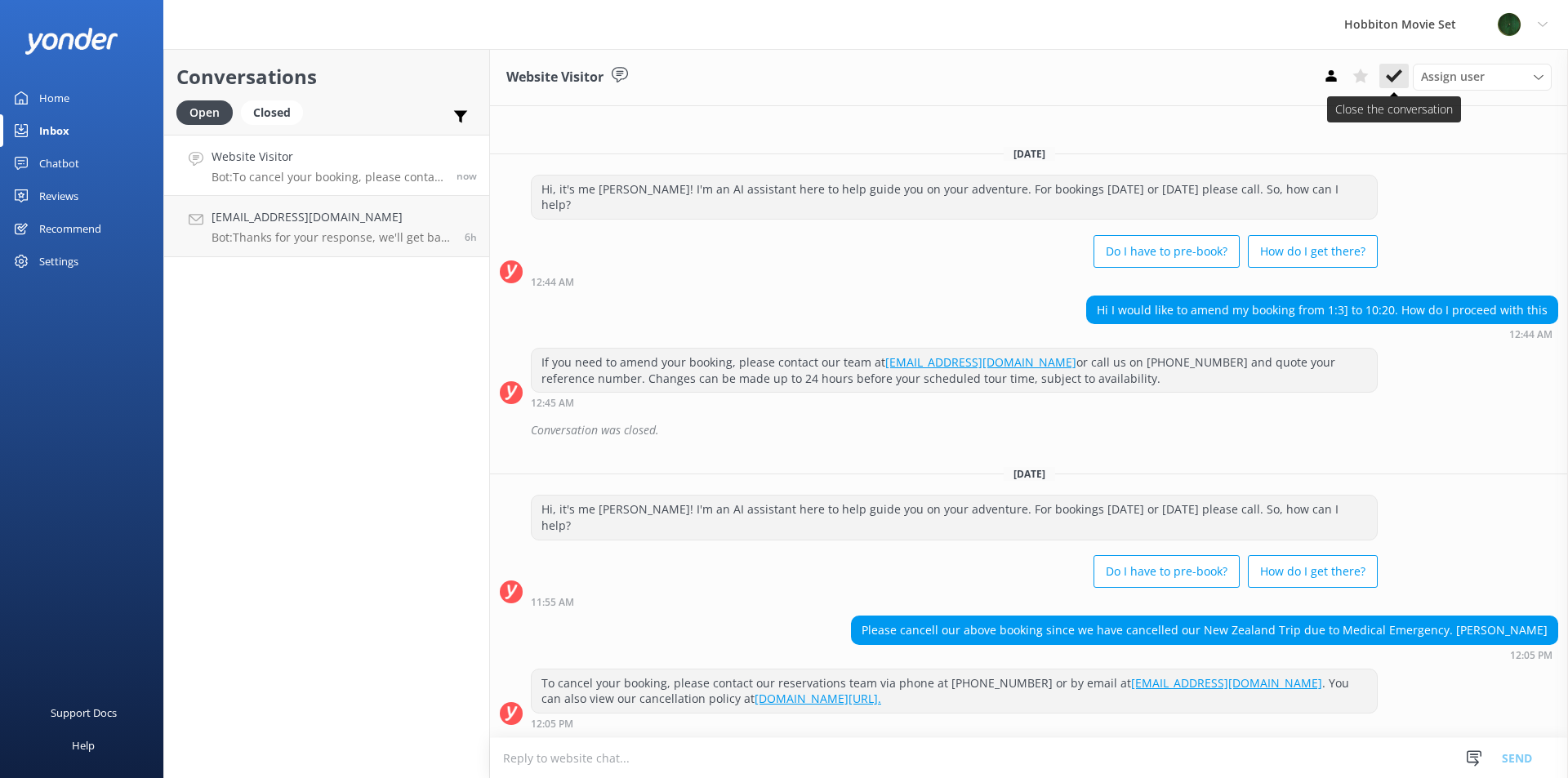
click at [1389, 80] on use at bounding box center [1394, 76] width 16 height 13
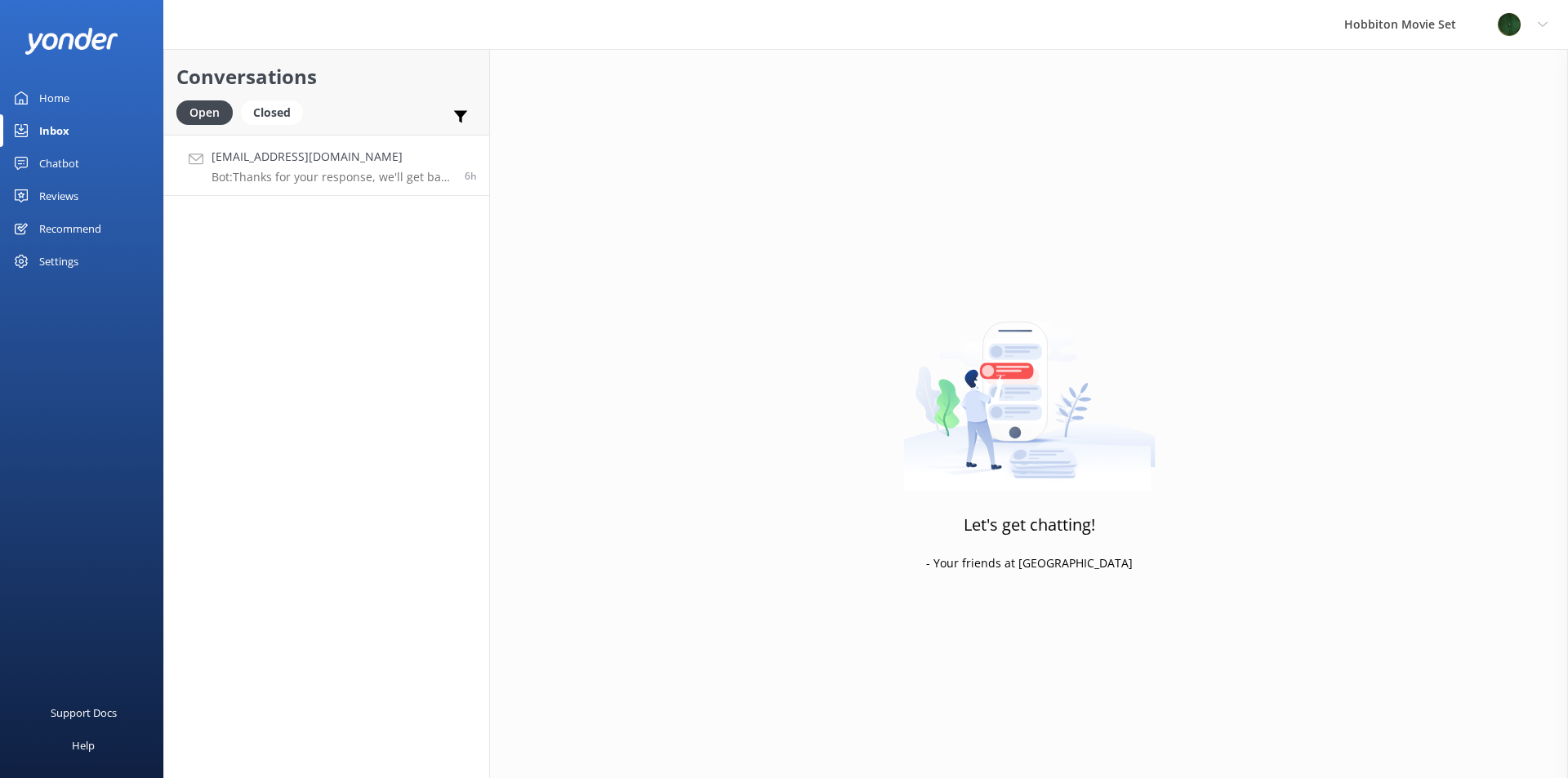
click at [367, 184] on p "Bot: Thanks for your response, we'll get back to you as soon as we can during o…" at bounding box center [332, 177] width 241 height 14
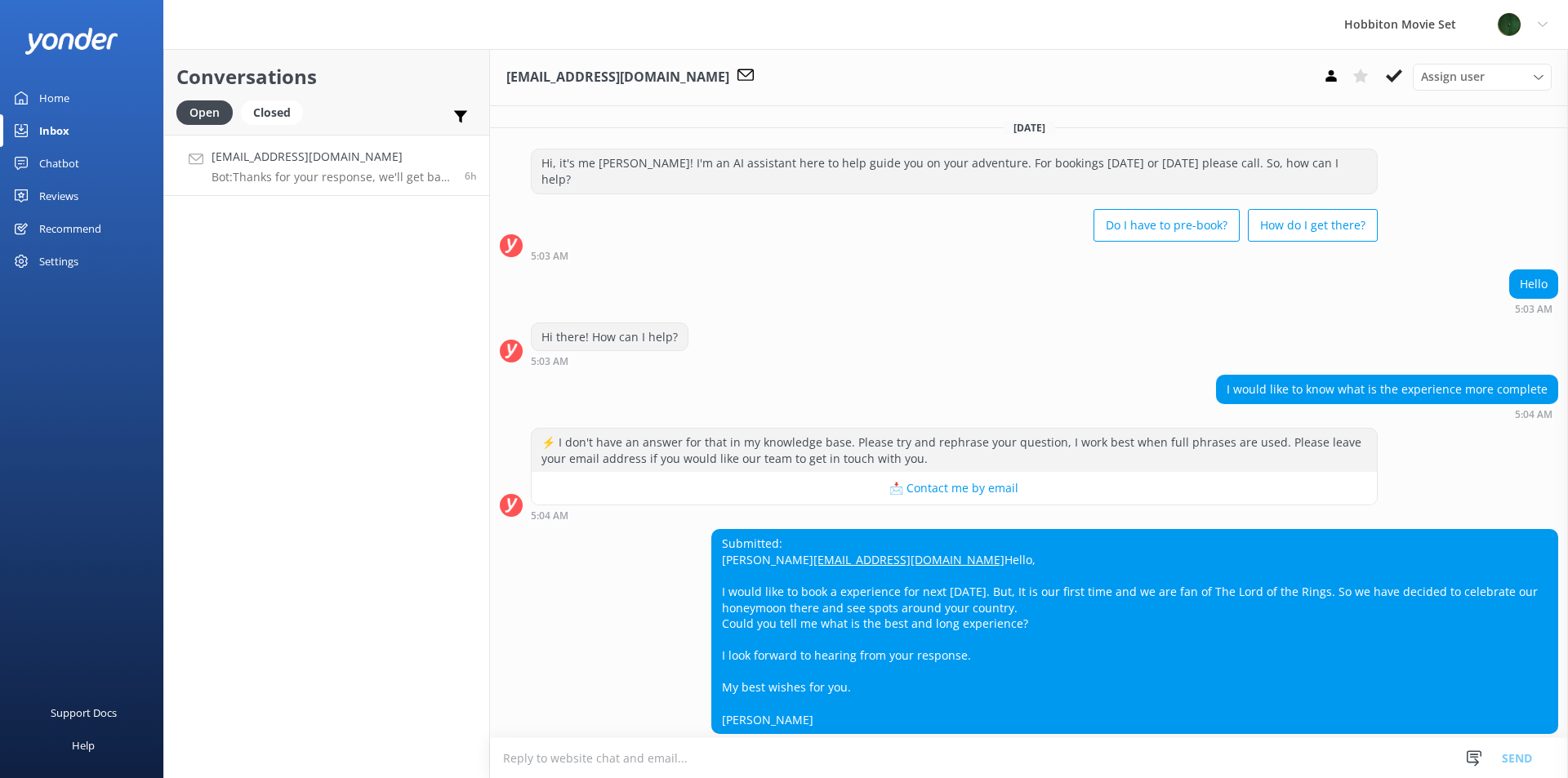
scroll to position [89, 0]
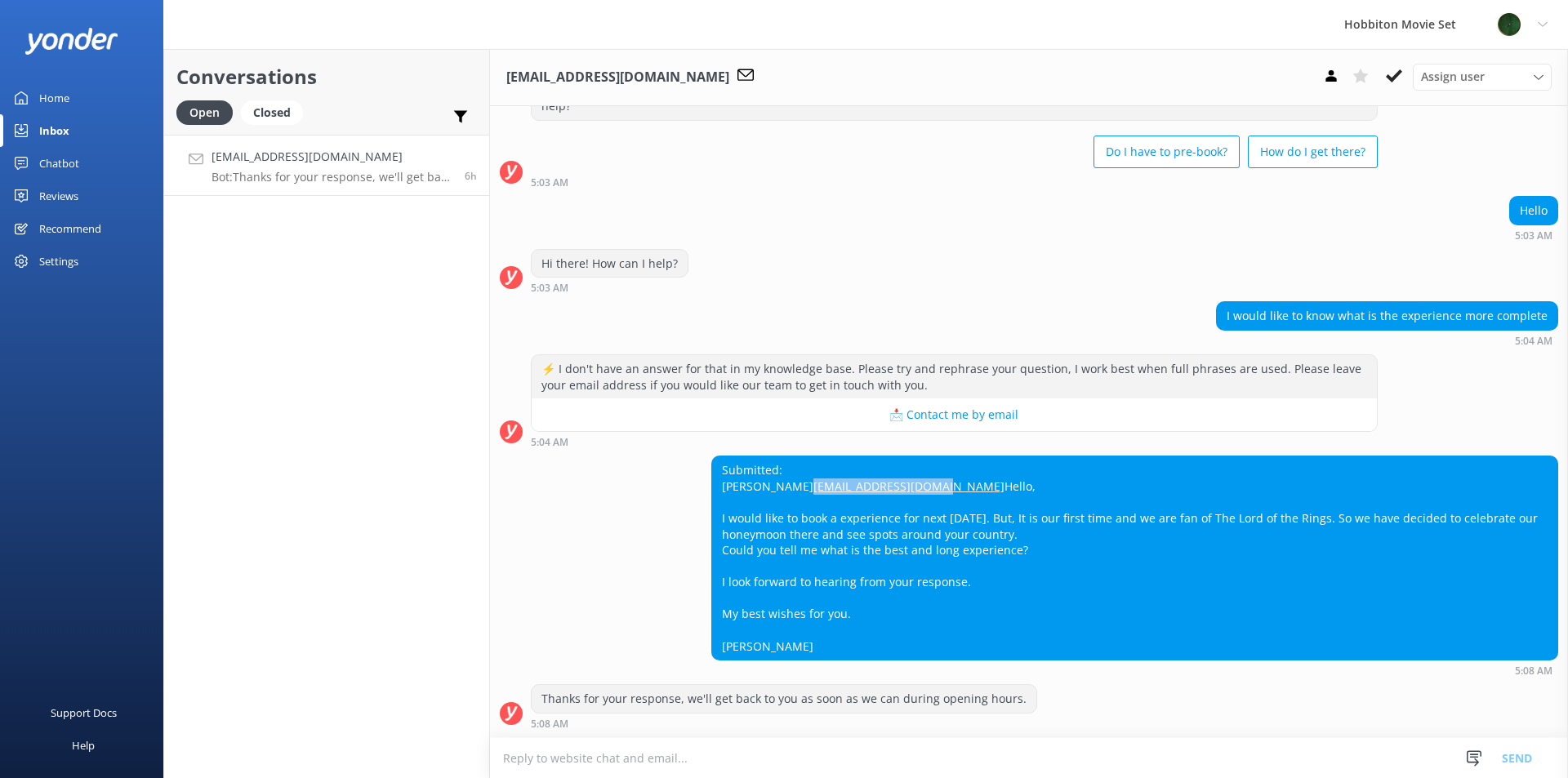
drag, startPoint x: 860, startPoint y: 470, endPoint x: 721, endPoint y: 470, distance: 139.0
click at [721, 470] on div "Submitted: [PERSON_NAME] [EMAIL_ADDRESS][DOMAIN_NAME] Hello, I would like to bo…" at bounding box center [1135, 558] width 845 height 204
copy link "[EMAIL_ADDRESS][DOMAIN_NAME]"
click at [1041, 543] on div "Submitted: [PERSON_NAME] [EMAIL_ADDRESS][DOMAIN_NAME] Hello, I would like to bo…" at bounding box center [1135, 558] width 845 height 204
drag, startPoint x: 1019, startPoint y: 549, endPoint x: 883, endPoint y: 541, distance: 136.2
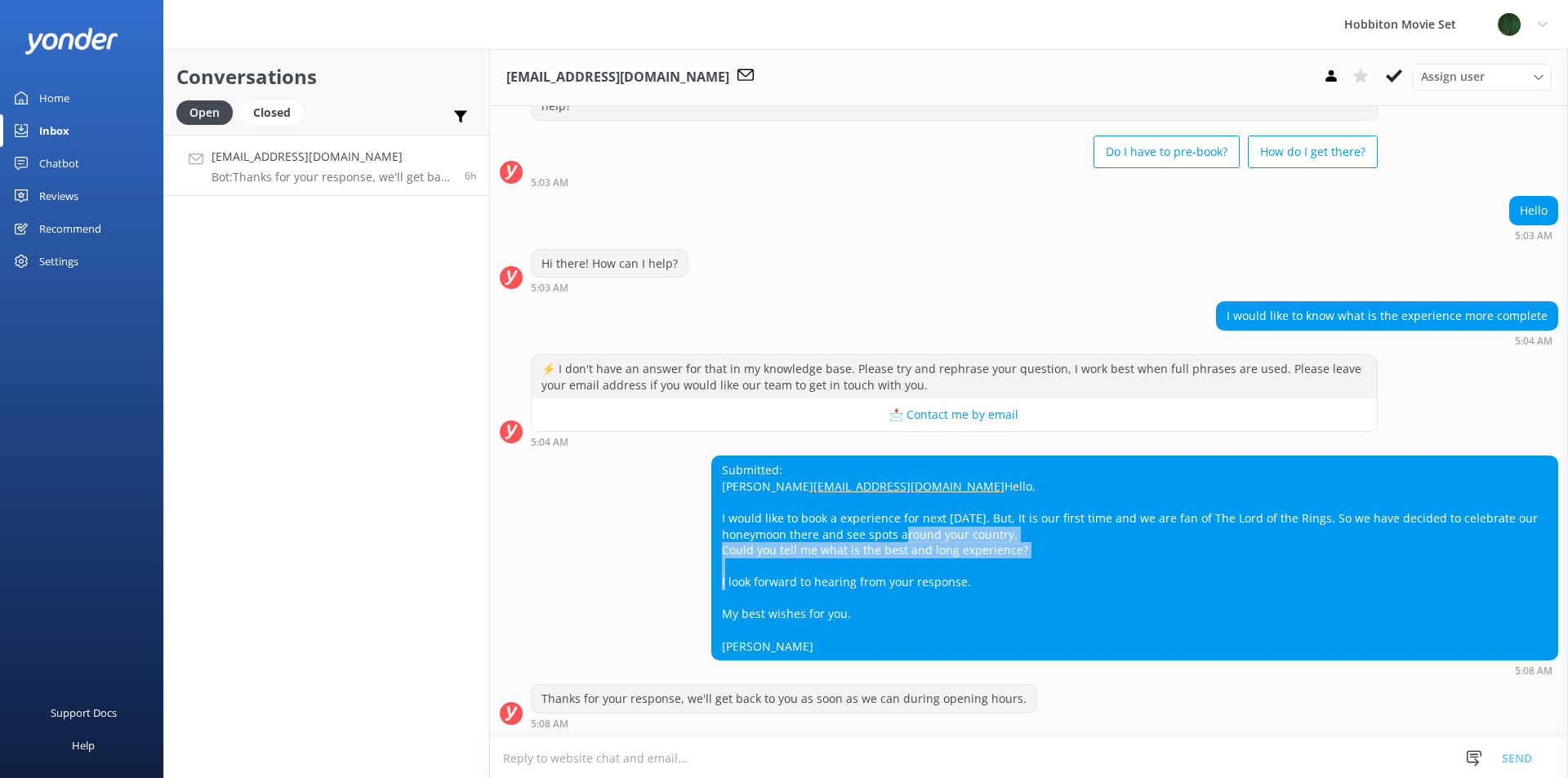
click at [883, 541] on div "Submitted: [PERSON_NAME] [EMAIL_ADDRESS][DOMAIN_NAME] Hello, I would like to bo…" at bounding box center [1135, 558] width 845 height 204
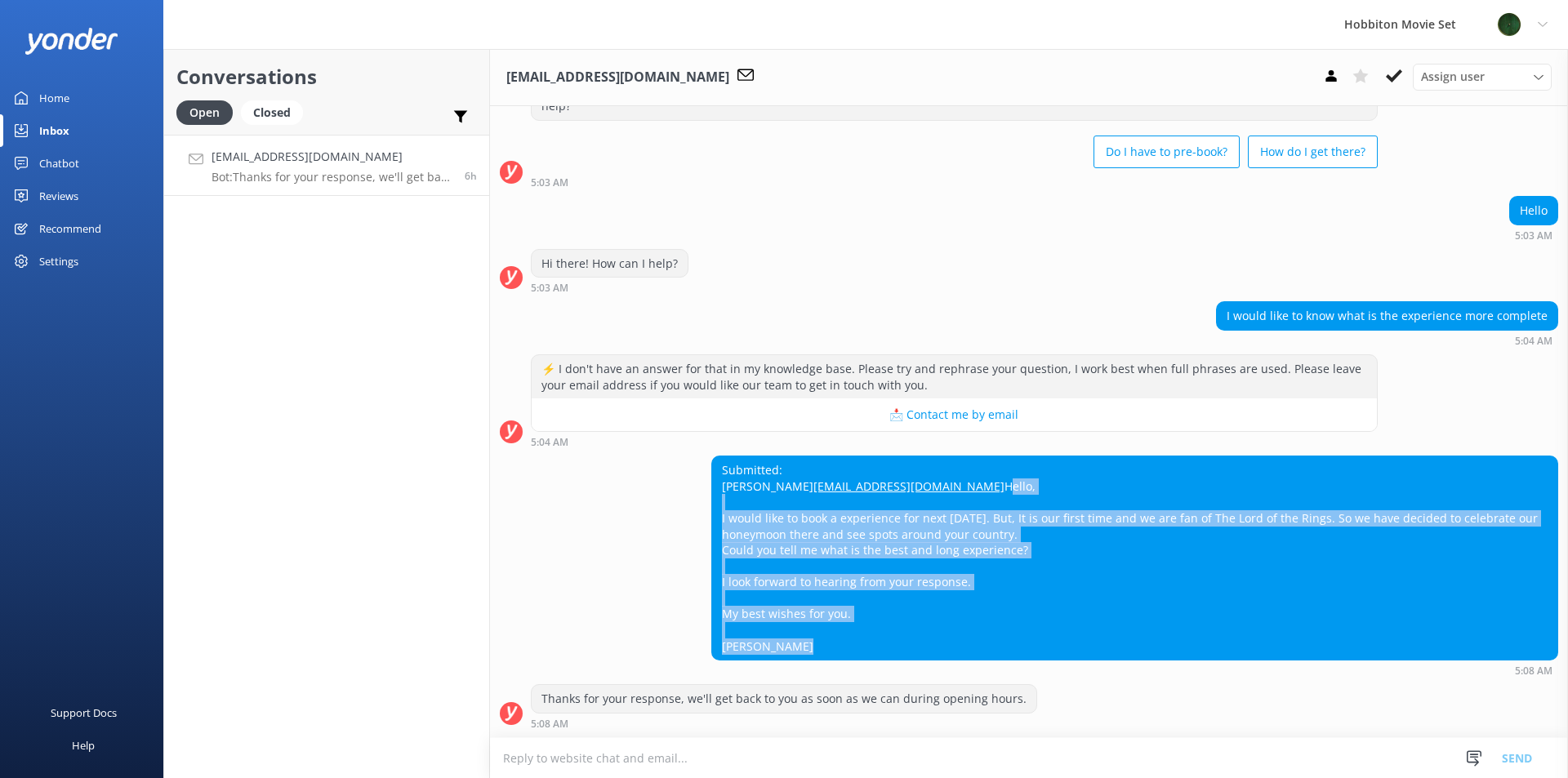
drag, startPoint x: 766, startPoint y: 650, endPoint x: 707, endPoint y: 489, distance: 171.5
click at [707, 489] on div "Submitted: [PERSON_NAME] [EMAIL_ADDRESS][DOMAIN_NAME] Hello, I would like to bo…" at bounding box center [1029, 566] width 1078 height 221
copy div "Hello, I would like to book a experience for next [DATE]. But, It is our first …"
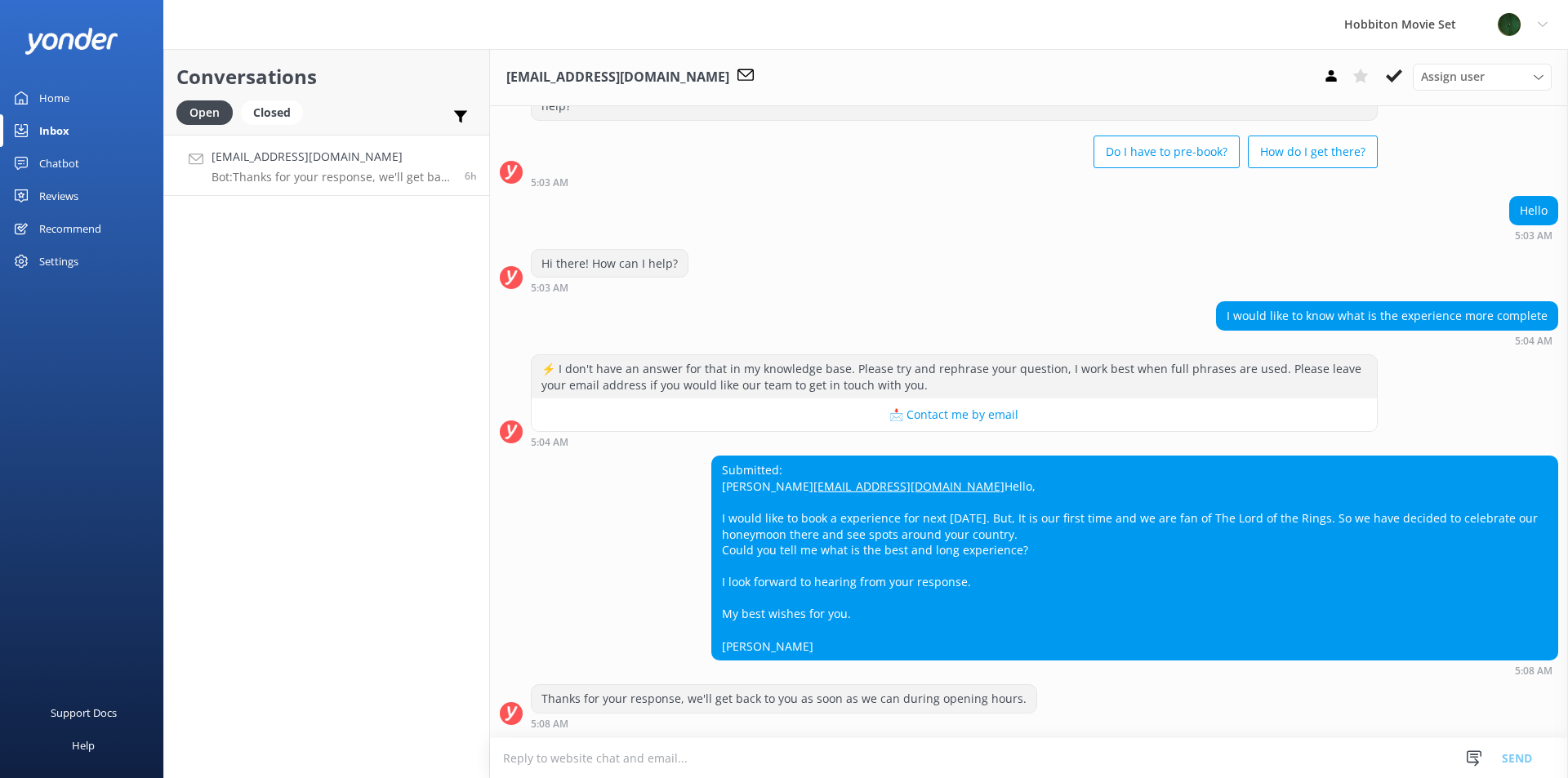
click at [352, 467] on div "Conversations Open Closed Important Assigned to me Unassigned [EMAIL_ADDRESS][D…" at bounding box center [327, 413] width 327 height 729
click at [1392, 77] on icon at bounding box center [1394, 76] width 16 height 16
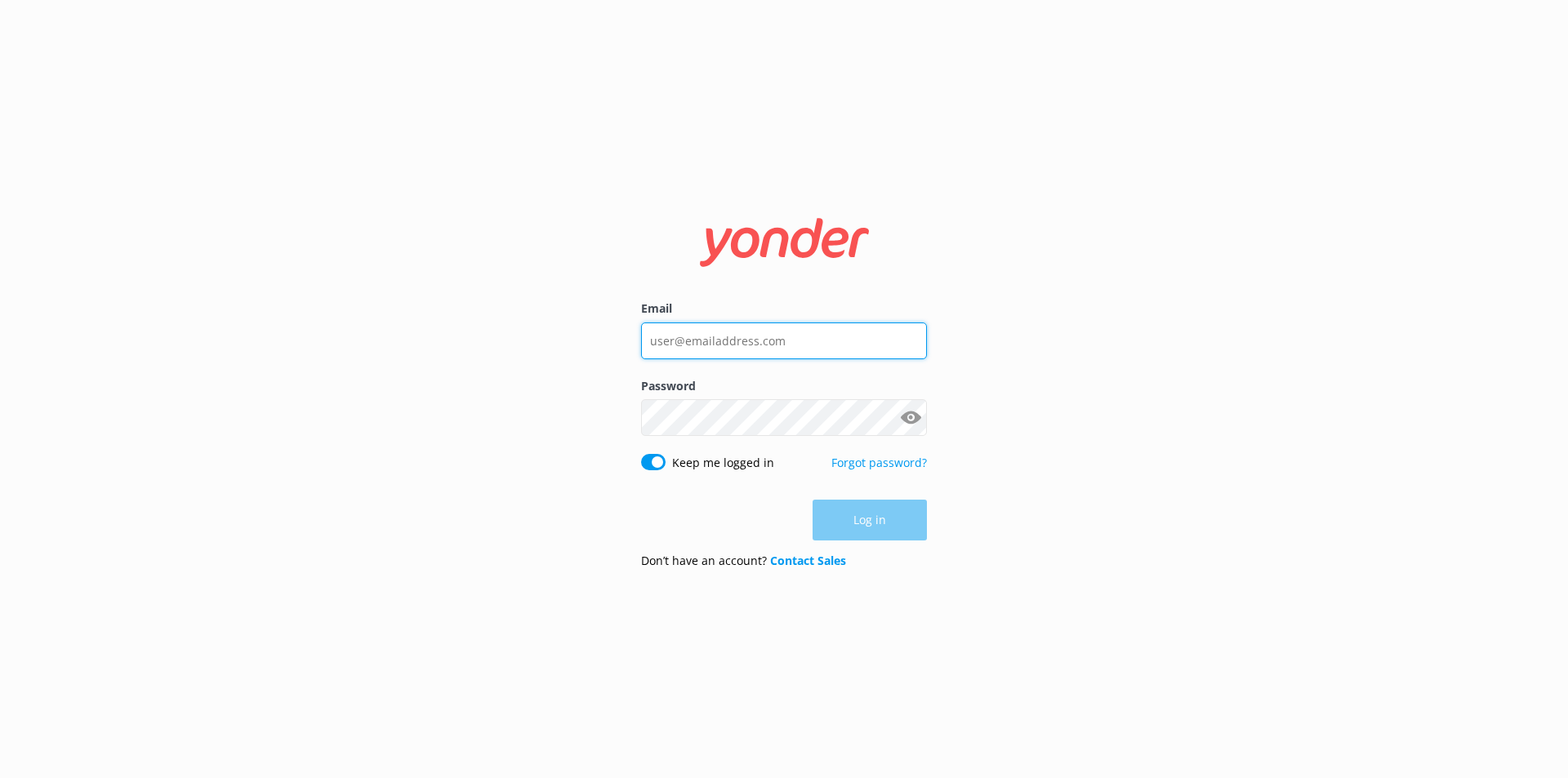
type input "[EMAIL_ADDRESS][DOMAIN_NAME]"
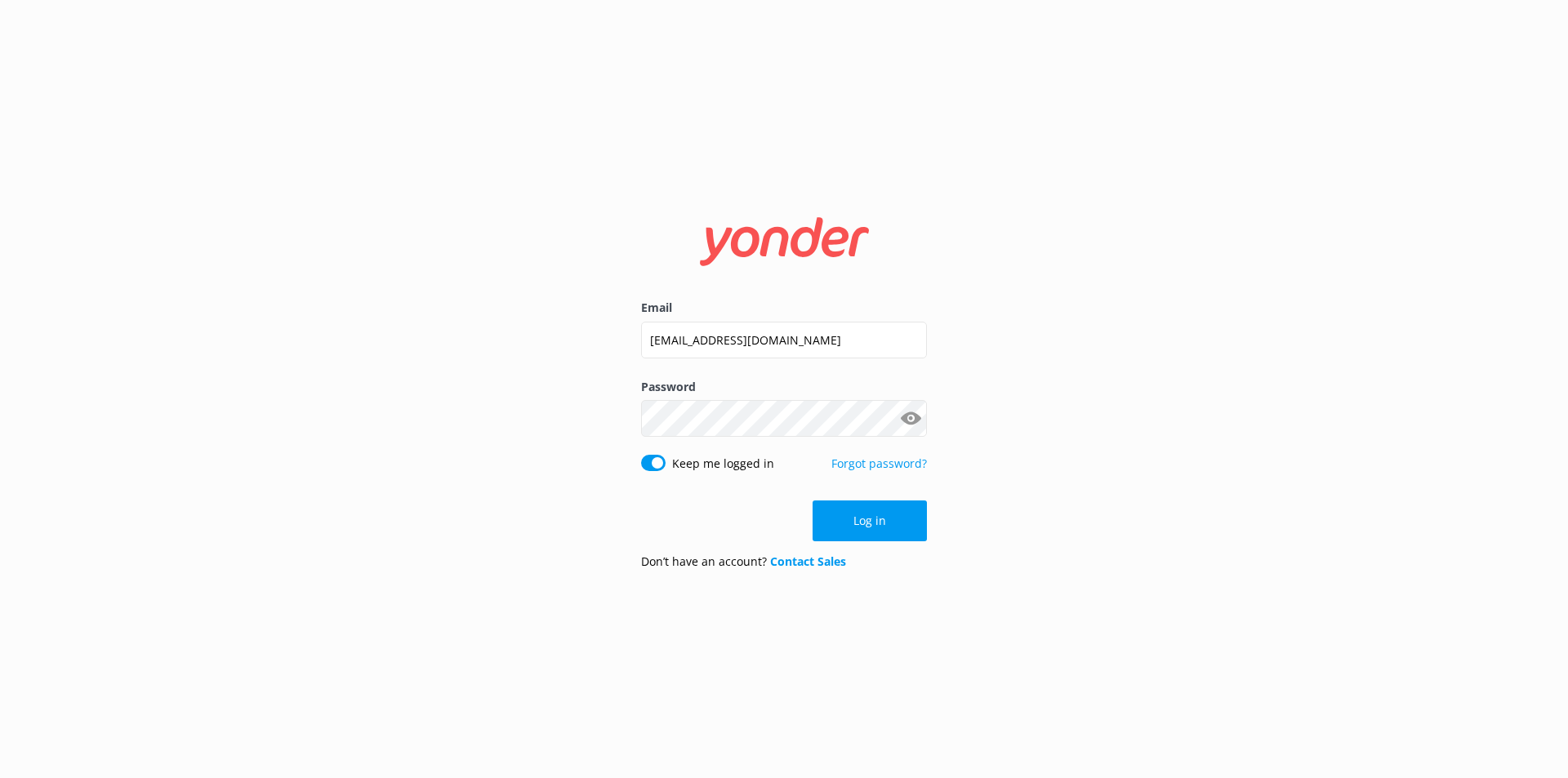
click at [849, 536] on div "Log in" at bounding box center [784, 520] width 286 height 41
click at [851, 531] on button "Log in" at bounding box center [870, 520] width 114 height 41
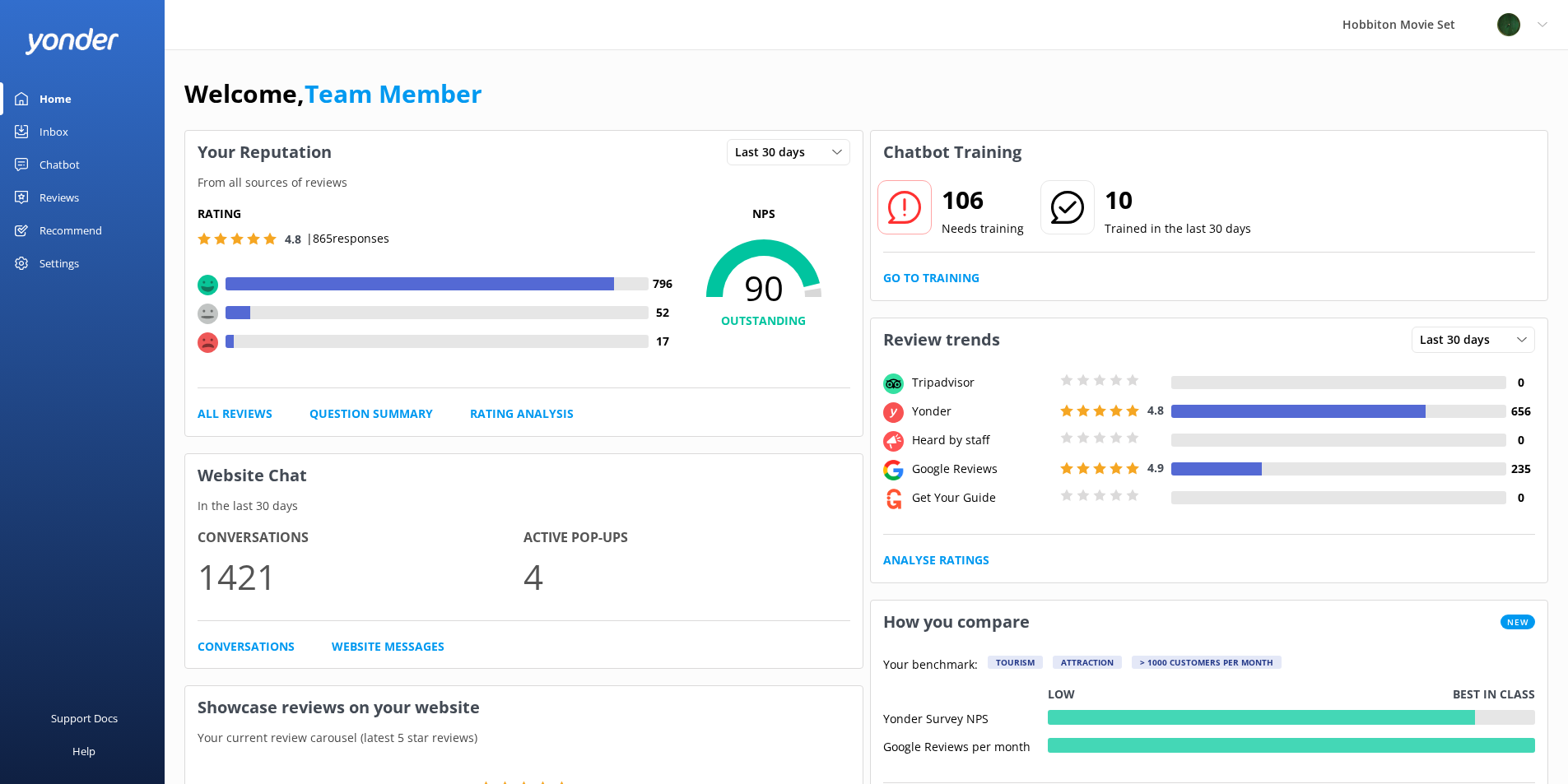
click at [50, 163] on div "Chatbot" at bounding box center [59, 164] width 40 height 33
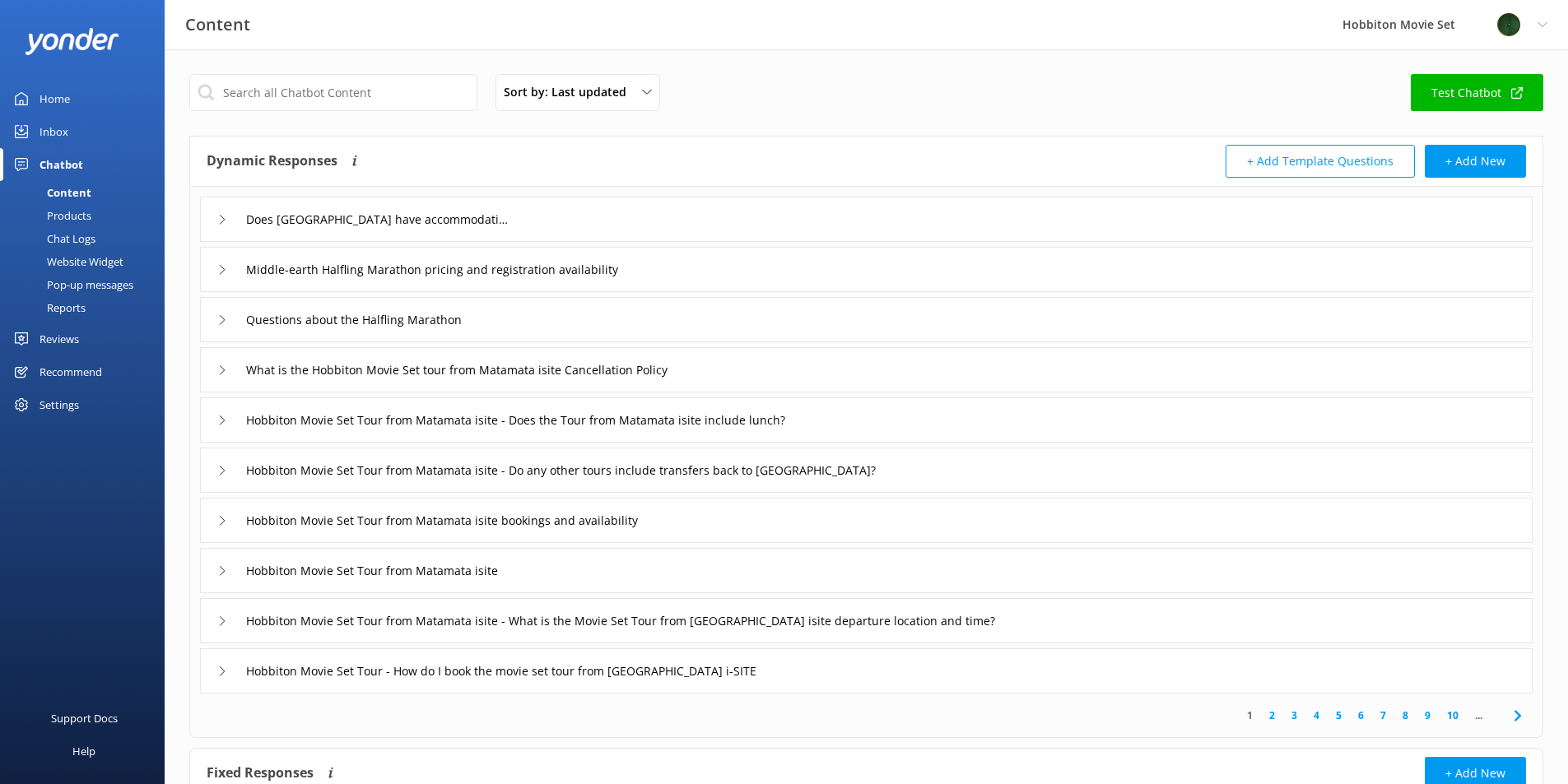
click at [55, 136] on div "Inbox" at bounding box center [54, 131] width 29 height 33
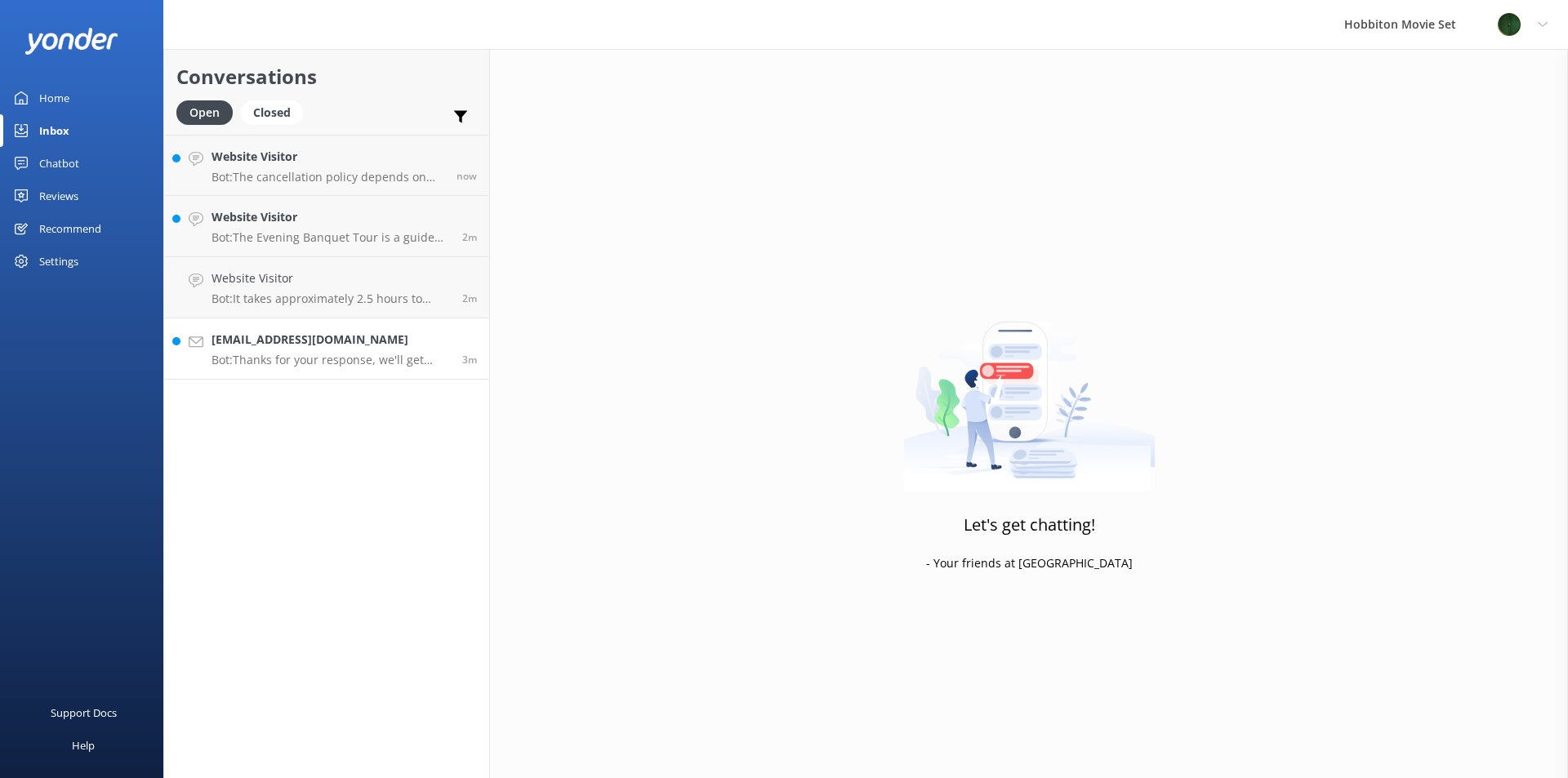
click at [339, 334] on h4 "Wunderwood2003@gmail.com" at bounding box center [331, 340] width 239 height 18
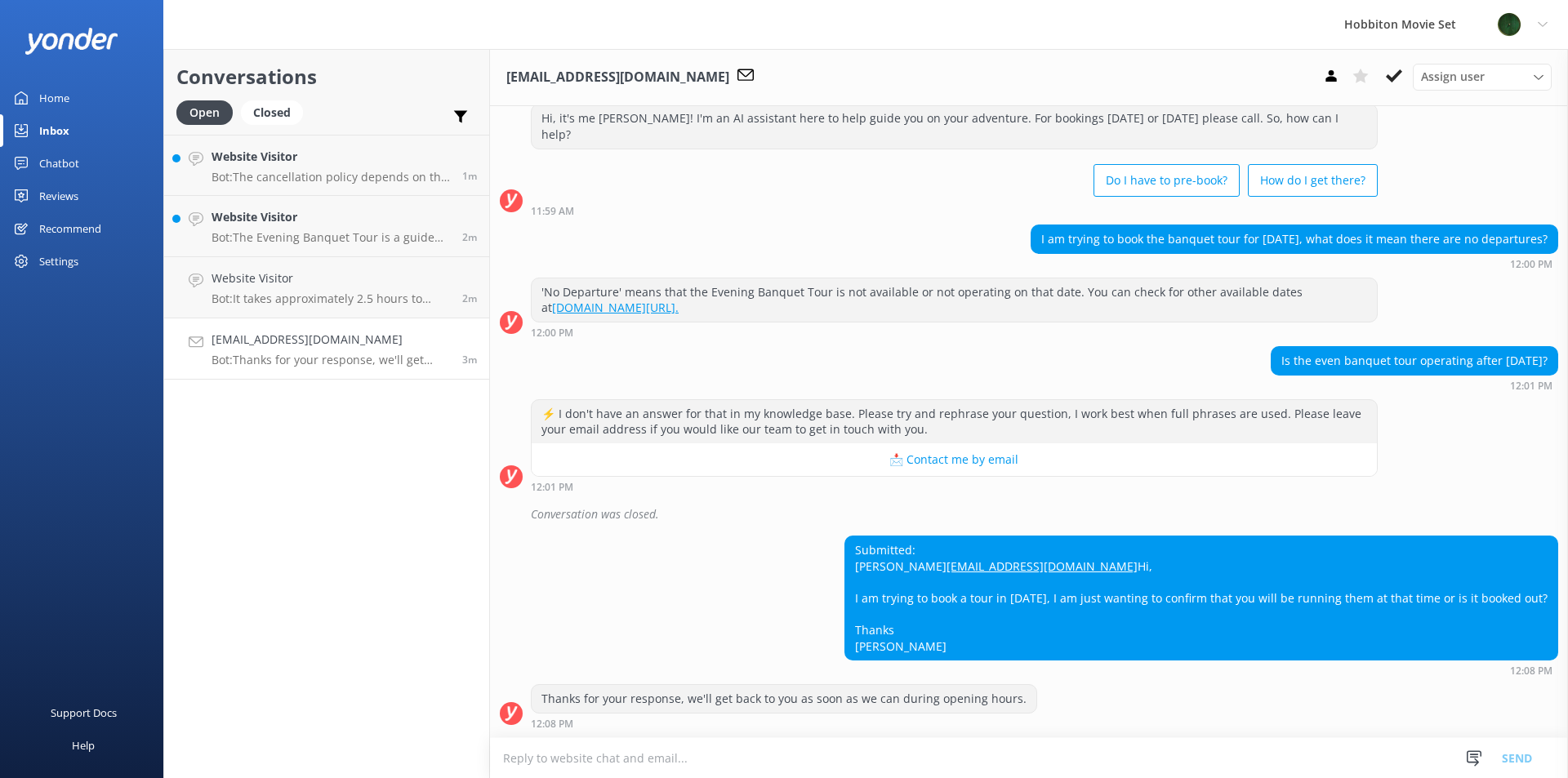
scroll to position [62, 0]
click at [339, 295] on p "Bot: It takes approximately 2.5 hours to drive from Auckland to Hobbiton Movie …" at bounding box center [331, 299] width 239 height 14
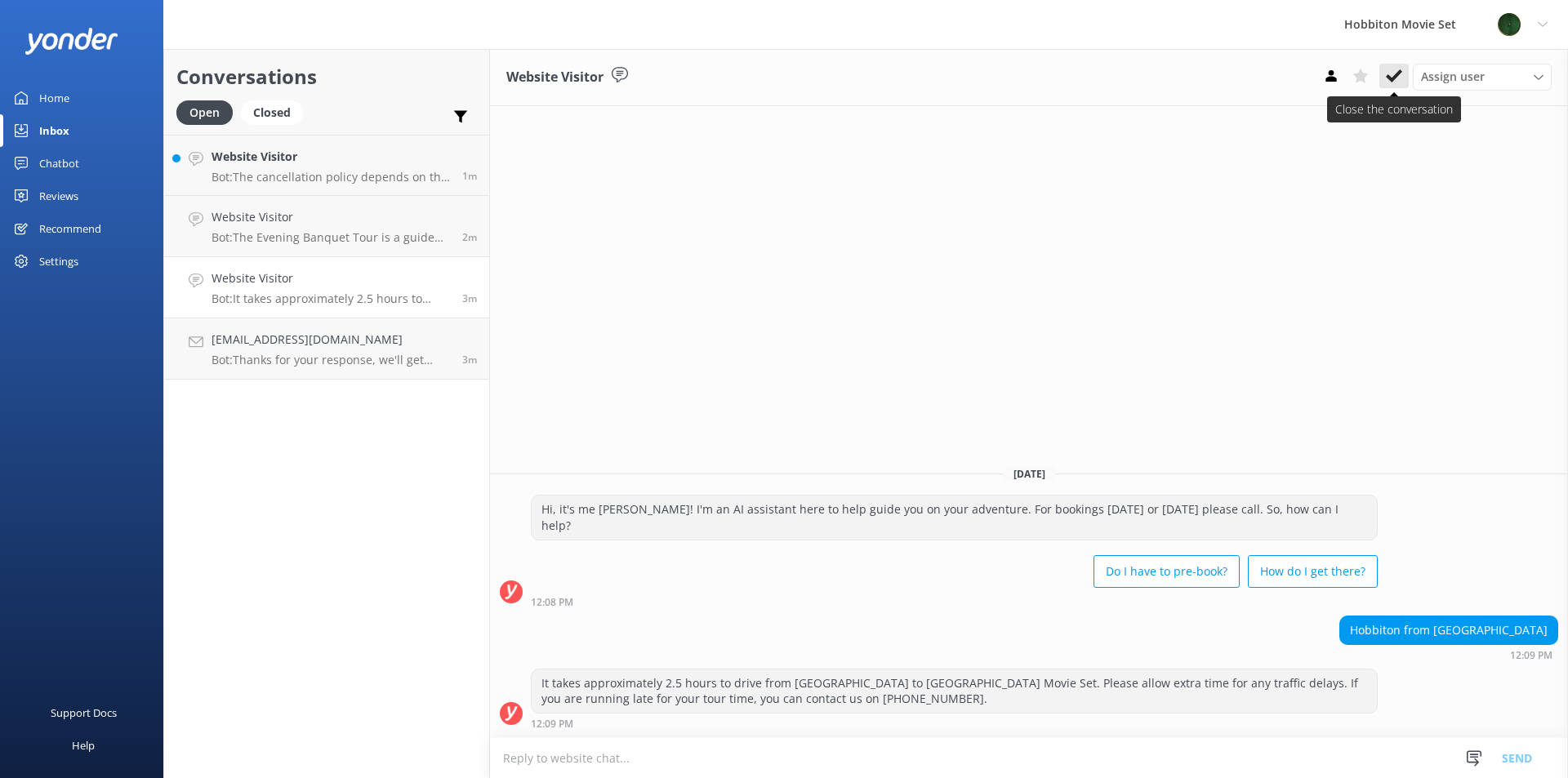
click at [1397, 78] on icon at bounding box center [1394, 76] width 16 height 16
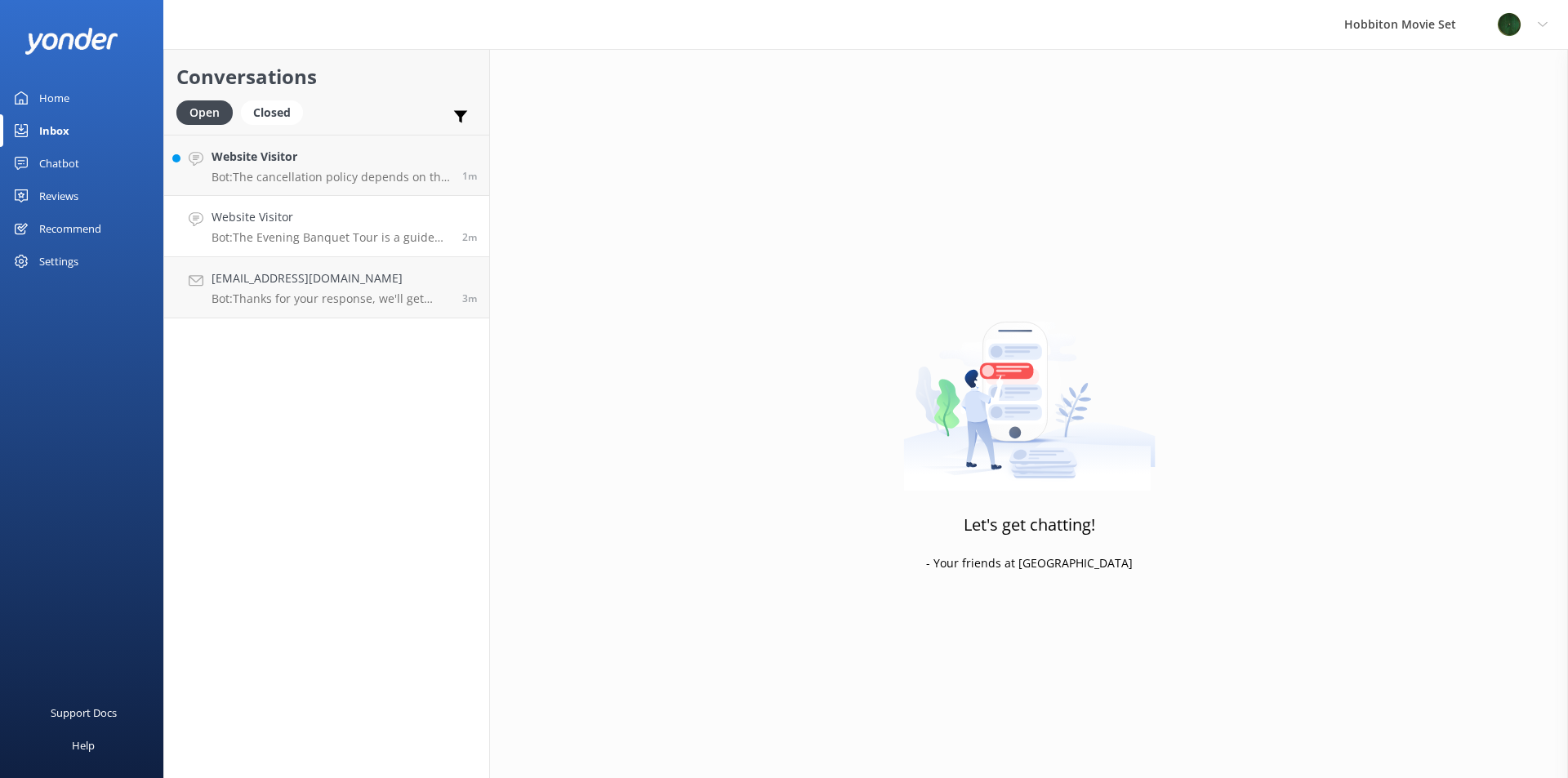
click at [358, 242] on p "Bot: The Evening Banquet Tour is a guided experience at the Hobbiton Movie Set,…" at bounding box center [331, 238] width 239 height 14
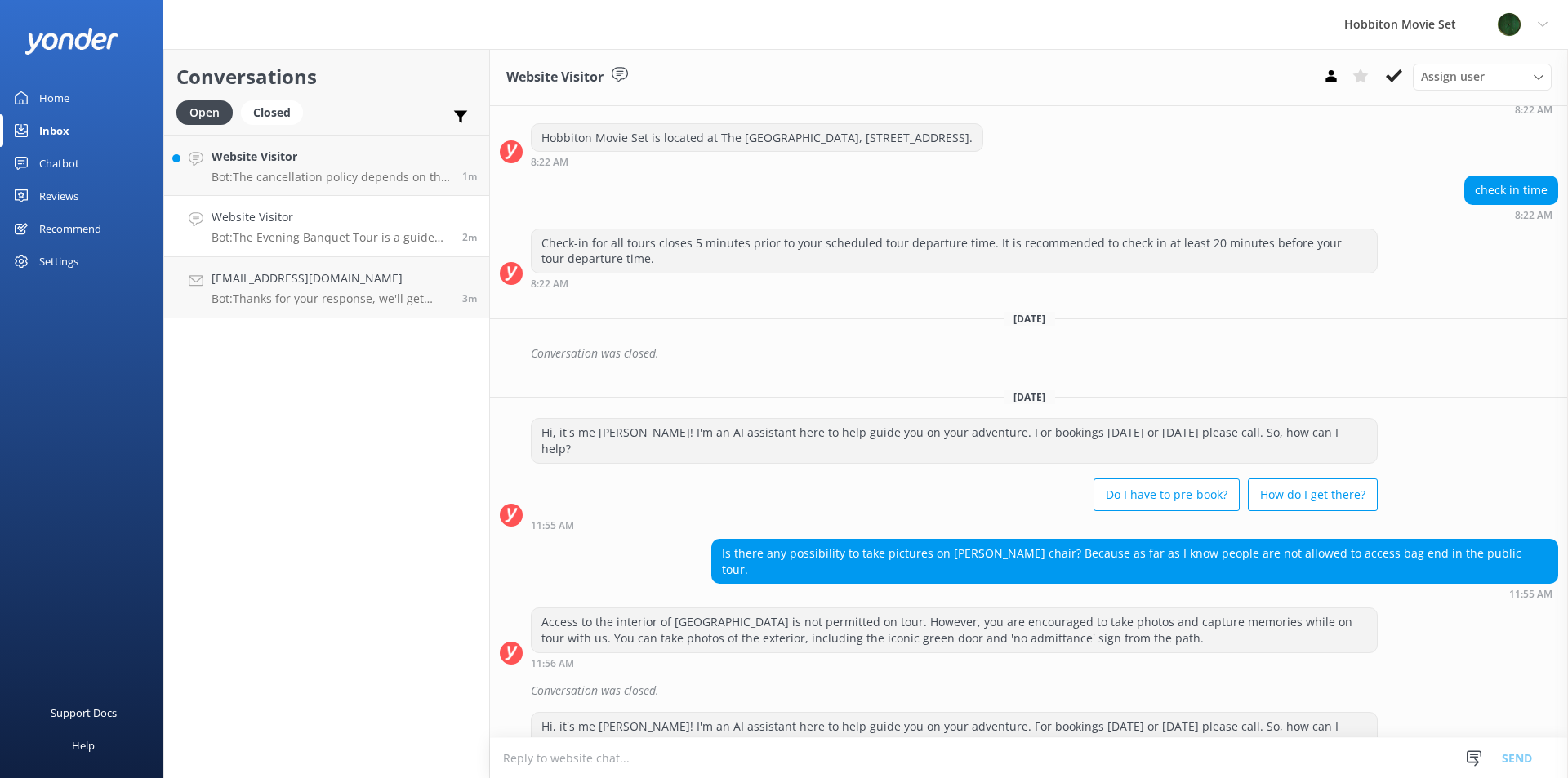
scroll to position [6539, 0]
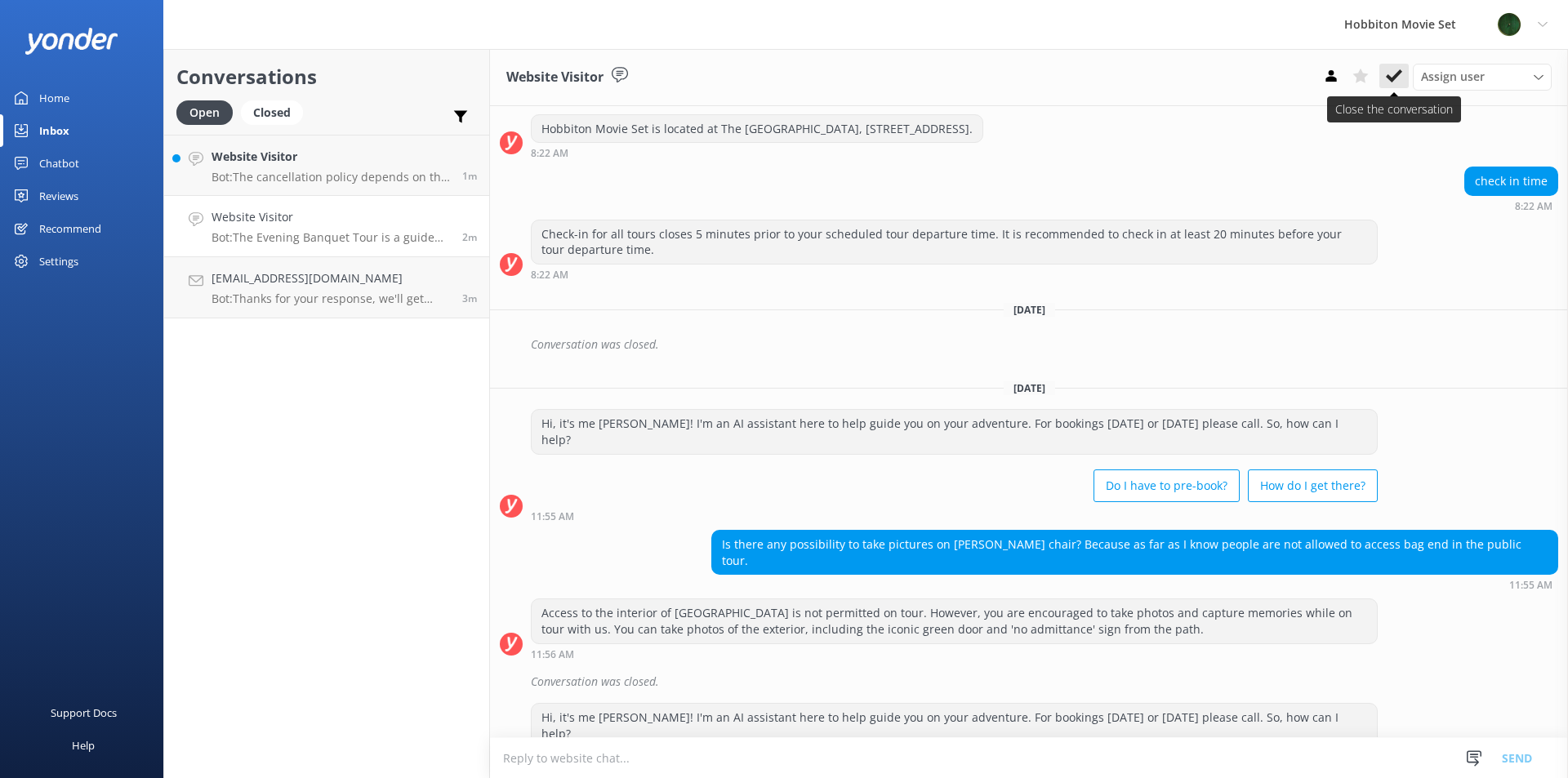
click at [1395, 80] on icon at bounding box center [1394, 76] width 16 height 16
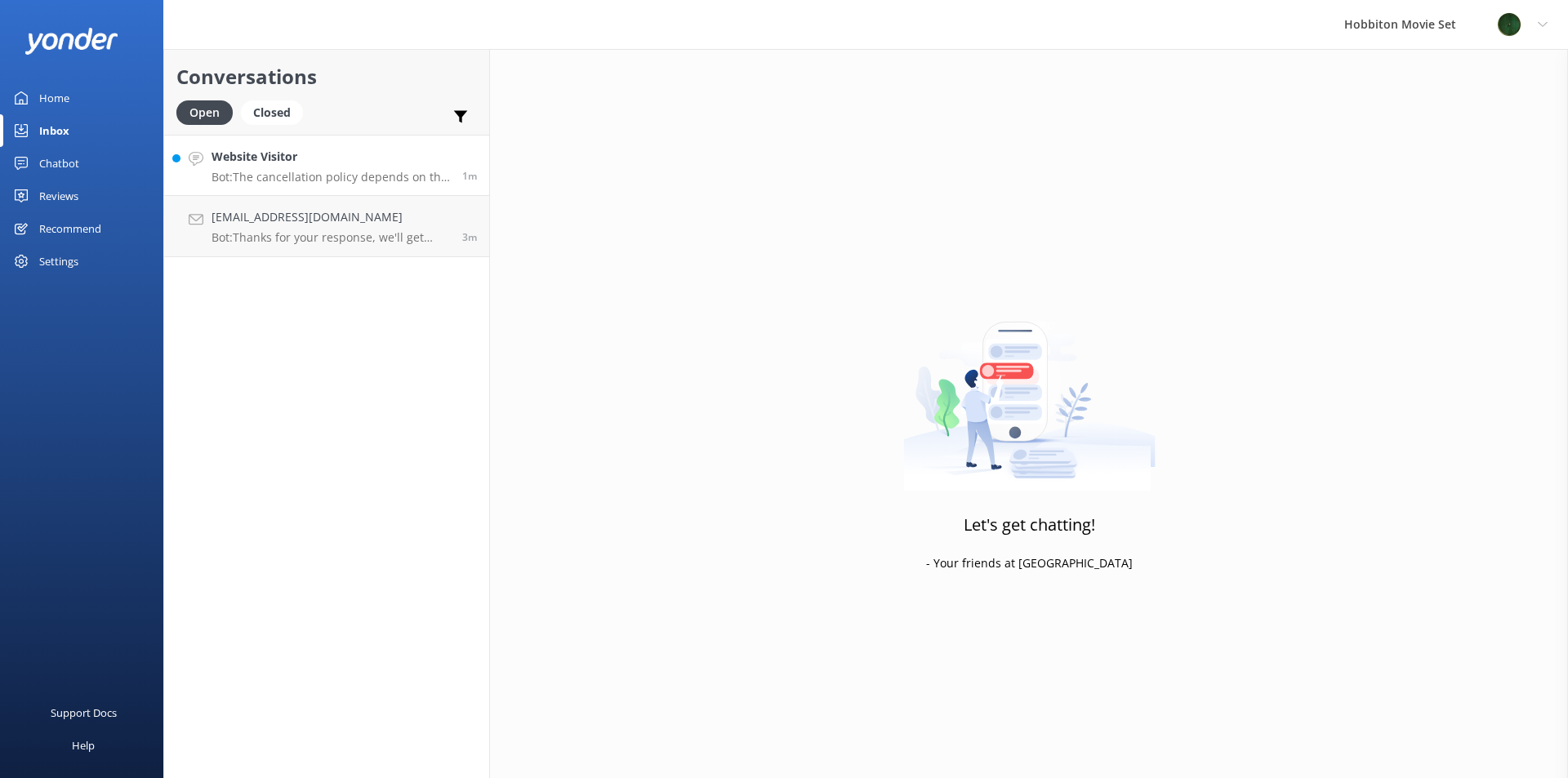
click at [349, 181] on p "Bot: The cancellation policy depends on the tour product you have booked: - Hob…" at bounding box center [331, 177] width 239 height 14
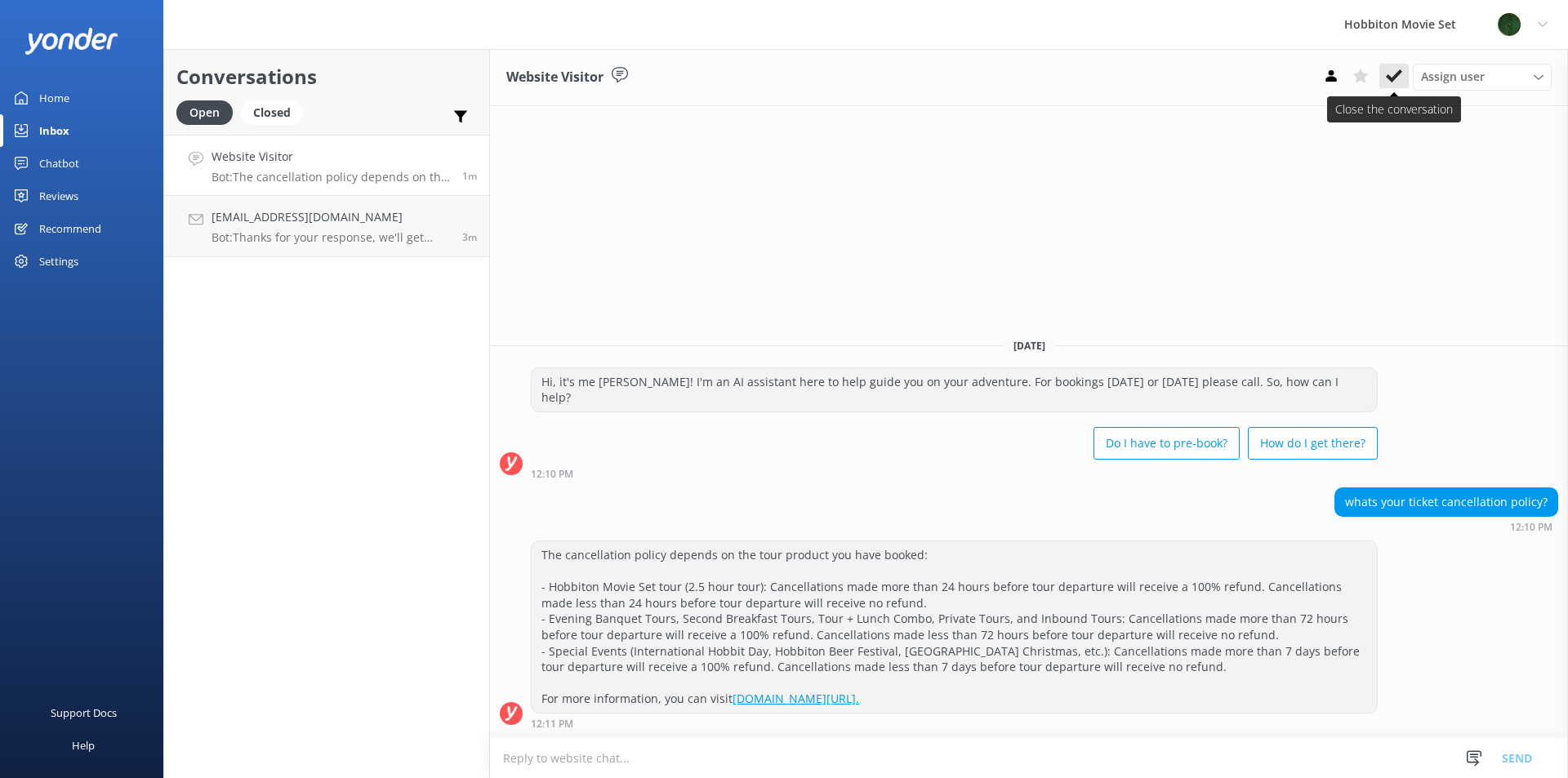
click at [1392, 80] on use at bounding box center [1394, 76] width 16 height 13
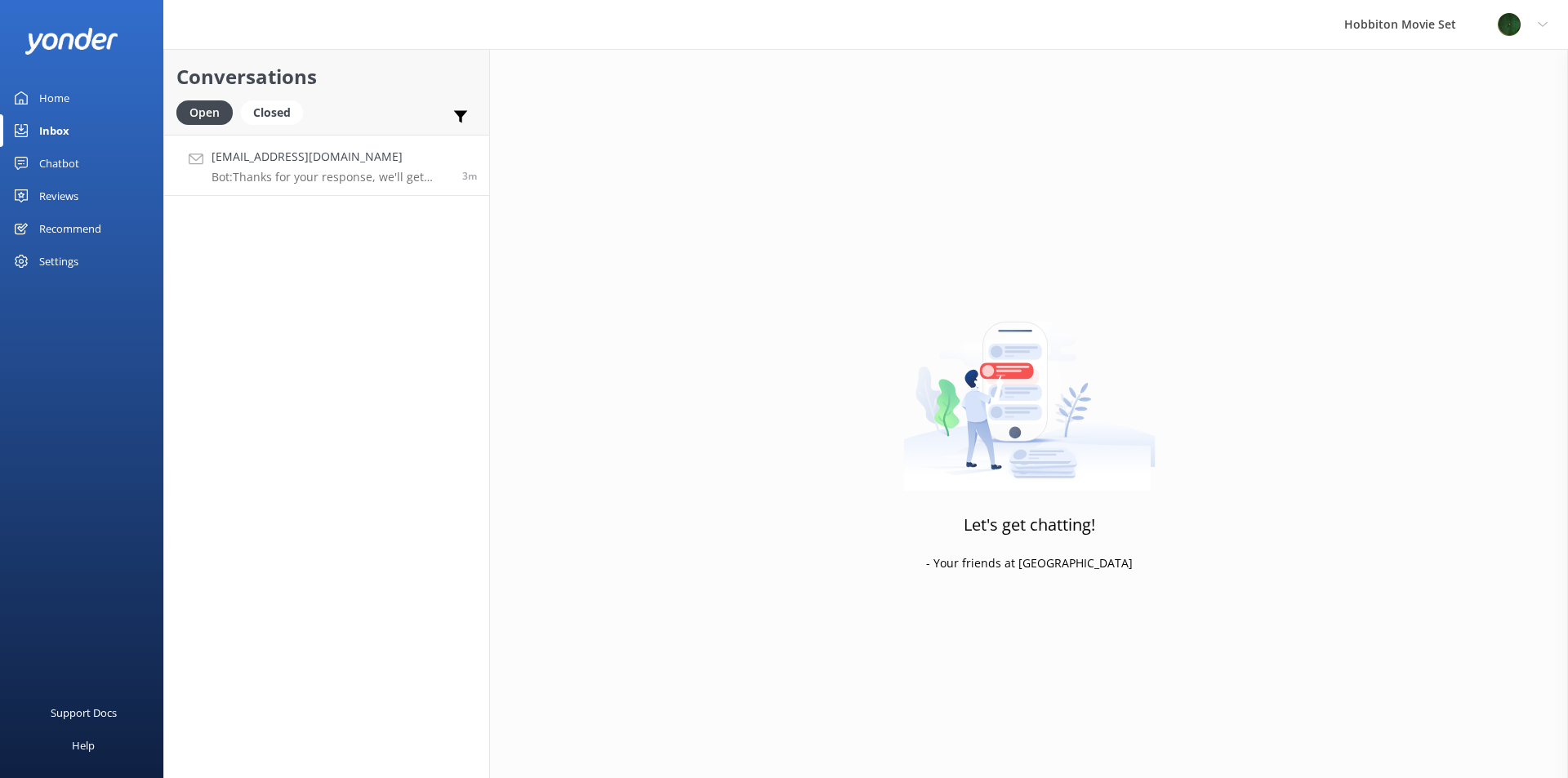
click at [319, 172] on p "Bot: Thanks for your response, we'll get back to you as soon as we can during o…" at bounding box center [331, 177] width 239 height 14
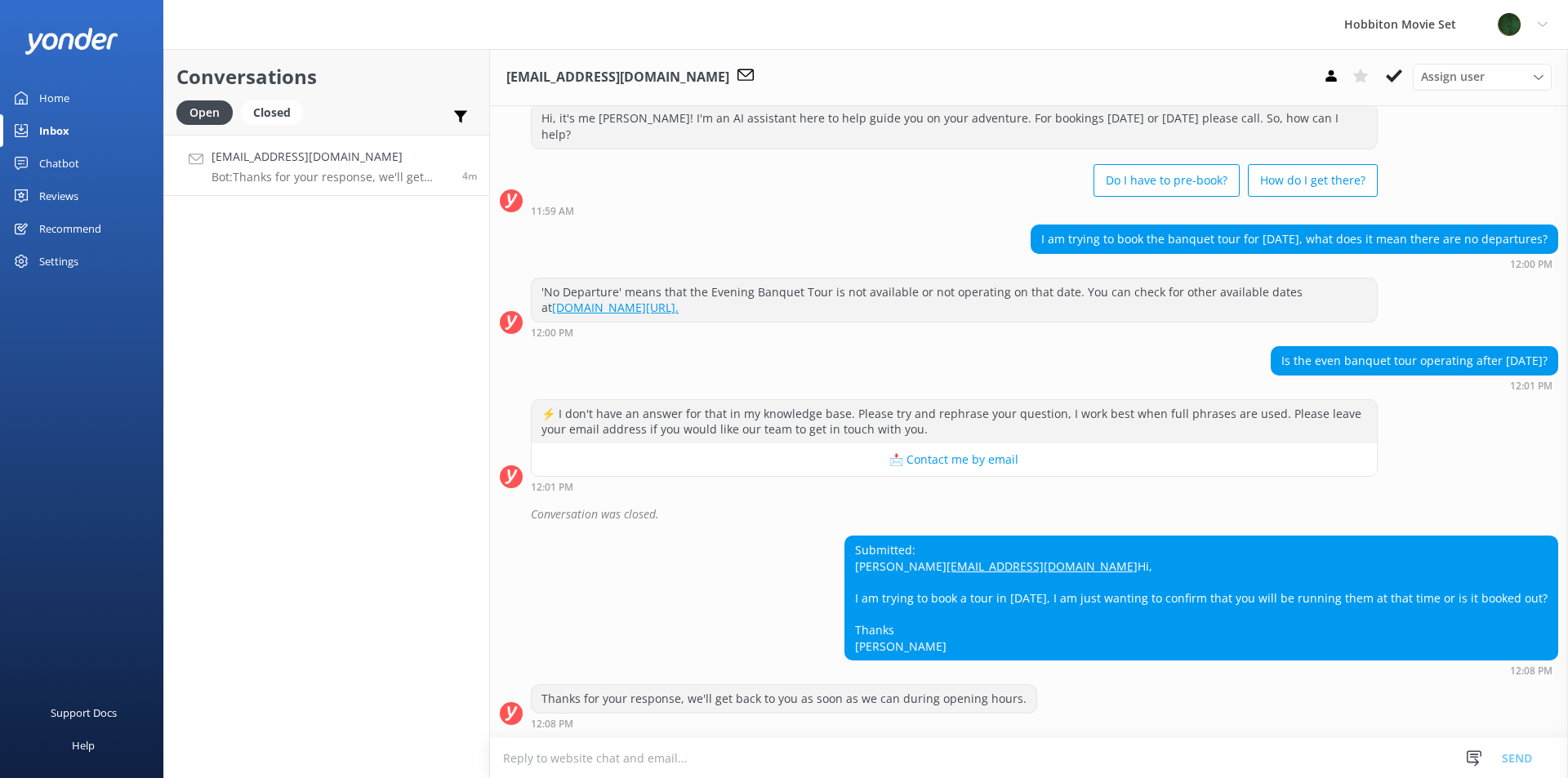
scroll to position [62, 0]
